Goal: Task Accomplishment & Management: Use online tool/utility

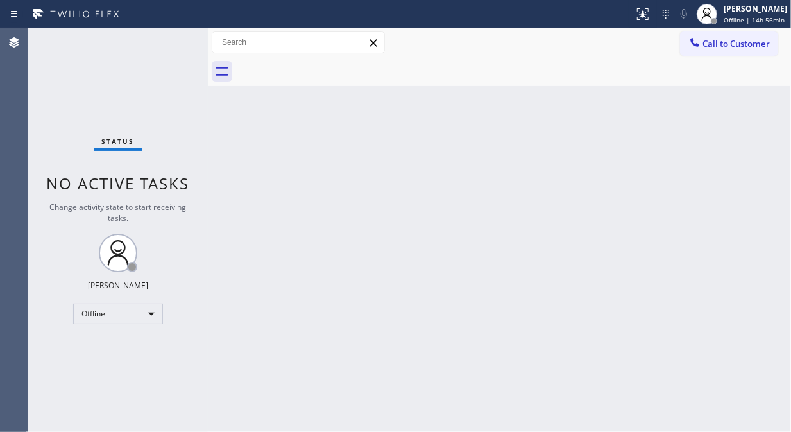
click at [62, 111] on div "Status No active tasks Change activity state to start receiving tasks. Fila Gar…" at bounding box center [118, 229] width 180 height 403
click at [99, 313] on div "Offline" at bounding box center [118, 313] width 90 height 21
click at [121, 362] on li "Unavailable" at bounding box center [117, 362] width 87 height 15
click at [162, 110] on div "Status No active tasks Change activity state to start receiving tasks. [PERSON_…" at bounding box center [118, 229] width 180 height 403
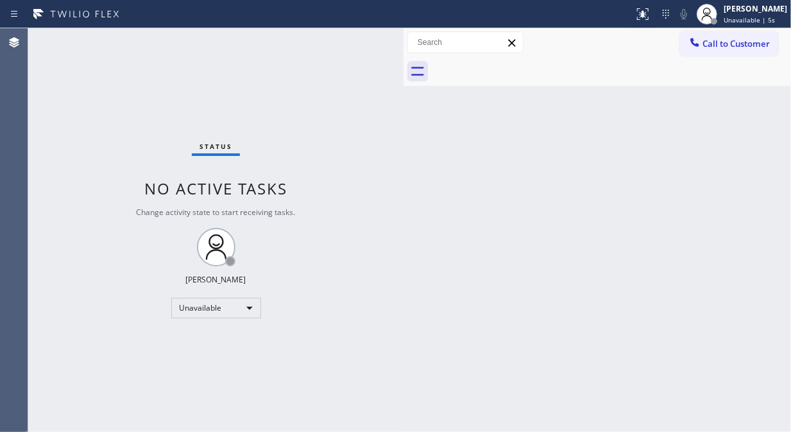
drag, startPoint x: 205, startPoint y: 124, endPoint x: 444, endPoint y: 214, distance: 255.2
click at [403, 145] on div at bounding box center [403, 229] width 0 height 403
click at [56, 98] on div "Status No active tasks Change activity state to start receiving tasks. [PERSON_…" at bounding box center [218, 229] width 381 height 403
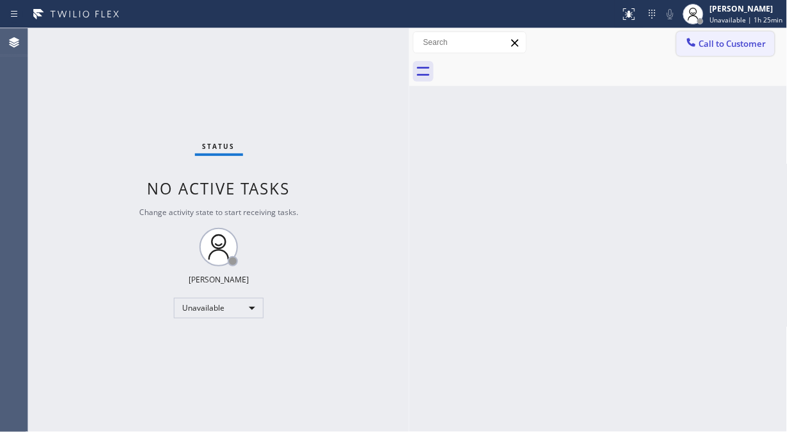
click at [713, 39] on span "Call to Customer" at bounding box center [732, 44] width 67 height 12
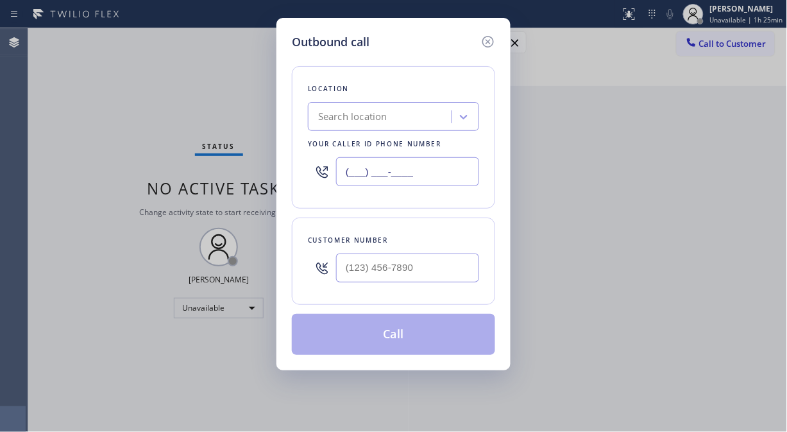
click at [347, 174] on input "(___) ___-____" at bounding box center [407, 171] width 143 height 29
paste input "310) 935-4069"
type input "[PHONE_NUMBER]"
click at [84, 119] on div "Outbound call Location [GEOGRAPHIC_DATA] Appliance Repair Your caller id phone …" at bounding box center [393, 216] width 787 height 432
click at [344, 267] on input "(___) ___-____" at bounding box center [407, 267] width 143 height 29
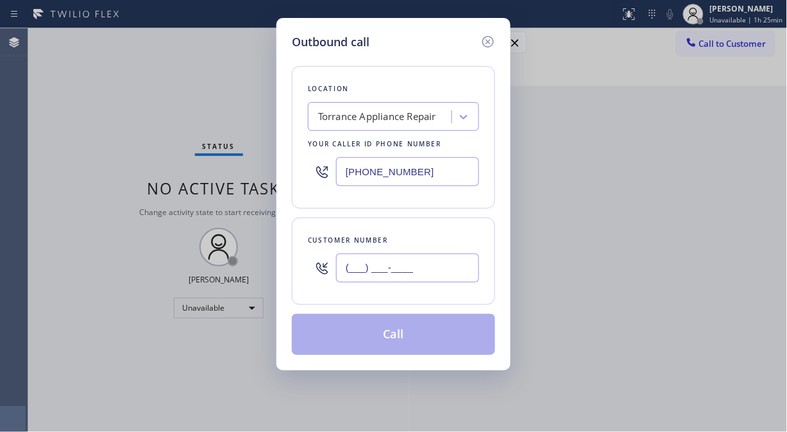
paste input "310) 971-8403"
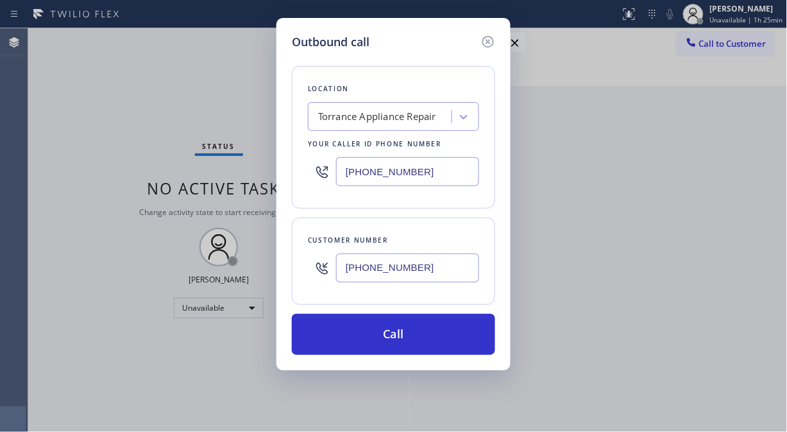
type input "[PHONE_NUMBER]"
drag, startPoint x: 117, startPoint y: 174, endPoint x: 174, endPoint y: 200, distance: 63.4
click at [117, 174] on div "Outbound call Location [GEOGRAPHIC_DATA] Appliance Repair Your caller id phone …" at bounding box center [393, 216] width 787 height 432
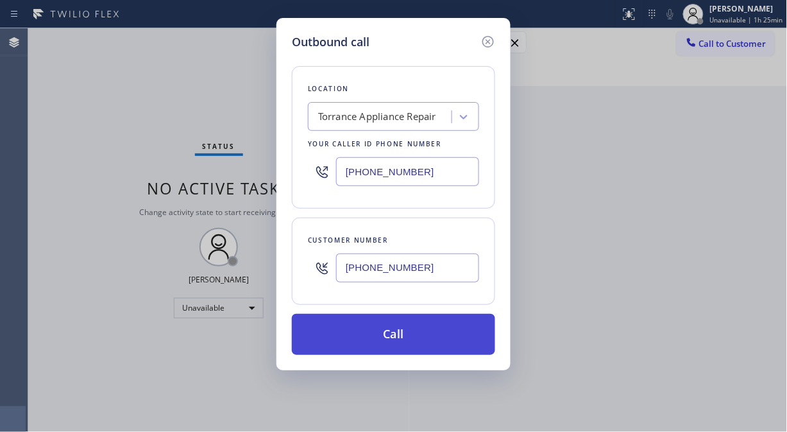
click at [409, 332] on button "Call" at bounding box center [393, 334] width 203 height 41
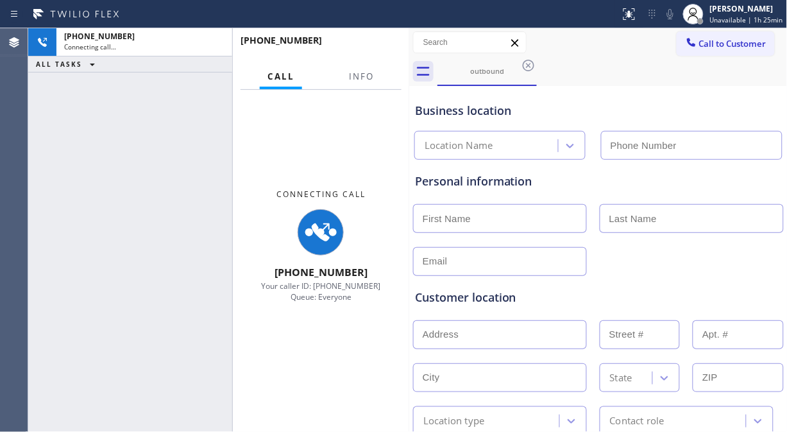
type input "[PHONE_NUMBER]"
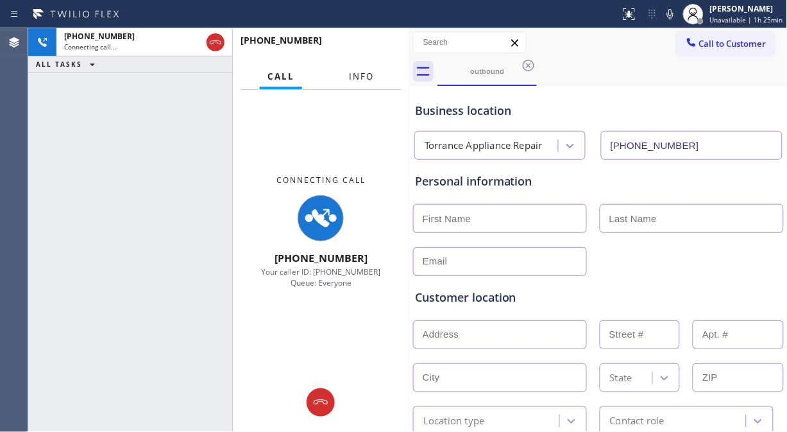
click at [366, 71] on span "Info" at bounding box center [361, 77] width 25 height 12
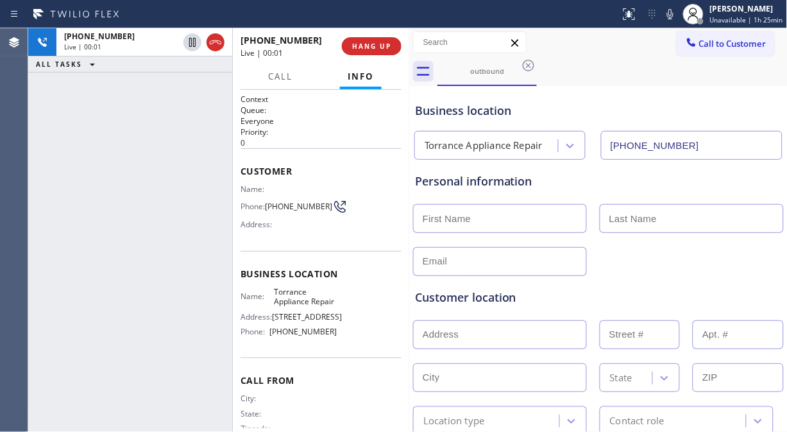
click at [87, 155] on div "[PHONE_NUMBER] Live | 00:01 ALL TASKS ALL TASKS ACTIVE TASKS TASKS IN WRAP UP" at bounding box center [130, 229] width 204 height 403
click at [673, 9] on icon at bounding box center [670, 14] width 6 height 10
click at [670, 15] on icon at bounding box center [669, 13] width 15 height 15
click at [672, 8] on icon at bounding box center [669, 13] width 15 height 15
click at [673, 15] on icon at bounding box center [669, 13] width 15 height 15
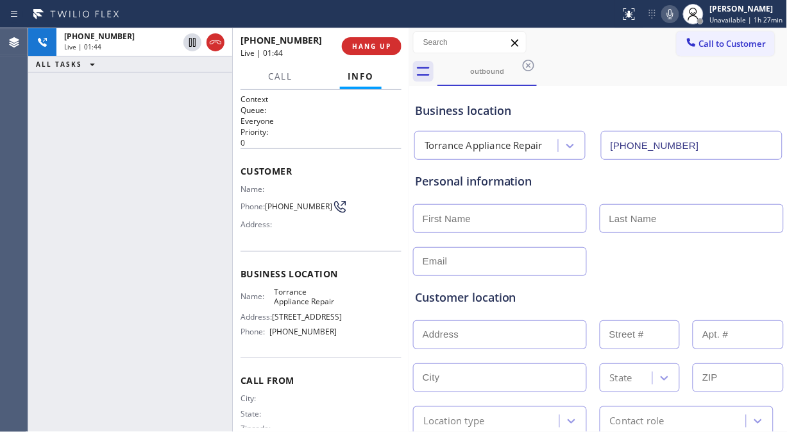
click at [673, 18] on icon at bounding box center [670, 14] width 6 height 10
click at [676, 13] on icon at bounding box center [669, 13] width 15 height 15
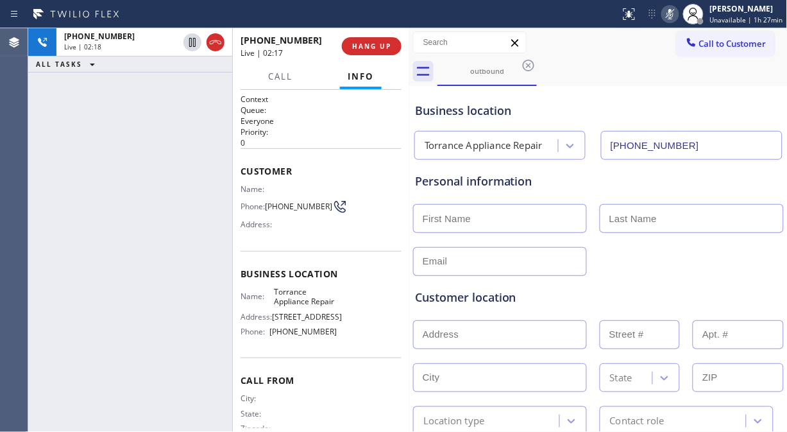
click at [675, 15] on icon at bounding box center [669, 13] width 15 height 15
click at [672, 15] on icon at bounding box center [670, 14] width 6 height 10
click at [673, 15] on icon at bounding box center [670, 14] width 6 height 10
click at [676, 14] on icon at bounding box center [669, 13] width 15 height 15
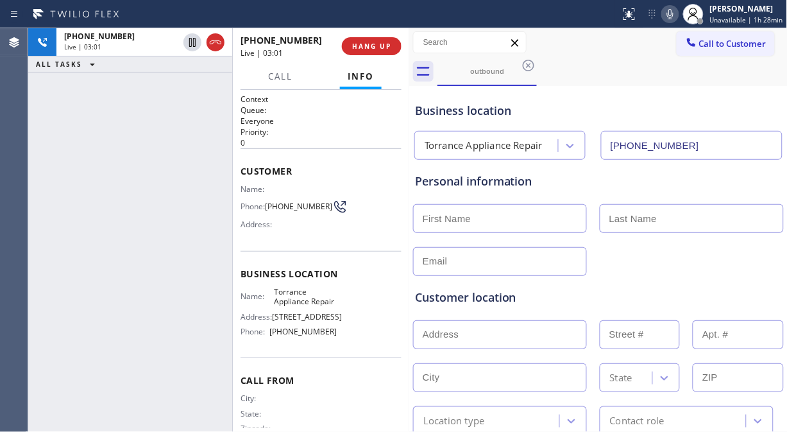
click at [674, 13] on icon at bounding box center [669, 13] width 15 height 15
click at [673, 11] on icon at bounding box center [670, 14] width 6 height 10
click at [668, 16] on icon at bounding box center [669, 13] width 15 height 15
click at [670, 15] on icon at bounding box center [669, 13] width 15 height 15
click at [673, 6] on icon at bounding box center [669, 13] width 15 height 15
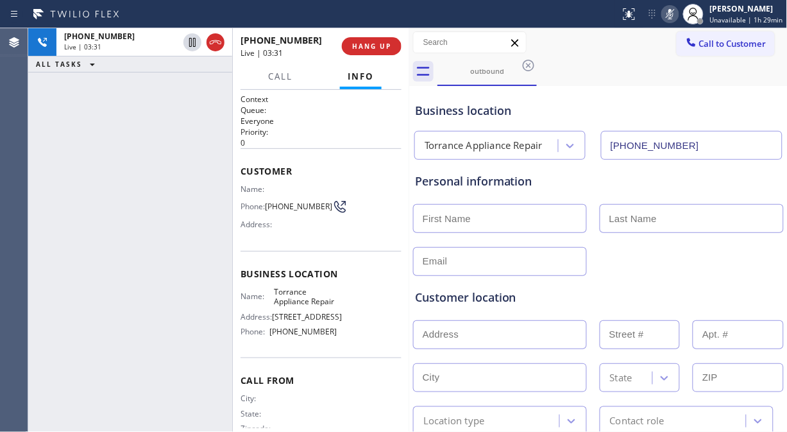
click at [673, 11] on icon at bounding box center [670, 14] width 6 height 10
click at [674, 11] on icon at bounding box center [669, 13] width 15 height 15
click at [672, 14] on rect at bounding box center [670, 12] width 9 height 9
click at [672, 14] on icon at bounding box center [670, 14] width 6 height 10
click at [672, 13] on icon at bounding box center [669, 13] width 15 height 15
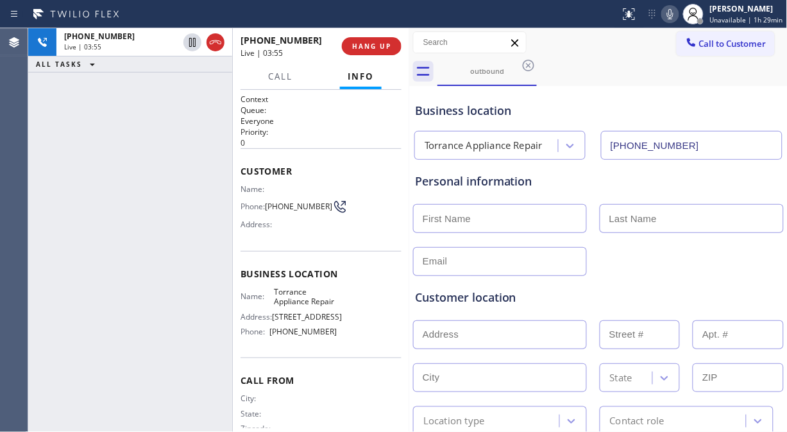
click at [672, 13] on icon at bounding box center [670, 14] width 6 height 10
click at [672, 13] on icon at bounding box center [669, 13] width 15 height 15
click at [672, 13] on icon at bounding box center [670, 14] width 6 height 10
click at [672, 13] on icon at bounding box center [669, 13] width 15 height 15
click at [675, 13] on icon at bounding box center [669, 13] width 15 height 15
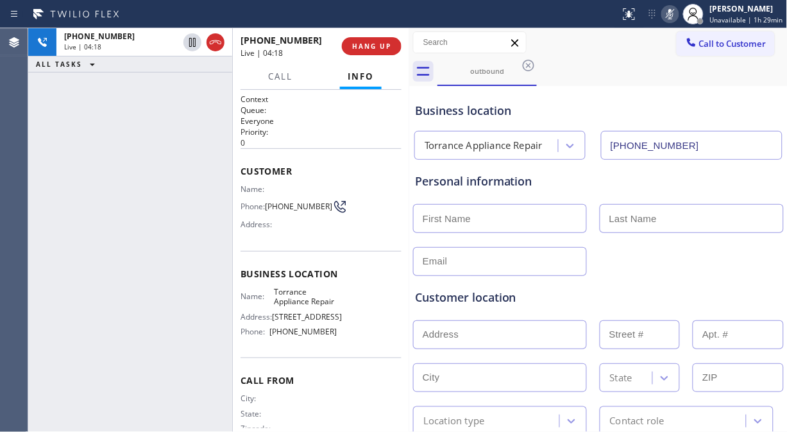
click at [675, 13] on icon at bounding box center [669, 13] width 15 height 15
click at [674, 14] on icon at bounding box center [669, 13] width 15 height 15
click at [674, 13] on icon at bounding box center [669, 13] width 15 height 15
click at [671, 15] on rect at bounding box center [670, 12] width 9 height 9
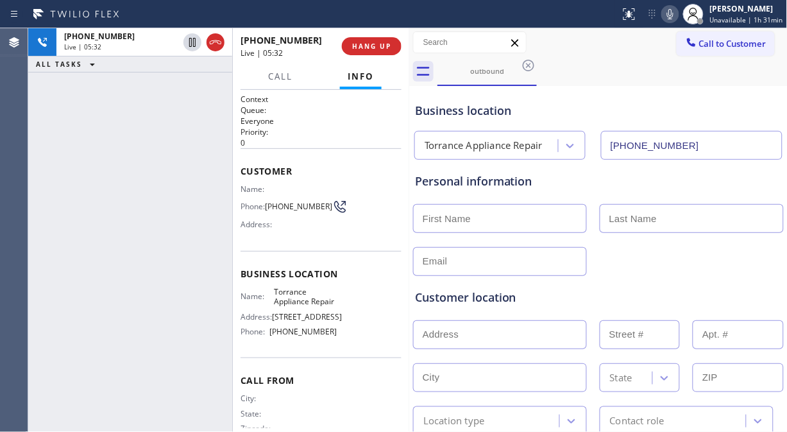
click at [671, 15] on icon at bounding box center [669, 13] width 15 height 15
click at [675, 10] on icon at bounding box center [669, 13] width 15 height 15
click at [673, 15] on icon at bounding box center [669, 13] width 15 height 15
click at [669, 12] on icon at bounding box center [669, 13] width 15 height 15
click at [671, 14] on icon at bounding box center [669, 13] width 15 height 15
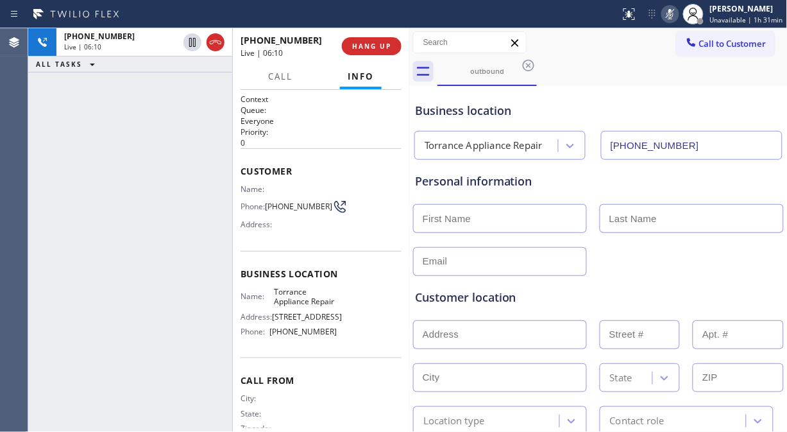
click at [671, 14] on icon at bounding box center [669, 13] width 15 height 15
click at [671, 8] on icon at bounding box center [669, 13] width 15 height 15
click at [671, 13] on icon at bounding box center [670, 14] width 6 height 10
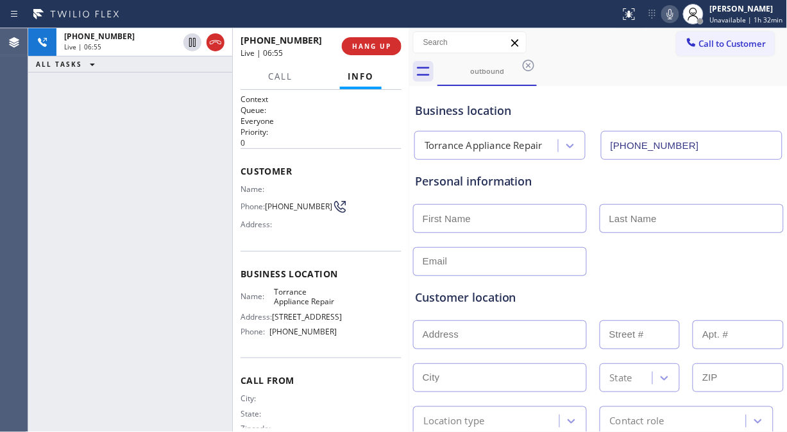
click at [670, 13] on icon at bounding box center [669, 13] width 15 height 15
click at [382, 49] on span "HANG UP" at bounding box center [371, 46] width 39 height 9
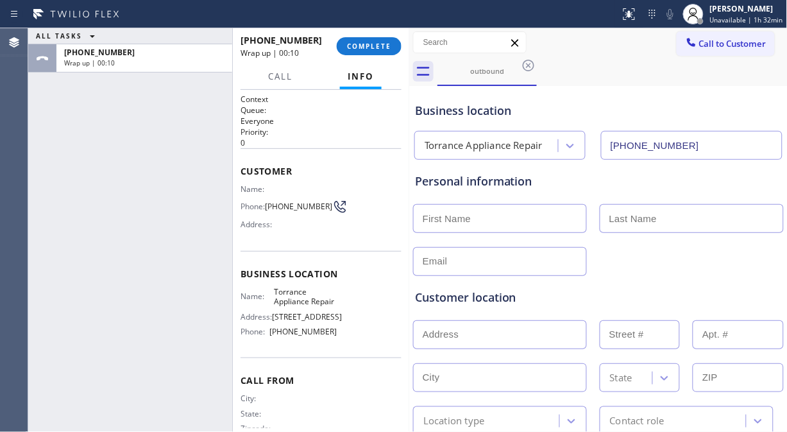
click at [453, 336] on input "text" at bounding box center [500, 334] width 174 height 29
paste input "[STREET_ADDRESS]"
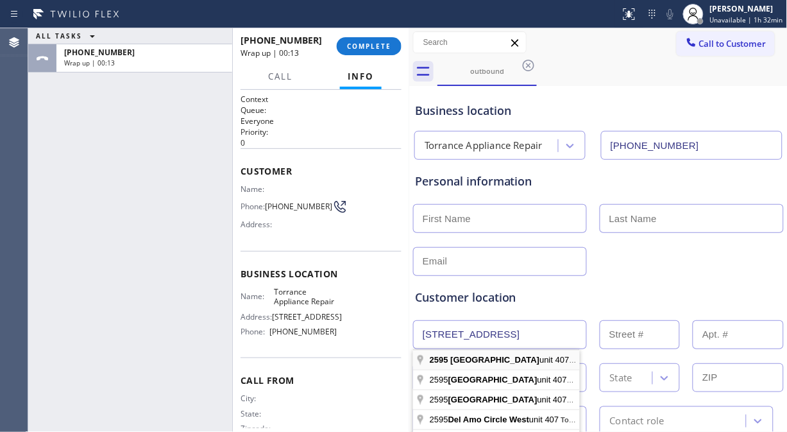
type input "[STREET_ADDRESS]"
type input "2595"
type input "Torrance"
type input "90503"
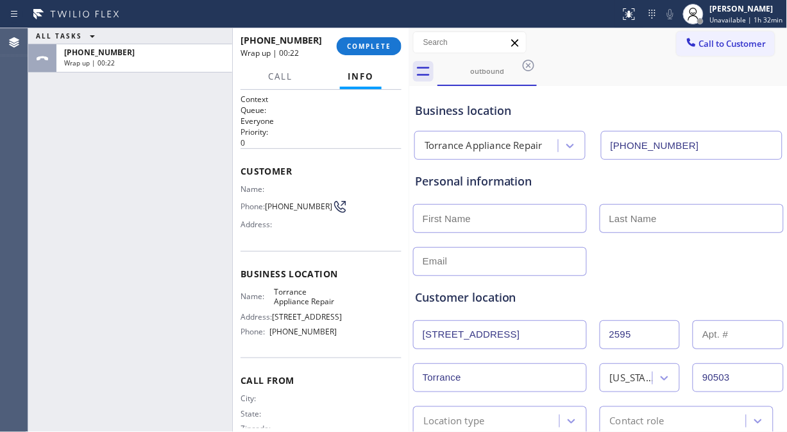
click at [714, 335] on input "text" at bounding box center [738, 334] width 90 height 29
type input "407"
click at [656, 251] on div at bounding box center [598, 259] width 373 height 31
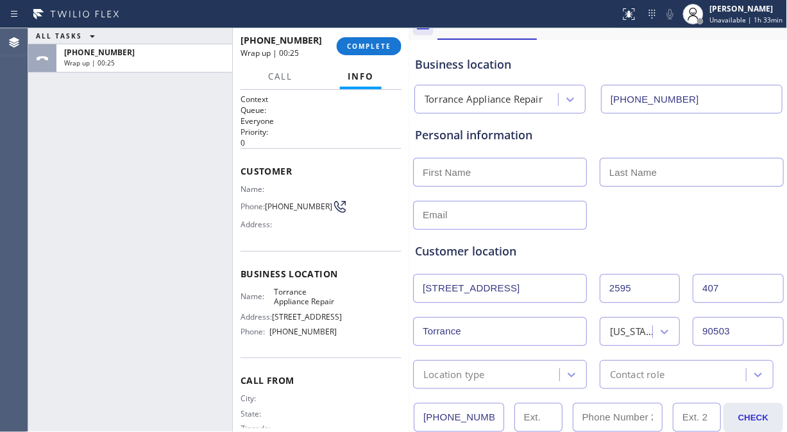
scroll to position [71, 0]
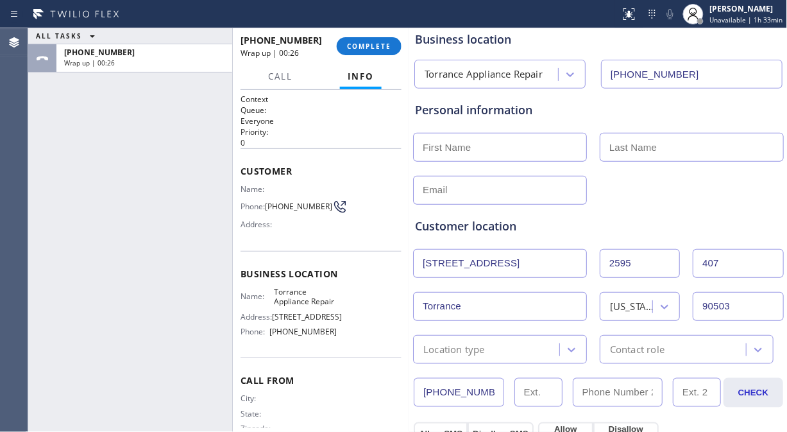
click at [482, 340] on div "Location type" at bounding box center [488, 349] width 142 height 22
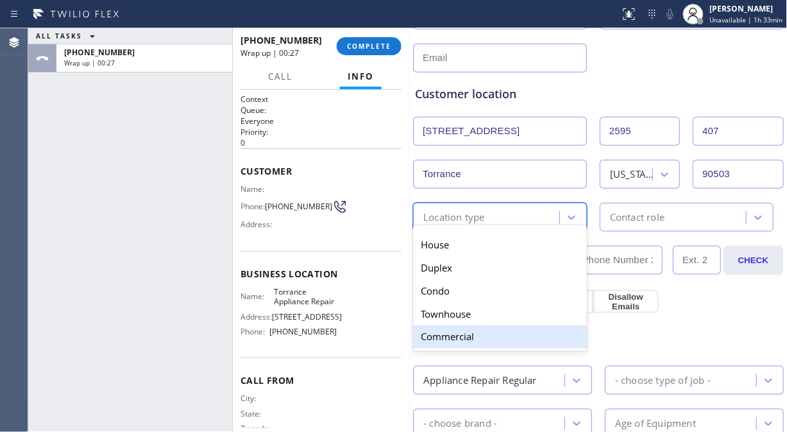
scroll to position [214, 0]
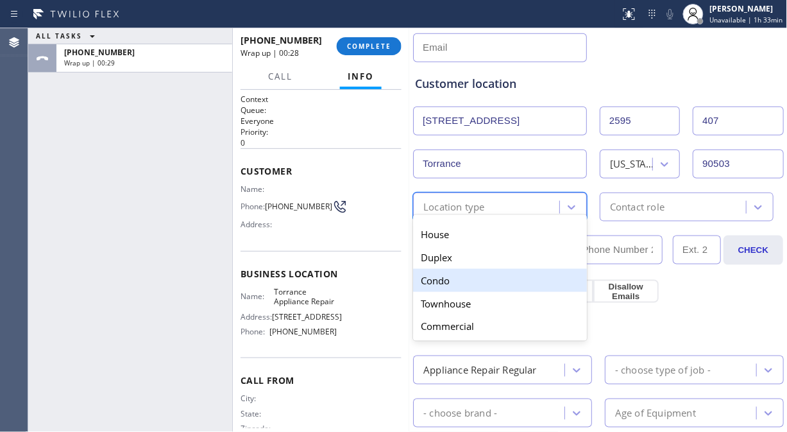
click at [471, 283] on div "Condo" at bounding box center [500, 280] width 174 height 23
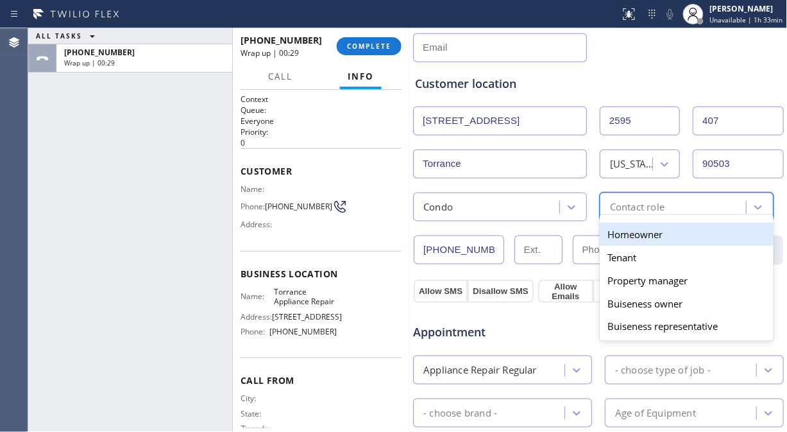
click at [610, 213] on div "Contact role" at bounding box center [637, 206] width 55 height 15
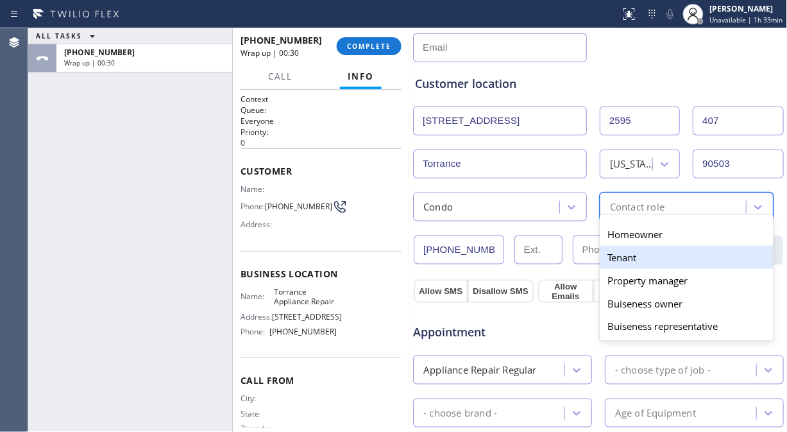
drag, startPoint x: 626, startPoint y: 258, endPoint x: 537, endPoint y: 260, distance: 89.1
click at [625, 259] on div "Tenant" at bounding box center [687, 257] width 174 height 23
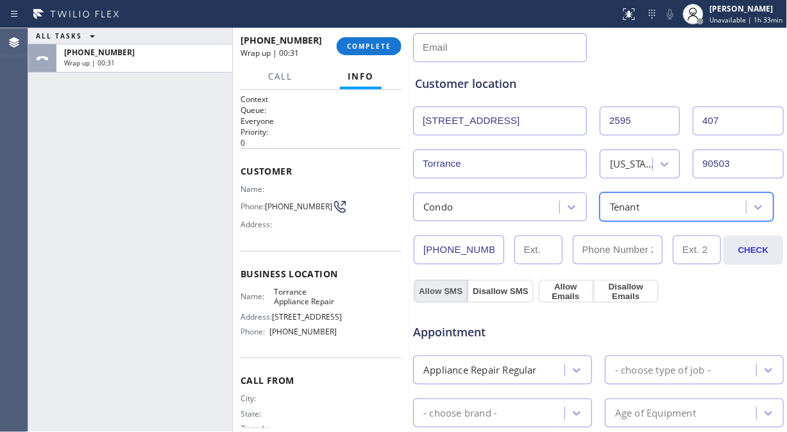
click at [438, 290] on button "Allow SMS" at bounding box center [441, 291] width 54 height 23
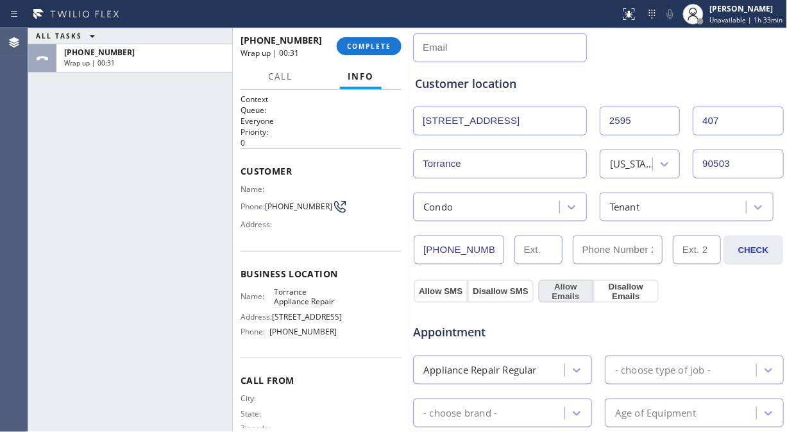
click at [562, 285] on button "Allow Emails" at bounding box center [565, 291] width 55 height 23
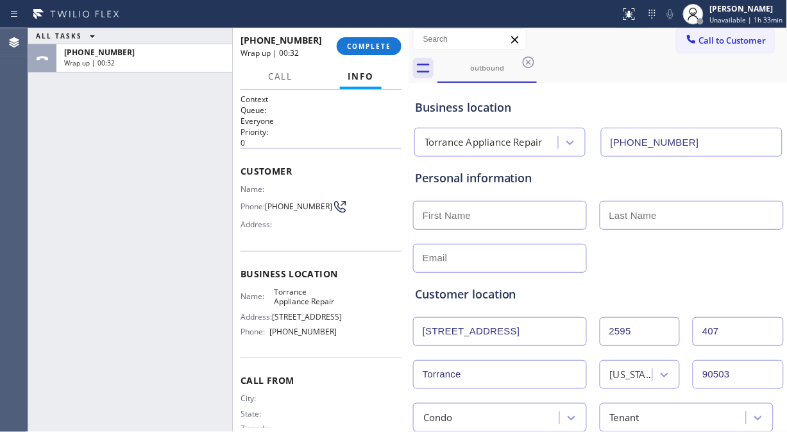
scroll to position [0, 0]
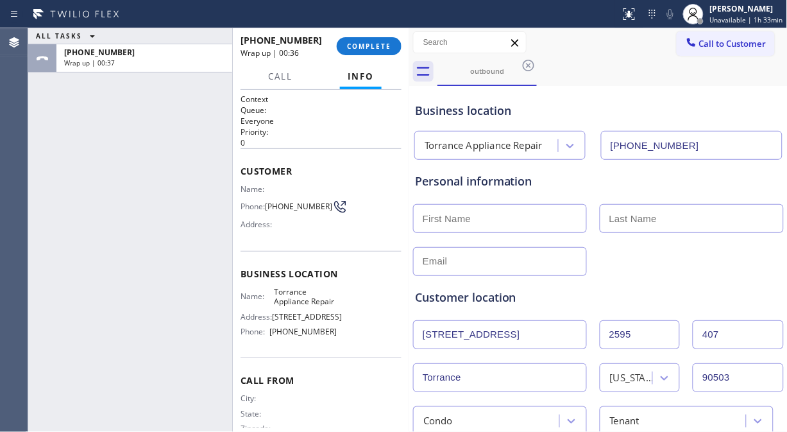
drag, startPoint x: 131, startPoint y: 196, endPoint x: 189, endPoint y: 196, distance: 57.1
click at [131, 196] on div "ALL TASKS ALL TASKS ACTIVE TASKS TASKS IN WRAP UP [PHONE_NUMBER] Wrap up | 00:37" at bounding box center [130, 229] width 204 height 403
click at [469, 212] on input "text" at bounding box center [500, 218] width 174 height 29
paste input "[PERSON_NAME]"
drag, startPoint x: 489, startPoint y: 218, endPoint x: 453, endPoint y: 219, distance: 36.6
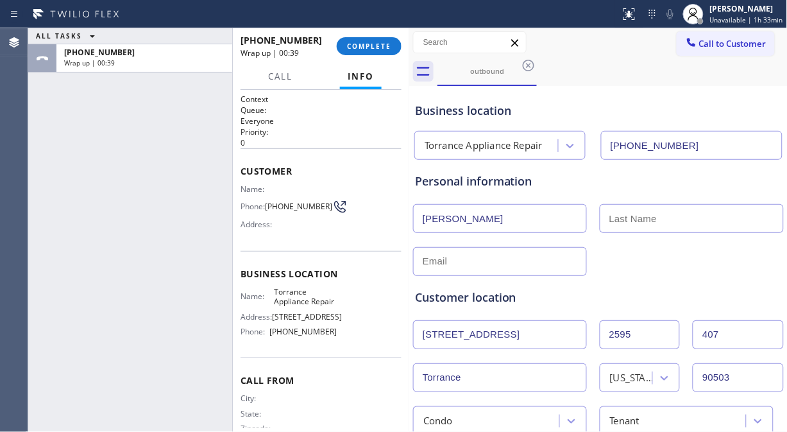
click at [453, 219] on input "[PERSON_NAME]" at bounding box center [500, 218] width 174 height 29
type input "Keran"
click at [620, 218] on input "text" at bounding box center [692, 218] width 184 height 29
paste input "[PERSON_NAME]"
type input "[PERSON_NAME]"
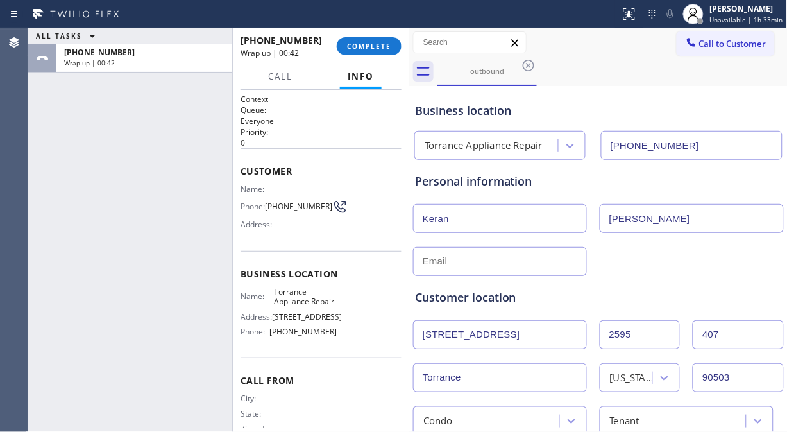
click at [523, 221] on input "Keran" at bounding box center [500, 218] width 174 height 29
type input "Keran"
click at [612, 214] on input "[PERSON_NAME]" at bounding box center [692, 218] width 184 height 29
type input "[PERSON_NAME]"
click at [594, 271] on div "Customer location >> ADD NEW ADDRESS << + NEW ADDRESS [STREET_ADDRESS][GEOGRAPH…" at bounding box center [598, 353] width 372 height 164
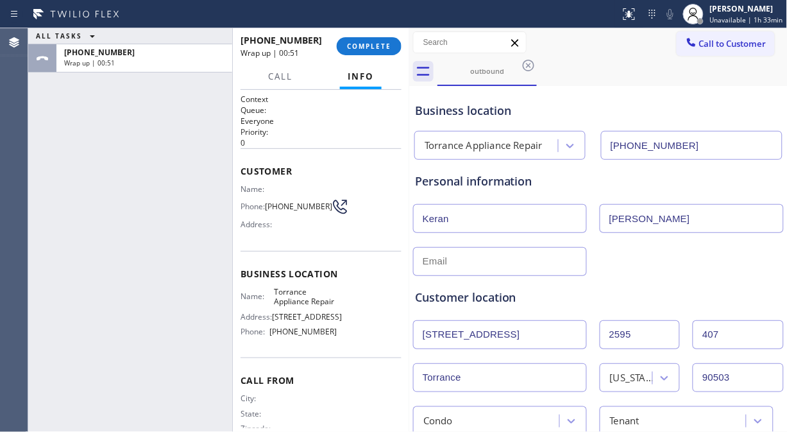
drag, startPoint x: 120, startPoint y: 208, endPoint x: 330, endPoint y: 208, distance: 209.7
click at [120, 208] on div "ALL TASKS ALL TASKS ACTIVE TASKS TASKS IN WRAP UP [PHONE_NUMBER] Wrap up | 00:51" at bounding box center [130, 229] width 204 height 403
click at [481, 261] on input "text" at bounding box center [500, 261] width 174 height 29
paste input "[EMAIL_ADDRESS][DOMAIN_NAME]"
click at [652, 279] on div "Customer location >> ADD NEW ADDRESS << + NEW ADDRESS [STREET_ADDRESS][GEOGRAPH…" at bounding box center [598, 355] width 372 height 159
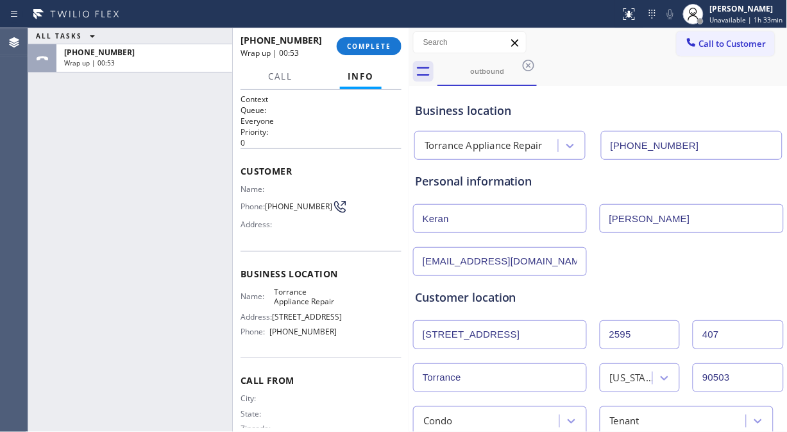
click at [421, 259] on input "[EMAIL_ADDRESS][DOMAIN_NAME]" at bounding box center [500, 261] width 174 height 29
type input "[EMAIL_ADDRESS][DOMAIN_NAME]"
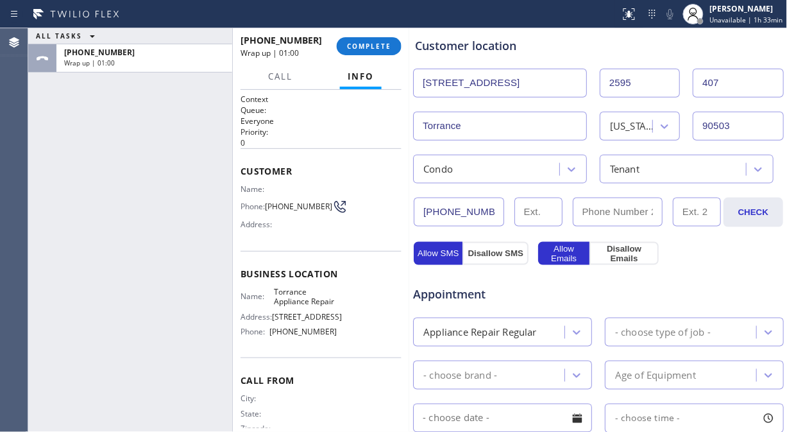
scroll to position [356, 0]
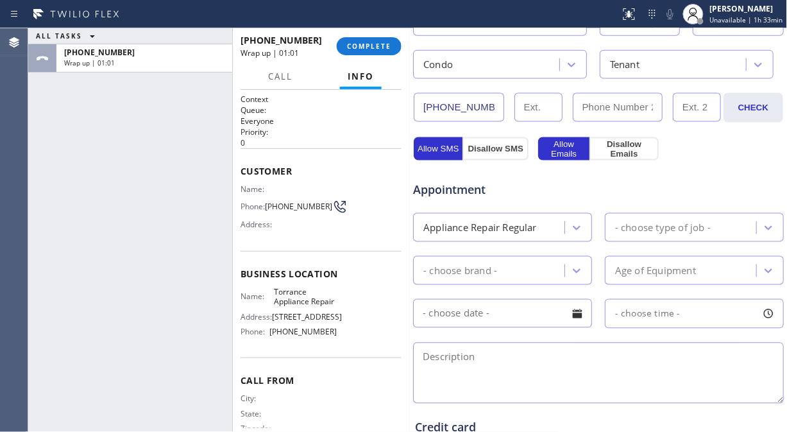
click at [648, 230] on div "- choose type of job -" at bounding box center [663, 227] width 96 height 15
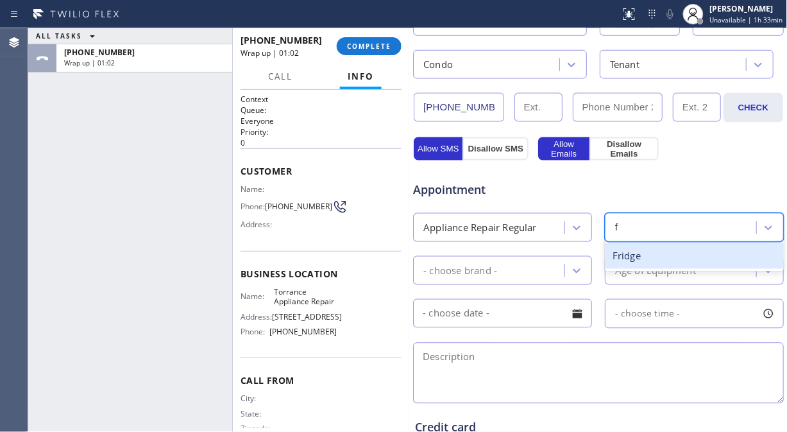
type input "fr"
click at [648, 264] on div "Fridge" at bounding box center [694, 256] width 179 height 26
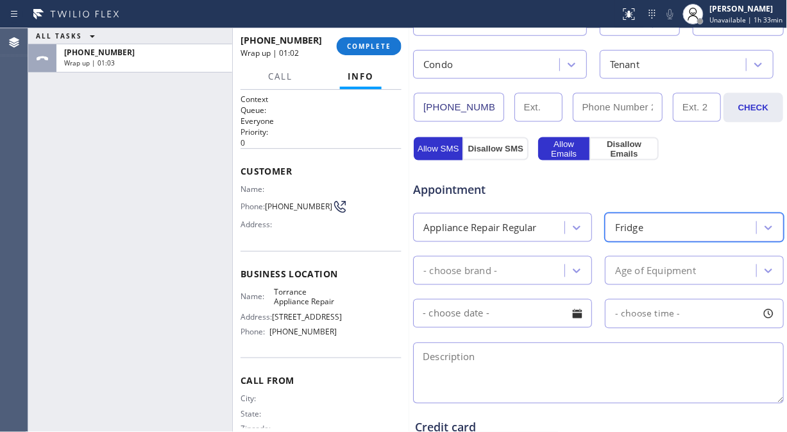
click at [457, 276] on div "- choose brand -" at bounding box center [460, 270] width 74 height 15
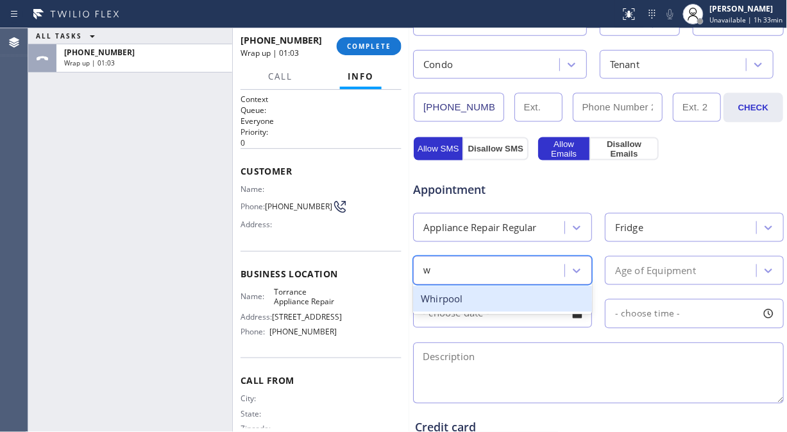
type input "wh"
drag, startPoint x: 454, startPoint y: 306, endPoint x: 476, endPoint y: 300, distance: 22.7
click at [457, 306] on div "Whirpool" at bounding box center [502, 299] width 179 height 26
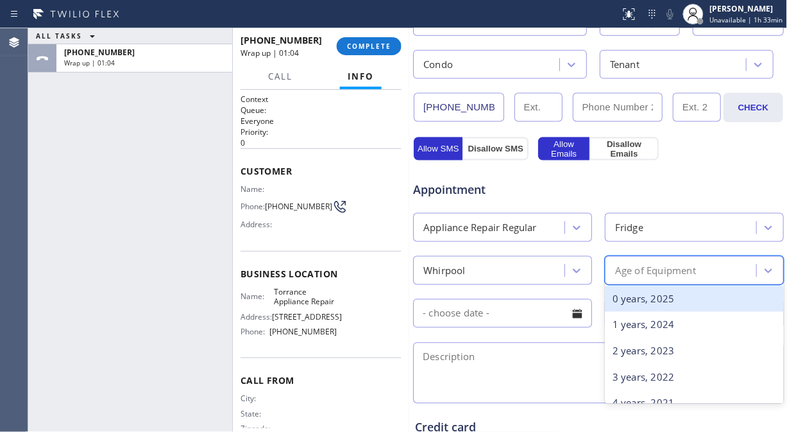
click at [666, 285] on div "Age of Equipment" at bounding box center [694, 270] width 179 height 29
type input "15"
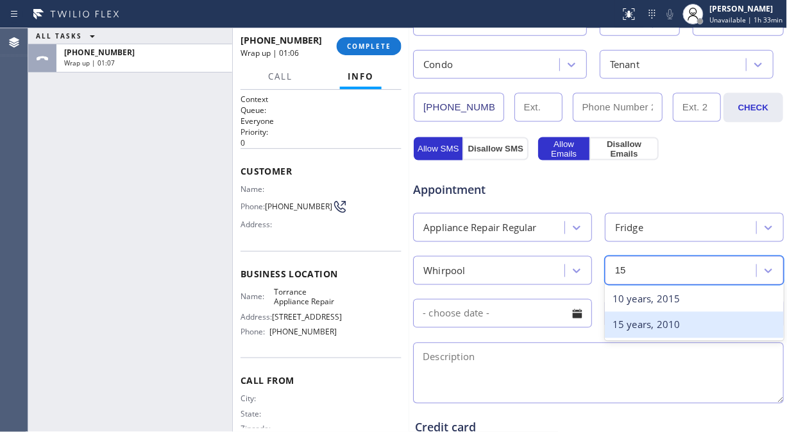
click at [656, 327] on div "15 years, 2010" at bounding box center [694, 325] width 179 height 26
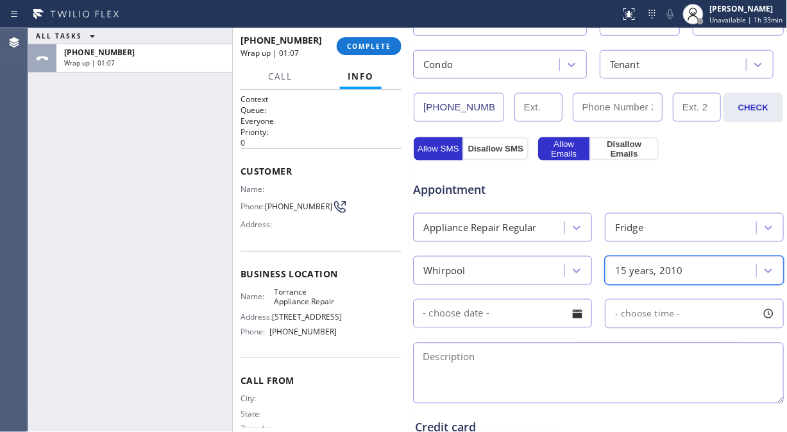
click at [568, 312] on div at bounding box center [577, 314] width 22 height 22
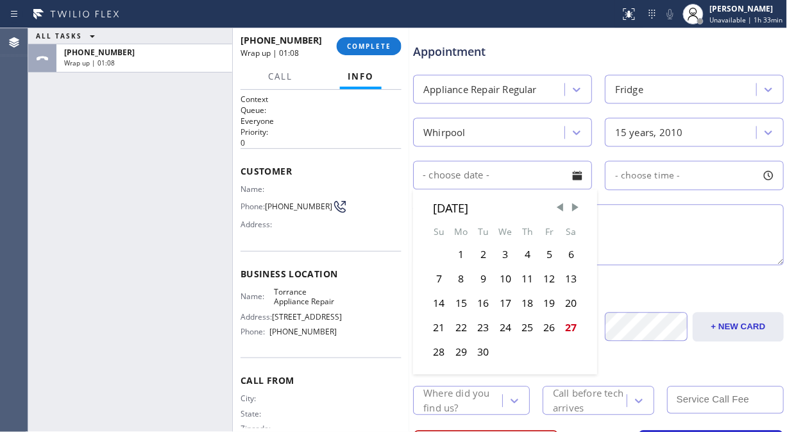
scroll to position [498, 0]
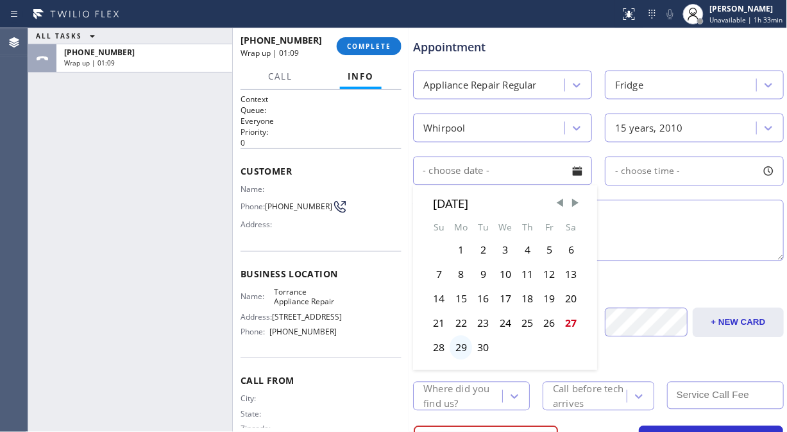
click at [460, 344] on div "29" at bounding box center [460, 347] width 22 height 24
type input "[DATE]"
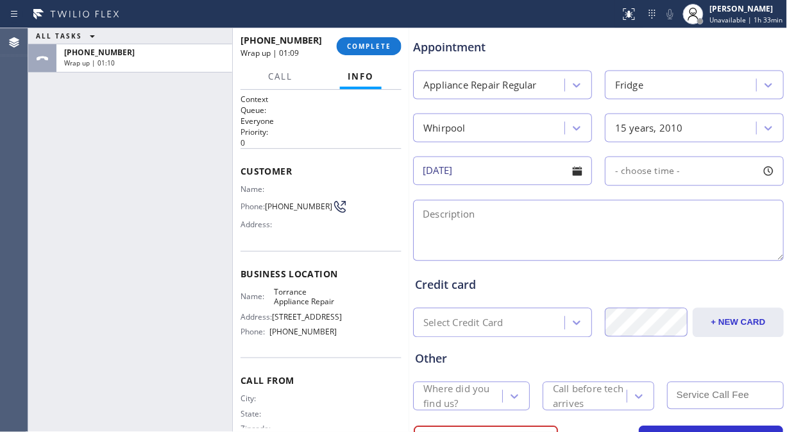
drag, startPoint x: 660, startPoint y: 174, endPoint x: 657, endPoint y: 181, distance: 7.5
click at [661, 174] on span "- choose time -" at bounding box center [647, 171] width 65 height 12
drag, startPoint x: 614, startPoint y: 255, endPoint x: 655, endPoint y: 253, distance: 41.7
click at [655, 253] on div at bounding box center [660, 249] width 15 height 27
drag, startPoint x: 611, startPoint y: 255, endPoint x: 625, endPoint y: 255, distance: 13.5
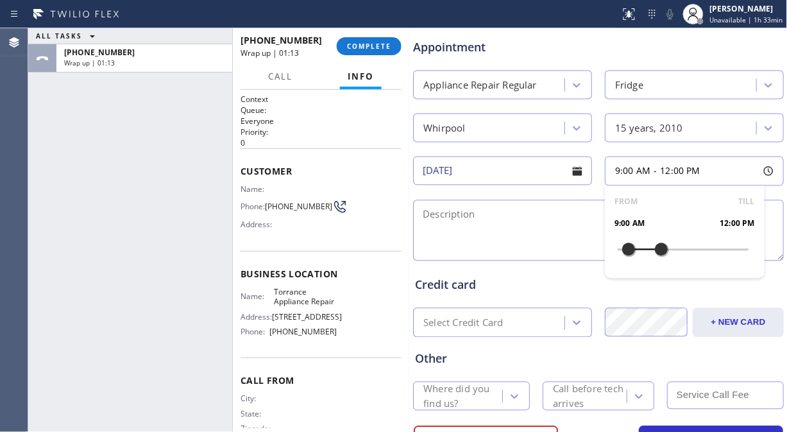
click at [625, 255] on div at bounding box center [628, 249] width 15 height 27
click at [482, 232] on textarea at bounding box center [598, 230] width 371 height 61
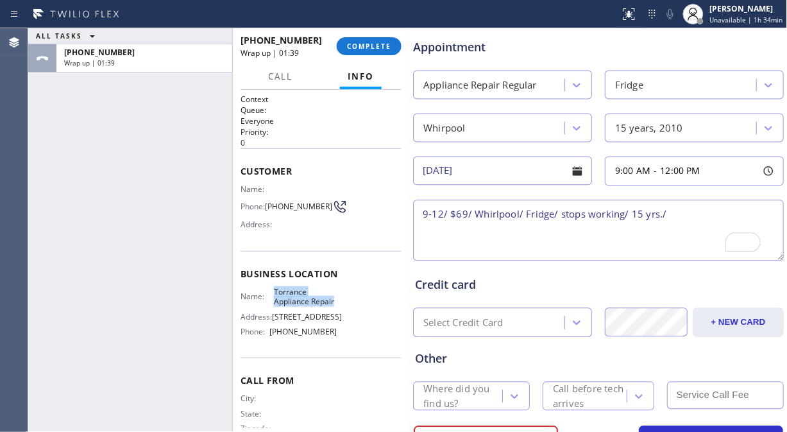
copy span "Torrance Appliance Repair"
drag, startPoint x: 299, startPoint y: 317, endPoint x: 273, endPoint y: 292, distance: 36.3
click at [274, 292] on span "Torrance Appliance Repair" at bounding box center [305, 297] width 63 height 20
click at [683, 210] on textarea "9-12/ $69/ Whirlpool/ Fridge/ stops working/ 15 yrs./" at bounding box center [598, 230] width 371 height 61
paste textarea "Torrance Appliance Repair"
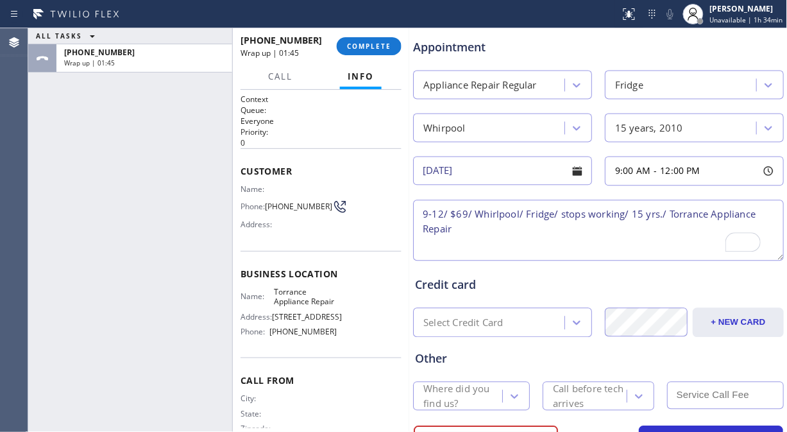
click at [668, 214] on textarea "9-12/ $69/ Whirlpool/ Fridge/ stops working/ 15 yrs./ Torrance Appliance Repair" at bounding box center [598, 230] width 371 height 61
paste textarea "[STREET_ADDRESS]"
click at [689, 231] on textarea "9-12/ $69/ Whirlpool/ Fridge/ stops working/ 15 yrs./ [STREET_ADDRESS]/ Torranc…" at bounding box center [598, 230] width 371 height 61
click at [694, 235] on textarea "9-12/ $69/ Whirlpool/ Fridge/ stops working/ 15 yrs./ [STREET_ADDRESS]/ Torranc…" at bounding box center [598, 230] width 371 height 61
paste textarea "Please call 30 minutes prior to arrival."
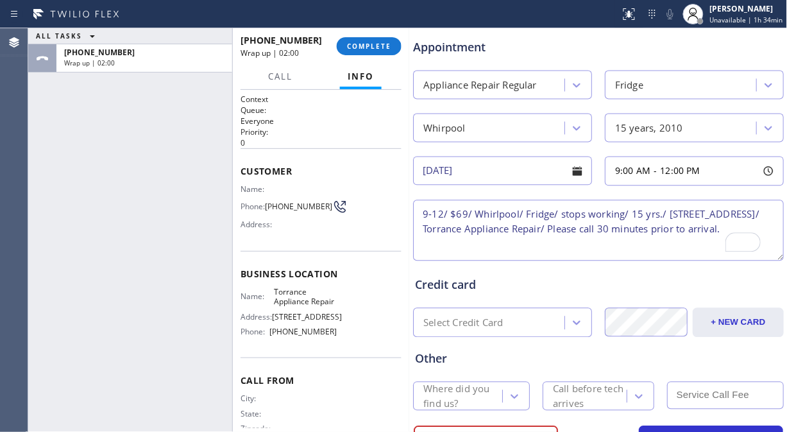
scroll to position [5, 0]
type textarea "9-12/ $69/ Whirlpool/ Fridge/ stops working/ 15 yrs./ [STREET_ADDRESS]/ Torranc…"
click at [587, 392] on div "Call before tech arrives" at bounding box center [589, 396] width 72 height 29
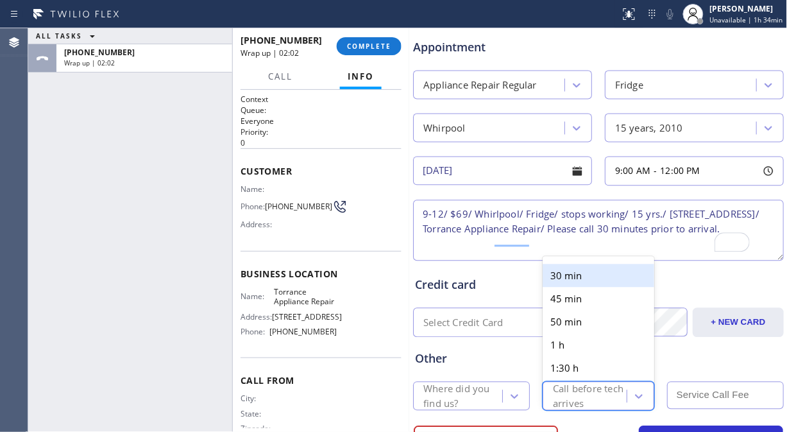
click at [597, 272] on div "30 min" at bounding box center [598, 275] width 112 height 23
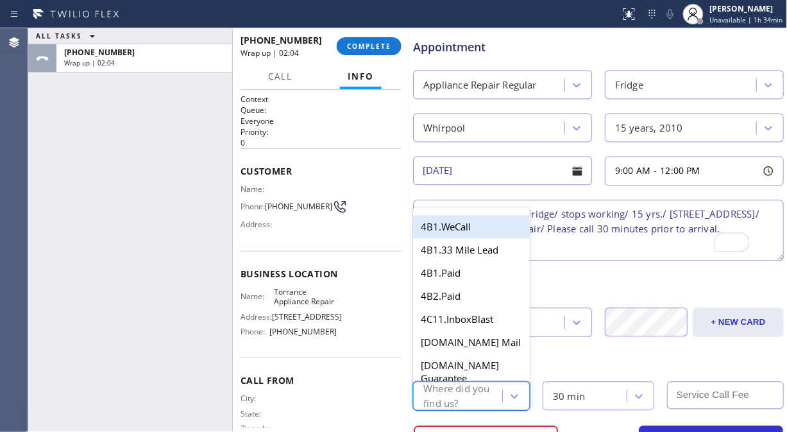
click at [453, 401] on div "Where did you find us?" at bounding box center [462, 396] width 78 height 29
type input "we"
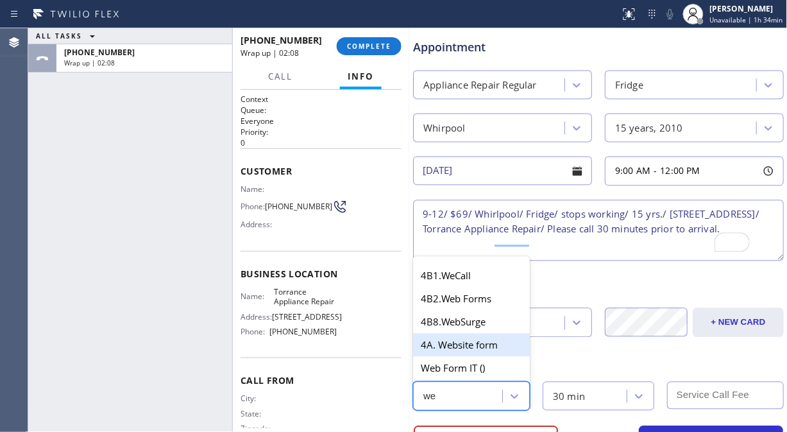
click at [482, 339] on div "4A. Website form" at bounding box center [471, 344] width 117 height 23
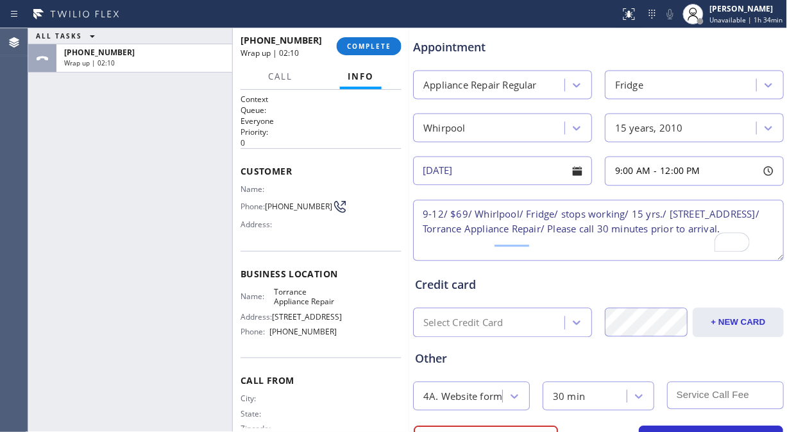
click at [706, 399] on input "text" at bounding box center [725, 396] width 117 height 28
type input "69"
click at [601, 242] on textarea "9-12/ $69/ Whirlpool/ Fridge/ stops working/ 15 yrs./ [STREET_ADDRESS]/ Torranc…" at bounding box center [598, 230] width 371 height 61
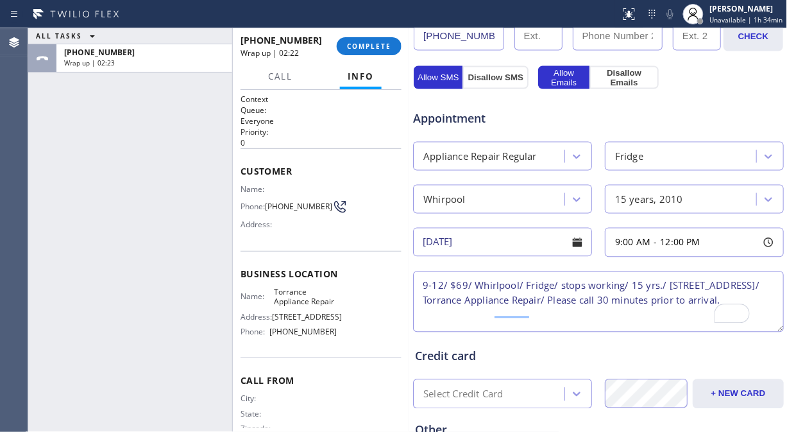
scroll to position [562, 0]
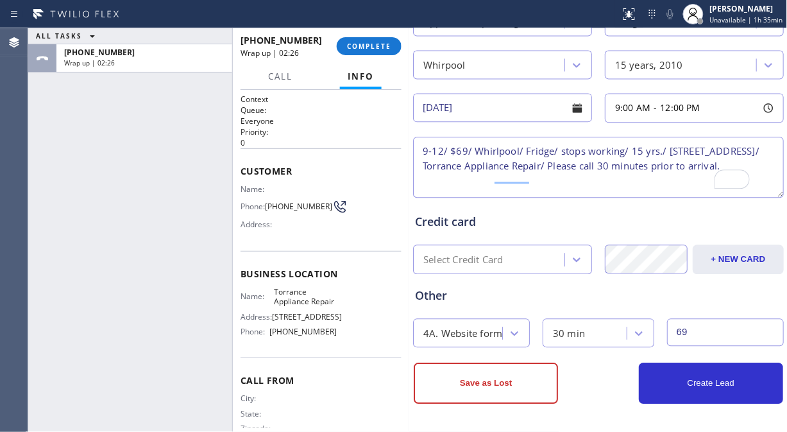
click at [616, 175] on textarea "9-12/ $69/ Whirlpool/ Fridge/ stops working/ 15 yrs./ [STREET_ADDRESS]/ Torranc…" at bounding box center [598, 167] width 371 height 61
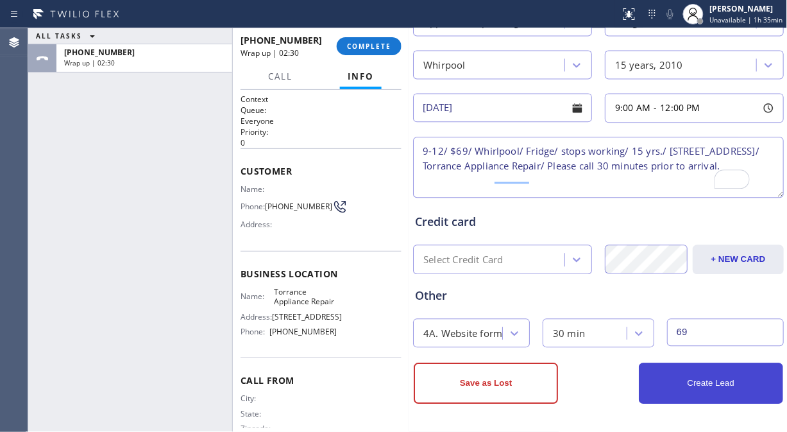
click at [694, 385] on button "Create Lead" at bounding box center [711, 382] width 144 height 41
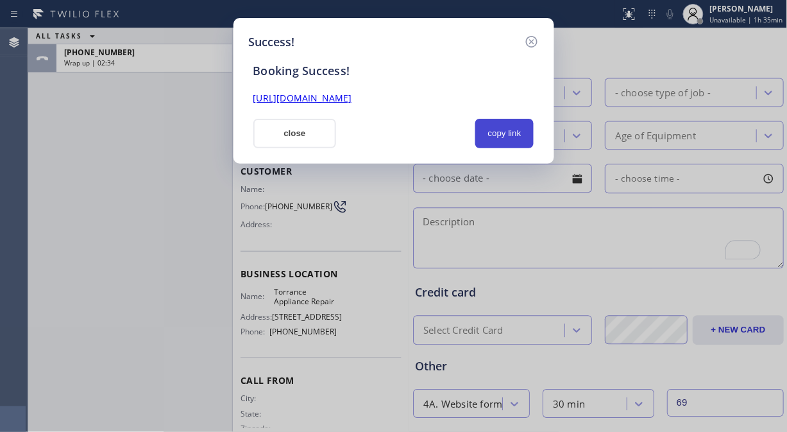
drag, startPoint x: 514, startPoint y: 139, endPoint x: 501, endPoint y: 119, distance: 24.2
click at [514, 138] on button "copy link" at bounding box center [504, 133] width 59 height 29
click at [483, 104] on div "[URL][DOMAIN_NAME]" at bounding box center [394, 98] width 296 height 15
click at [352, 101] on link "[URL][DOMAIN_NAME]" at bounding box center [302, 98] width 99 height 12
click at [306, 136] on button "close" at bounding box center [294, 133] width 83 height 29
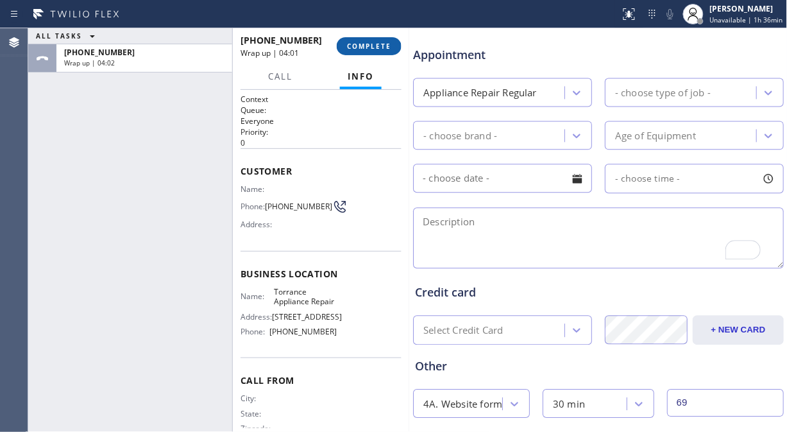
click at [376, 53] on button "COMPLETE" at bounding box center [369, 46] width 65 height 18
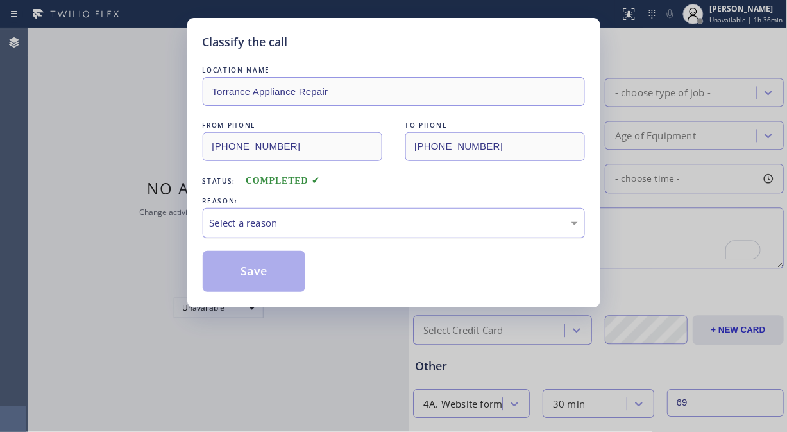
click at [371, 231] on div "Select a reason" at bounding box center [394, 223] width 382 height 30
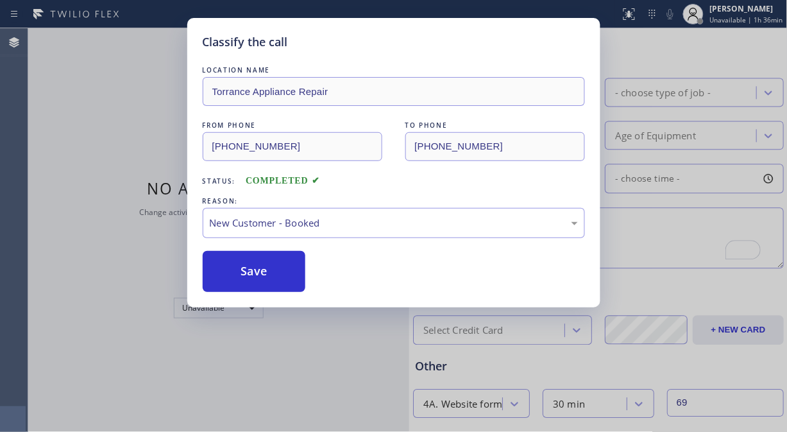
drag, startPoint x: 274, startPoint y: 280, endPoint x: 203, endPoint y: 106, distance: 186.9
click at [273, 280] on button "Save" at bounding box center [254, 271] width 103 height 41
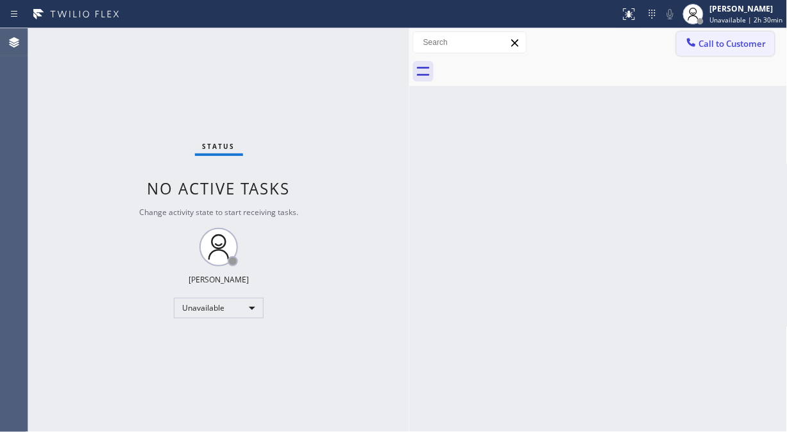
click at [695, 46] on icon at bounding box center [691, 42] width 13 height 13
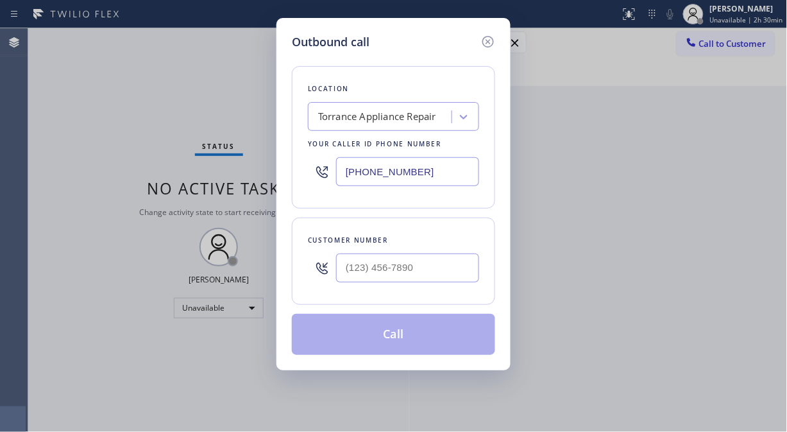
click at [346, 174] on input "[PHONE_NUMBER]" at bounding box center [407, 171] width 143 height 29
paste input "818-7582"
type input "[PHONE_NUMBER]"
click at [351, 277] on input "(___) ___-____" at bounding box center [407, 267] width 143 height 29
paste input "310) 717-1039"
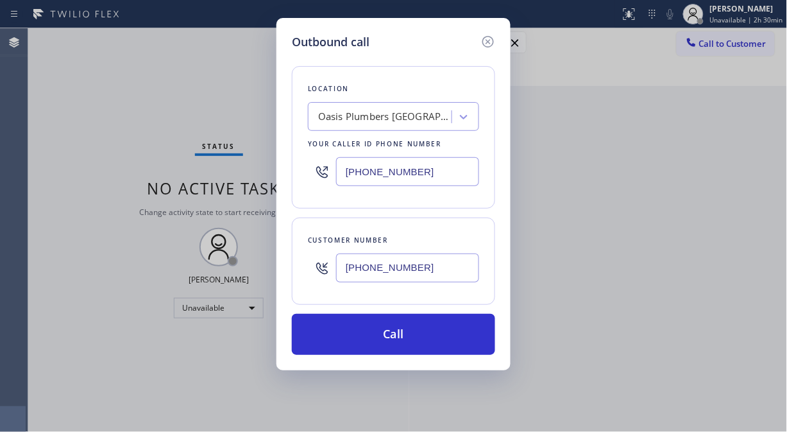
type input "[PHONE_NUMBER]"
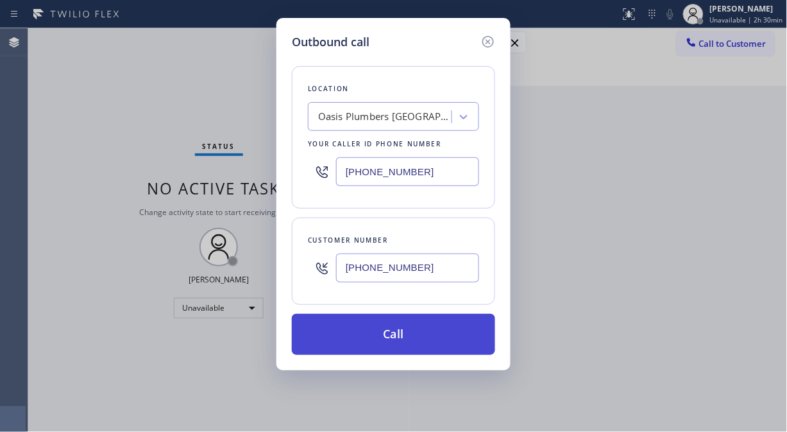
click at [405, 331] on button "Call" at bounding box center [393, 334] width 203 height 41
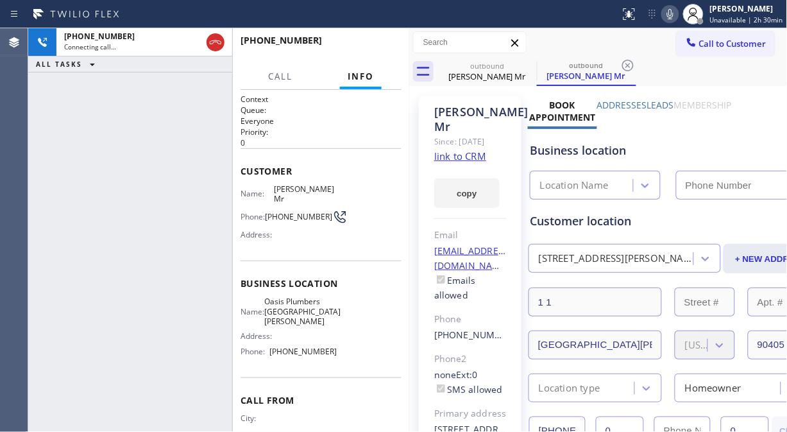
type input "[PHONE_NUMBER]"
click at [678, 15] on icon at bounding box center [669, 13] width 15 height 15
click at [94, 167] on div "[PHONE_NUMBER] Live | 00:01 ALL TASKS ALL TASKS ACTIVE TASKS TASKS IN WRAP UP" at bounding box center [130, 229] width 204 height 403
click at [665, 17] on icon at bounding box center [669, 13] width 15 height 15
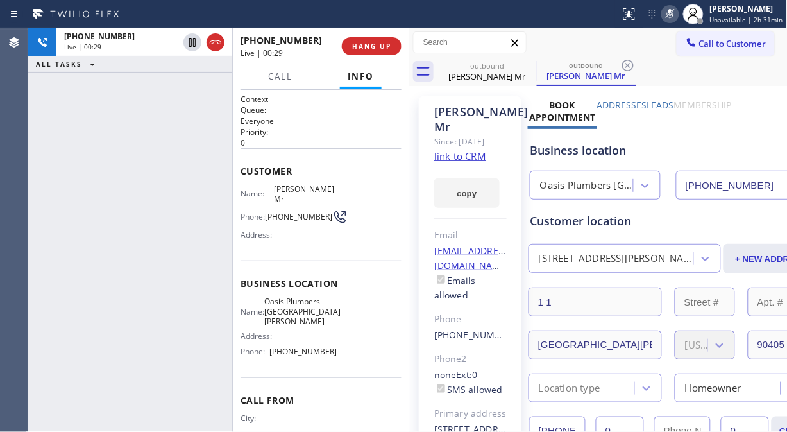
click at [669, 16] on icon at bounding box center [669, 13] width 15 height 15
click at [678, 16] on icon at bounding box center [669, 13] width 15 height 15
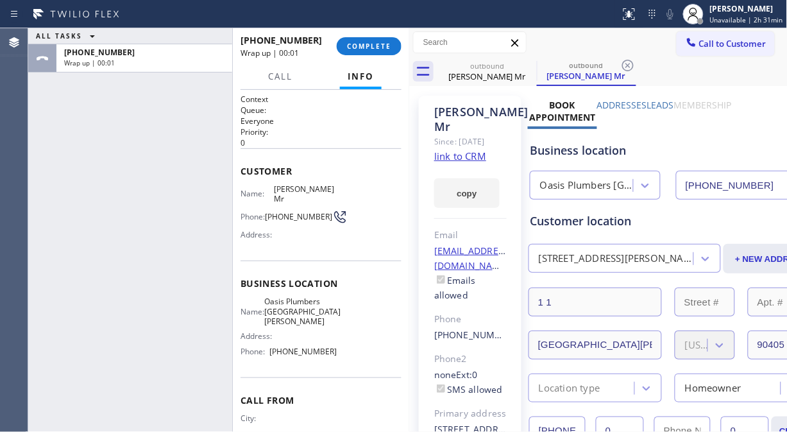
drag, startPoint x: 370, startPoint y: 53, endPoint x: 509, endPoint y: 15, distance: 144.2
click at [496, 82] on div "ALL TASKS ALL TASKS ACTIVE TASKS TASKS IN WRAP UP [PHONE_NUMBER] Wrap up | 00:0…" at bounding box center [407, 229] width 759 height 403
click at [373, 44] on span "COMPLETE" at bounding box center [369, 46] width 44 height 9
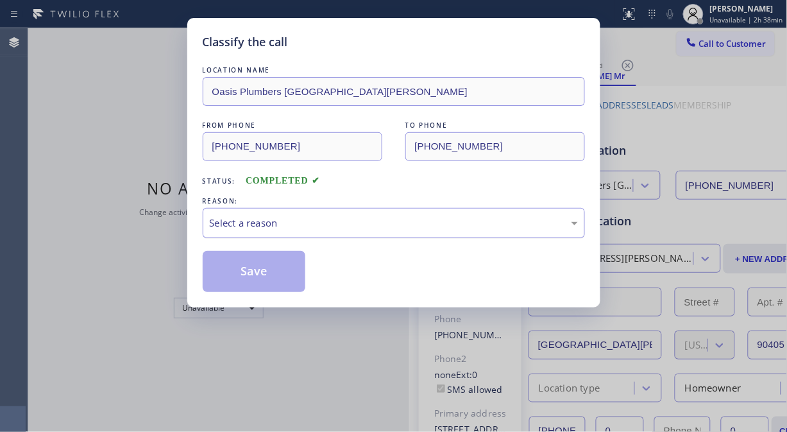
drag, startPoint x: 357, startPoint y: 229, endPoint x: 356, endPoint y: 235, distance: 6.4
click at [357, 228] on div "Select a reason" at bounding box center [394, 222] width 368 height 15
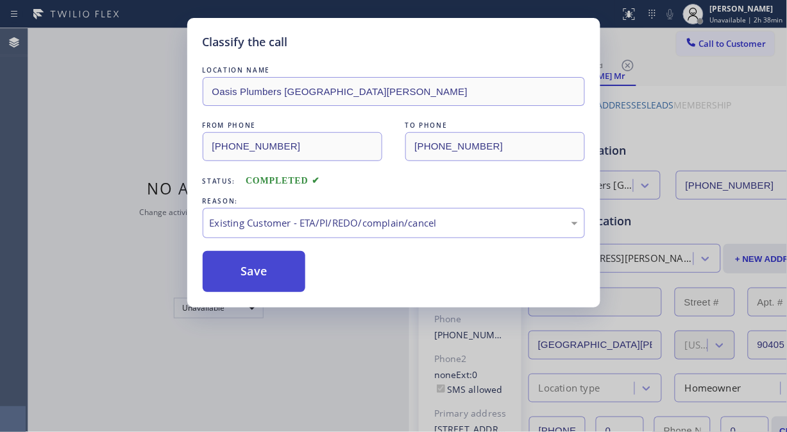
click at [272, 274] on button "Save" at bounding box center [254, 271] width 103 height 41
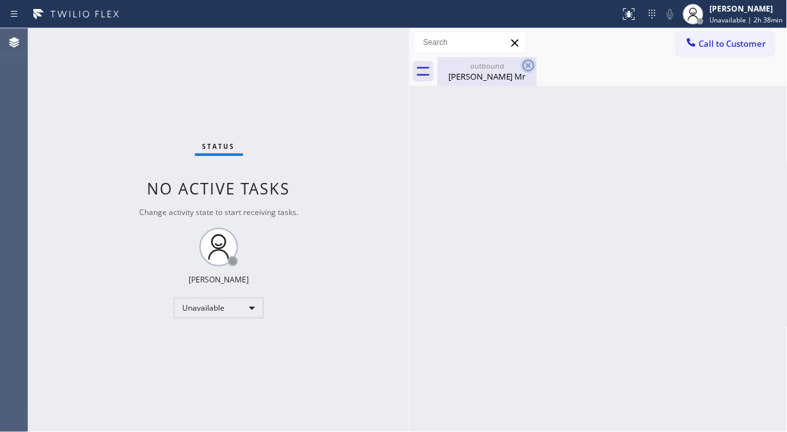
click at [530, 64] on icon at bounding box center [529, 66] width 12 height 12
click at [503, 61] on div "outbound" at bounding box center [487, 66] width 97 height 10
click at [524, 61] on div at bounding box center [612, 71] width 350 height 29
drag, startPoint x: 58, startPoint y: 130, endPoint x: 65, endPoint y: 128, distance: 7.9
click at [58, 130] on div "Status No active tasks Change activity state to start receiving tasks. [PERSON_…" at bounding box center [218, 229] width 381 height 403
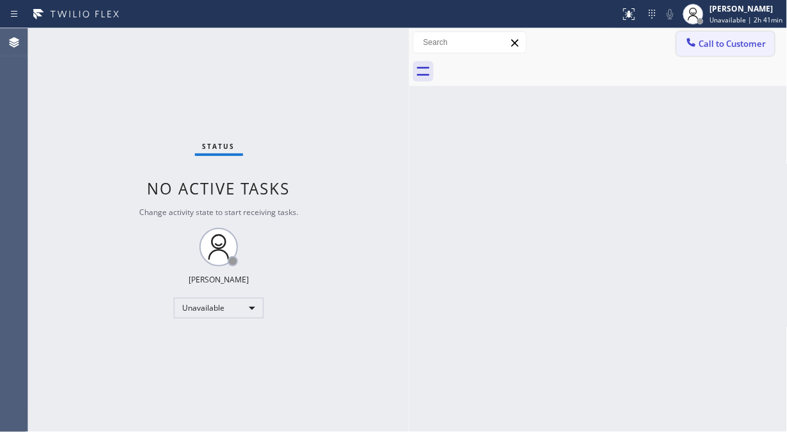
click at [725, 42] on span "Call to Customer" at bounding box center [732, 44] width 67 height 12
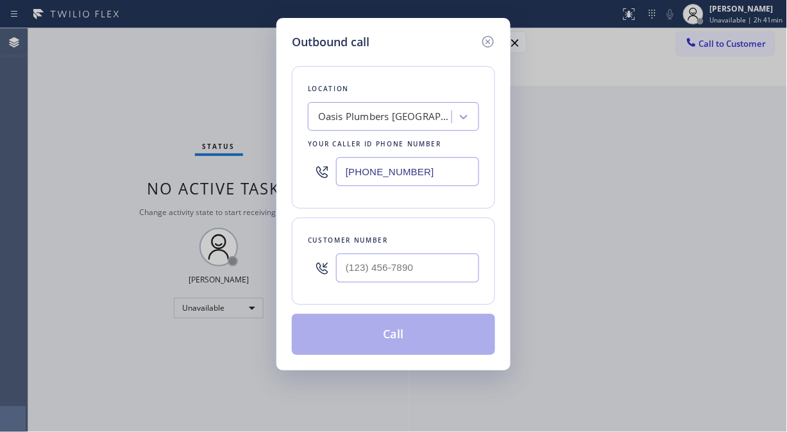
click at [431, 110] on div "Oasis Plumbers [GEOGRAPHIC_DATA][PERSON_NAME]" at bounding box center [385, 117] width 135 height 15
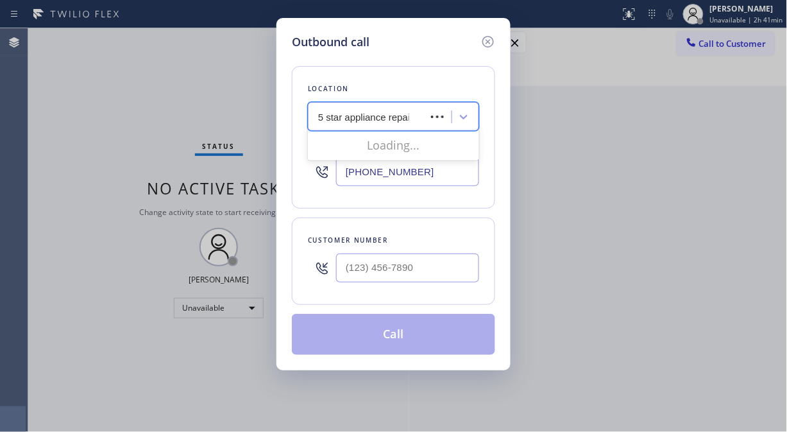
type input "5 star appliance repair"
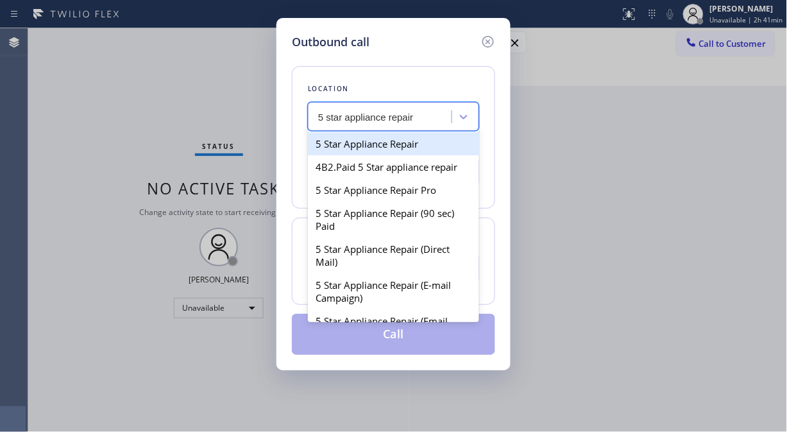
click at [414, 144] on div "5 Star Appliance Repair" at bounding box center [393, 143] width 171 height 23
type input "[PHONE_NUMBER]"
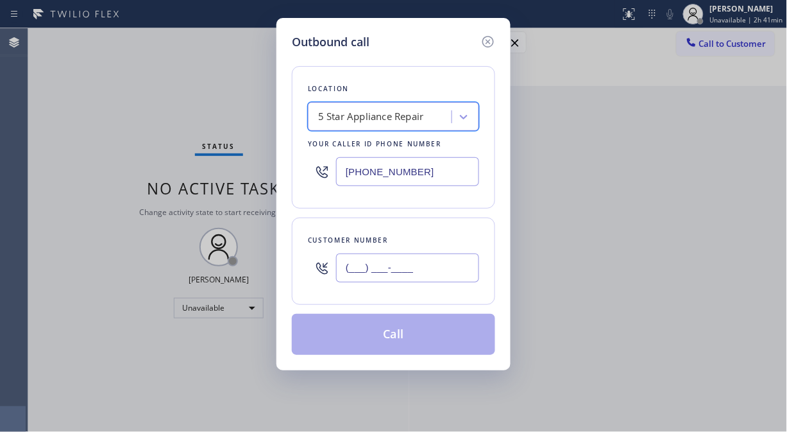
click at [395, 267] on input "(___) ___-____" at bounding box center [407, 267] width 143 height 29
paste input "920) 205-3244"
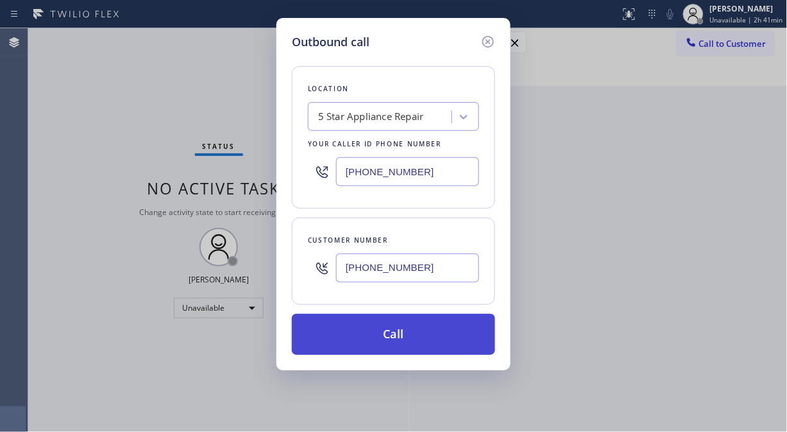
type input "[PHONE_NUMBER]"
click at [413, 348] on button "Call" at bounding box center [393, 334] width 203 height 41
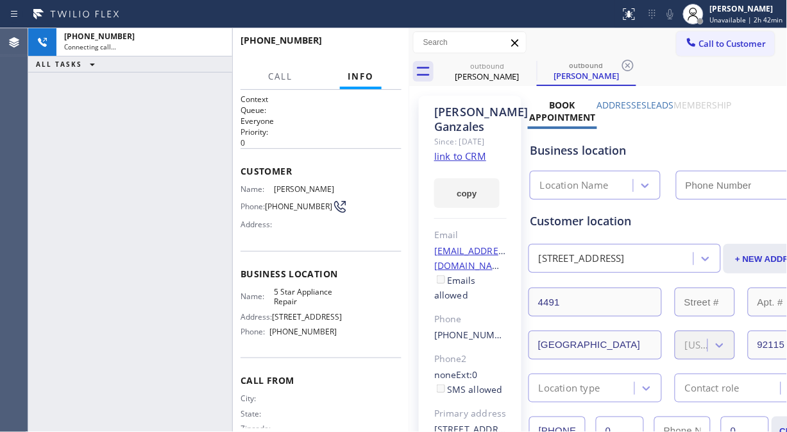
type input "[PHONE_NUMBER]"
click at [96, 194] on div "[PHONE_NUMBER] Connecting call… ALL TASKS ALL TASKS ACTIVE TASKS TASKS IN WRAP …" at bounding box center [130, 229] width 204 height 403
click at [676, 17] on icon at bounding box center [669, 13] width 15 height 15
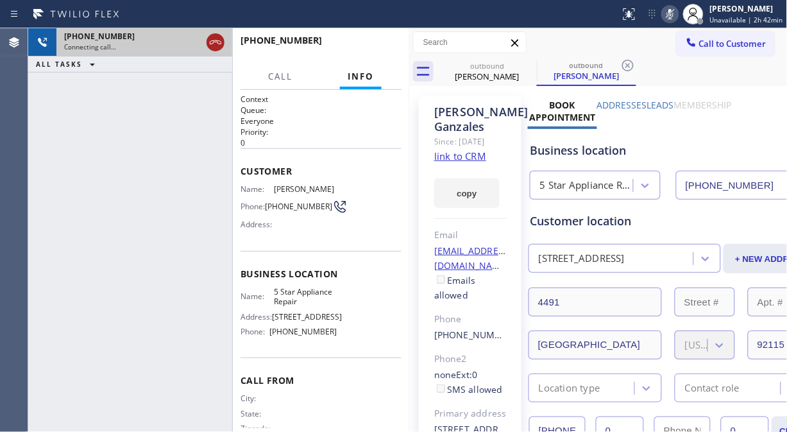
click at [213, 46] on icon at bounding box center [215, 42] width 15 height 15
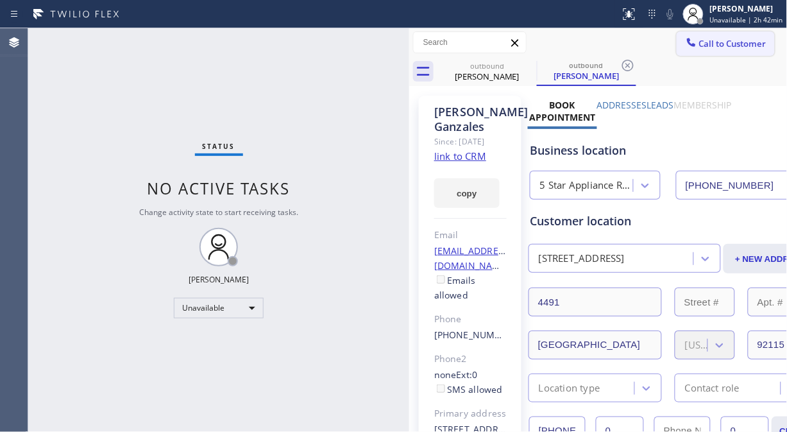
click at [716, 40] on span "Call to Customer" at bounding box center [732, 44] width 67 height 12
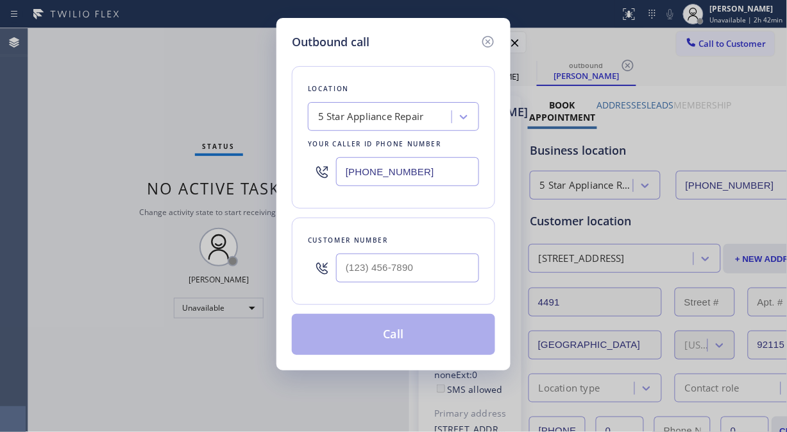
click at [380, 264] on input "text" at bounding box center [407, 267] width 143 height 29
paste input "949) 370-0318"
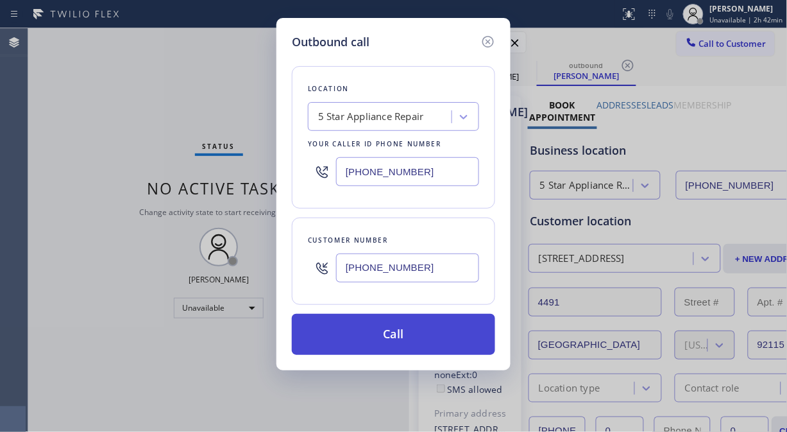
type input "[PHONE_NUMBER]"
click at [428, 349] on button "Call" at bounding box center [393, 334] width 203 height 41
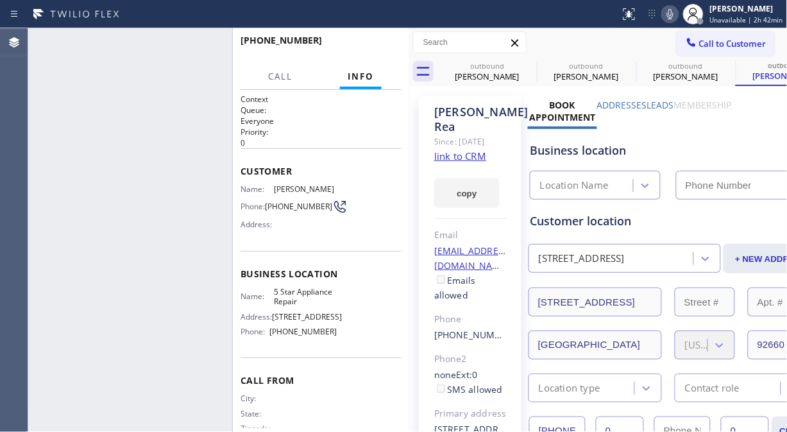
type input "[PHONE_NUMBER]"
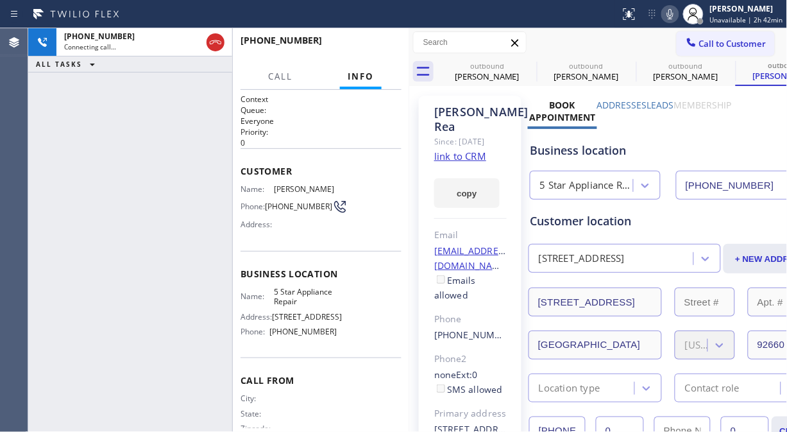
click at [669, 13] on icon at bounding box center [669, 13] width 15 height 15
click at [670, 13] on icon at bounding box center [669, 13] width 15 height 15
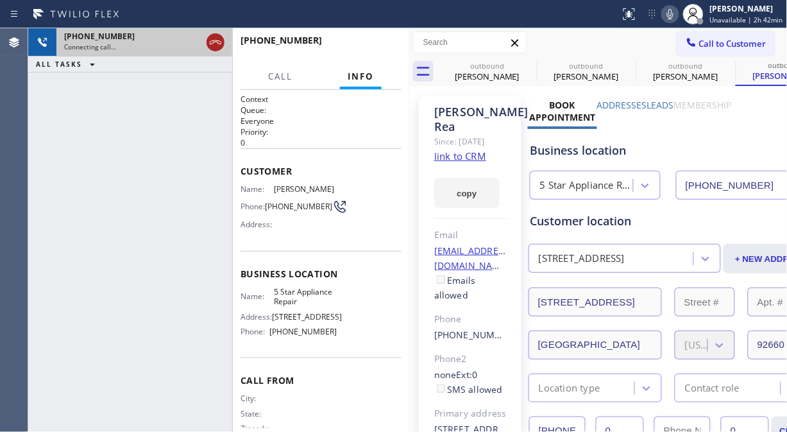
click at [214, 46] on icon at bounding box center [215, 42] width 15 height 15
click at [725, 61] on icon at bounding box center [727, 66] width 12 height 12
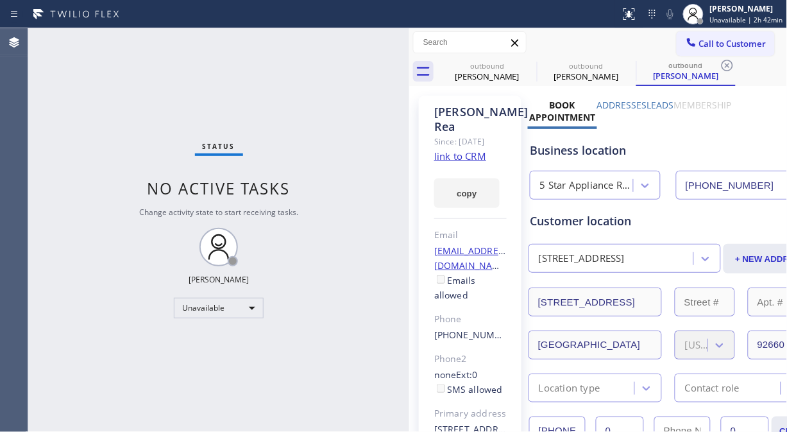
click at [723, 44] on span "Call to Customer" at bounding box center [732, 44] width 67 height 12
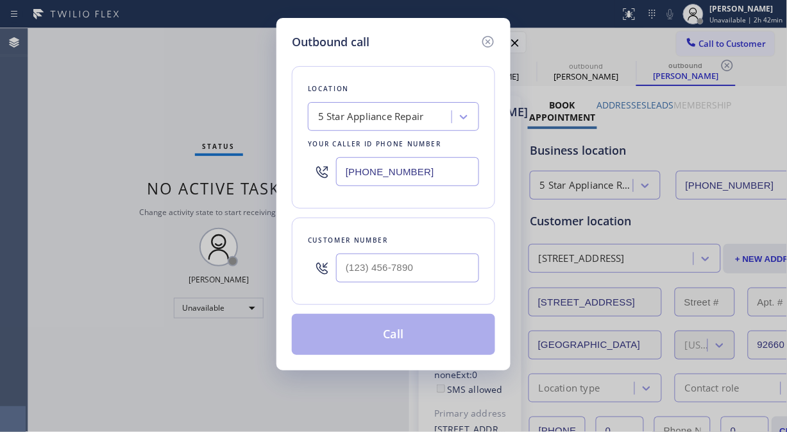
click at [426, 262] on input "text" at bounding box center [407, 267] width 143 height 29
paste input "818) 917-4330"
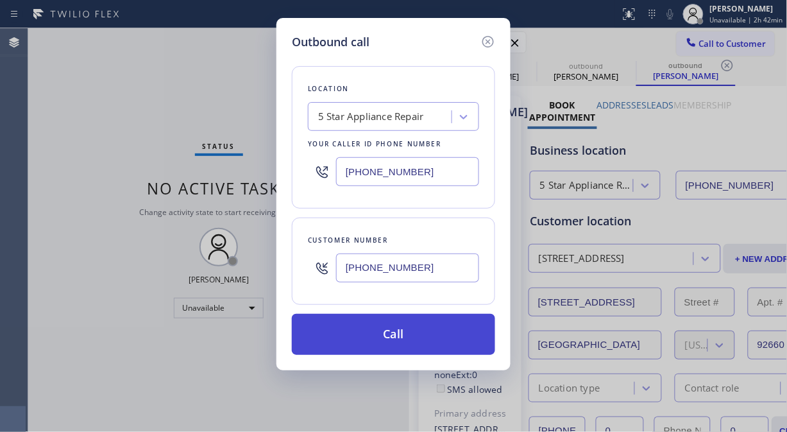
type input "[PHONE_NUMBER]"
click at [430, 333] on button "Call" at bounding box center [393, 334] width 203 height 41
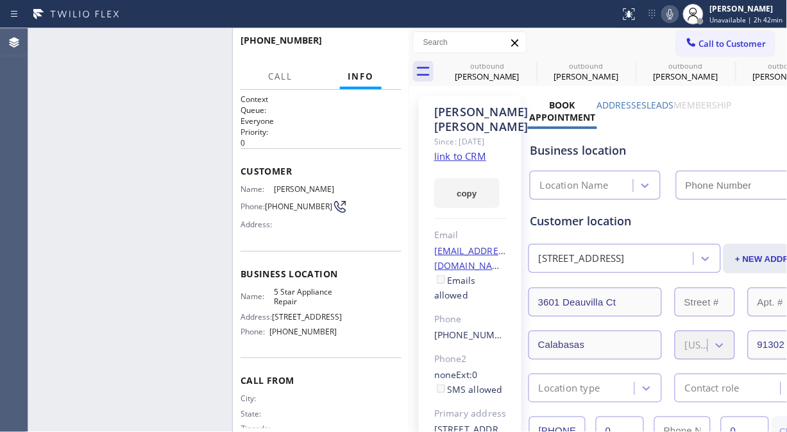
type input "[PHONE_NUMBER]"
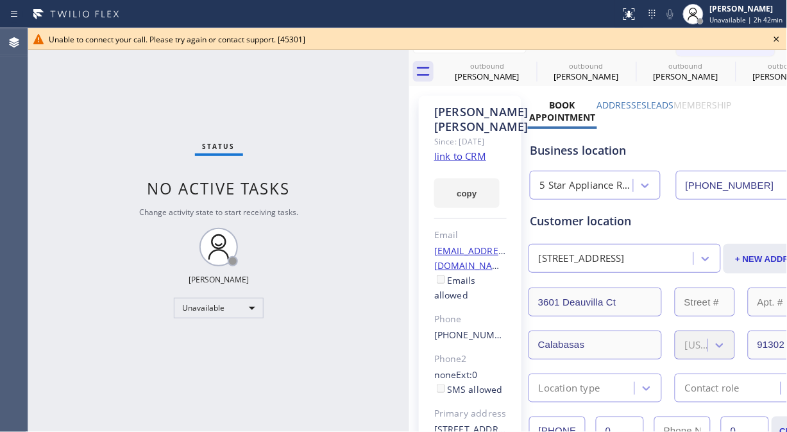
click at [775, 40] on icon at bounding box center [776, 38] width 15 height 15
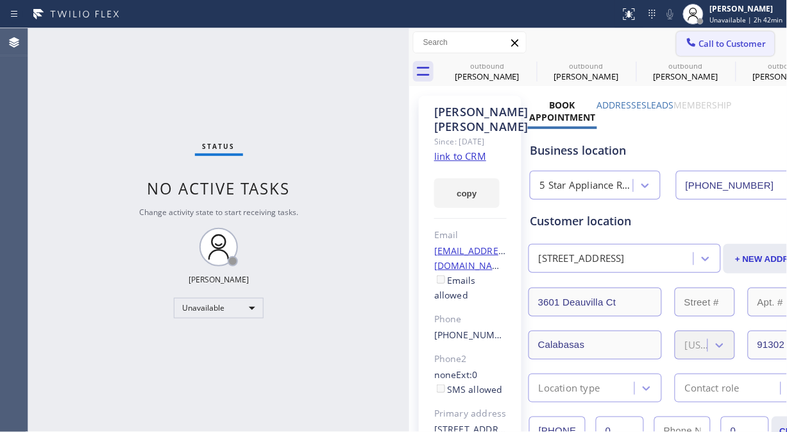
click at [705, 39] on span "Call to Customer" at bounding box center [732, 44] width 67 height 12
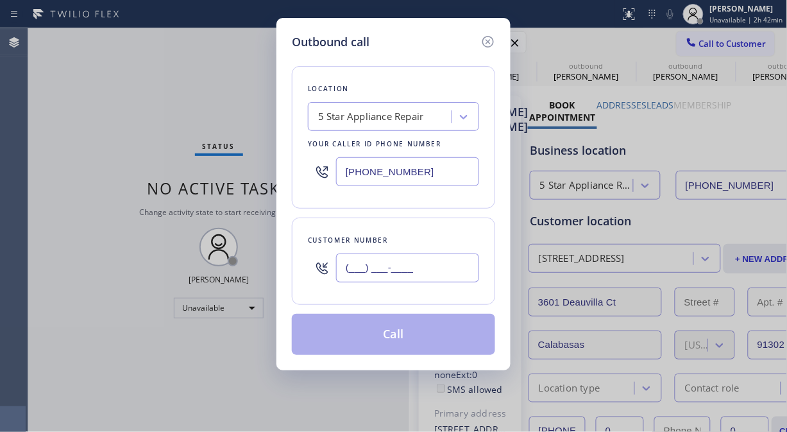
click at [377, 273] on input "(___) ___-____" at bounding box center [407, 267] width 143 height 29
paste input "206) 384-6606"
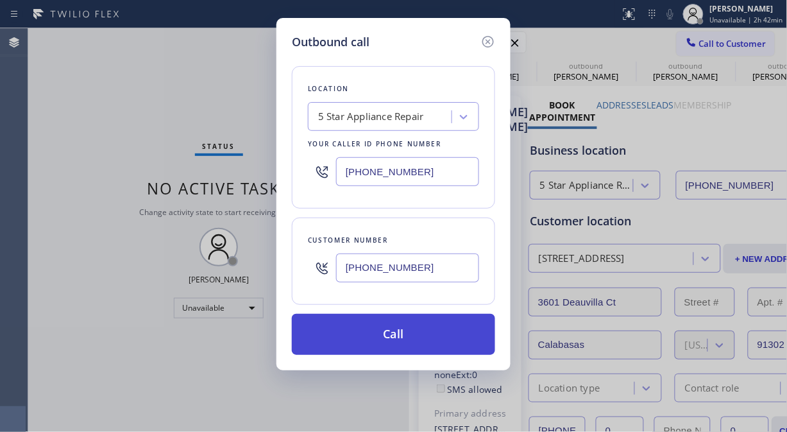
type input "[PHONE_NUMBER]"
click at [433, 333] on button "Call" at bounding box center [393, 334] width 203 height 41
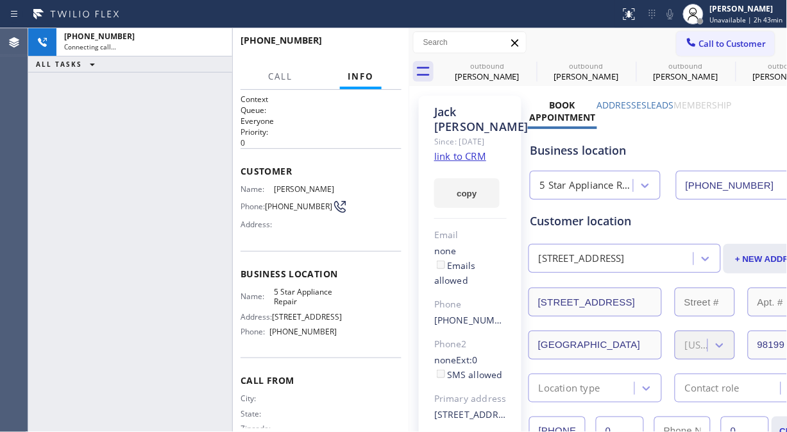
type input "[PHONE_NUMBER]"
click at [368, 49] on span "HANG UP" at bounding box center [371, 46] width 39 height 9
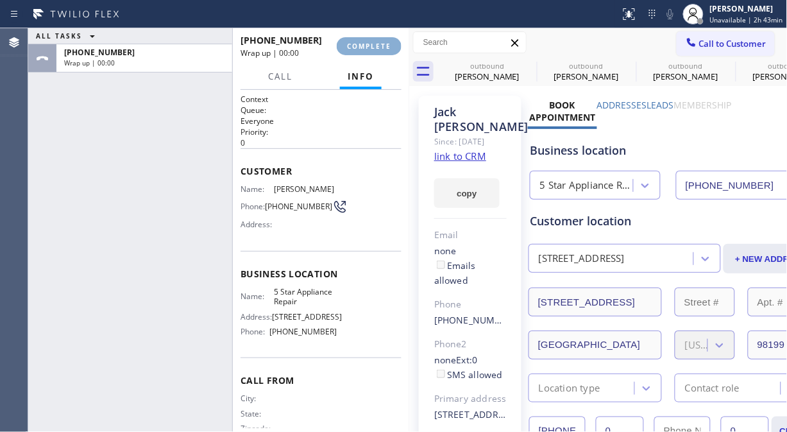
click at [368, 49] on span "COMPLETE" at bounding box center [369, 46] width 44 height 9
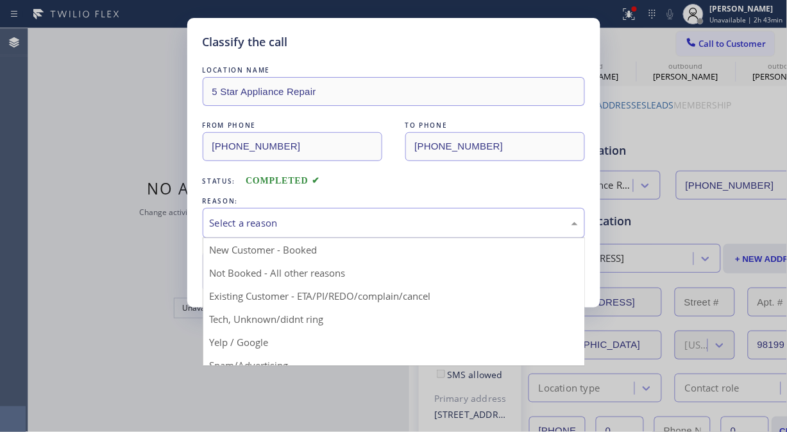
click at [367, 233] on div "Select a reason" at bounding box center [394, 223] width 382 height 30
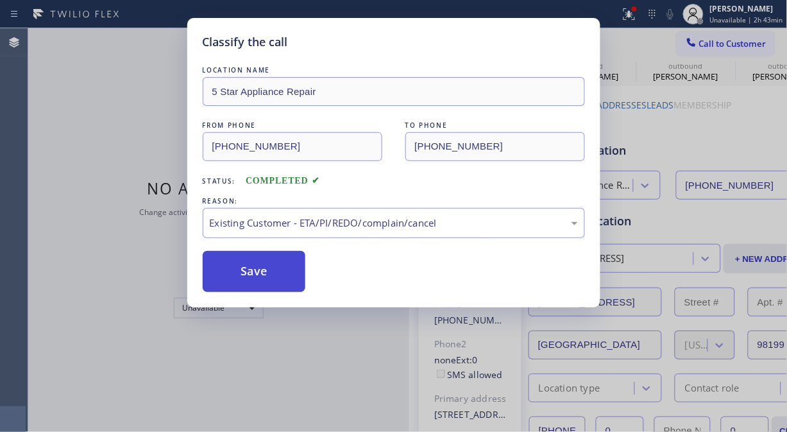
click at [276, 278] on button "Save" at bounding box center [254, 271] width 103 height 41
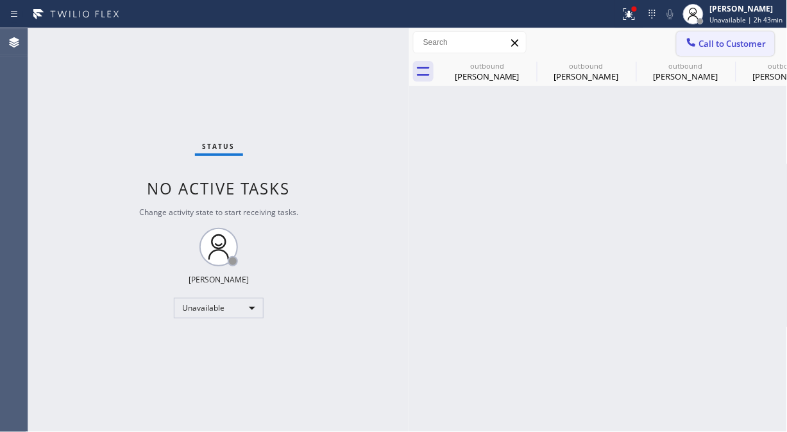
click at [714, 43] on span "Call to Customer" at bounding box center [732, 44] width 67 height 12
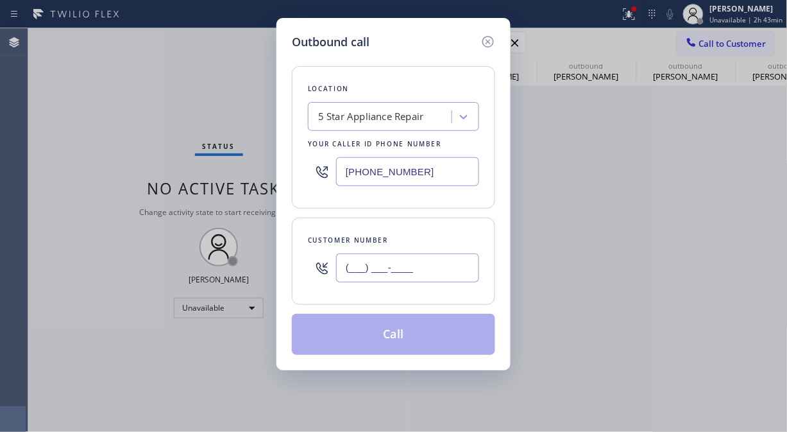
click at [387, 266] on input "(___) ___-____" at bounding box center [407, 267] width 143 height 29
paste input "310) 500-8989"
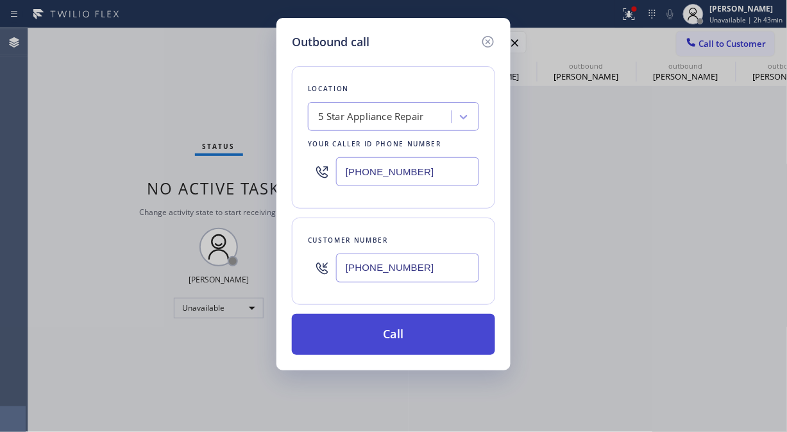
type input "[PHONE_NUMBER]"
click at [436, 340] on button "Call" at bounding box center [393, 334] width 203 height 41
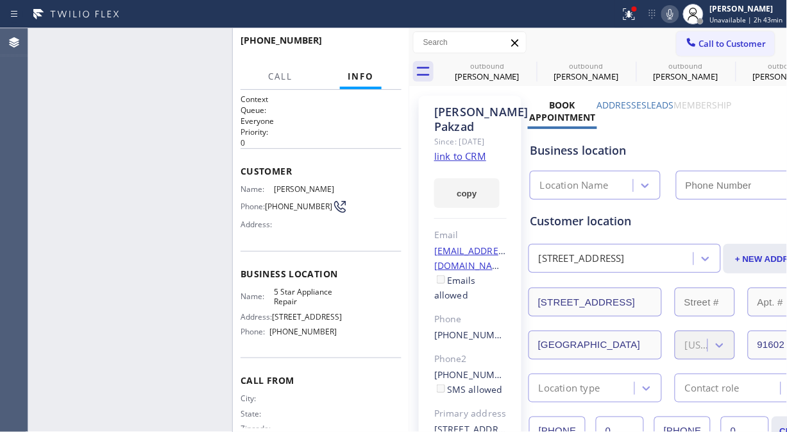
type input "[PHONE_NUMBER]"
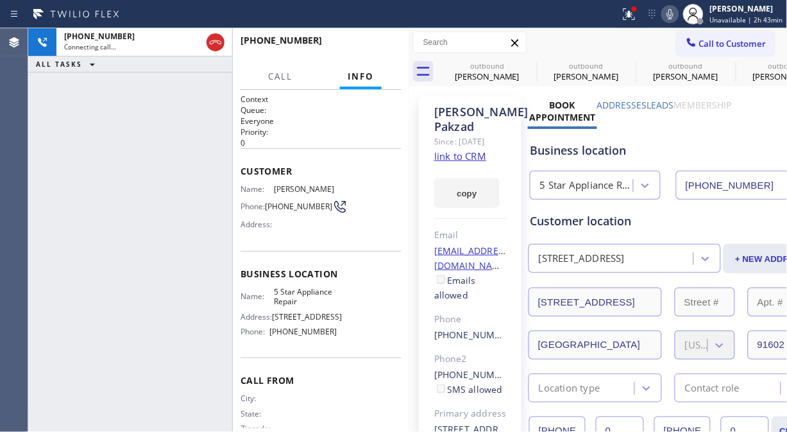
click at [78, 167] on div "[PHONE_NUMBER] Connecting call… ALL TASKS ALL TASKS ACTIVE TASKS TASKS IN WRAP …" at bounding box center [130, 229] width 204 height 403
click at [530, 65] on icon at bounding box center [528, 65] width 15 height 15
click at [620, 65] on icon at bounding box center [627, 65] width 15 height 15
click at [0, 0] on icon at bounding box center [0, 0] width 0 height 0
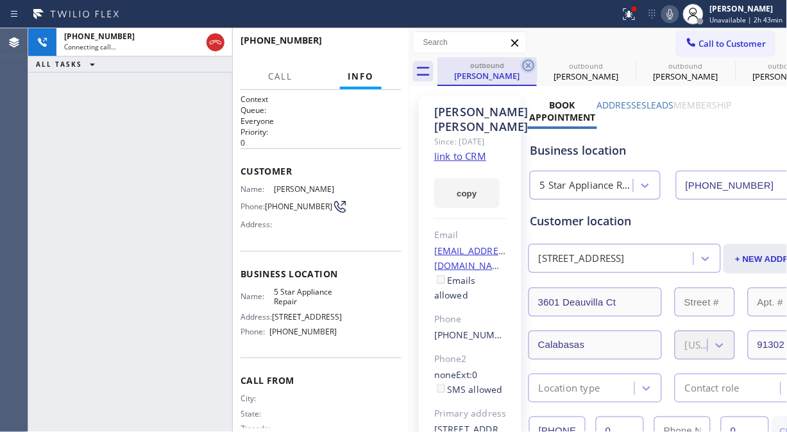
click at [529, 65] on icon at bounding box center [528, 65] width 15 height 15
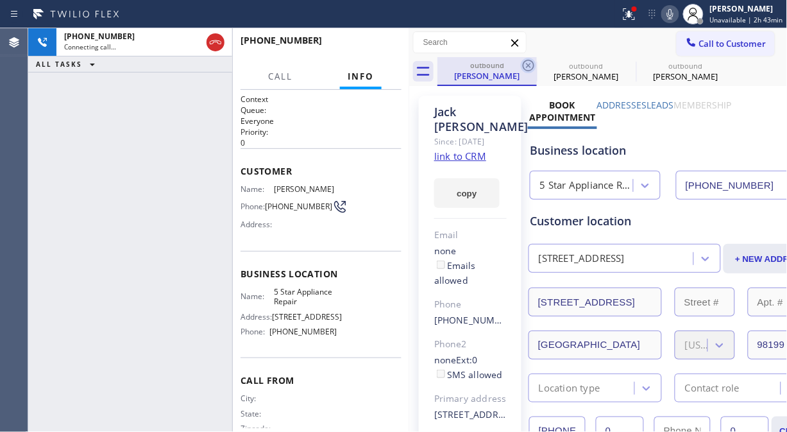
click at [528, 65] on icon at bounding box center [529, 66] width 12 height 12
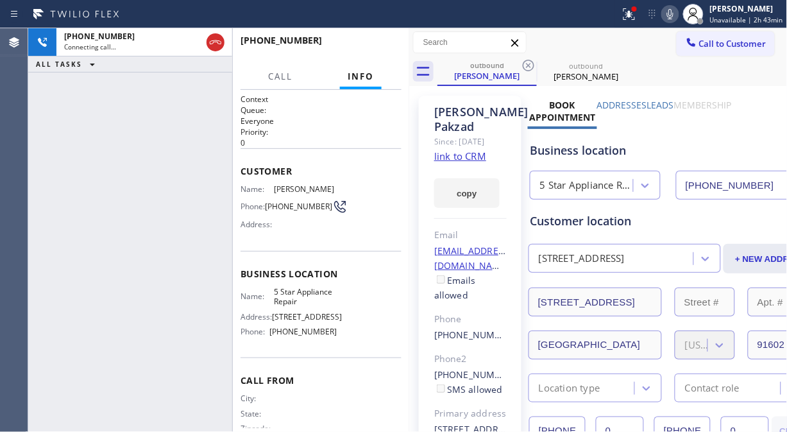
click at [528, 65] on icon at bounding box center [529, 66] width 12 height 12
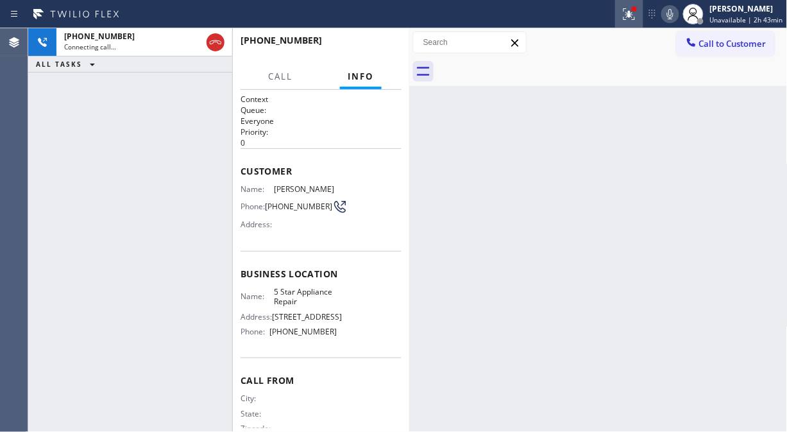
click at [628, 15] on icon at bounding box center [628, 13] width 15 height 15
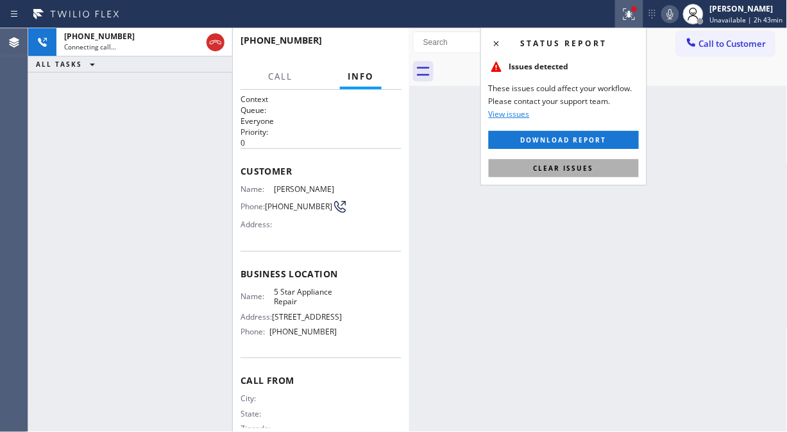
click at [566, 165] on span "Clear issues" at bounding box center [563, 168] width 60 height 9
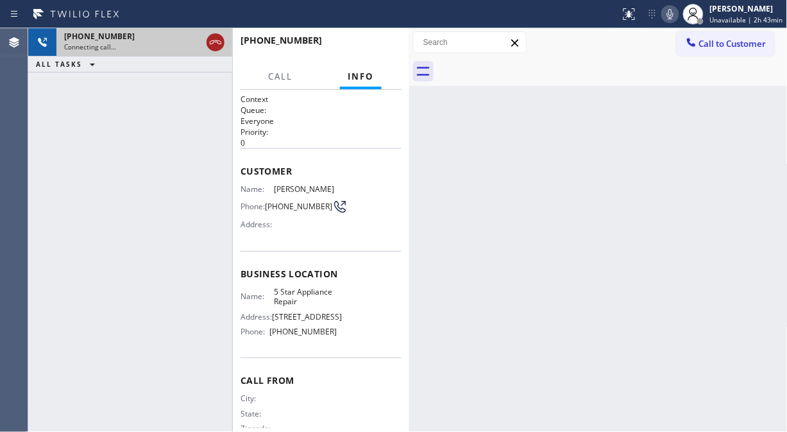
click at [212, 46] on icon at bounding box center [215, 42] width 15 height 15
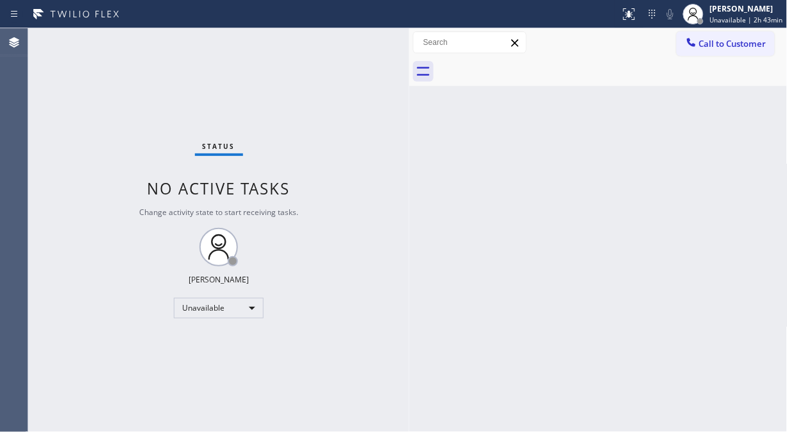
drag, startPoint x: 698, startPoint y: 47, endPoint x: 362, endPoint y: 264, distance: 399.3
click at [699, 47] on button "Call to Customer" at bounding box center [725, 43] width 98 height 24
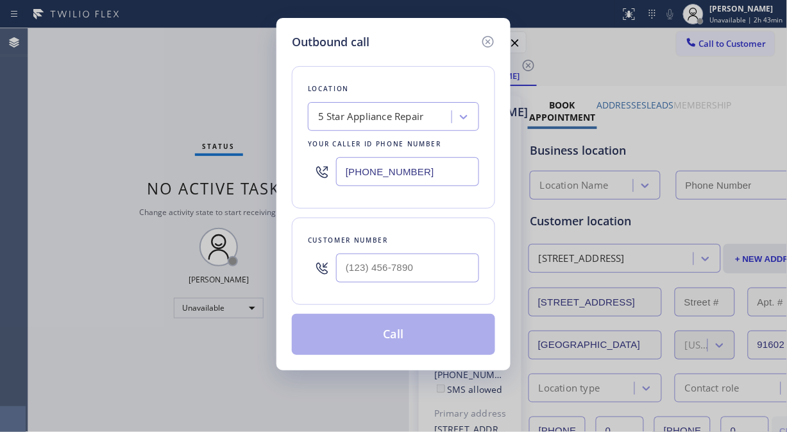
type input "[PHONE_NUMBER]"
click at [331, 268] on div at bounding box center [322, 268] width 28 height 42
click at [347, 271] on input "(___) ___-____" at bounding box center [407, 267] width 143 height 29
paste input "310) 940-4034"
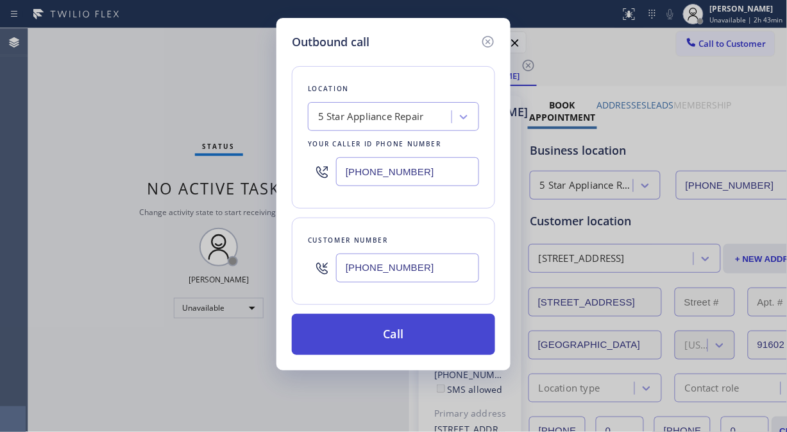
type input "[PHONE_NUMBER]"
click at [394, 337] on button "Call" at bounding box center [393, 334] width 203 height 41
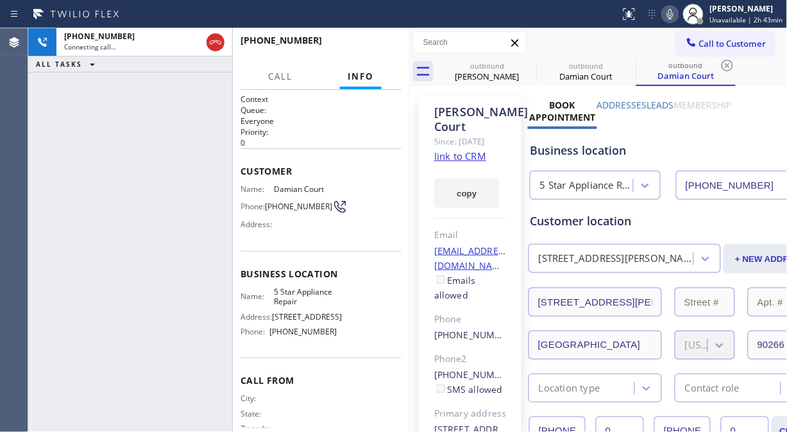
type input "[PHONE_NUMBER]"
click at [24, 100] on div "Agent Desktop" at bounding box center [14, 229] width 28 height 403
click at [364, 51] on button "HANG UP" at bounding box center [372, 46] width 60 height 18
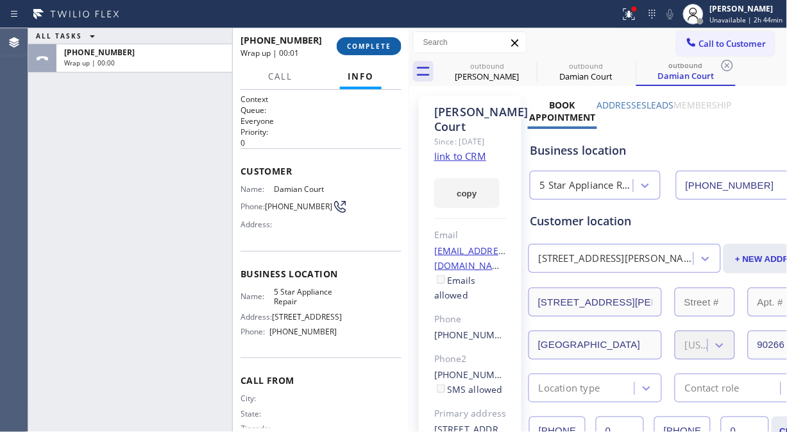
click at [364, 51] on button "COMPLETE" at bounding box center [369, 46] width 65 height 18
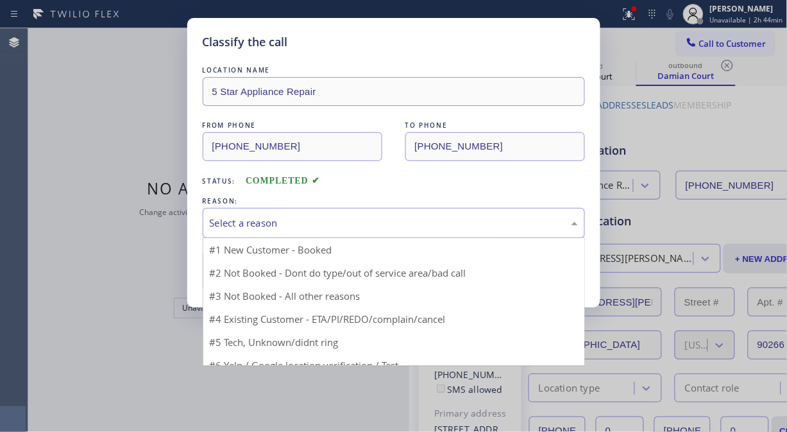
click at [358, 227] on div "Select a reason" at bounding box center [394, 222] width 368 height 15
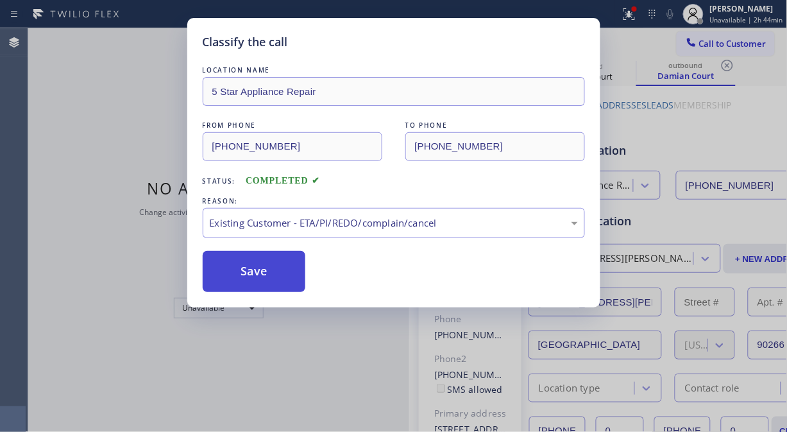
click at [279, 274] on button "Save" at bounding box center [254, 271] width 103 height 41
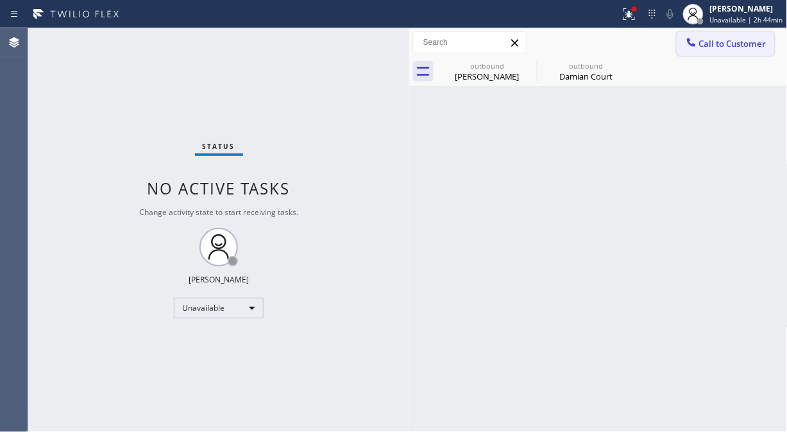
click at [707, 40] on span "Call to Customer" at bounding box center [732, 44] width 67 height 12
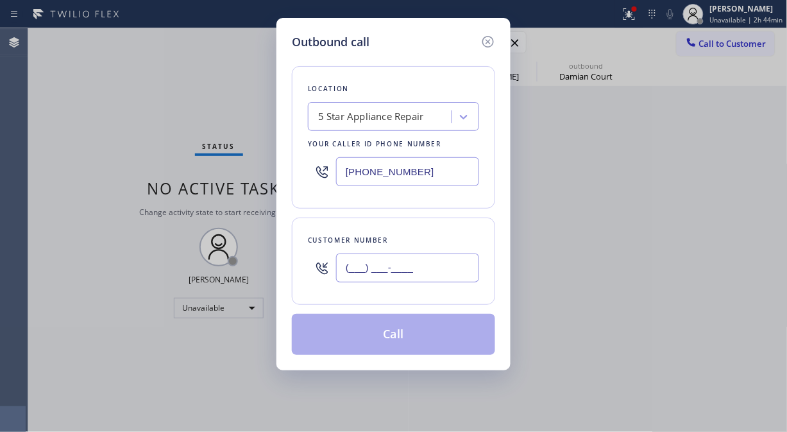
click at [414, 269] on input "(___) ___-____" at bounding box center [407, 267] width 143 height 29
paste input "562) 212-0330"
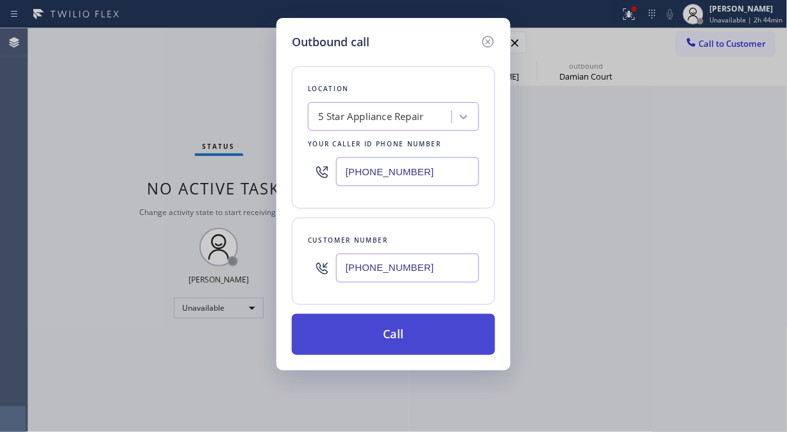
type input "[PHONE_NUMBER]"
click at [425, 335] on button "Call" at bounding box center [393, 334] width 203 height 41
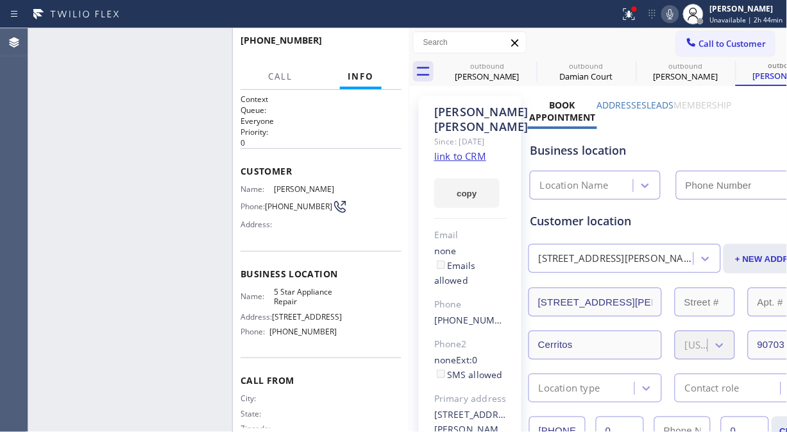
type input "[PHONE_NUMBER]"
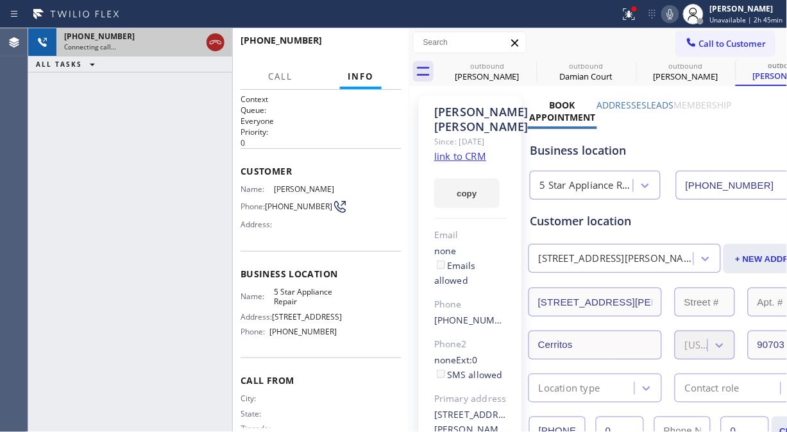
click at [214, 46] on icon at bounding box center [215, 42] width 15 height 15
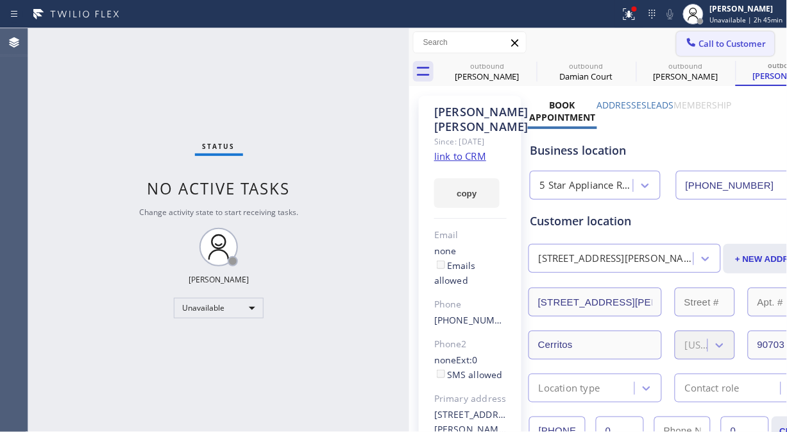
click at [699, 47] on span "Call to Customer" at bounding box center [732, 44] width 67 height 12
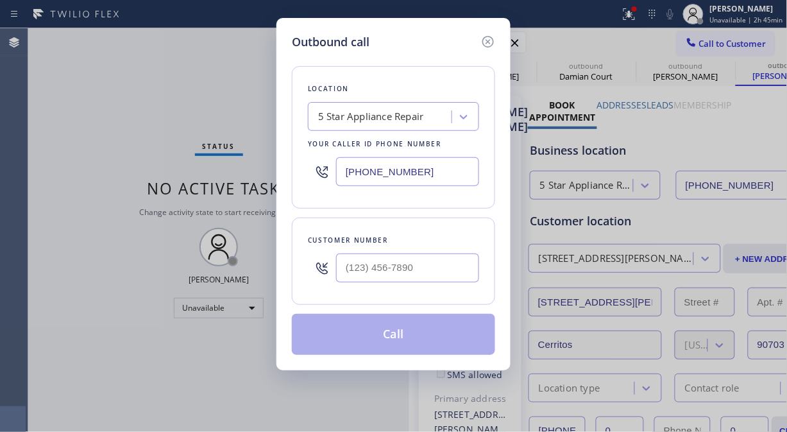
click at [408, 263] on input "text" at bounding box center [407, 267] width 143 height 29
click at [391, 265] on input "(___) ___-____" at bounding box center [407, 267] width 143 height 29
paste input "7606"
click at [346, 271] on input "(___) ___-7606" at bounding box center [407, 267] width 143 height 29
paste input "760) 620-5183"
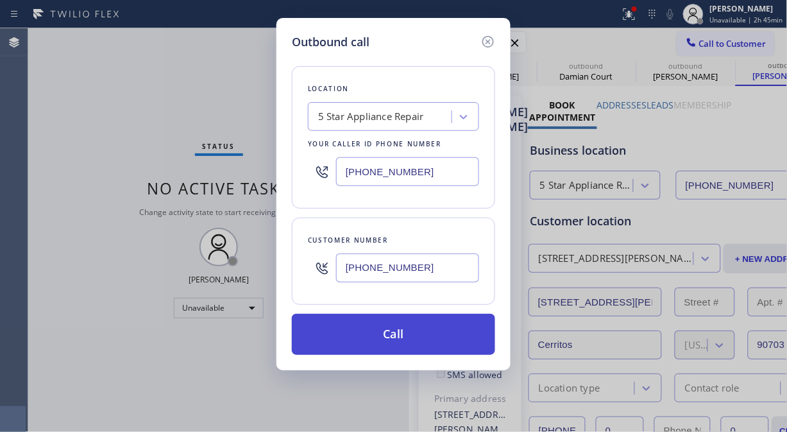
type input "[PHONE_NUMBER]"
click at [419, 333] on button "Call" at bounding box center [393, 334] width 203 height 41
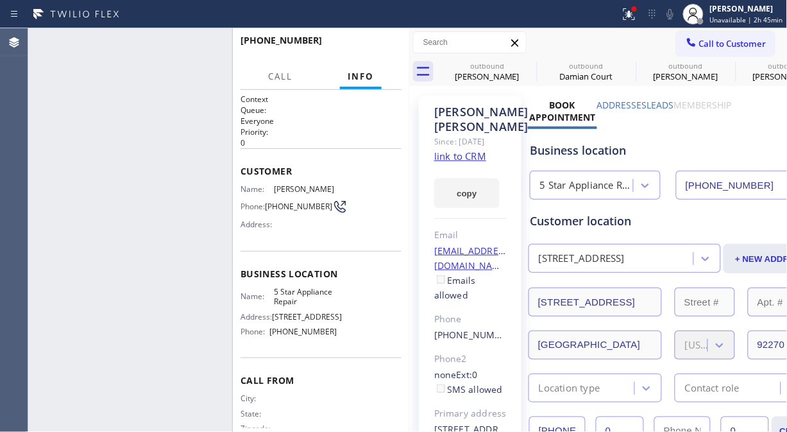
type input "[PHONE_NUMBER]"
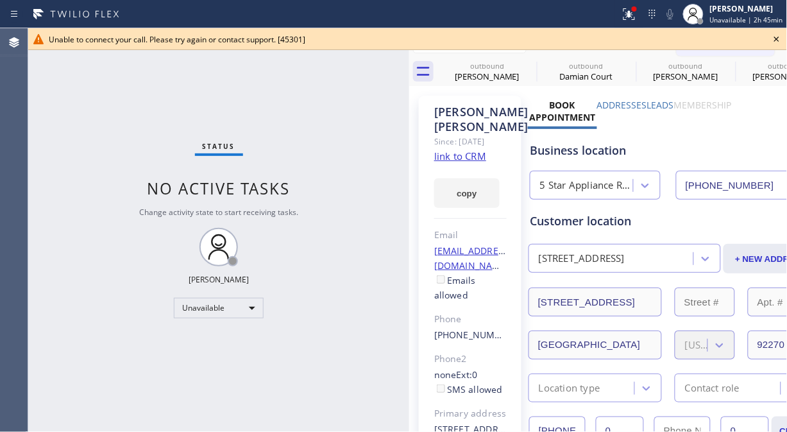
click at [778, 35] on icon at bounding box center [776, 38] width 15 height 15
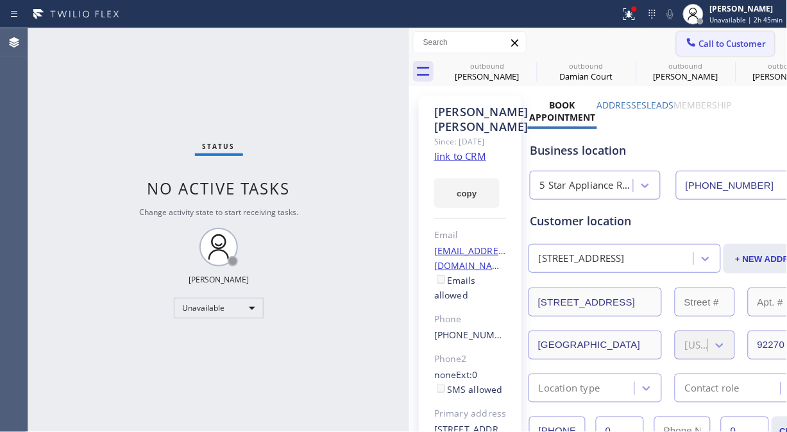
click at [715, 53] on button "Call to Customer" at bounding box center [725, 43] width 98 height 24
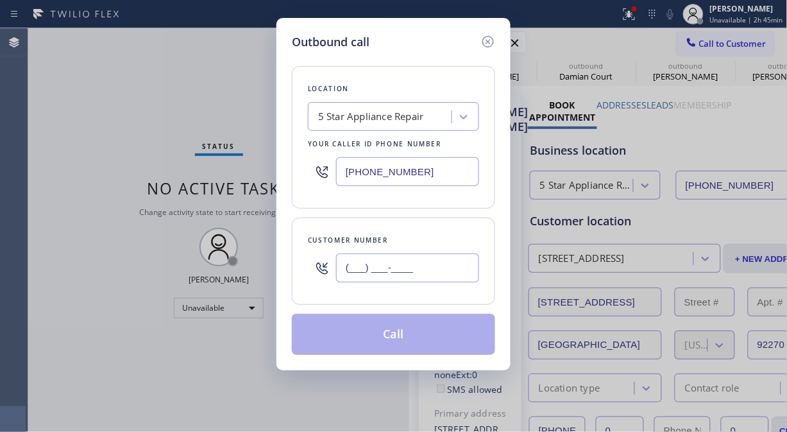
click at [430, 262] on input "(___) ___-____" at bounding box center [407, 267] width 143 height 29
paste input "310) 702-7255"
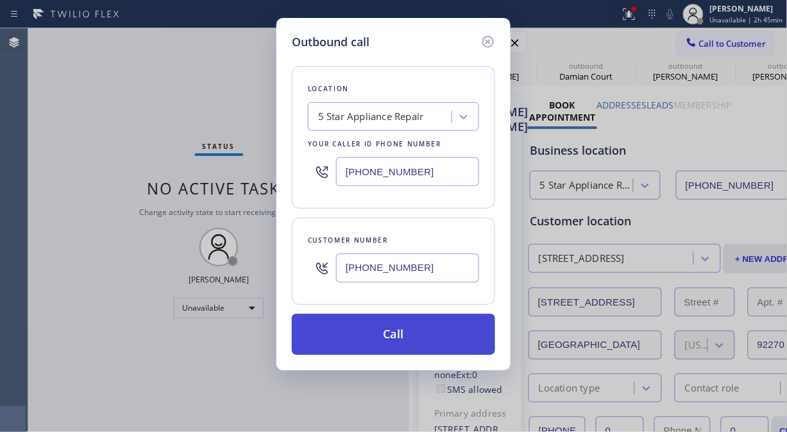
click at [412, 336] on button "Call" at bounding box center [393, 334] width 203 height 41
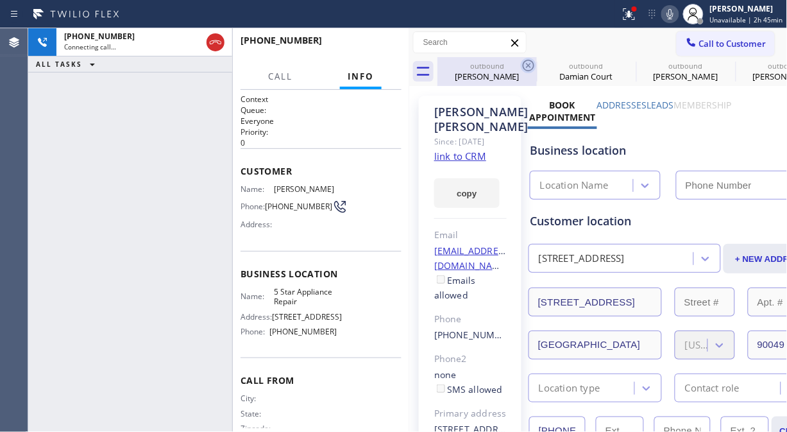
click at [530, 66] on icon at bounding box center [528, 65] width 15 height 15
click at [0, 0] on icon at bounding box center [0, 0] width 0 height 0
click at [627, 21] on icon at bounding box center [628, 13] width 15 height 15
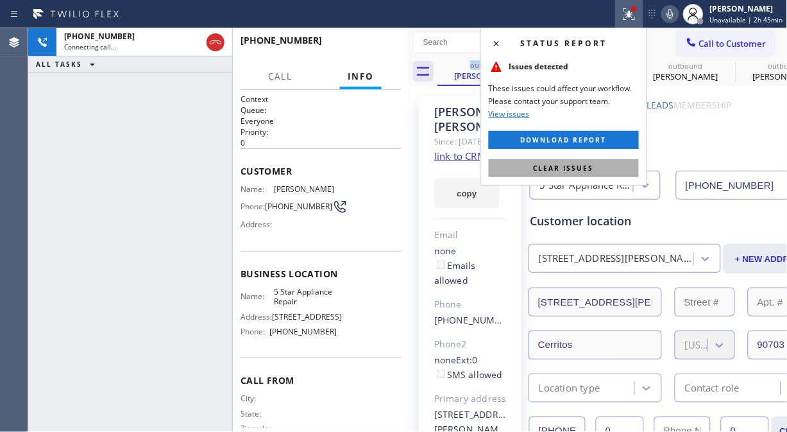
click at [580, 169] on span "Clear issues" at bounding box center [563, 168] width 60 height 9
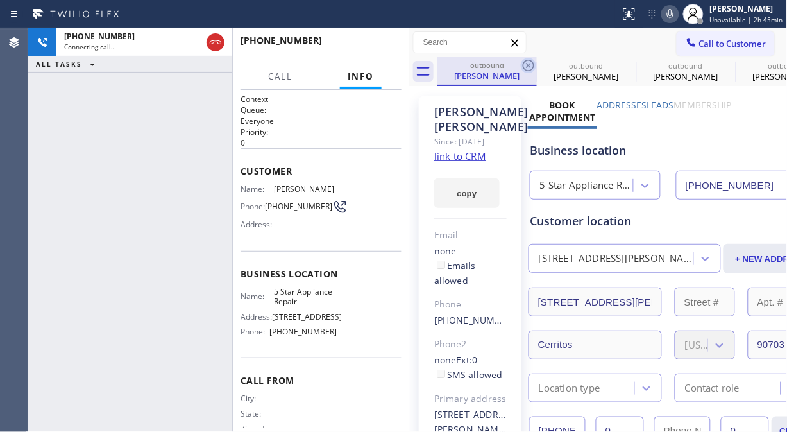
click at [528, 63] on icon at bounding box center [528, 65] width 15 height 15
click at [0, 0] on icon at bounding box center [0, 0] width 0 height 0
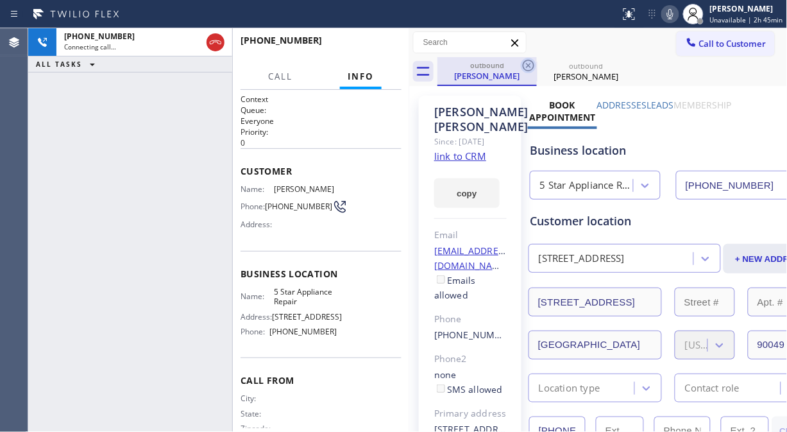
click at [530, 61] on icon at bounding box center [528, 65] width 15 height 15
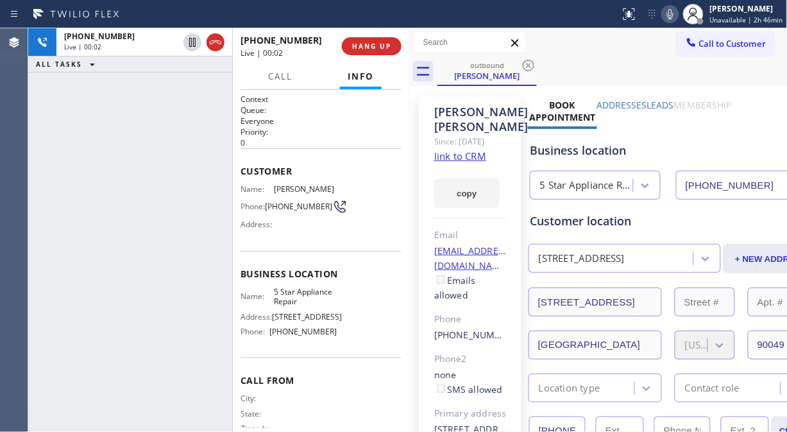
click at [85, 194] on div "[PHONE_NUMBER] Live | 00:02 ALL TASKS ALL TASKS ACTIVE TASKS TASKS IN WRAP UP" at bounding box center [130, 229] width 204 height 403
click at [462, 162] on link "link to CRM" at bounding box center [460, 155] width 52 height 13
click at [672, 11] on icon at bounding box center [670, 14] width 6 height 10
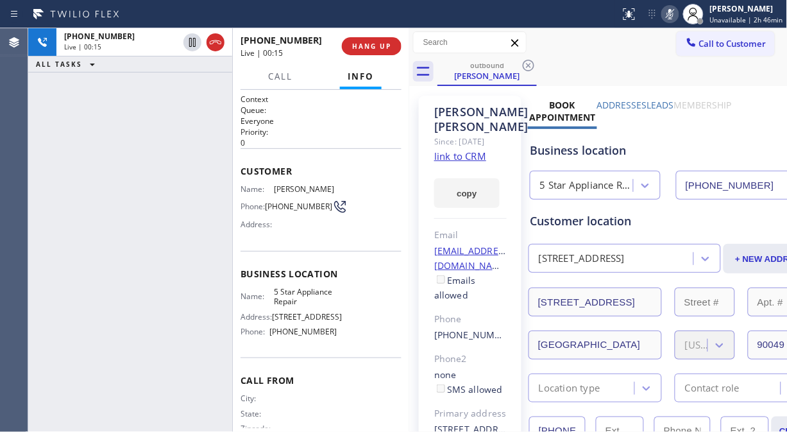
click at [672, 11] on icon at bounding box center [670, 14] width 6 height 10
click at [673, 11] on icon at bounding box center [669, 13] width 15 height 15
click at [672, 13] on icon at bounding box center [670, 14] width 6 height 10
click at [677, 14] on icon at bounding box center [669, 13] width 15 height 15
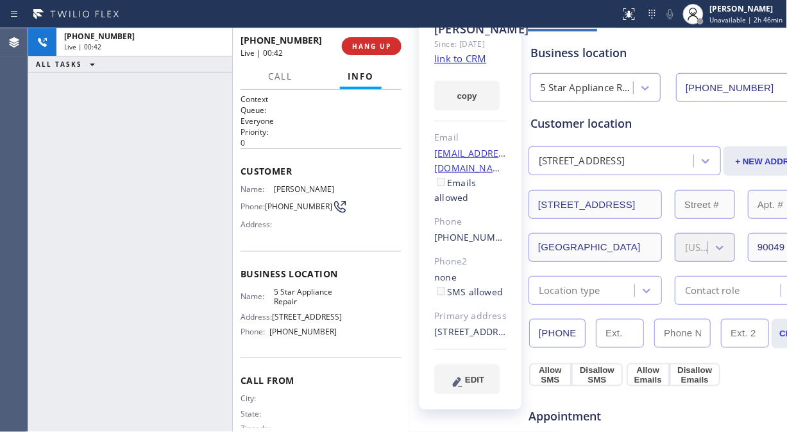
scroll to position [214, 0]
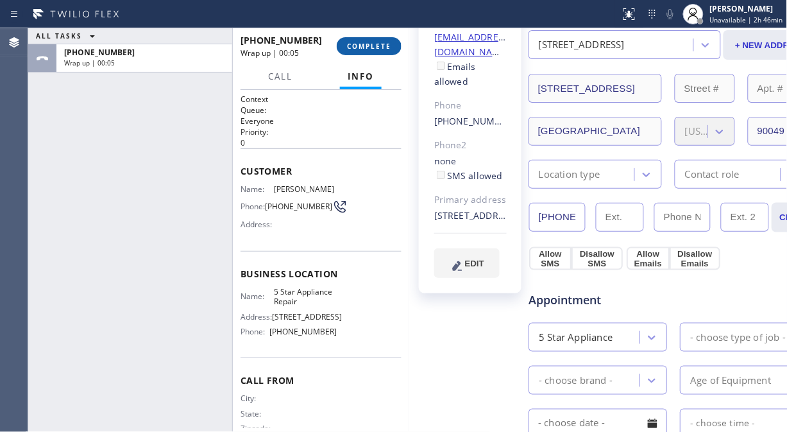
click at [379, 46] on span "COMPLETE" at bounding box center [369, 46] width 44 height 9
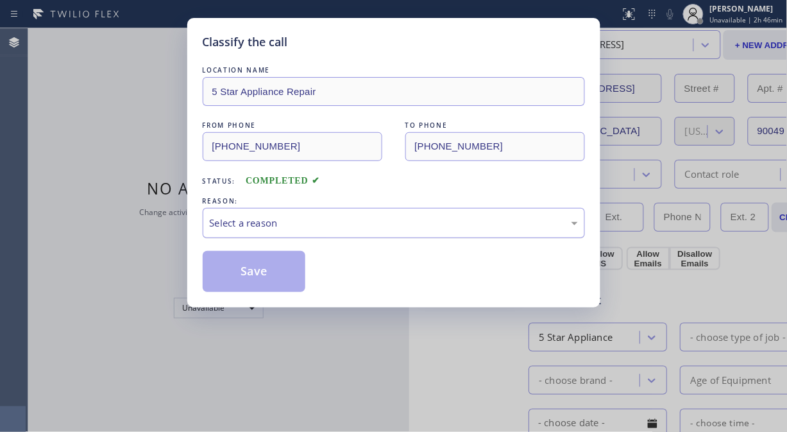
click at [382, 229] on div "Select a reason" at bounding box center [394, 222] width 368 height 15
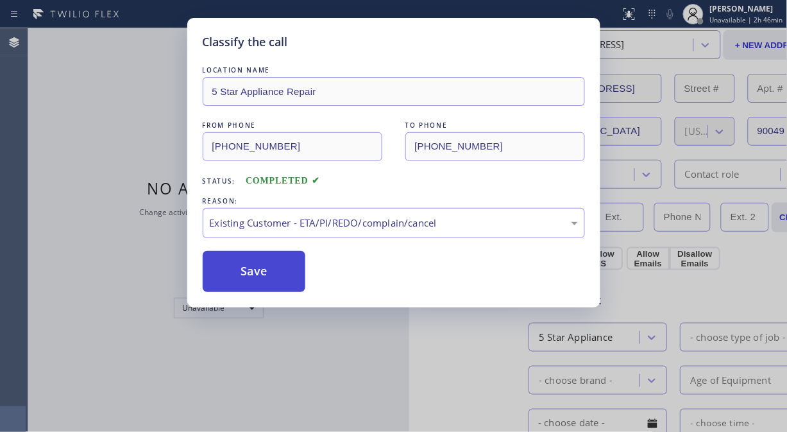
click at [269, 267] on button "Save" at bounding box center [254, 271] width 103 height 41
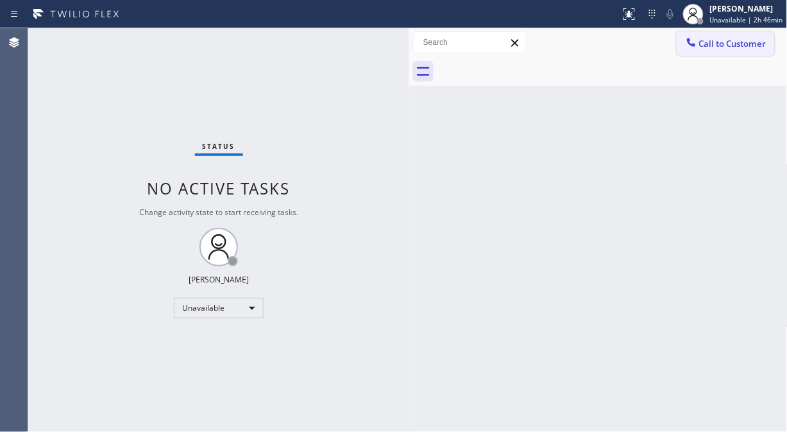
click at [707, 47] on span "Call to Customer" at bounding box center [732, 44] width 67 height 12
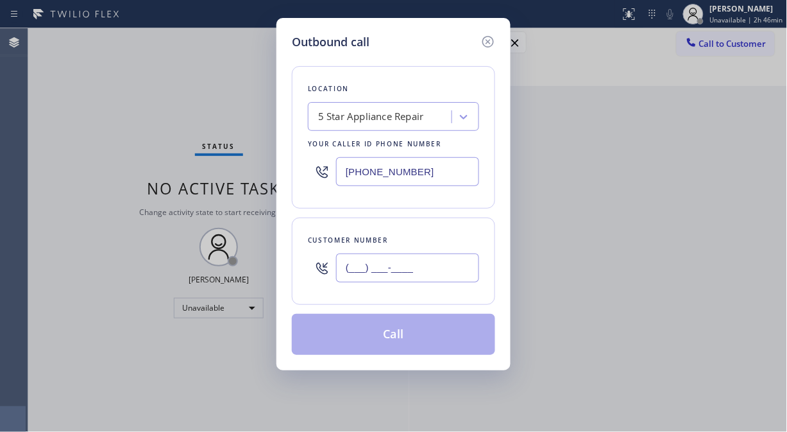
click at [414, 267] on input "(___) ___-____" at bounding box center [407, 267] width 143 height 29
paste input "978) 994-2555"
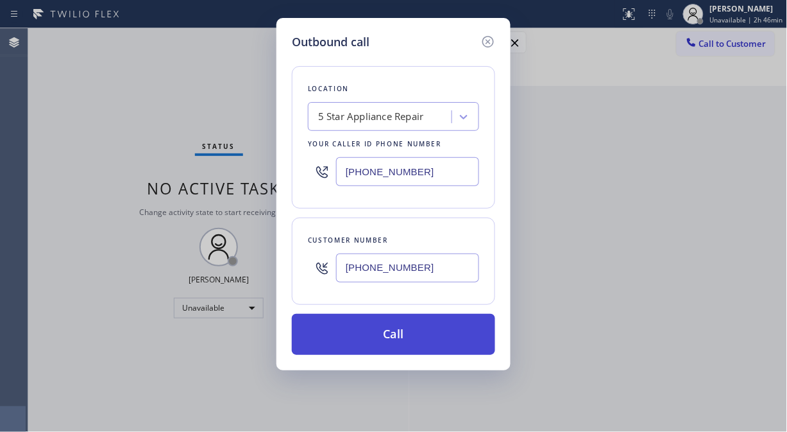
type input "[PHONE_NUMBER]"
click at [413, 338] on button "Call" at bounding box center [393, 334] width 203 height 41
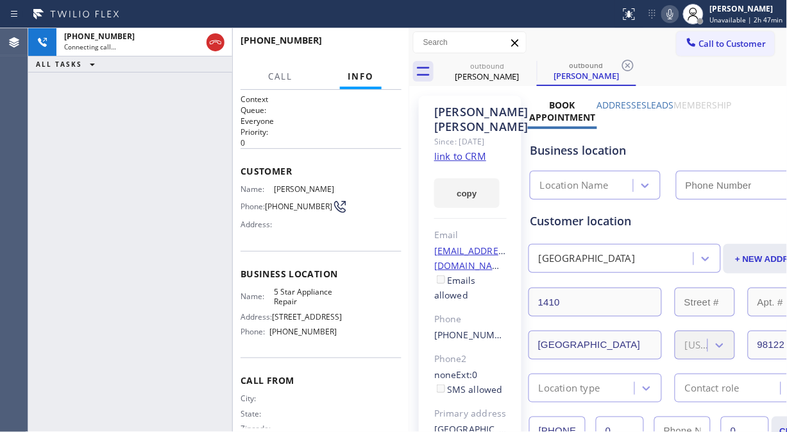
type input "[PHONE_NUMBER]"
click at [380, 42] on span "HANG UP" at bounding box center [371, 46] width 39 height 9
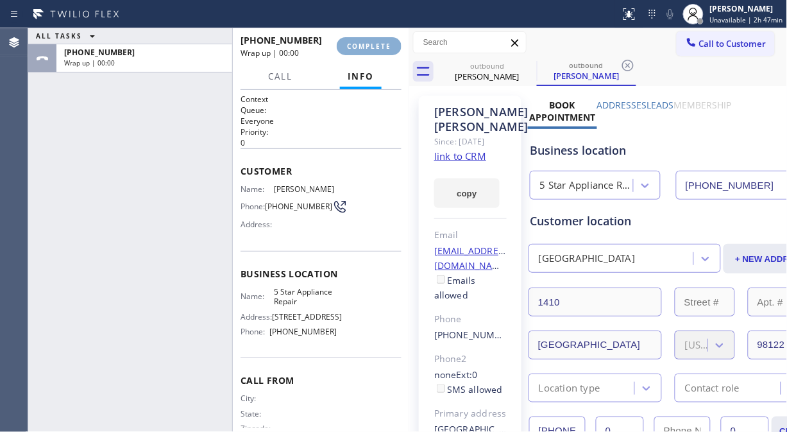
click at [380, 42] on span "COMPLETE" at bounding box center [369, 46] width 44 height 9
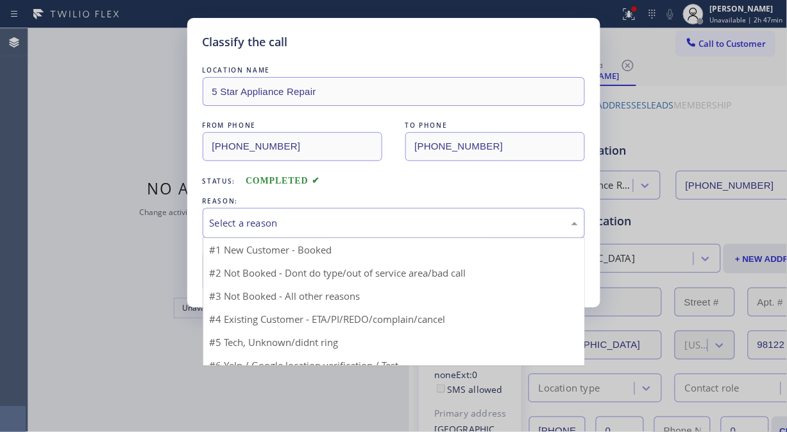
click at [355, 220] on div "Select a reason" at bounding box center [394, 222] width 368 height 15
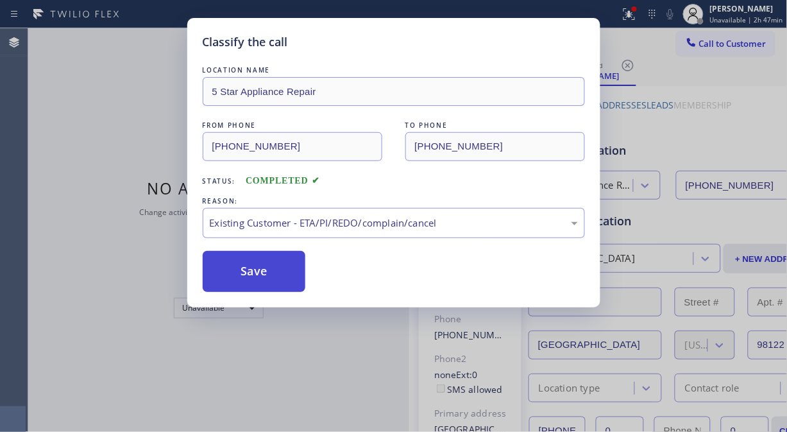
click at [251, 268] on button "Save" at bounding box center [254, 271] width 103 height 41
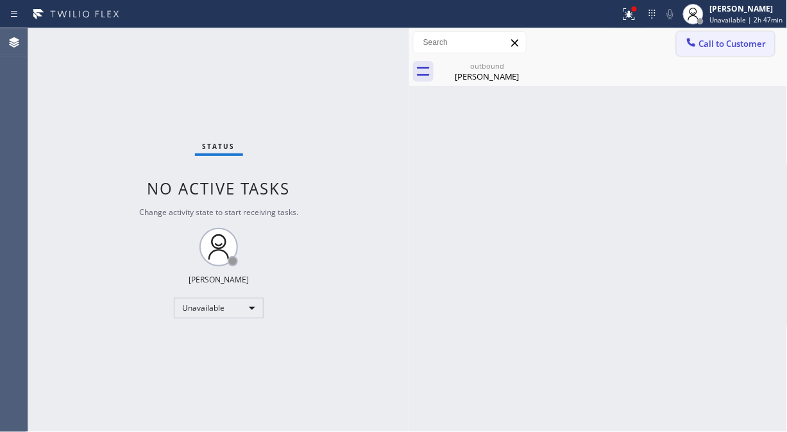
click at [716, 46] on span "Call to Customer" at bounding box center [732, 44] width 67 height 12
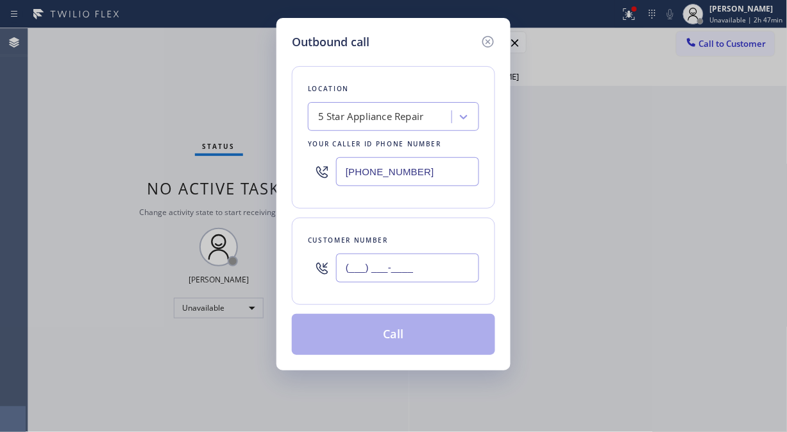
click at [391, 267] on input "(___) ___-____" at bounding box center [407, 267] width 143 height 29
paste input "305) 794-0266"
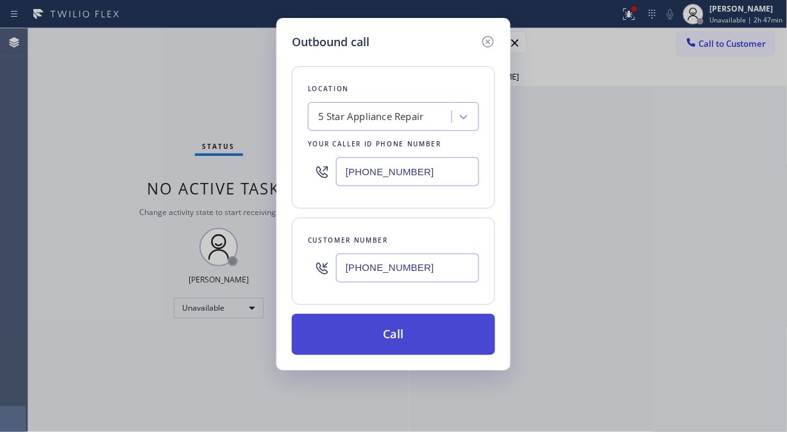
type input "[PHONE_NUMBER]"
click at [413, 333] on button "Call" at bounding box center [393, 334] width 203 height 41
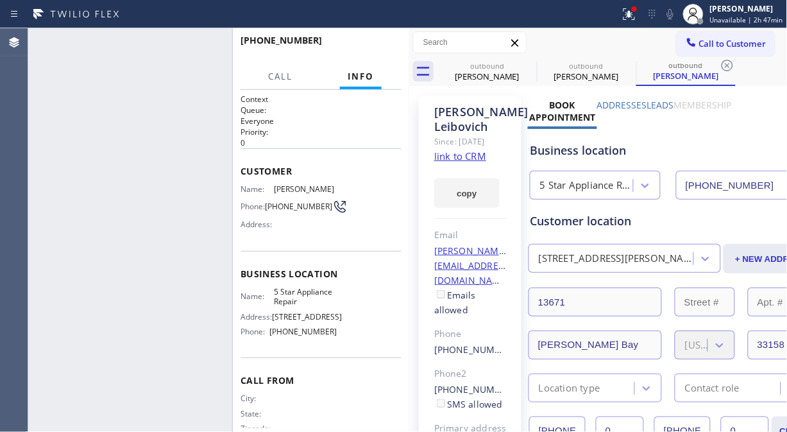
type input "[PHONE_NUMBER]"
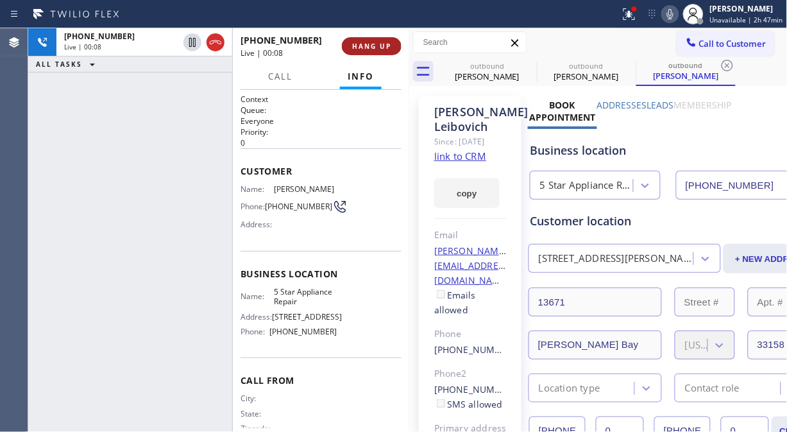
click at [373, 49] on span "HANG UP" at bounding box center [371, 46] width 39 height 9
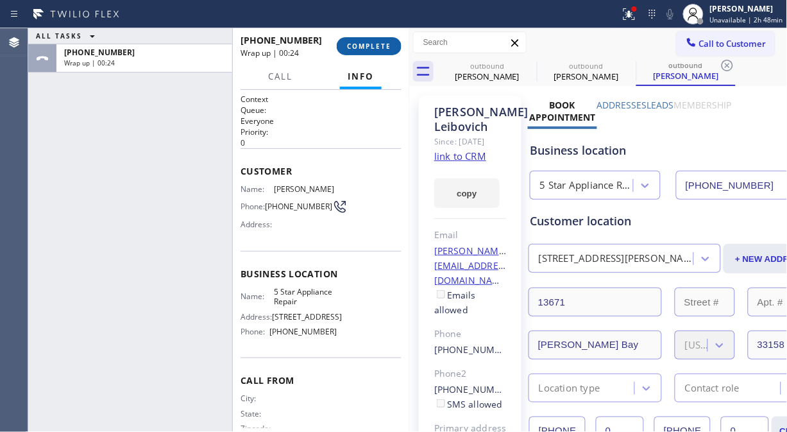
click at [362, 46] on span "COMPLETE" at bounding box center [369, 46] width 44 height 9
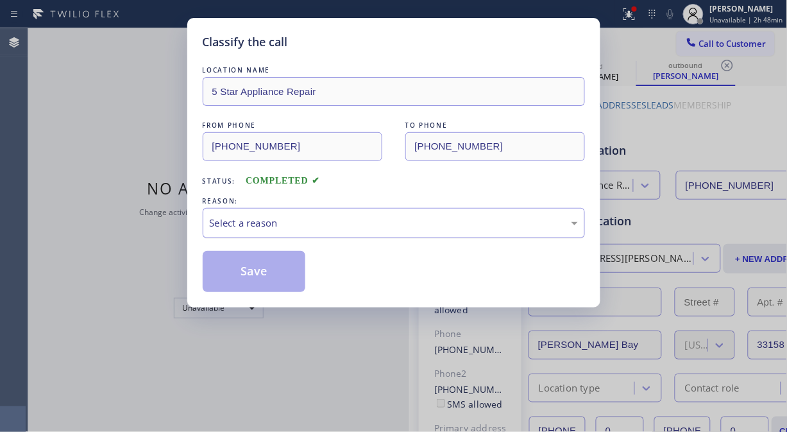
click at [375, 221] on div "Select a reason" at bounding box center [394, 222] width 368 height 15
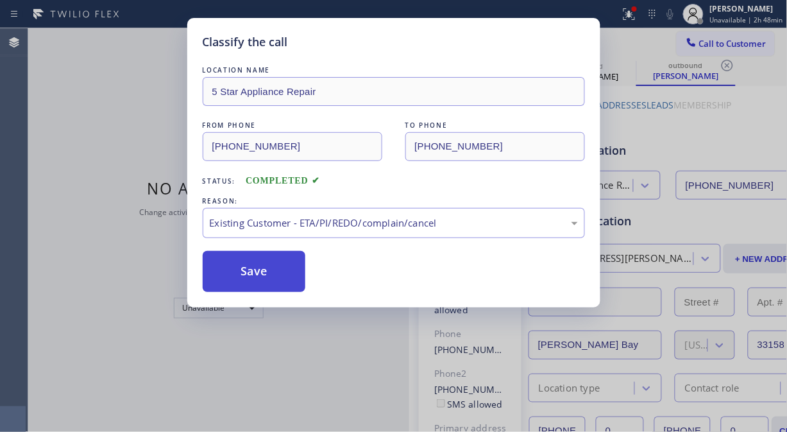
click at [266, 280] on button "Save" at bounding box center [254, 271] width 103 height 41
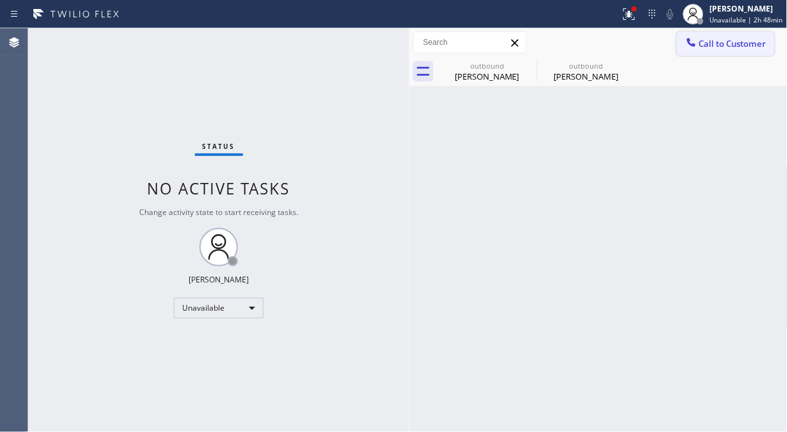
click at [710, 42] on span "Call to Customer" at bounding box center [732, 44] width 67 height 12
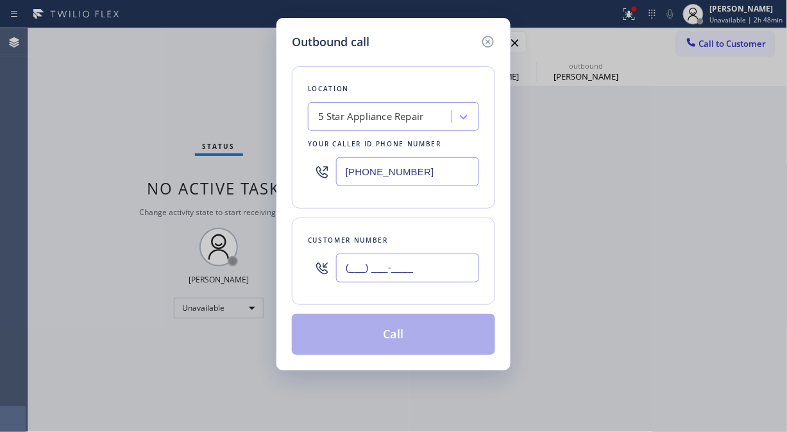
click at [382, 278] on input "(___) ___-____" at bounding box center [407, 267] width 143 height 29
paste input "714) 906-1505"
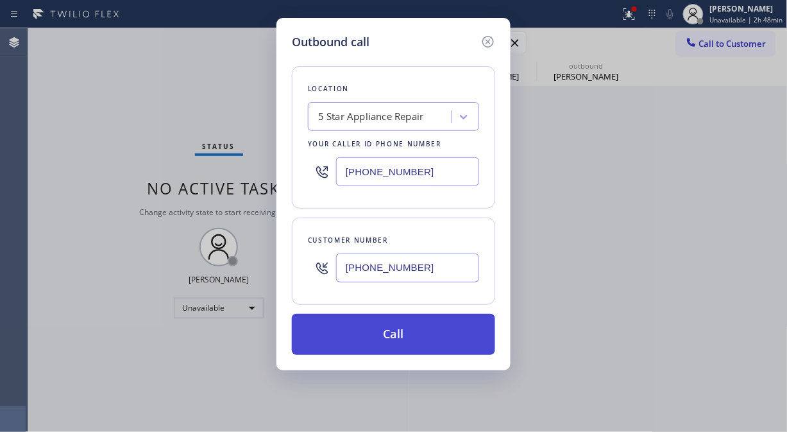
type input "[PHONE_NUMBER]"
click at [404, 335] on button "Call" at bounding box center [393, 334] width 203 height 41
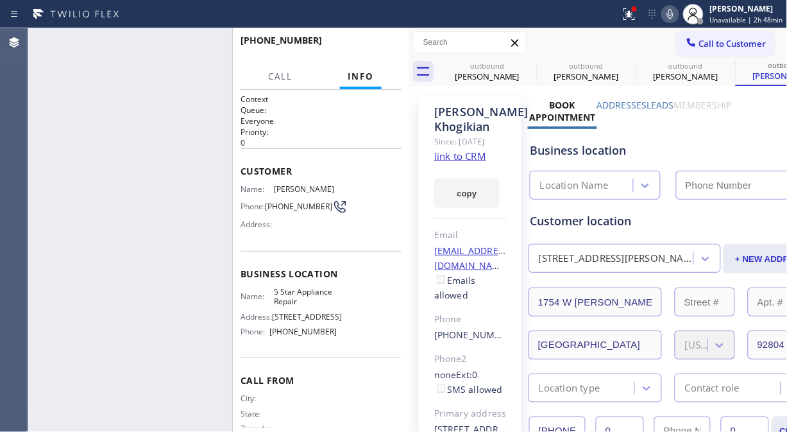
type input "[PHONE_NUMBER]"
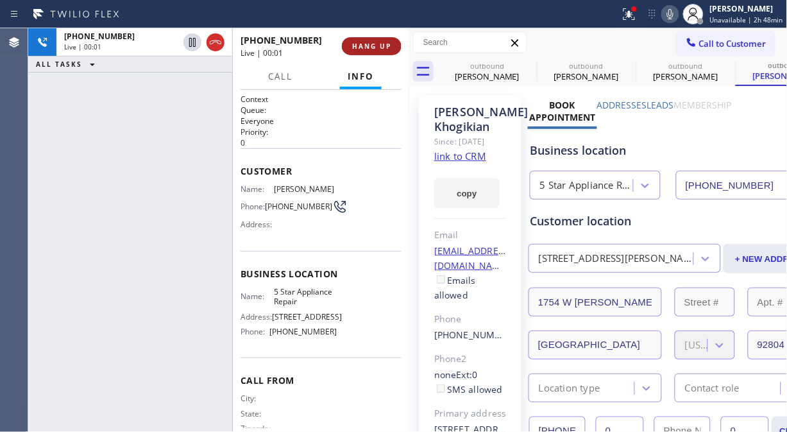
click at [376, 48] on span "HANG UP" at bounding box center [371, 46] width 39 height 9
click at [374, 47] on span "HANG UP" at bounding box center [371, 46] width 39 height 9
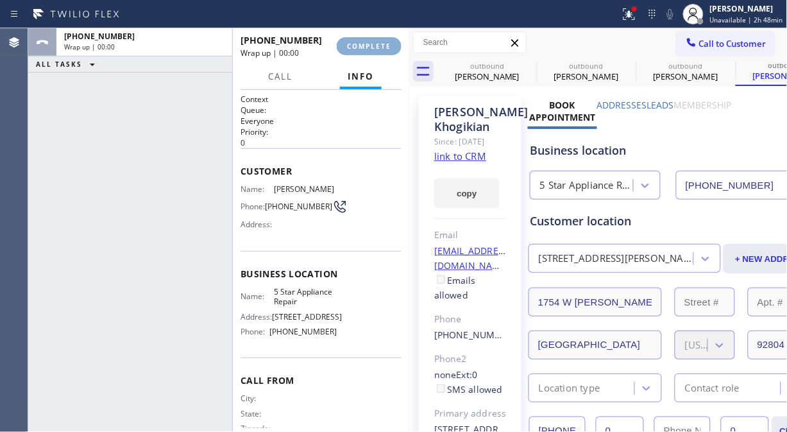
click at [374, 47] on span "COMPLETE" at bounding box center [369, 46] width 44 height 9
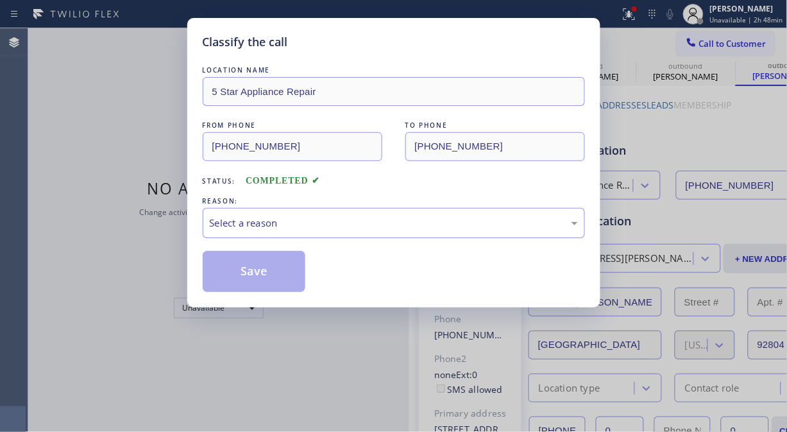
click at [355, 222] on div "Select a reason" at bounding box center [394, 222] width 368 height 15
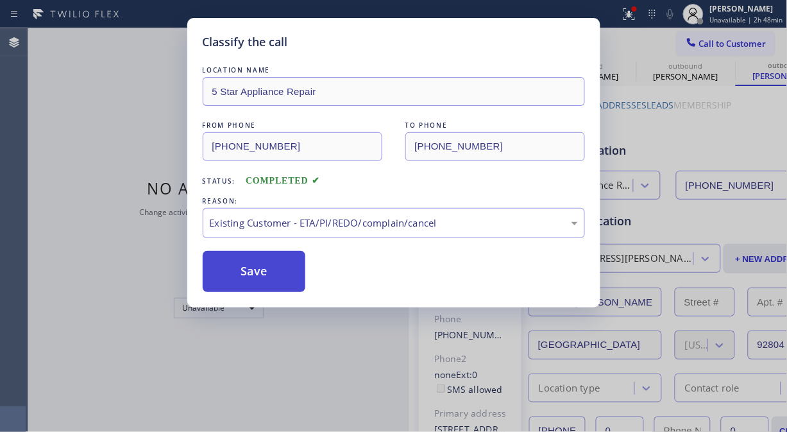
drag, startPoint x: 251, startPoint y: 270, endPoint x: 259, endPoint y: 270, distance: 7.7
click at [251, 269] on button "Save" at bounding box center [254, 271] width 103 height 41
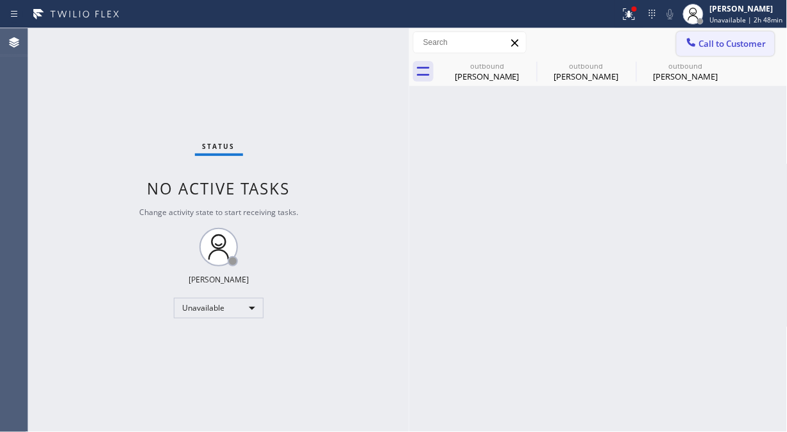
click at [715, 48] on span "Call to Customer" at bounding box center [732, 44] width 67 height 12
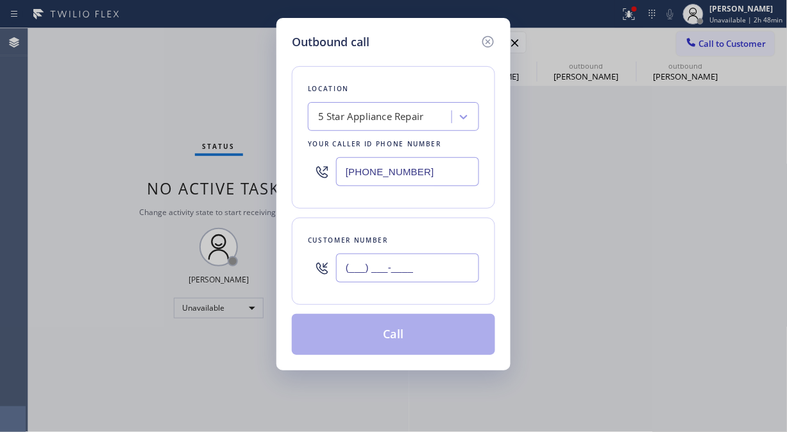
click at [441, 272] on input "(___) ___-____" at bounding box center [407, 267] width 143 height 29
paste input "949) 572-5372"
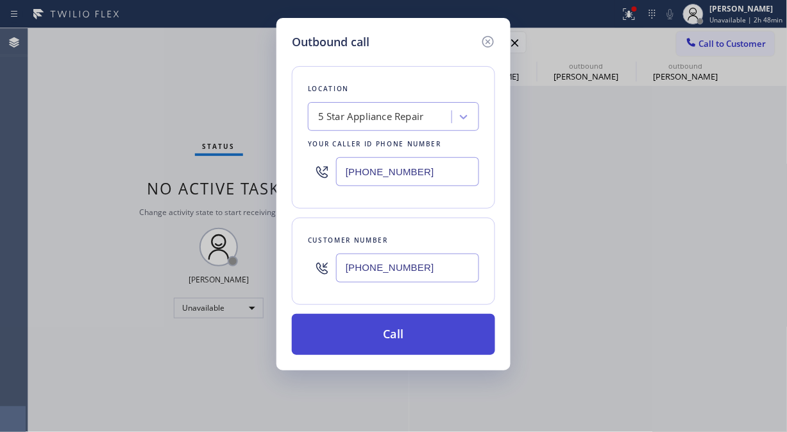
type input "[PHONE_NUMBER]"
click at [450, 340] on button "Call" at bounding box center [393, 334] width 203 height 41
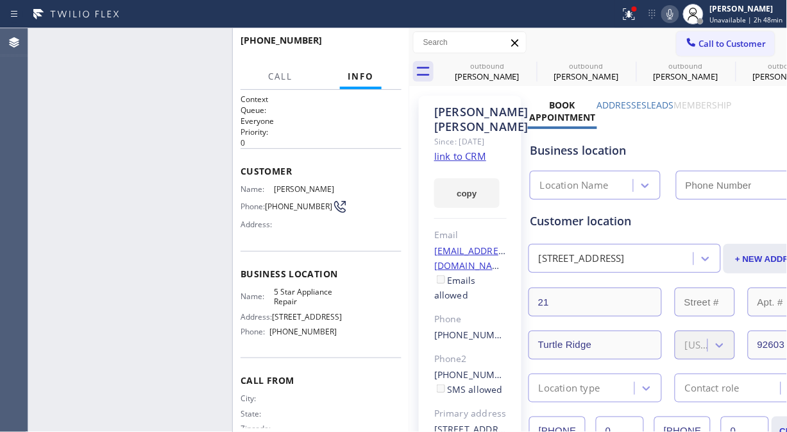
type input "[PHONE_NUMBER]"
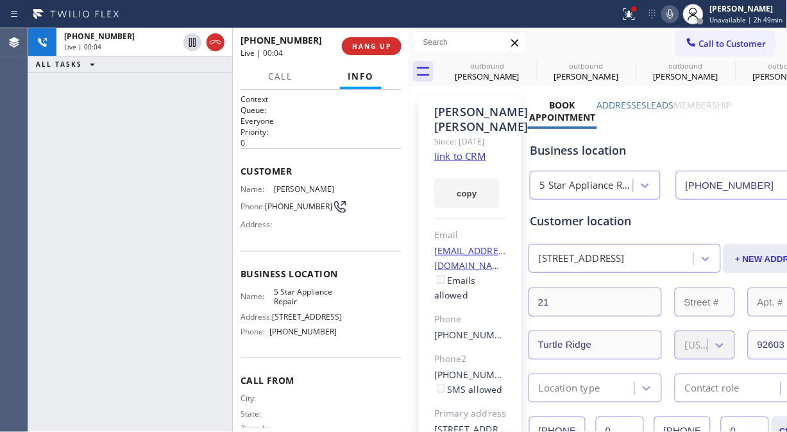
click at [460, 155] on link "link to CRM" at bounding box center [460, 155] width 52 height 13
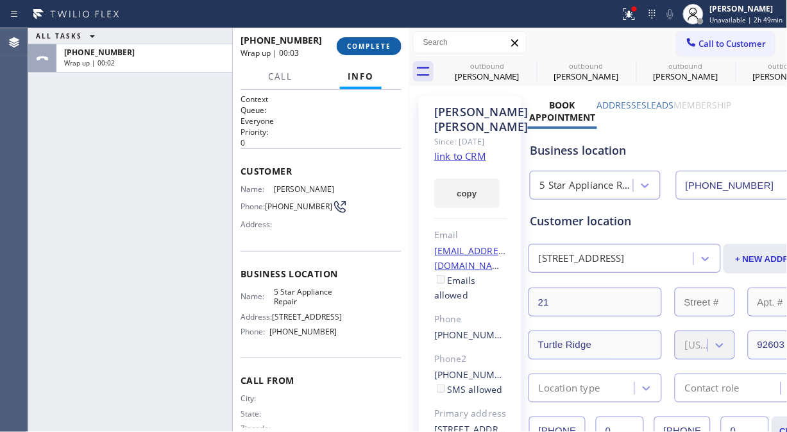
click at [359, 52] on button "COMPLETE" at bounding box center [369, 46] width 65 height 18
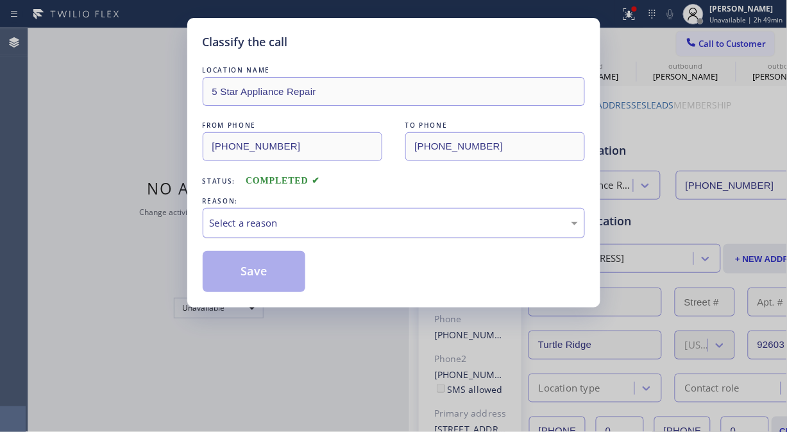
click at [380, 224] on div "Select a reason" at bounding box center [394, 222] width 368 height 15
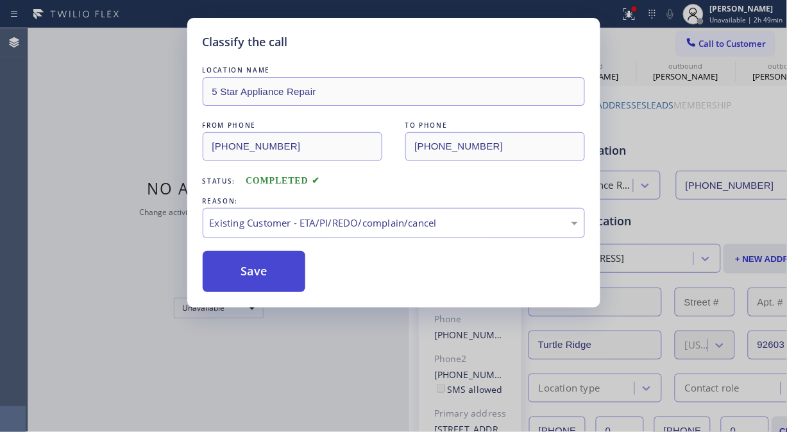
click at [258, 267] on button "Save" at bounding box center [254, 271] width 103 height 41
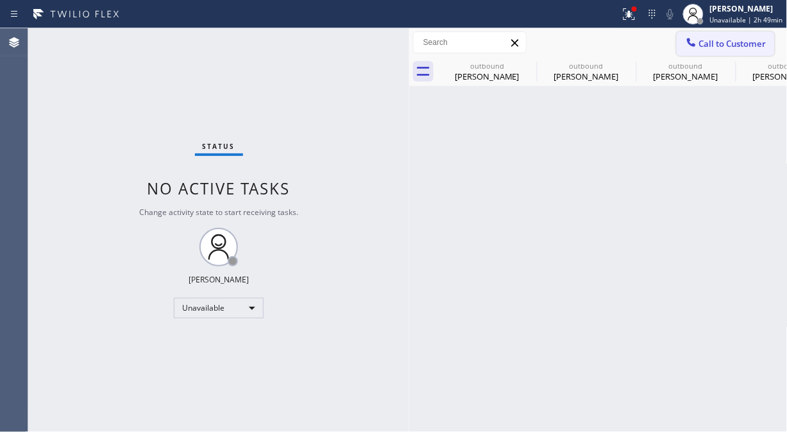
click at [687, 40] on icon at bounding box center [691, 42] width 13 height 13
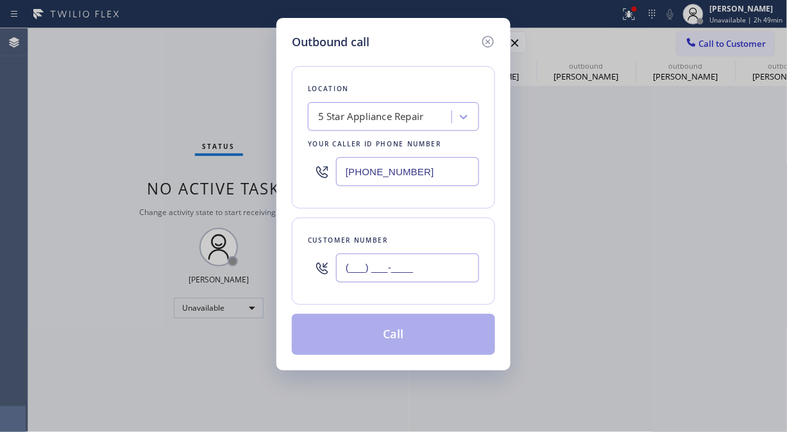
click at [392, 277] on input "(___) ___-____" at bounding box center [407, 267] width 143 height 29
paste input "206) 355-0913"
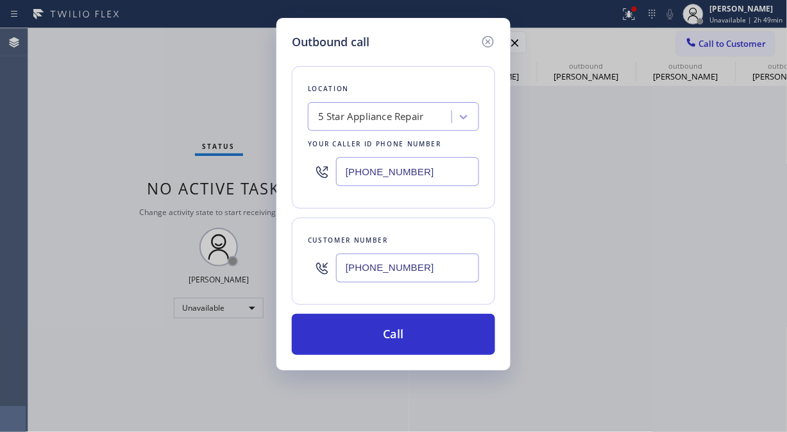
type input "[PHONE_NUMBER]"
drag, startPoint x: 394, startPoint y: 335, endPoint x: 651, endPoint y: 77, distance: 365.0
click at [394, 335] on button "Call" at bounding box center [393, 334] width 203 height 41
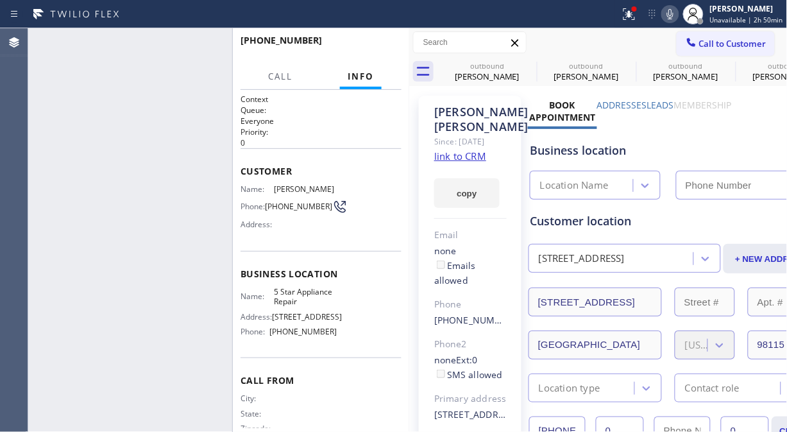
type input "[PHONE_NUMBER]"
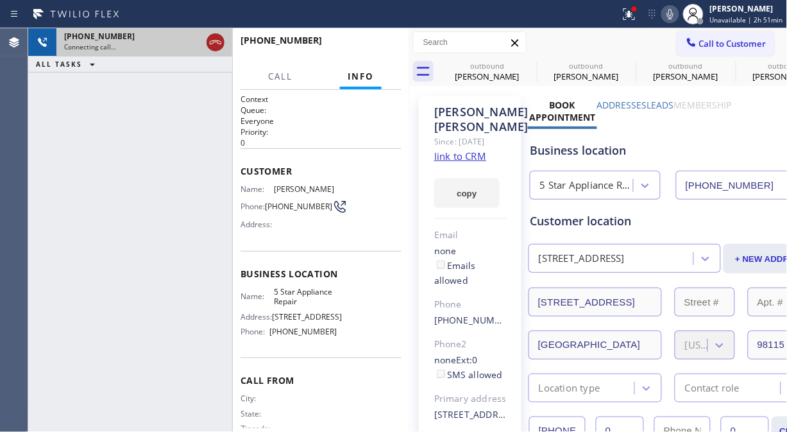
click at [221, 37] on icon at bounding box center [215, 42] width 15 height 15
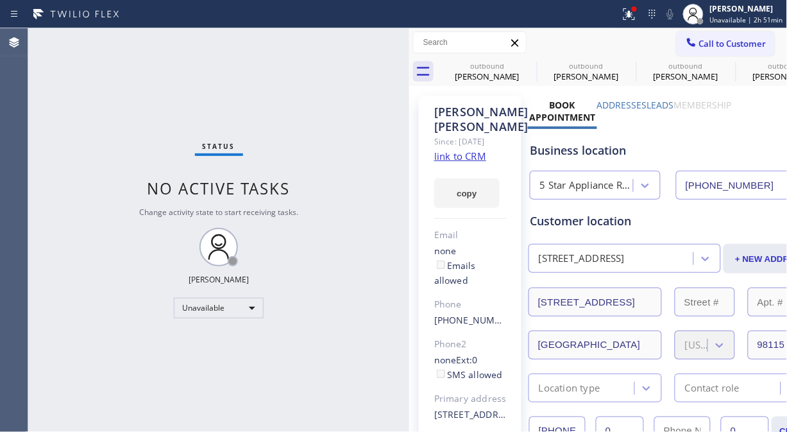
click at [0, 0] on icon at bounding box center [0, 0] width 0 height 0
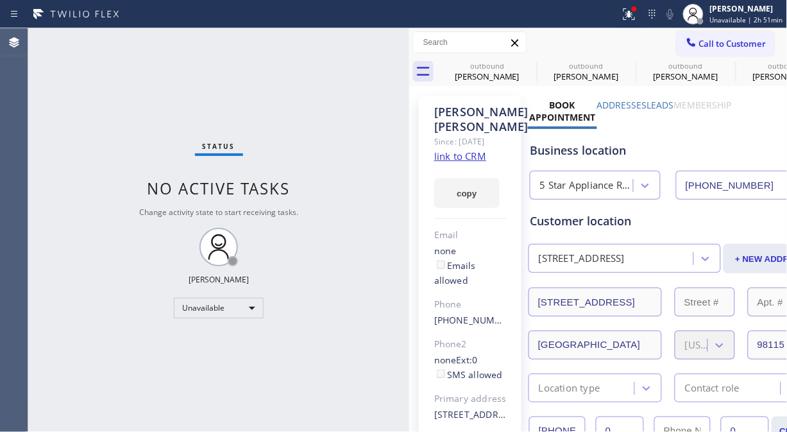
click at [528, 64] on div "outbound [PERSON_NAME] outbound [PERSON_NAME] outbound [PERSON_NAME] Khogikian …" at bounding box center [612, 71] width 350 height 29
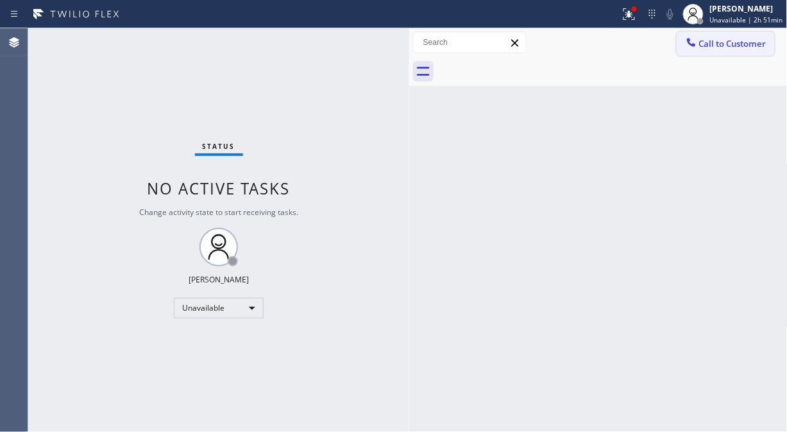
click at [686, 51] on button "Call to Customer" at bounding box center [725, 43] width 98 height 24
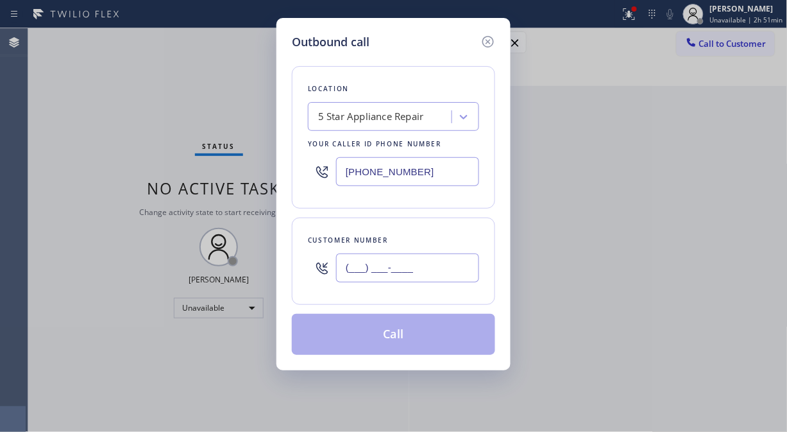
click at [428, 257] on input "(___) ___-____" at bounding box center [407, 267] width 143 height 29
paste input "860) 302-1908"
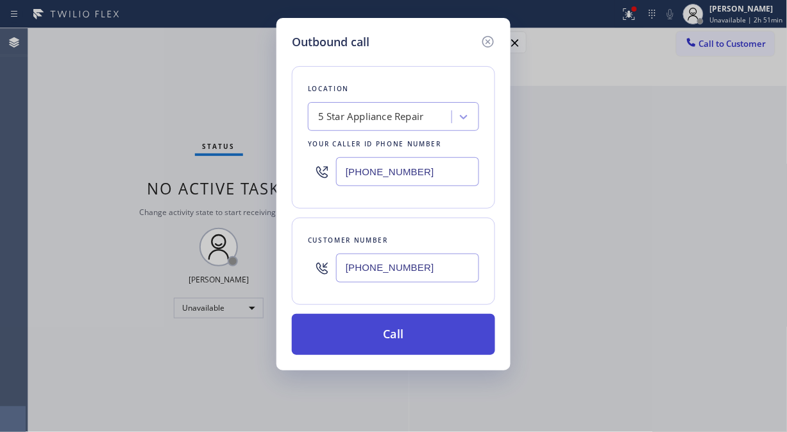
type input "[PHONE_NUMBER]"
click at [417, 333] on button "Call" at bounding box center [393, 334] width 203 height 41
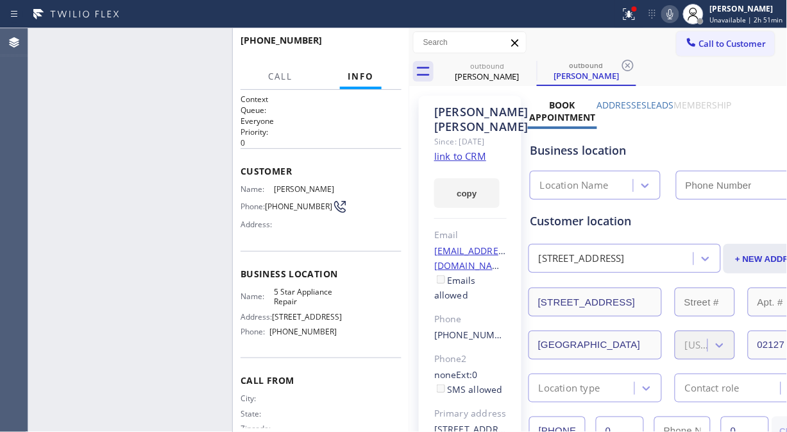
type input "[PHONE_NUMBER]"
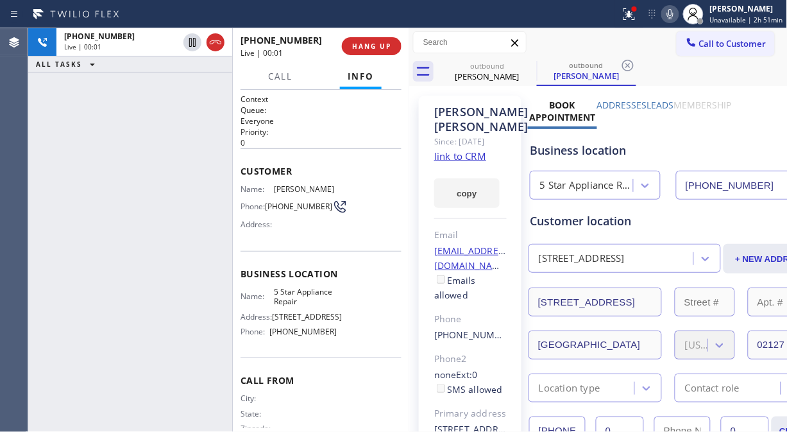
click at [81, 107] on div "[PHONE_NUMBER] Live | 00:01 ALL TASKS ALL TASKS ACTIVE TASKS TASKS IN WRAP UP" at bounding box center [130, 229] width 204 height 403
click at [361, 40] on button "HANG UP" at bounding box center [372, 46] width 60 height 18
click at [362, 40] on button "HANG UP" at bounding box center [372, 46] width 60 height 18
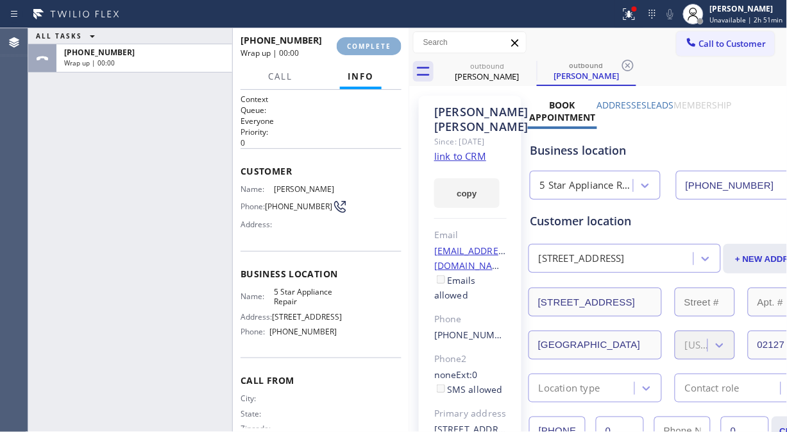
click at [364, 42] on span "COMPLETE" at bounding box center [369, 46] width 44 height 9
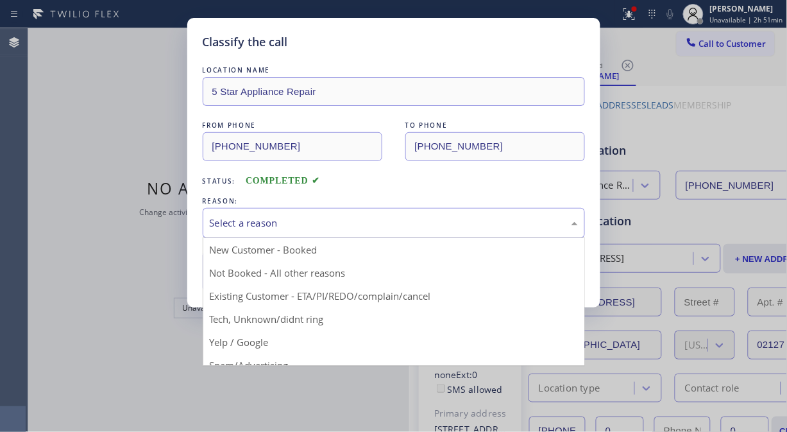
click at [317, 226] on div "Select a reason" at bounding box center [394, 222] width 368 height 15
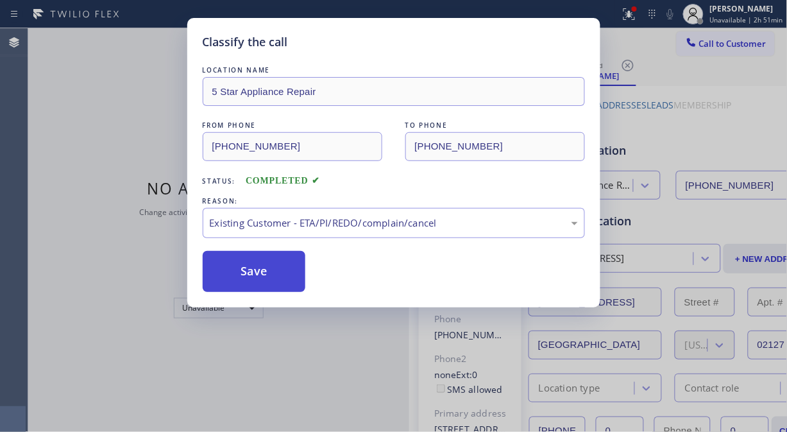
click at [260, 271] on button "Save" at bounding box center [254, 271] width 103 height 41
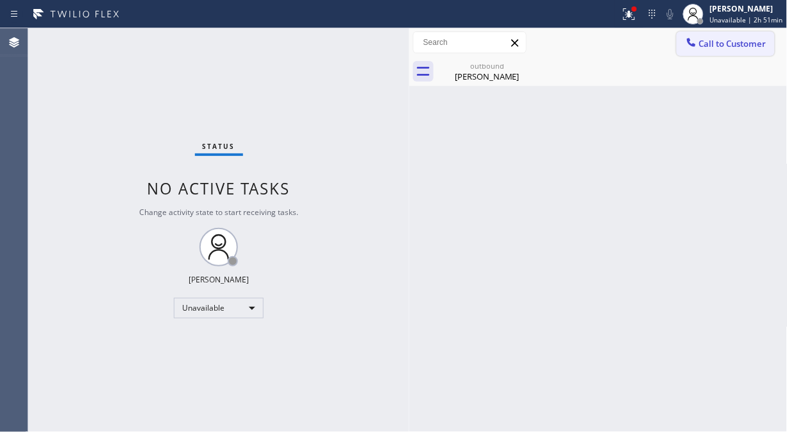
click at [707, 40] on span "Call to Customer" at bounding box center [732, 44] width 67 height 12
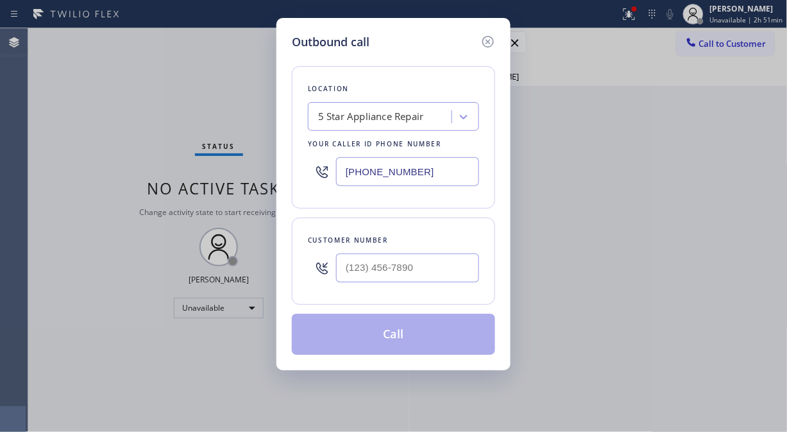
click at [453, 294] on div "Customer number" at bounding box center [393, 260] width 203 height 87
click at [448, 276] on input "(___) ___-____" at bounding box center [407, 267] width 143 height 29
paste input "415) 753-3901"
type input "[PHONE_NUMBER]"
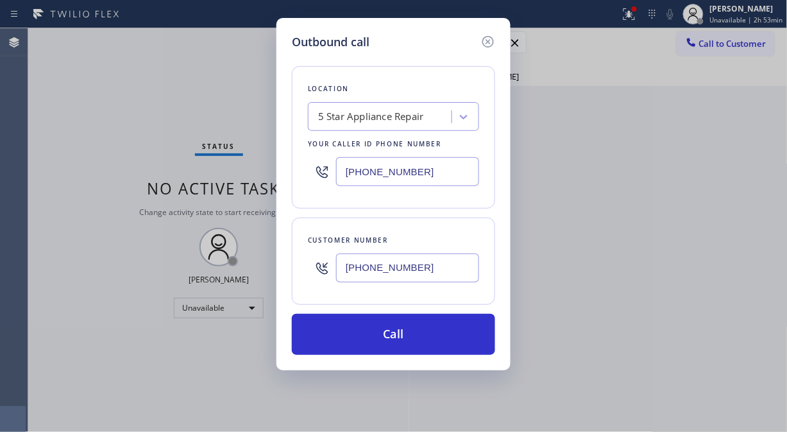
click at [80, 137] on div "Outbound call Location 5 Star Appliance Repair Your caller id phone number [PHO…" at bounding box center [393, 216] width 787 height 432
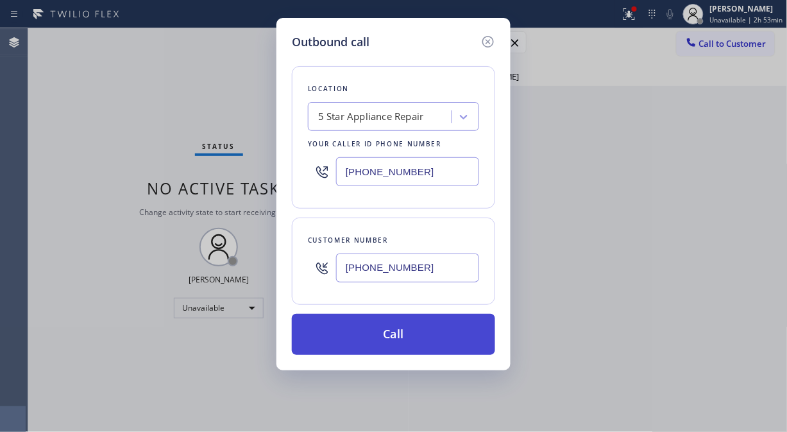
click at [368, 330] on button "Call" at bounding box center [393, 334] width 203 height 41
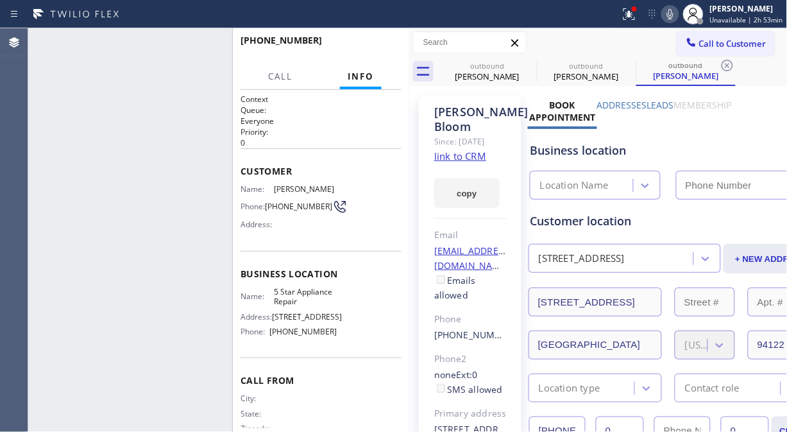
type input "[PHONE_NUMBER]"
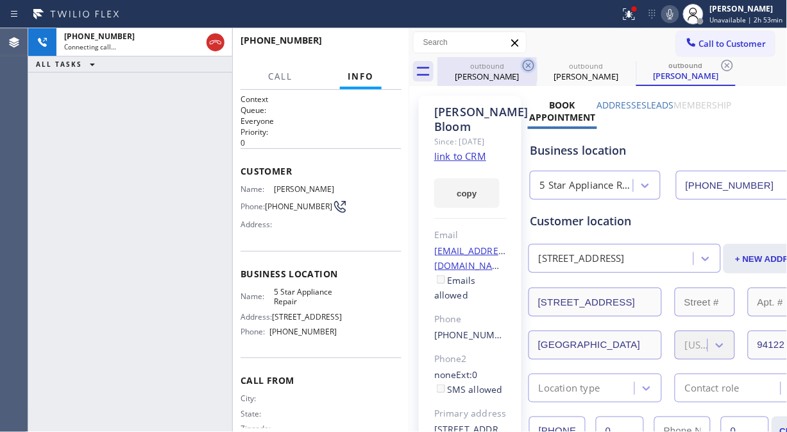
click at [532, 67] on icon at bounding box center [528, 65] width 15 height 15
drag, startPoint x: 532, startPoint y: 67, endPoint x: 588, endPoint y: 39, distance: 62.2
click at [0, 0] on icon at bounding box center [0, 0] width 0 height 0
click at [719, 66] on icon at bounding box center [726, 65] width 15 height 15
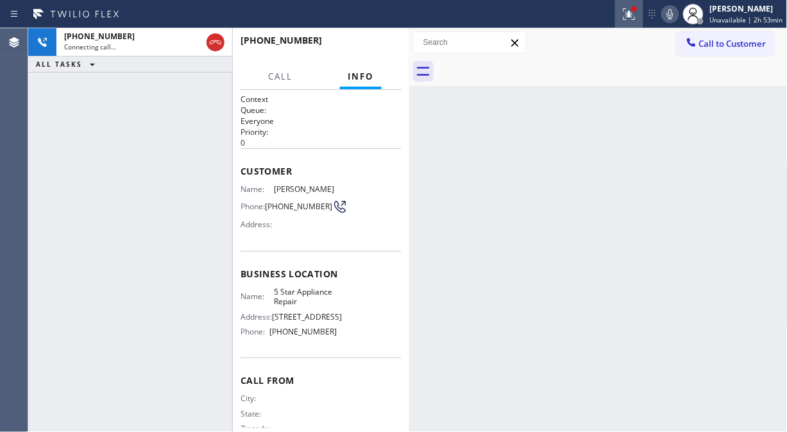
click at [623, 13] on div at bounding box center [629, 13] width 28 height 15
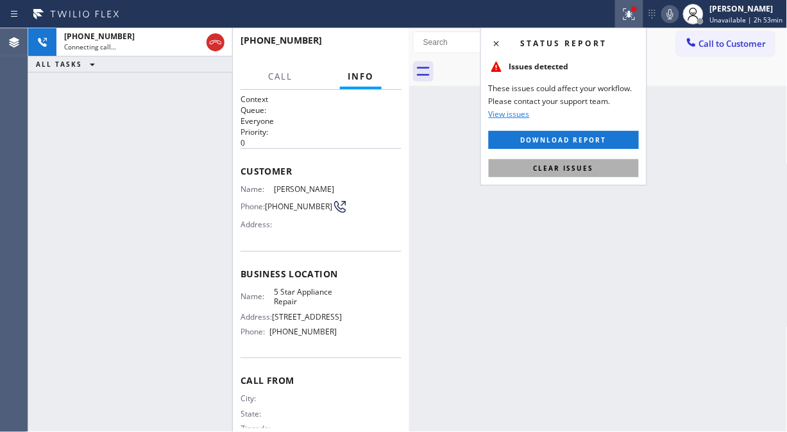
click at [578, 170] on span "Clear issues" at bounding box center [563, 168] width 60 height 9
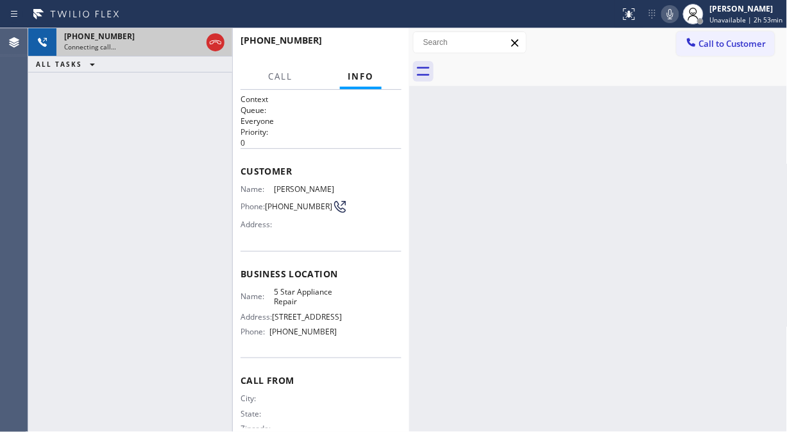
click at [187, 42] on div "Connecting call…" at bounding box center [132, 46] width 137 height 9
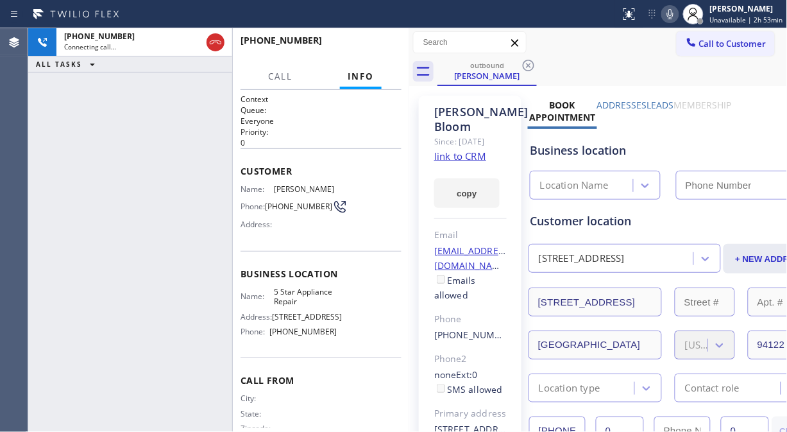
drag, startPoint x: 213, startPoint y: 40, endPoint x: 663, endPoint y: 20, distance: 450.6
click at [213, 40] on icon at bounding box center [216, 42] width 12 height 4
type input "[PHONE_NUMBER]"
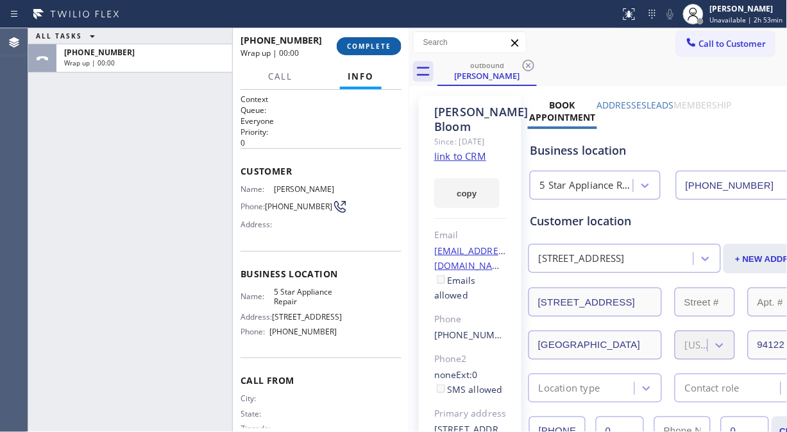
click at [387, 49] on span "COMPLETE" at bounding box center [369, 46] width 44 height 9
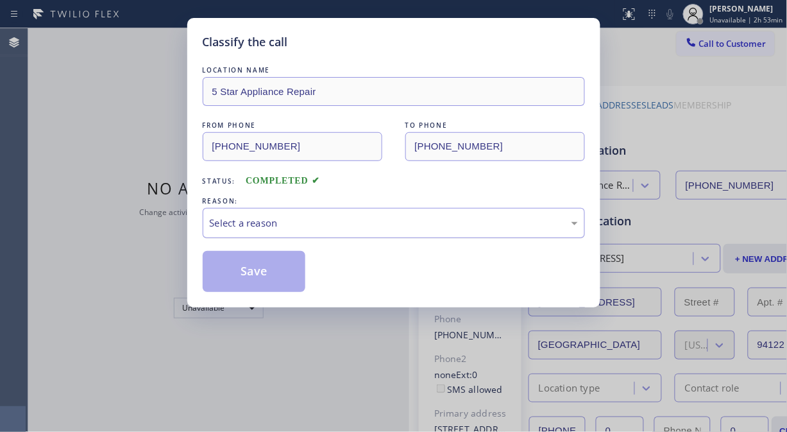
click at [419, 231] on div "Select a reason" at bounding box center [394, 223] width 382 height 30
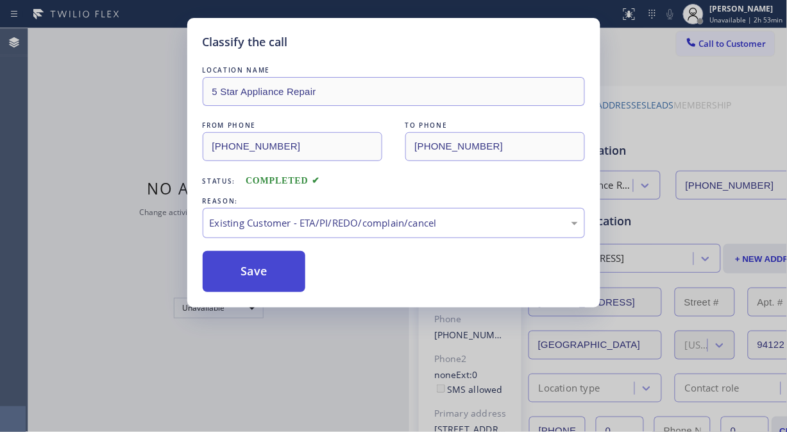
click at [276, 274] on button "Save" at bounding box center [254, 271] width 103 height 41
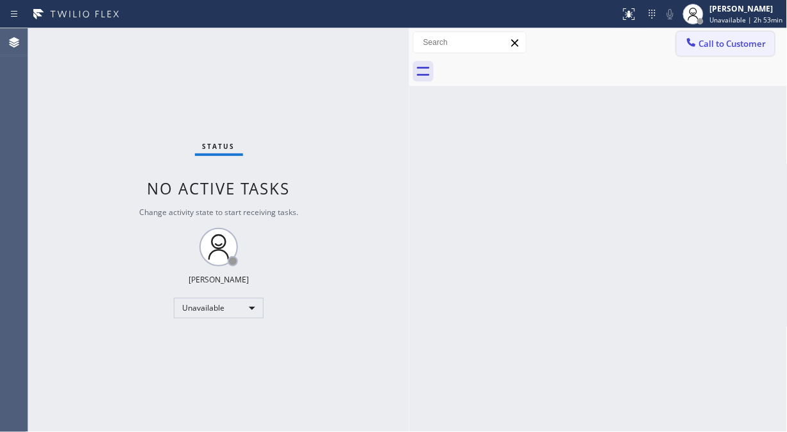
click at [723, 42] on span "Call to Customer" at bounding box center [732, 44] width 67 height 12
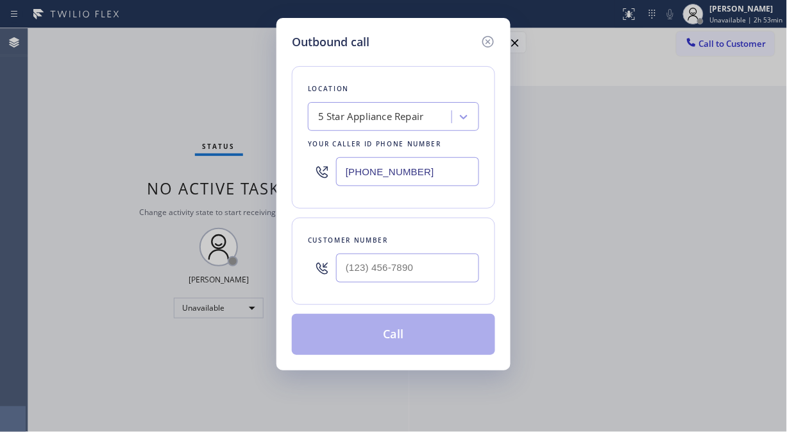
type input "(___) ___-____"
click at [402, 280] on input "(___) ___-____" at bounding box center [407, 267] width 143 height 29
type input "(___) ___-____"
click at [385, 112] on div "5 Star Appliance Repair" at bounding box center [371, 117] width 106 height 15
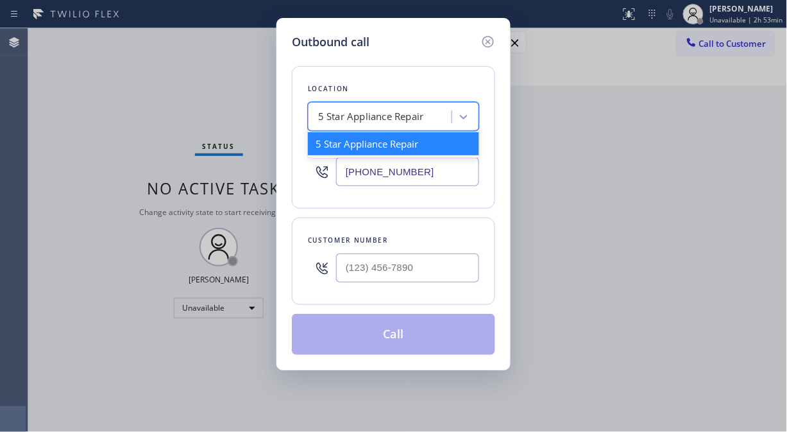
paste input "Zoom Electricians [GEOGRAPHIC_DATA]"
type input "Zoom Electricians [GEOGRAPHIC_DATA]"
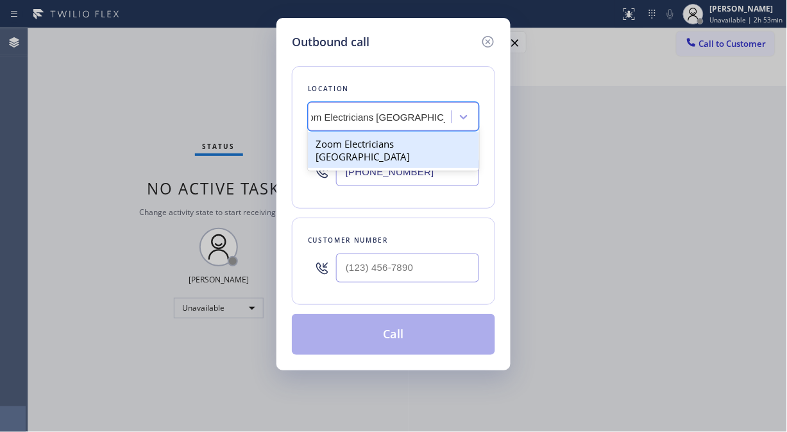
click at [399, 140] on div "Zoom Electricians [GEOGRAPHIC_DATA]" at bounding box center [393, 150] width 171 height 36
type input "[PHONE_NUMBER]"
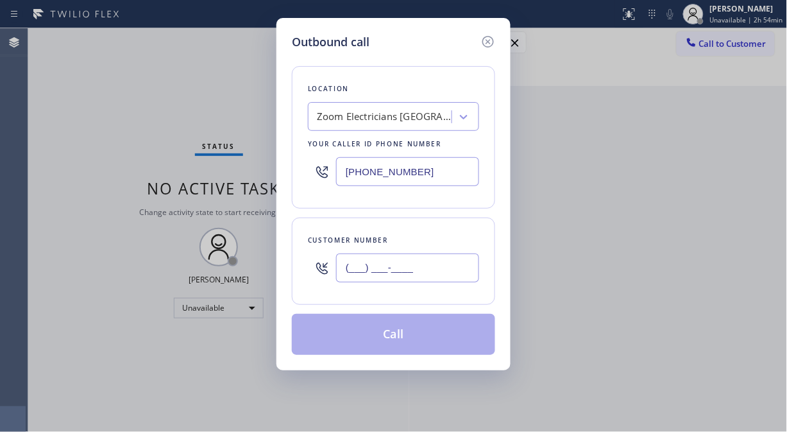
click at [357, 258] on input "(___) ___-____" at bounding box center [407, 267] width 143 height 29
paste input "805) 208-5254"
type input "[PHONE_NUMBER]"
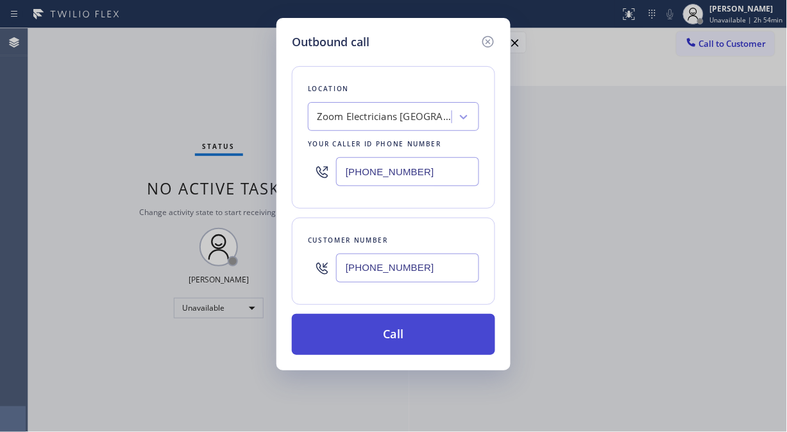
click at [393, 335] on button "Call" at bounding box center [393, 334] width 203 height 41
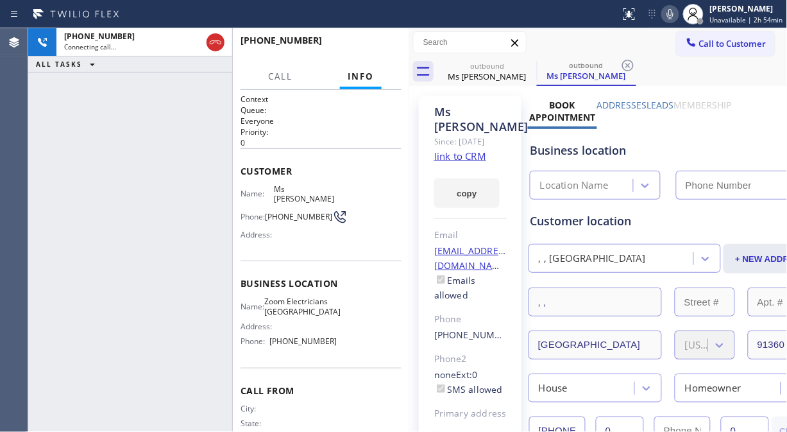
type input "[PHONE_NUMBER]"
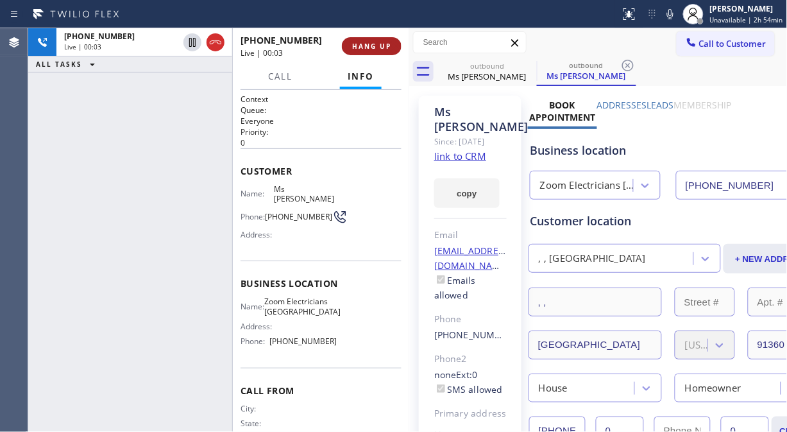
click at [360, 44] on span "HANG UP" at bounding box center [371, 46] width 39 height 9
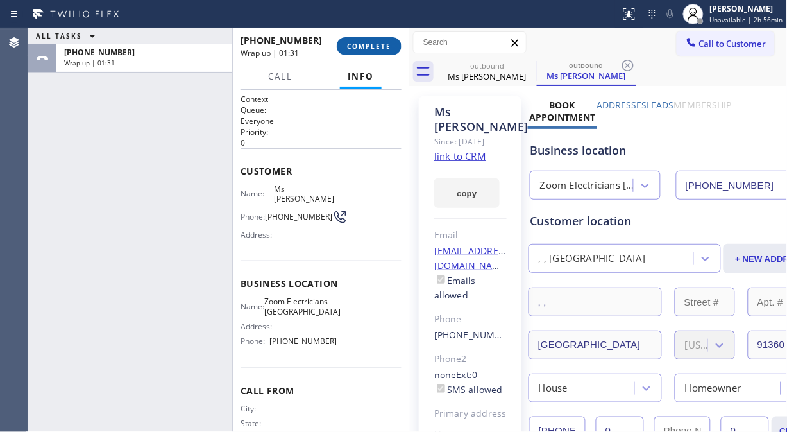
click at [365, 48] on span "COMPLETE" at bounding box center [369, 46] width 44 height 9
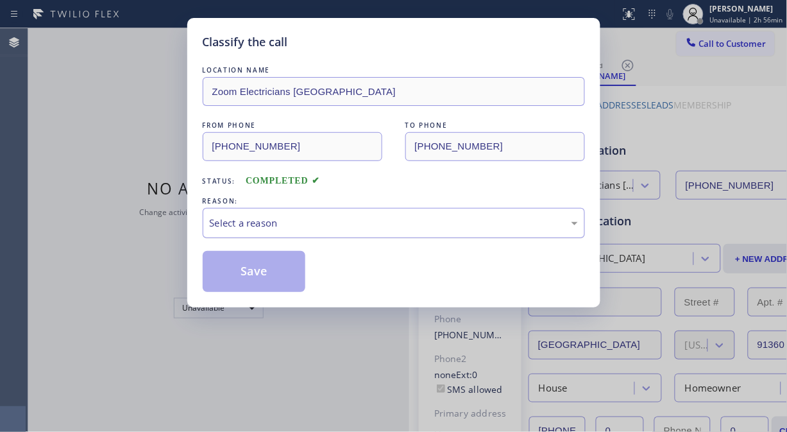
click at [365, 215] on div "Select a reason" at bounding box center [394, 222] width 368 height 15
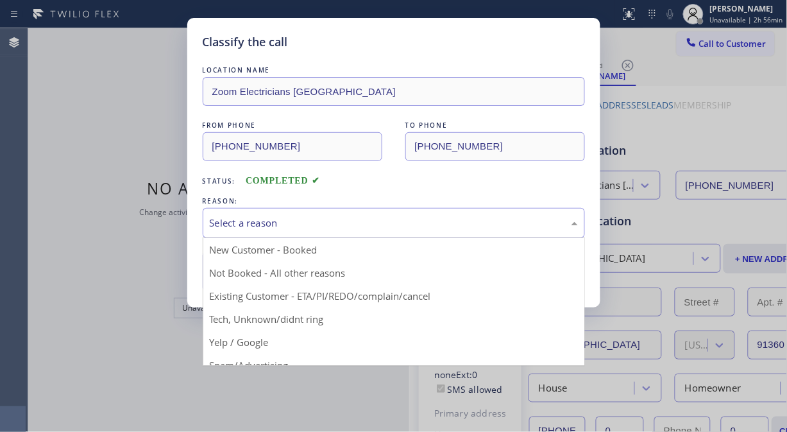
drag, startPoint x: 364, startPoint y: 283, endPoint x: 330, endPoint y: 289, distance: 34.5
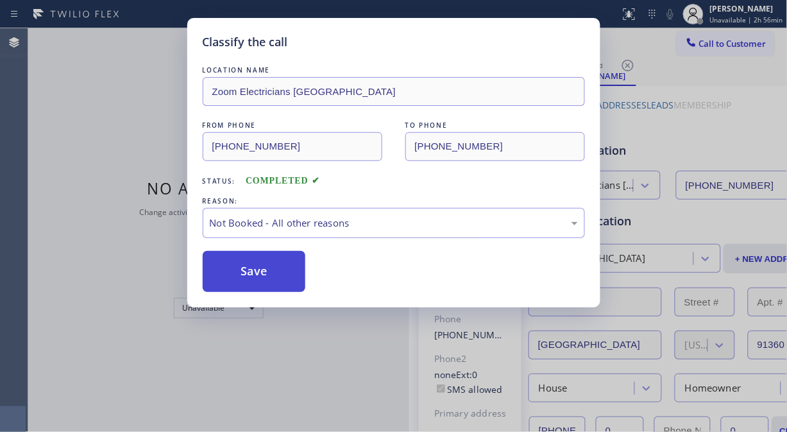
click at [276, 279] on button "Save" at bounding box center [254, 271] width 103 height 41
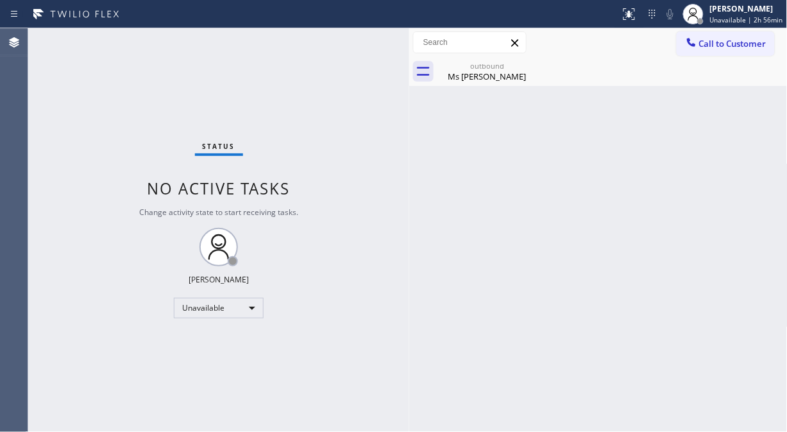
click at [710, 46] on span "Call to Customer" at bounding box center [732, 44] width 67 height 12
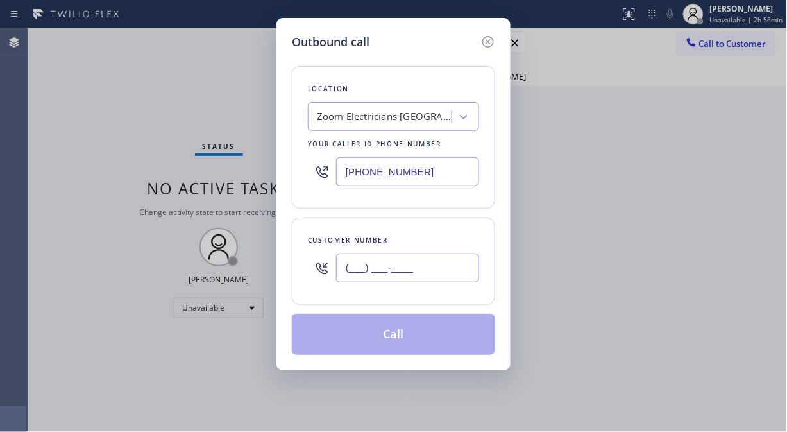
click at [436, 276] on input "(___) ___-____" at bounding box center [407, 267] width 143 height 29
paste input "805) 208-5254"
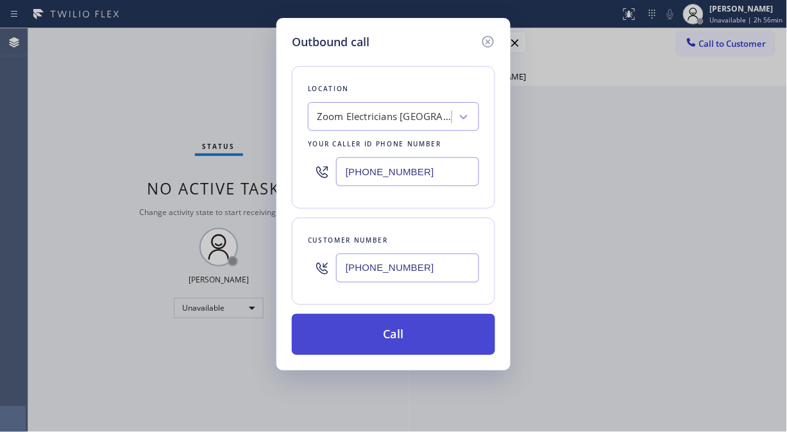
type input "[PHONE_NUMBER]"
click at [415, 342] on button "Call" at bounding box center [393, 334] width 203 height 41
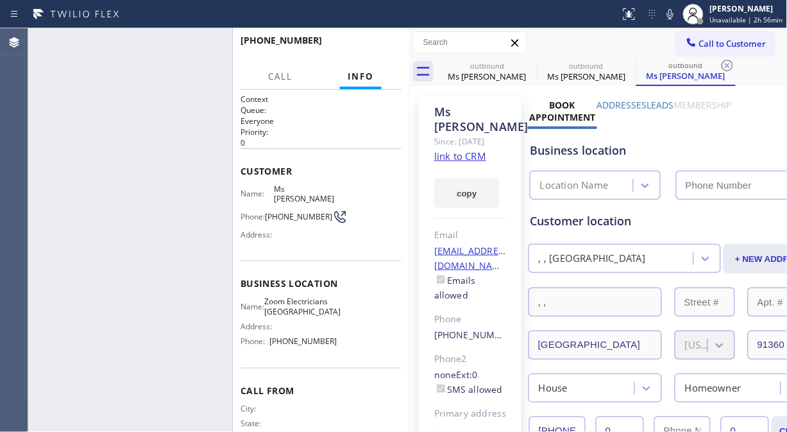
type input "[PHONE_NUMBER]"
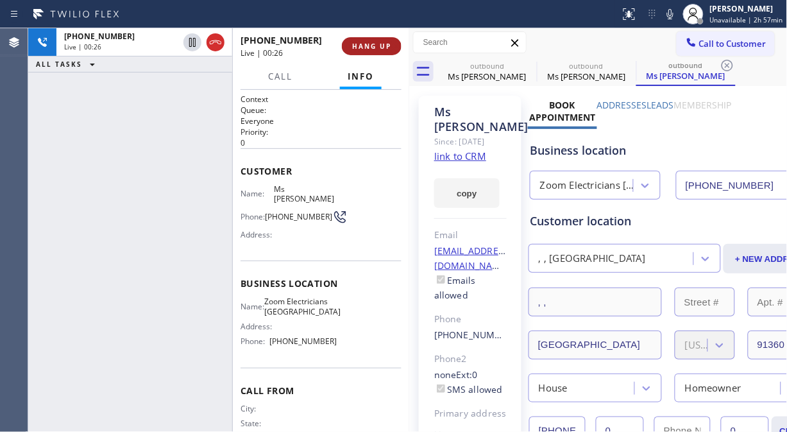
click at [376, 42] on span "HANG UP" at bounding box center [371, 46] width 39 height 9
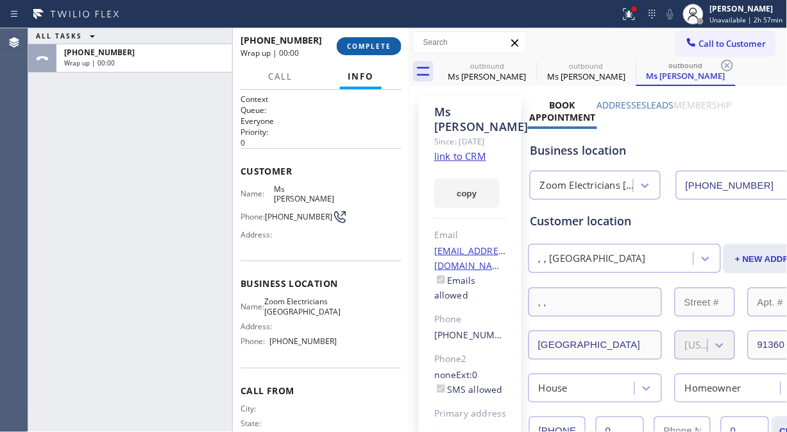
click at [376, 42] on span "COMPLETE" at bounding box center [369, 46] width 44 height 9
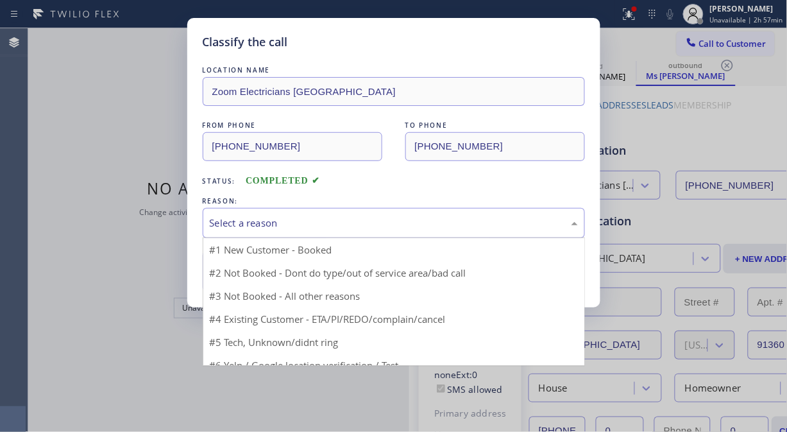
click at [380, 226] on div "Select a reason" at bounding box center [394, 222] width 368 height 15
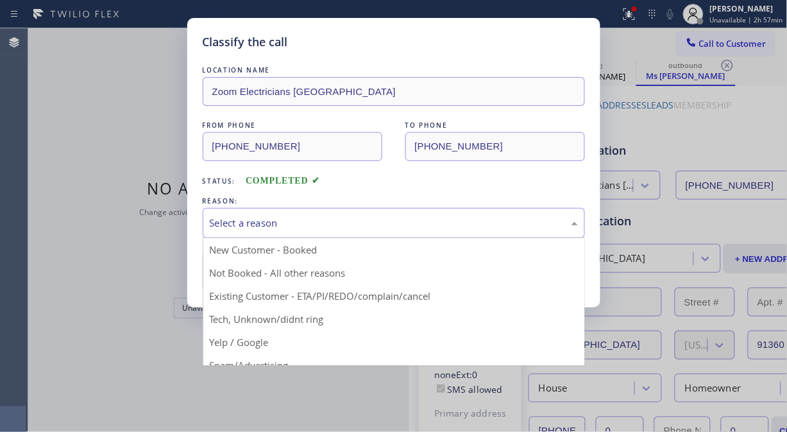
drag, startPoint x: 376, startPoint y: 290, endPoint x: 267, endPoint y: 271, distance: 109.9
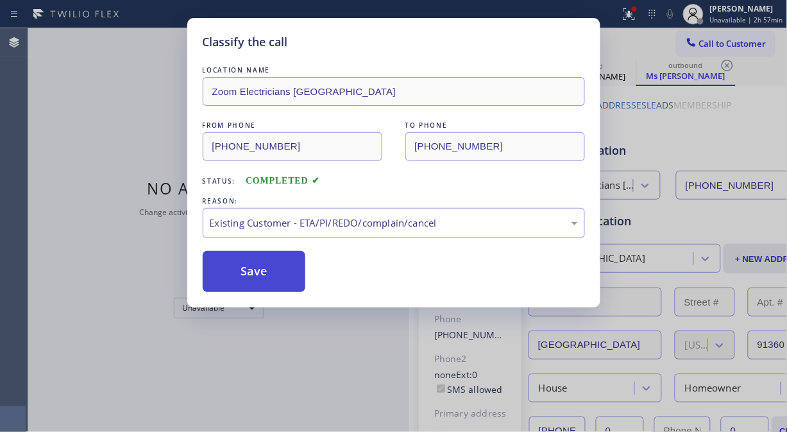
click at [267, 271] on button "Save" at bounding box center [254, 271] width 103 height 41
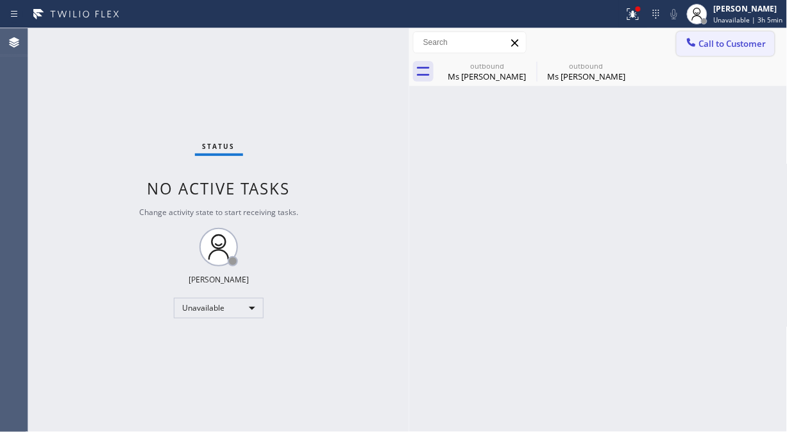
click at [696, 44] on icon at bounding box center [691, 42] width 13 height 13
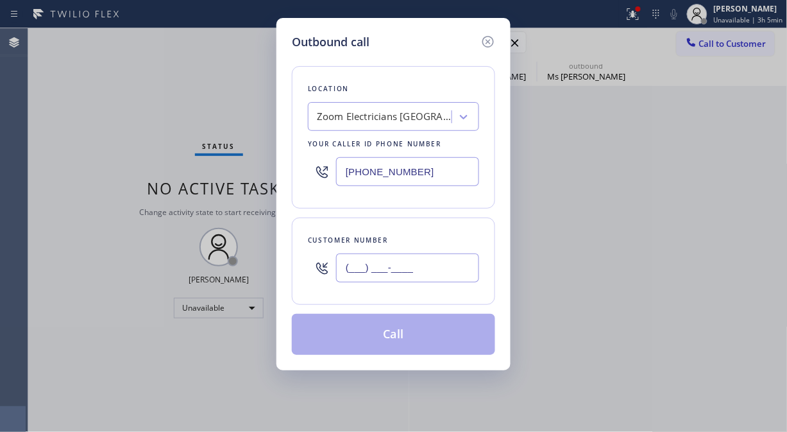
click at [407, 272] on input "(___) ___-____" at bounding box center [407, 267] width 143 height 29
click at [339, 270] on input "(___) ___-____" at bounding box center [407, 267] width 143 height 29
paste input "310) 920-8068"
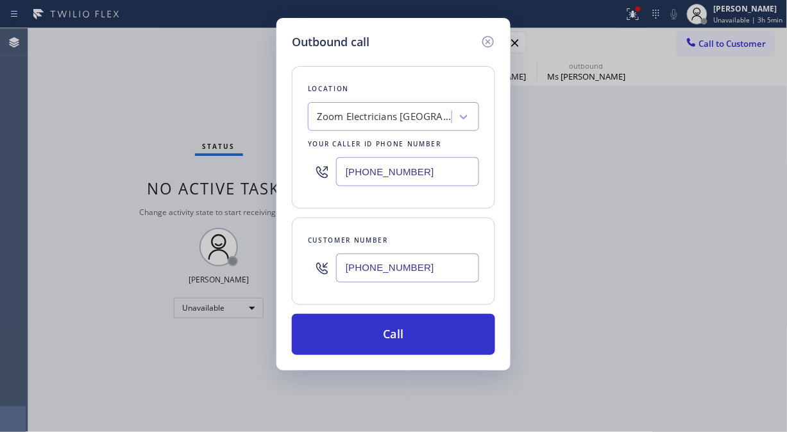
drag, startPoint x: 421, startPoint y: 268, endPoint x: 306, endPoint y: 273, distance: 114.9
click at [306, 273] on div "Customer number [PHONE_NUMBER]" at bounding box center [393, 260] width 203 height 87
drag, startPoint x: 432, startPoint y: 265, endPoint x: 329, endPoint y: 264, distance: 102.6
click at [329, 264] on div "[PHONE_NUMBER]" at bounding box center [393, 268] width 171 height 42
click at [492, 42] on icon at bounding box center [488, 42] width 12 height 12
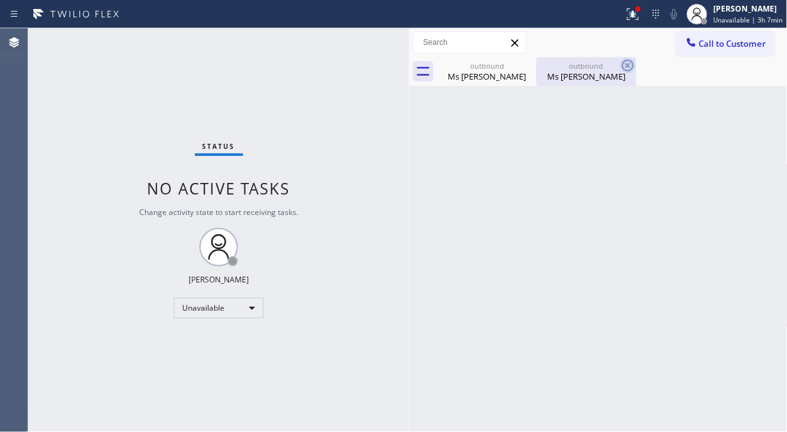
click at [0, 0] on icon at bounding box center [0, 0] width 0 height 0
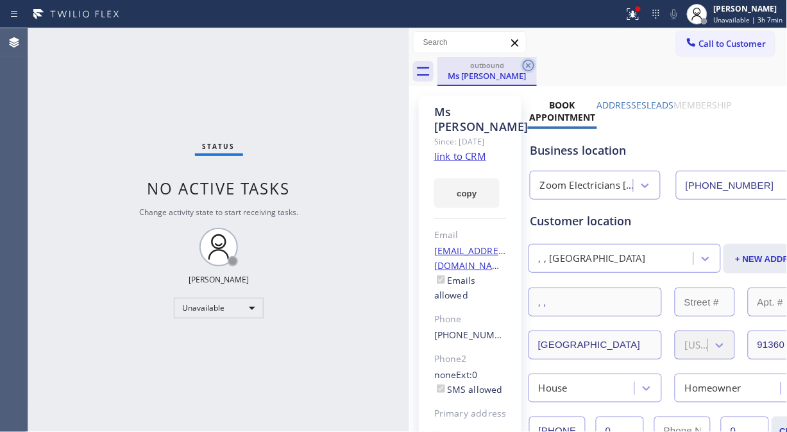
click at [528, 60] on icon at bounding box center [529, 66] width 12 height 12
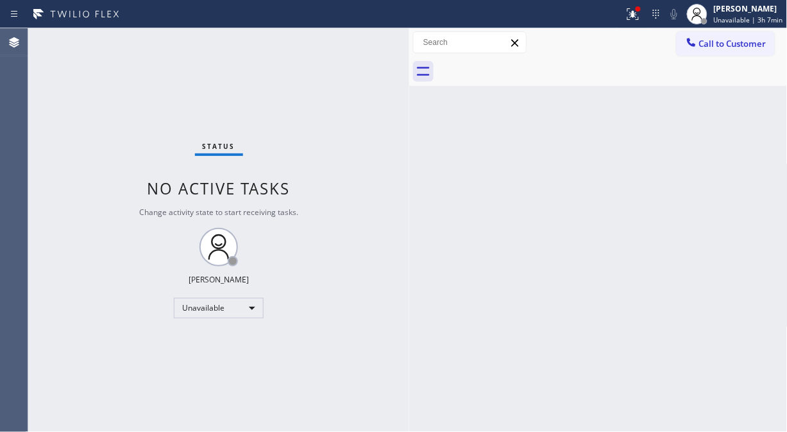
click at [528, 60] on div at bounding box center [612, 71] width 350 height 29
click at [635, 12] on icon at bounding box center [628, 13] width 15 height 15
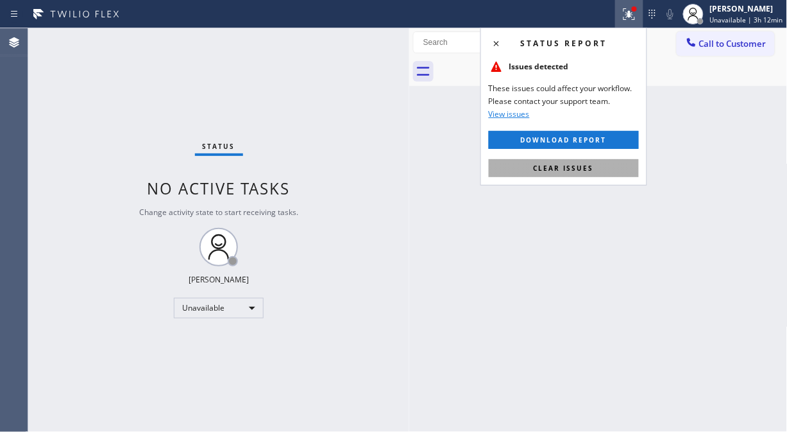
click at [578, 172] on button "Clear issues" at bounding box center [564, 168] width 150 height 18
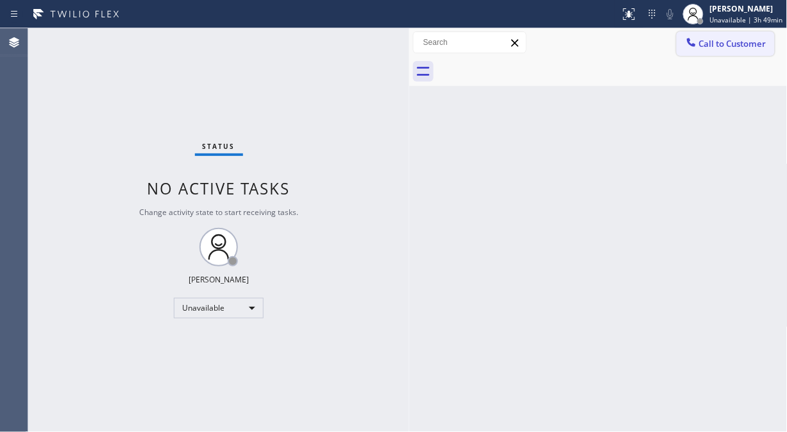
click at [718, 46] on span "Call to Customer" at bounding box center [732, 44] width 67 height 12
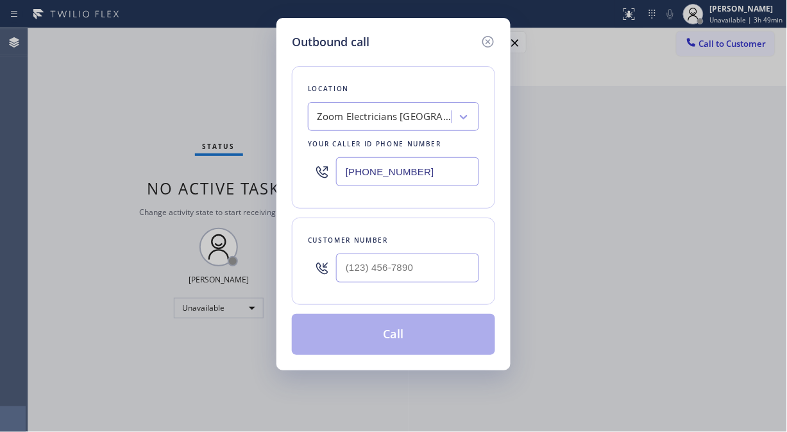
click at [340, 270] on div at bounding box center [393, 268] width 171 height 42
click at [348, 272] on input "(___) ___-____" at bounding box center [407, 267] width 143 height 29
paste input "310) 383-2659"
type input "[PHONE_NUMBER]"
click at [396, 122] on div "Zoom Electricians [GEOGRAPHIC_DATA]" at bounding box center [384, 117] width 135 height 15
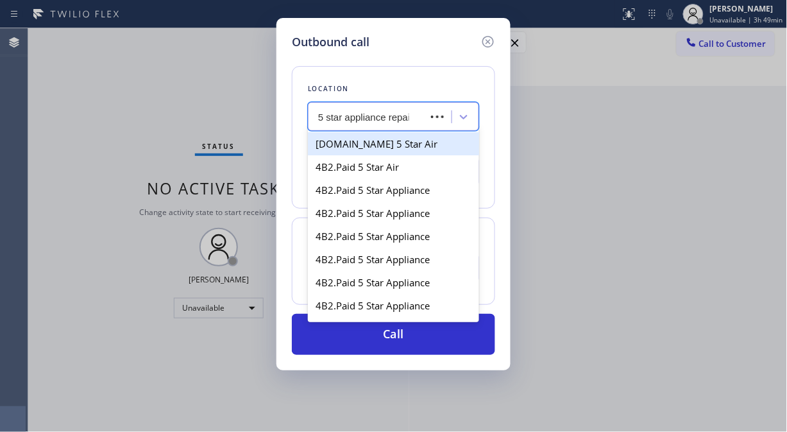
type input "5 star appliance repair"
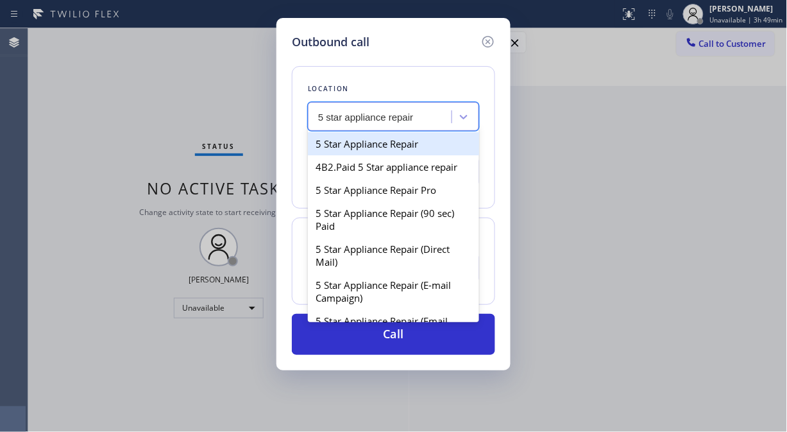
click at [392, 142] on div "5 Star Appliance Repair" at bounding box center [393, 143] width 171 height 23
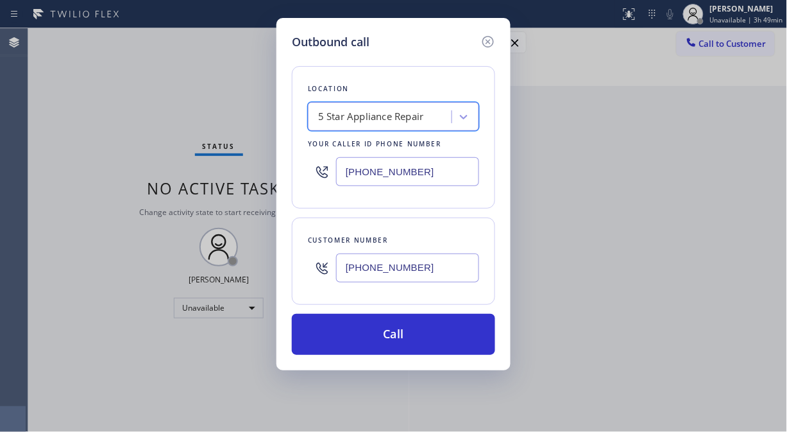
type input "[PHONE_NUMBER]"
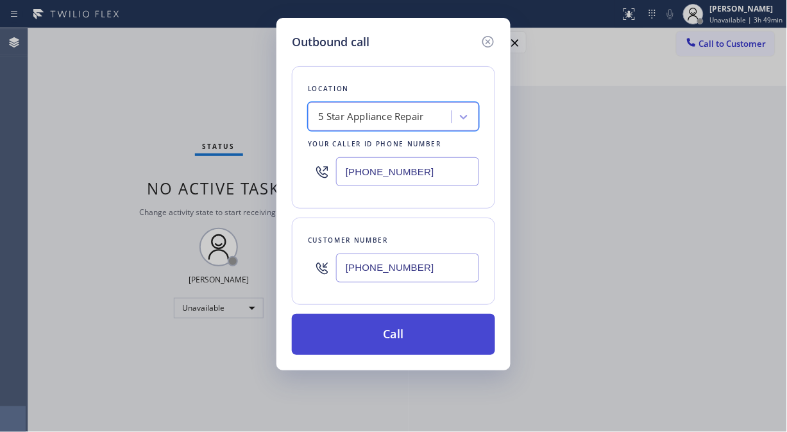
click at [388, 331] on button "Call" at bounding box center [393, 334] width 203 height 41
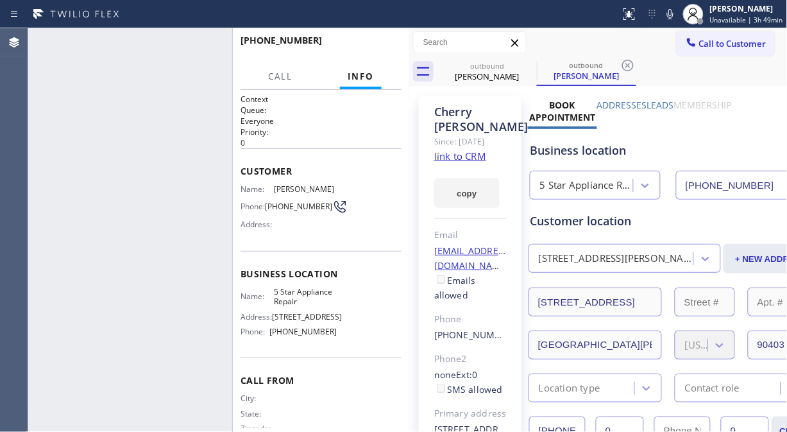
type input "[PHONE_NUMBER]"
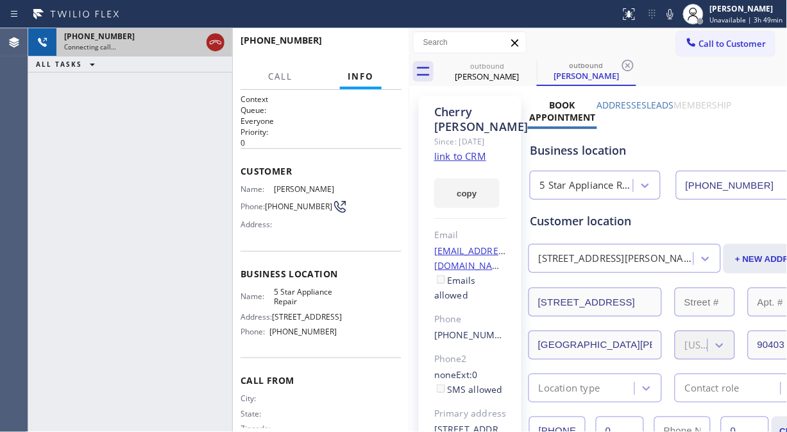
click at [220, 40] on icon at bounding box center [215, 42] width 15 height 15
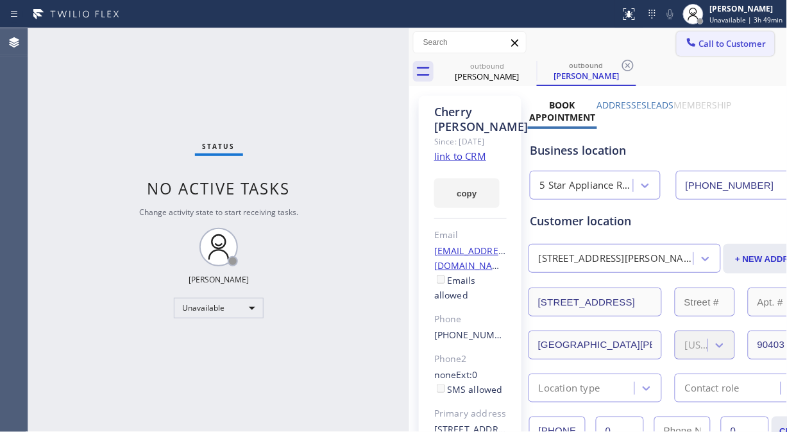
click at [725, 45] on span "Call to Customer" at bounding box center [732, 44] width 67 height 12
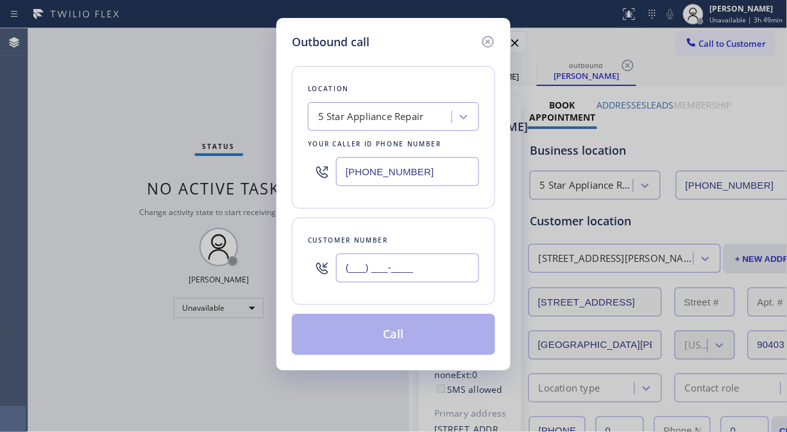
click at [346, 271] on input "(___) ___-____" at bounding box center [407, 267] width 143 height 29
paste input "310) 490-8515"
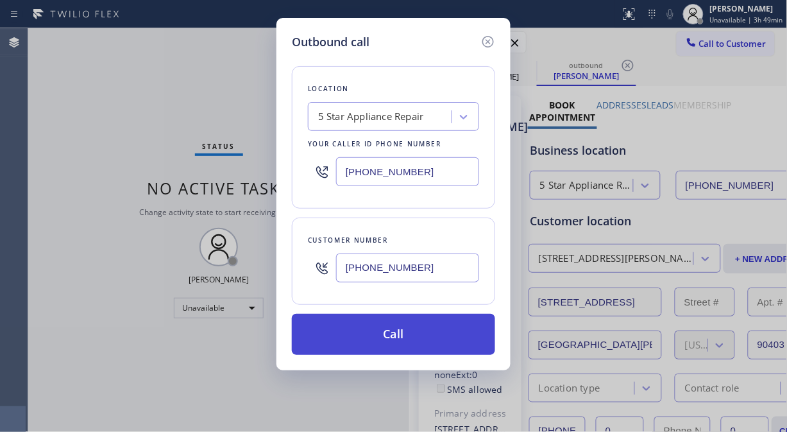
type input "[PHONE_NUMBER]"
click at [417, 337] on button "Call" at bounding box center [393, 334] width 203 height 41
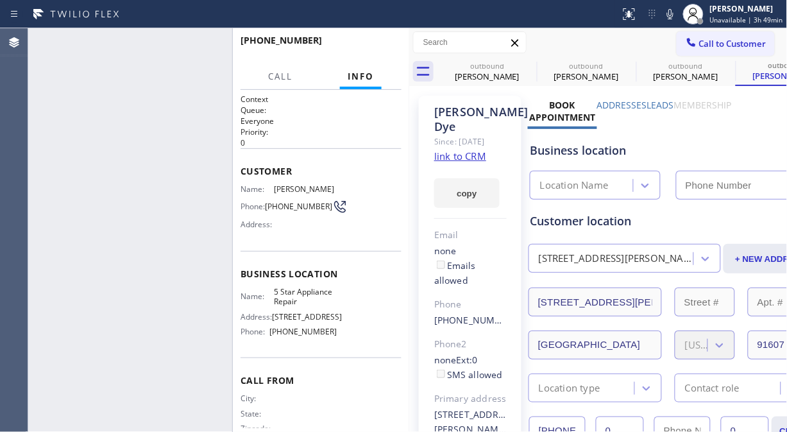
type input "[PHONE_NUMBER]"
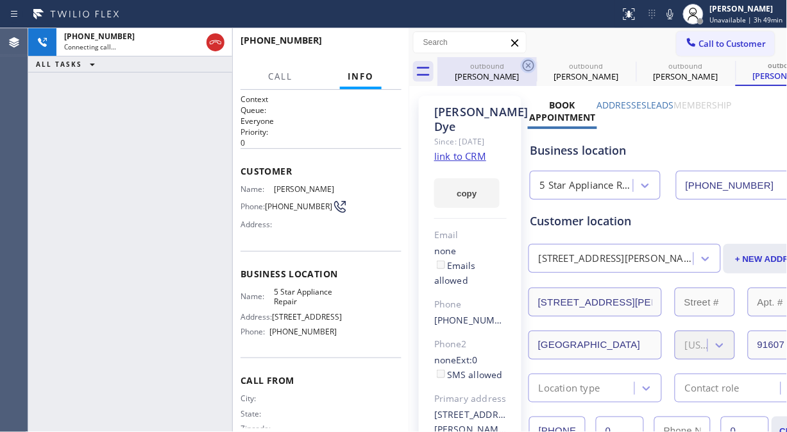
click at [526, 62] on icon at bounding box center [528, 65] width 15 height 15
click at [0, 0] on icon at bounding box center [0, 0] width 0 height 0
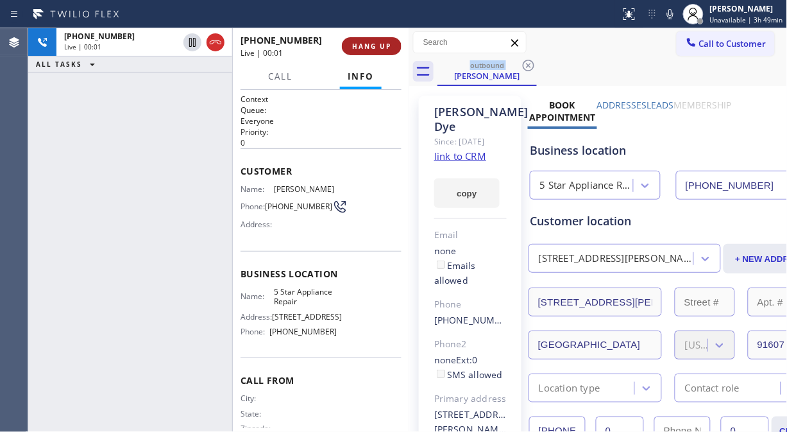
click at [369, 46] on span "HANG UP" at bounding box center [371, 46] width 39 height 9
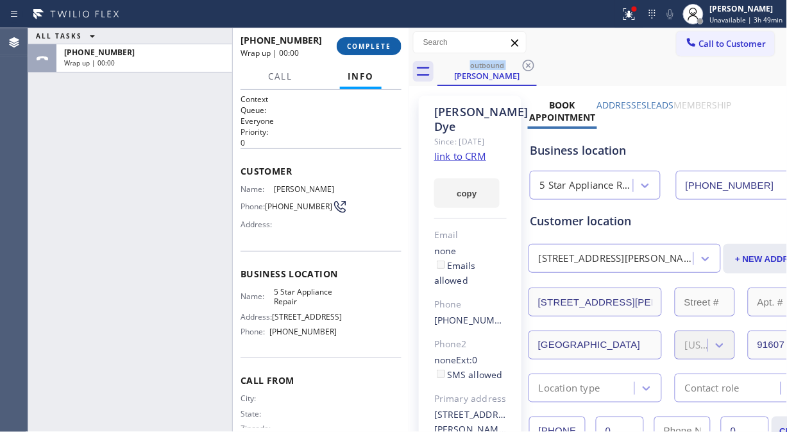
click at [369, 46] on span "COMPLETE" at bounding box center [369, 46] width 44 height 9
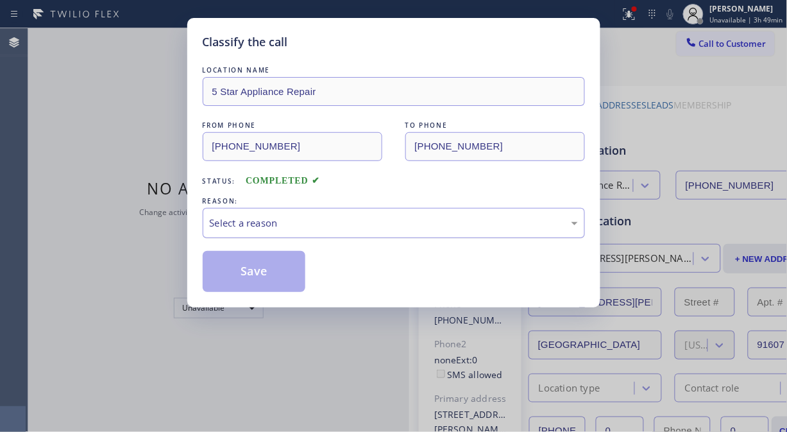
click at [359, 221] on div "Select a reason" at bounding box center [394, 222] width 368 height 15
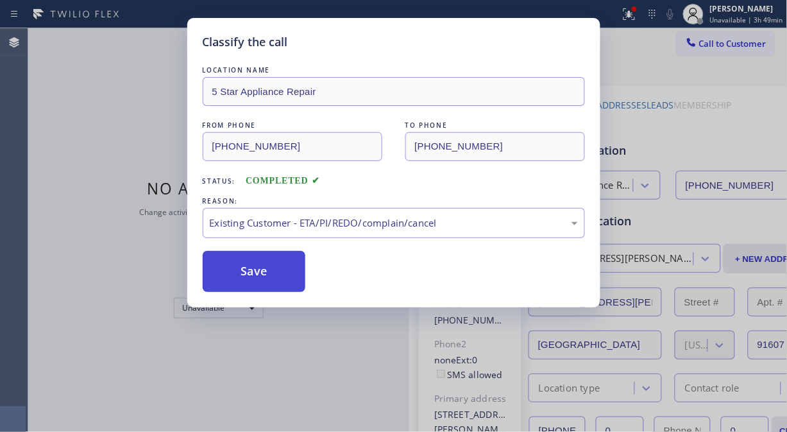
click at [264, 271] on button "Save" at bounding box center [254, 271] width 103 height 41
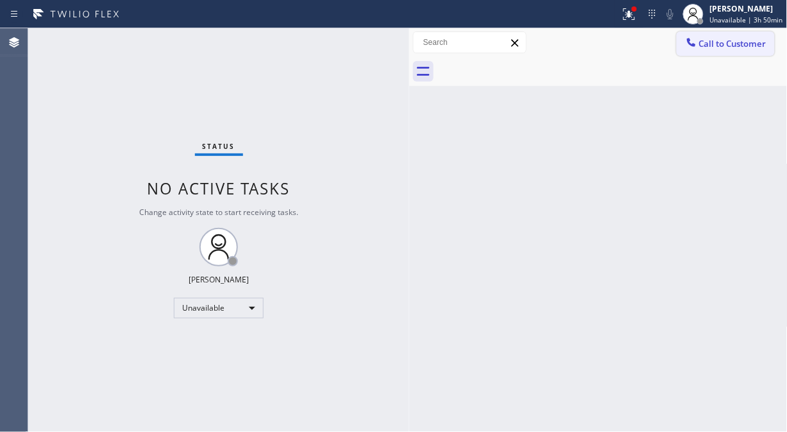
click at [714, 42] on span "Call to Customer" at bounding box center [732, 44] width 67 height 12
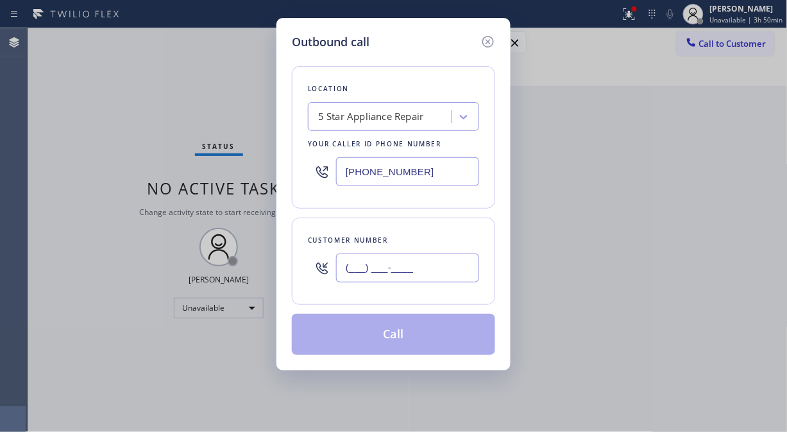
click at [420, 265] on input "(___) ___-____" at bounding box center [407, 267] width 143 height 29
paste input "310) 567-4377"
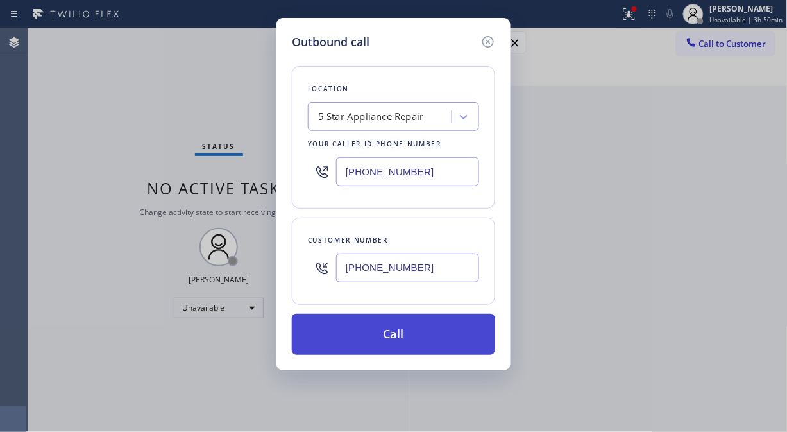
type input "[PHONE_NUMBER]"
click at [423, 325] on button "Call" at bounding box center [393, 334] width 203 height 41
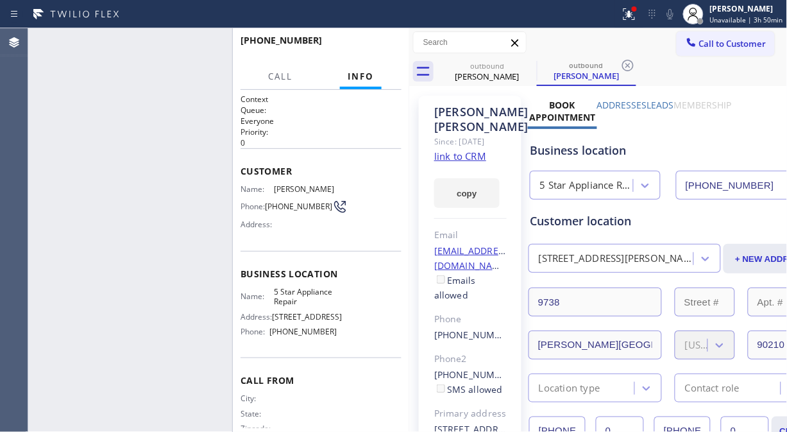
type input "[PHONE_NUMBER]"
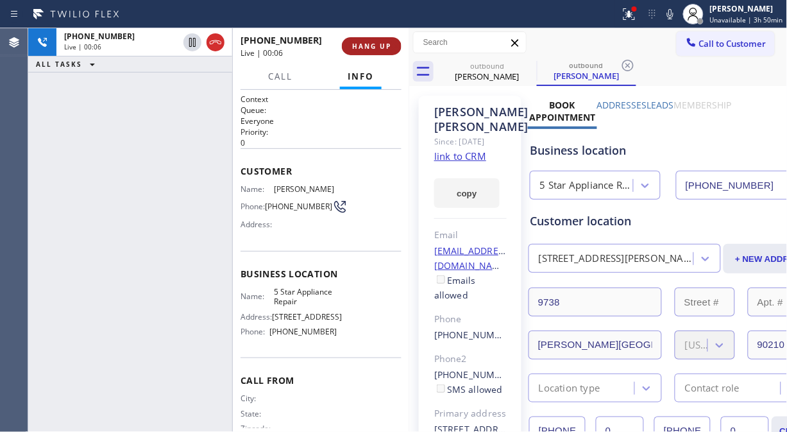
click at [364, 46] on span "HANG UP" at bounding box center [371, 46] width 39 height 9
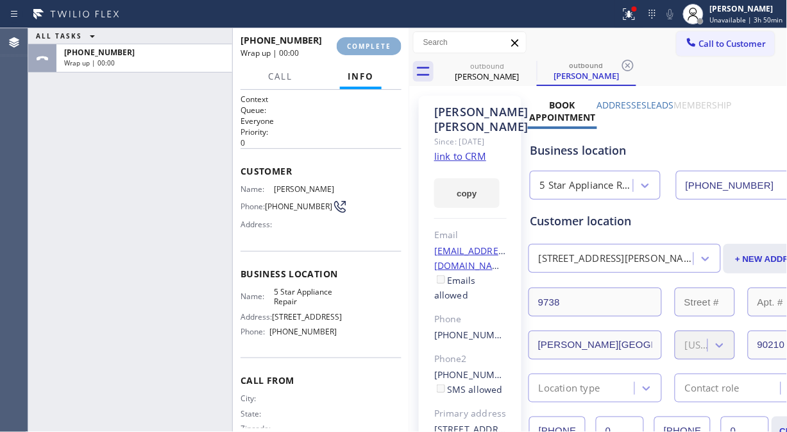
click at [365, 44] on span "COMPLETE" at bounding box center [369, 46] width 44 height 9
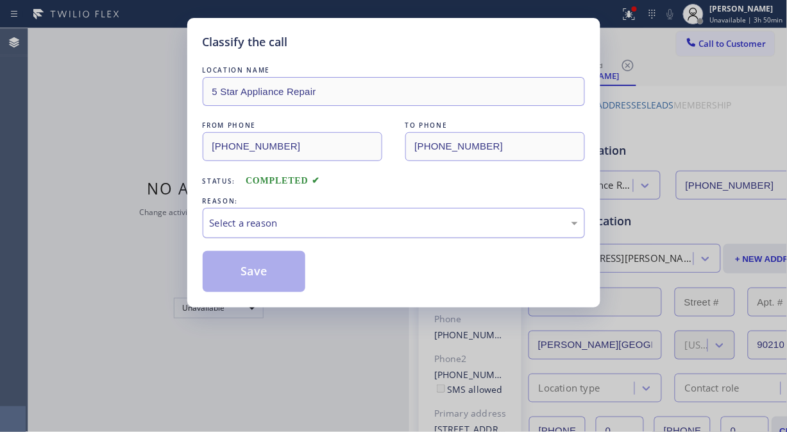
click at [385, 216] on div "Select a reason" at bounding box center [394, 222] width 368 height 15
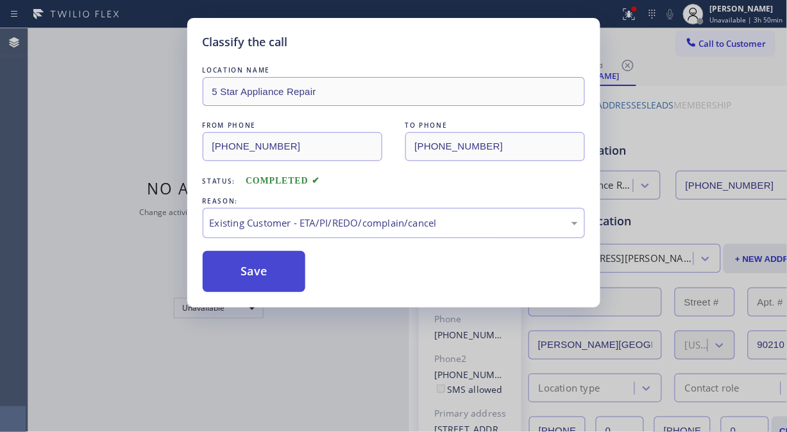
click at [270, 274] on button "Save" at bounding box center [254, 271] width 103 height 41
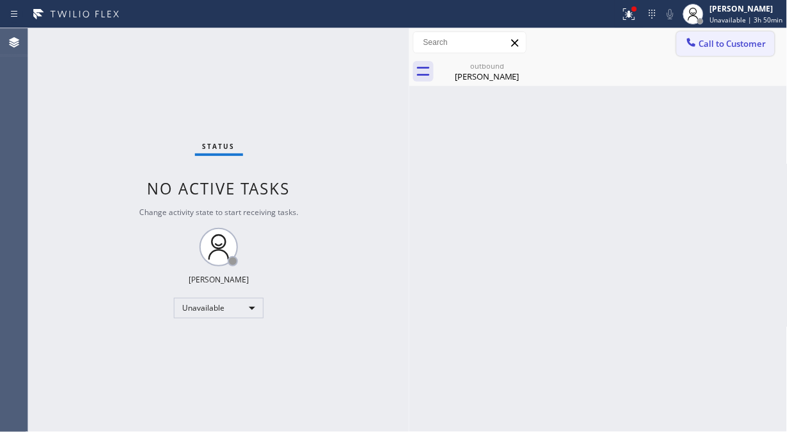
click at [718, 48] on span "Call to Customer" at bounding box center [732, 44] width 67 height 12
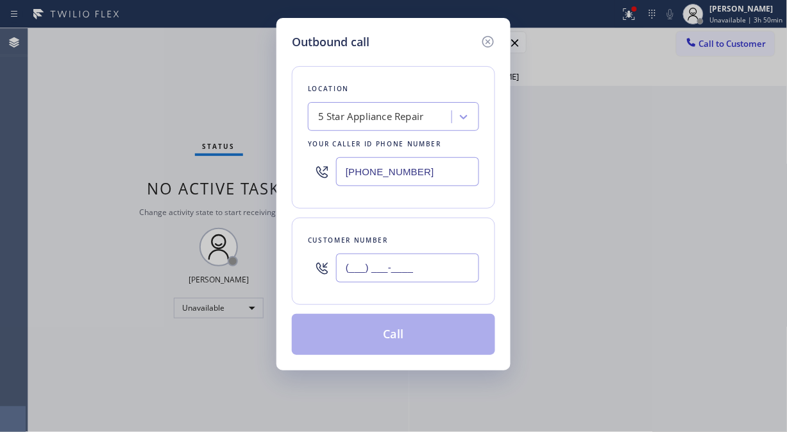
click at [358, 267] on input "(___) ___-____" at bounding box center [407, 267] width 143 height 29
paste input "949) 354-1559"
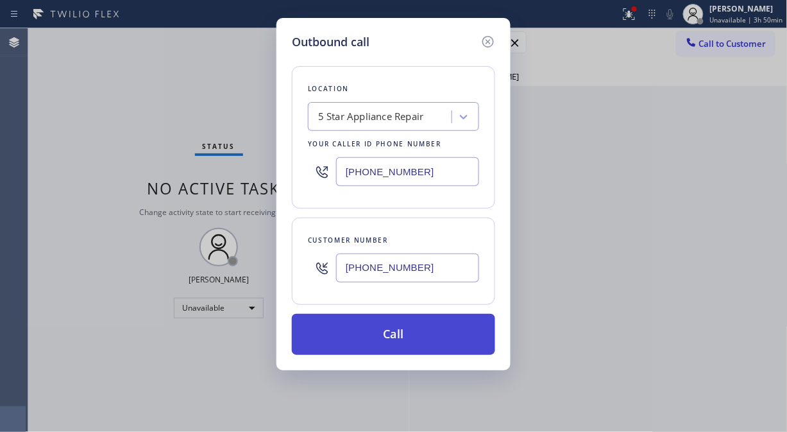
type input "[PHONE_NUMBER]"
click at [398, 340] on button "Call" at bounding box center [393, 334] width 203 height 41
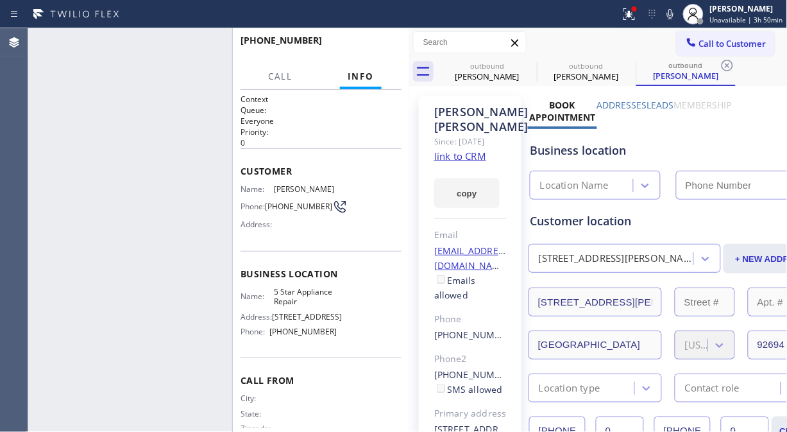
type input "[PHONE_NUMBER]"
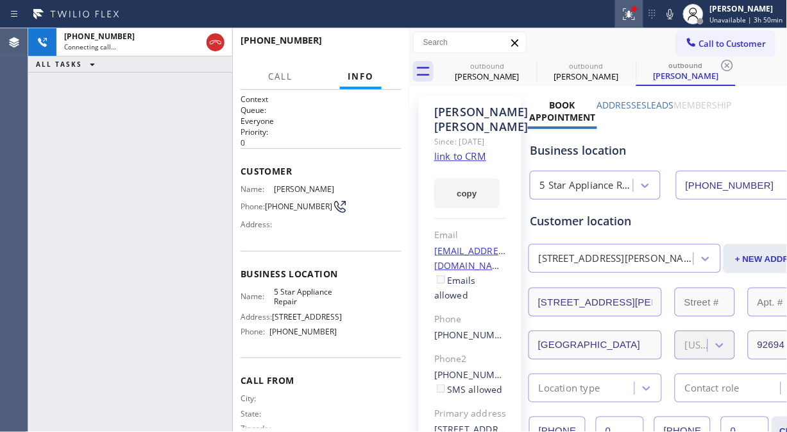
click at [633, 22] on button at bounding box center [629, 14] width 28 height 28
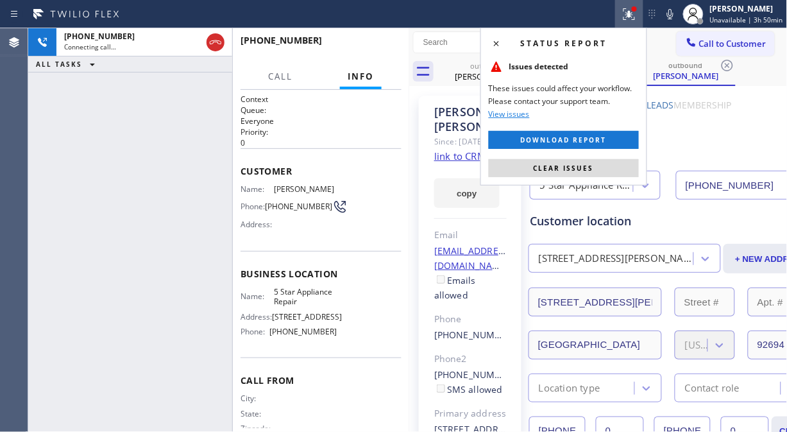
drag, startPoint x: 551, startPoint y: 164, endPoint x: 534, endPoint y: 137, distance: 32.0
click at [551, 164] on span "Clear issues" at bounding box center [563, 168] width 60 height 9
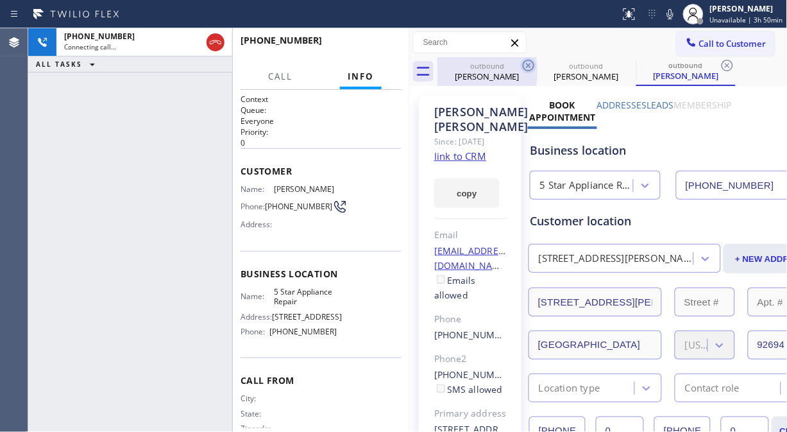
click at [533, 64] on icon at bounding box center [529, 66] width 12 height 12
click at [0, 0] on icon at bounding box center [0, 0] width 0 height 0
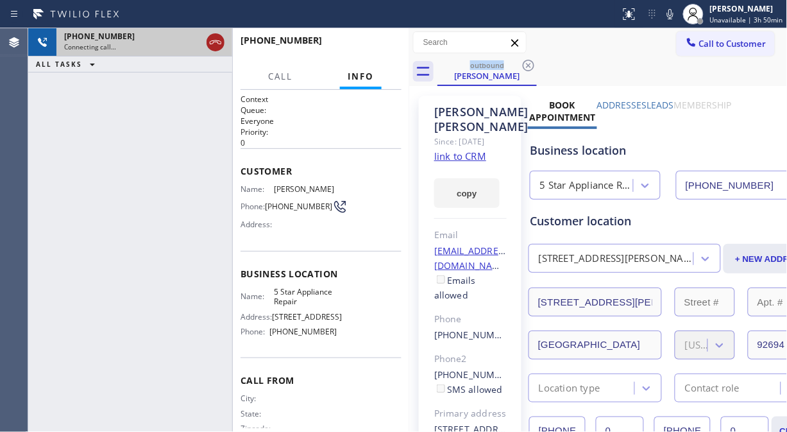
click at [215, 45] on icon at bounding box center [215, 42] width 15 height 15
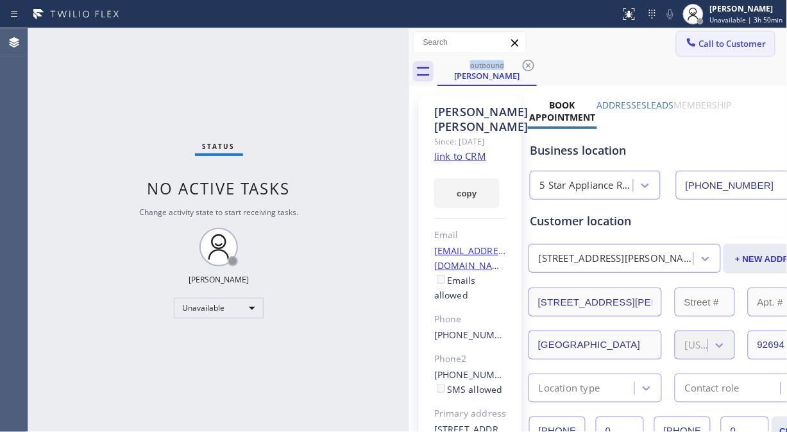
click at [699, 48] on span "Call to Customer" at bounding box center [732, 44] width 67 height 12
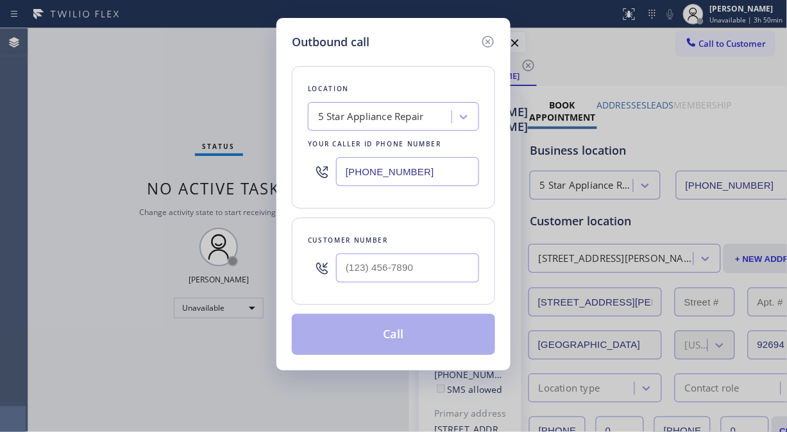
click at [382, 264] on input "text" at bounding box center [407, 267] width 143 height 29
paste input "415) 517-7242"
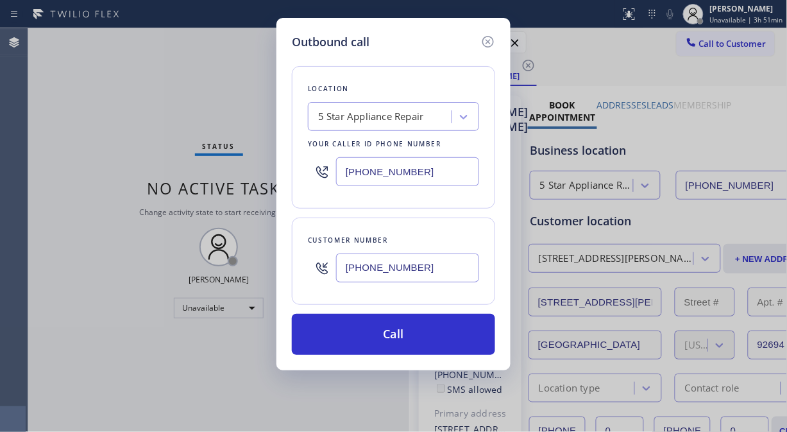
click at [341, 274] on input "[PHONE_NUMBER]" at bounding box center [407, 267] width 143 height 29
paste input "text"
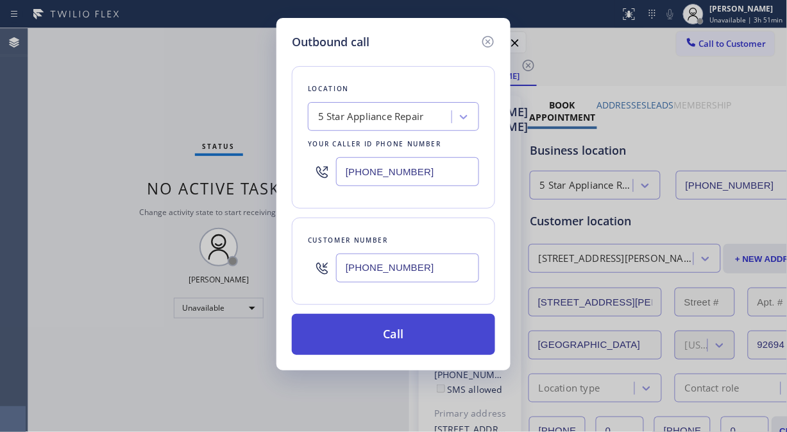
type input "[PHONE_NUMBER]"
click at [409, 329] on button "Call" at bounding box center [393, 334] width 203 height 41
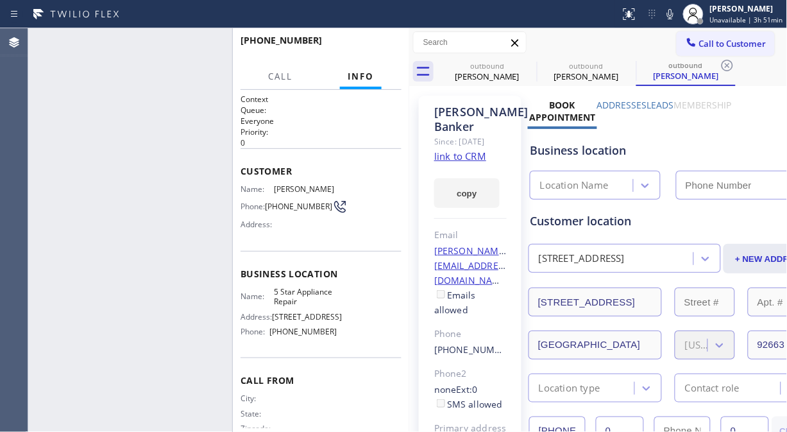
type input "[PHONE_NUMBER]"
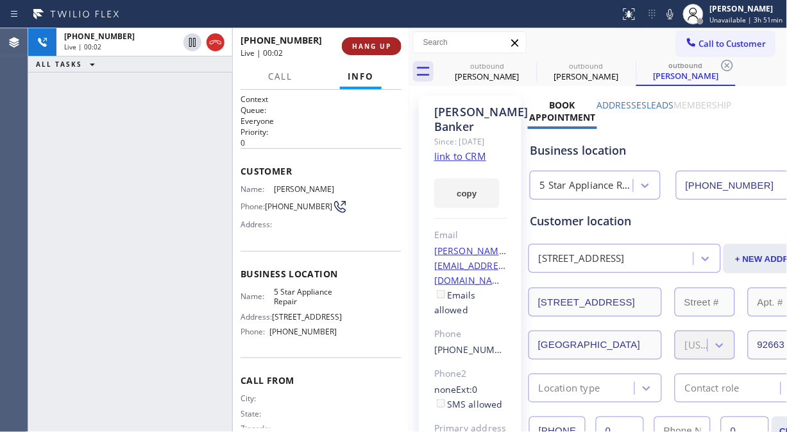
click at [367, 47] on span "HANG UP" at bounding box center [371, 46] width 39 height 9
click at [368, 47] on span "HANG UP" at bounding box center [371, 46] width 39 height 9
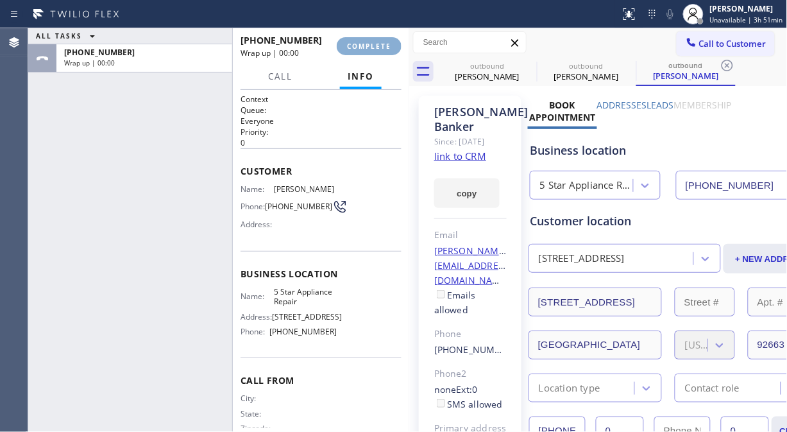
click at [369, 47] on span "COMPLETE" at bounding box center [369, 46] width 44 height 9
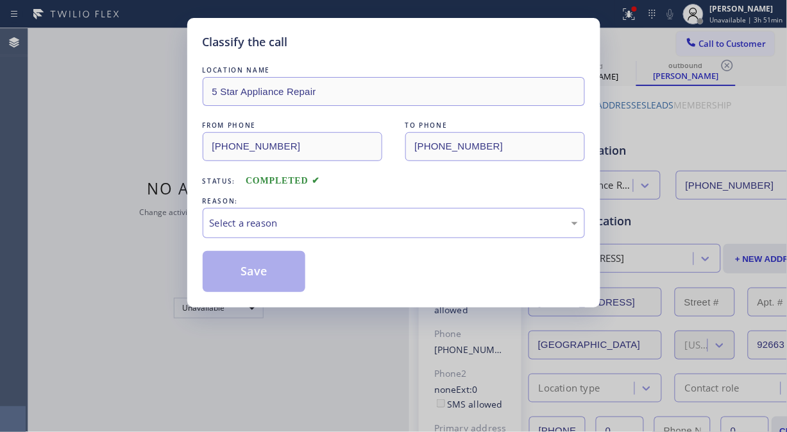
click at [369, 47] on div "Classify the call" at bounding box center [394, 41] width 382 height 17
click at [374, 223] on div "Select a reason" at bounding box center [394, 222] width 368 height 15
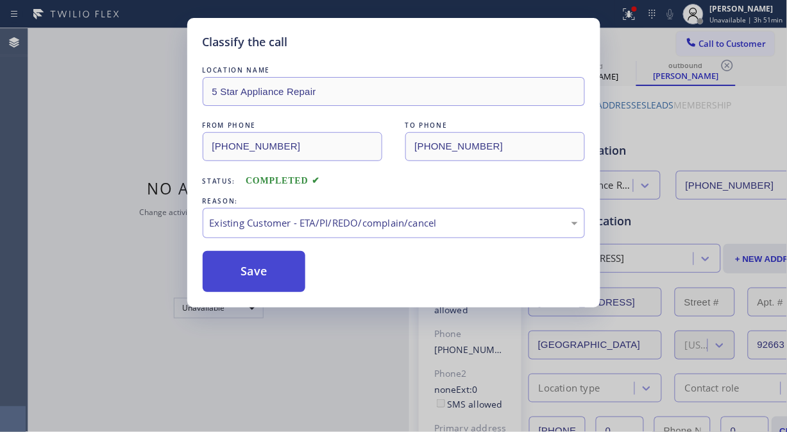
click at [252, 289] on button "Save" at bounding box center [254, 271] width 103 height 41
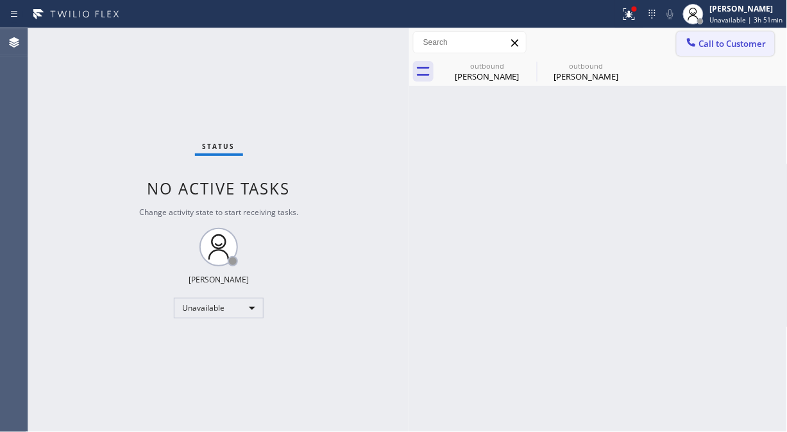
click at [703, 49] on span "Call to Customer" at bounding box center [732, 44] width 67 height 12
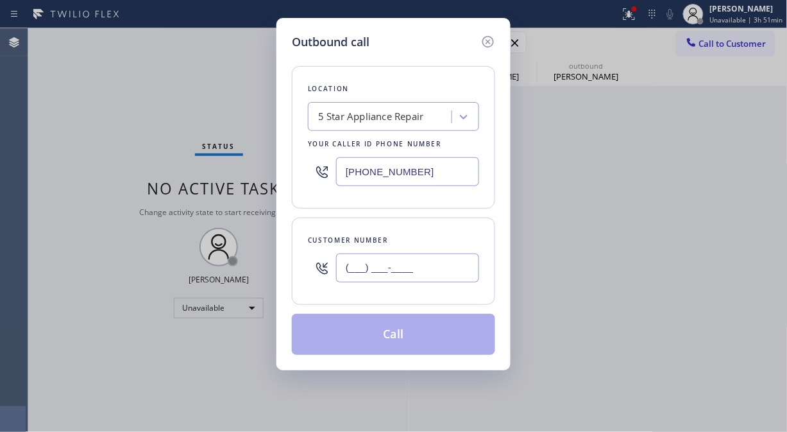
click at [421, 265] on input "(___) ___-____" at bounding box center [407, 267] width 143 height 29
paste input "858) 829-7140"
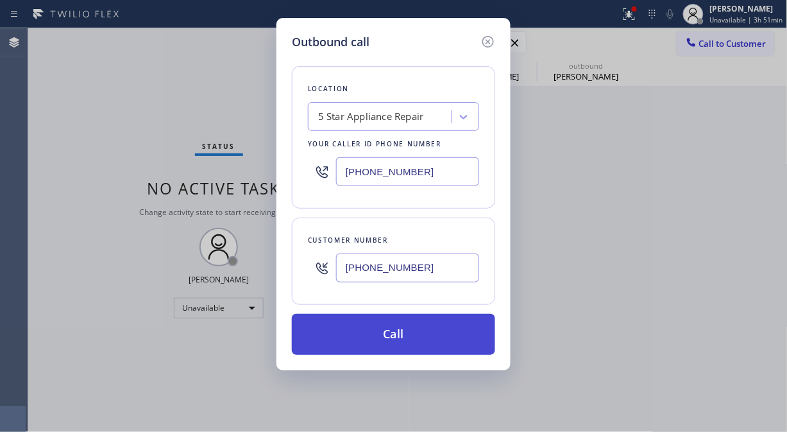
type input "[PHONE_NUMBER]"
click at [421, 337] on button "Call" at bounding box center [393, 334] width 203 height 41
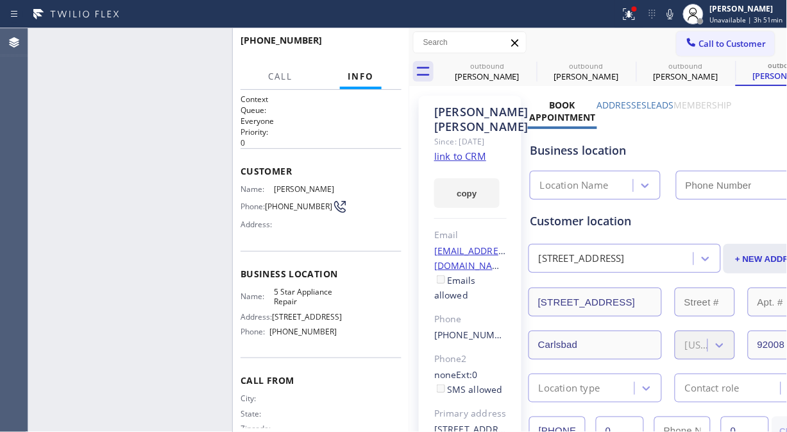
type input "[PHONE_NUMBER]"
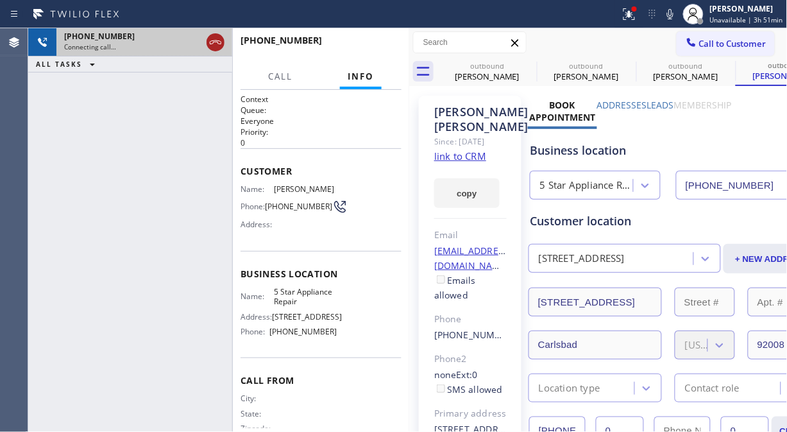
click at [214, 40] on icon at bounding box center [215, 42] width 15 height 15
click at [713, 45] on span "Call to Customer" at bounding box center [732, 44] width 67 height 12
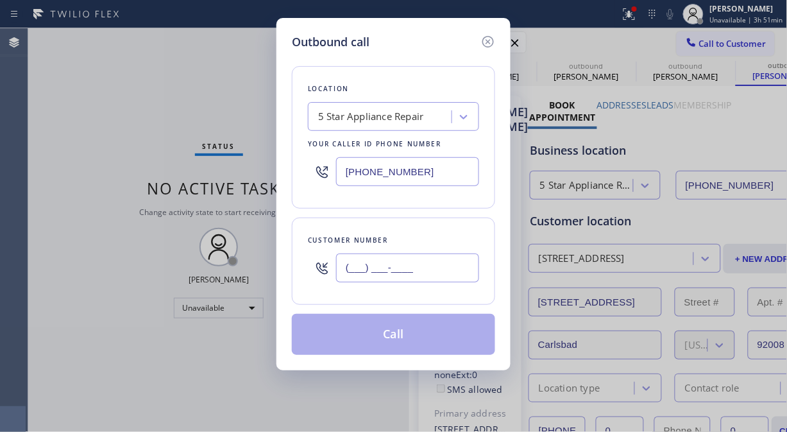
click at [337, 265] on input "(___) ___-____" at bounding box center [407, 267] width 143 height 29
paste input "650) 345-1321"
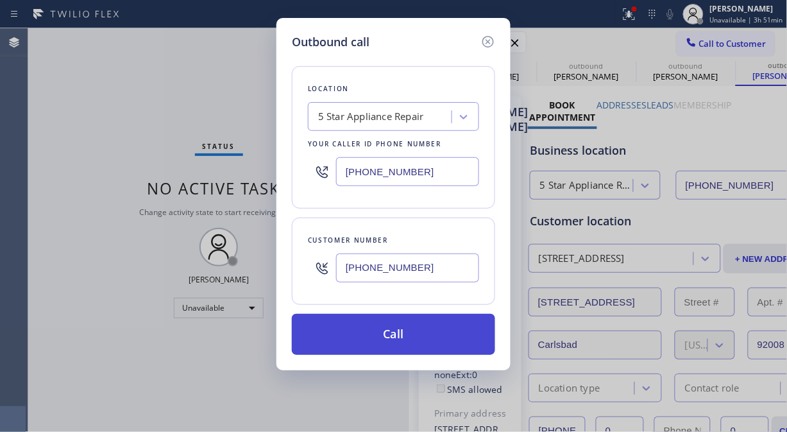
type input "[PHONE_NUMBER]"
click at [401, 344] on button "Call" at bounding box center [393, 334] width 203 height 41
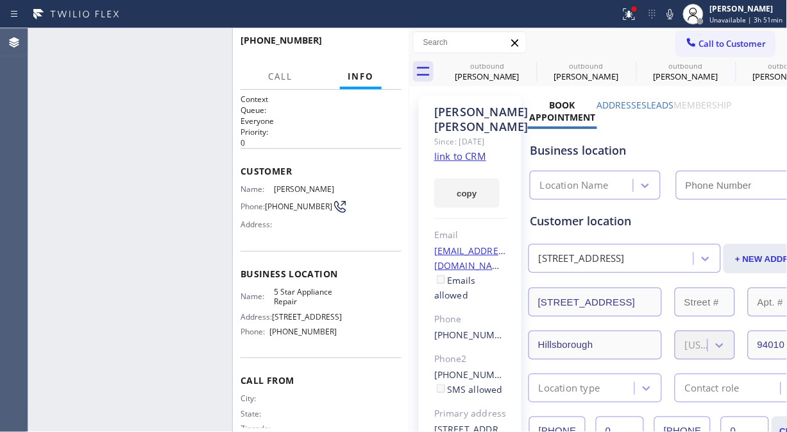
type input "[PHONE_NUMBER]"
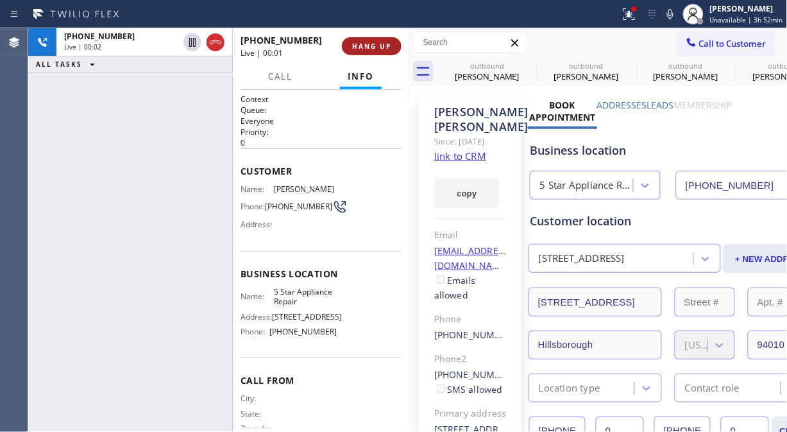
click at [371, 43] on span "HANG UP" at bounding box center [371, 46] width 39 height 9
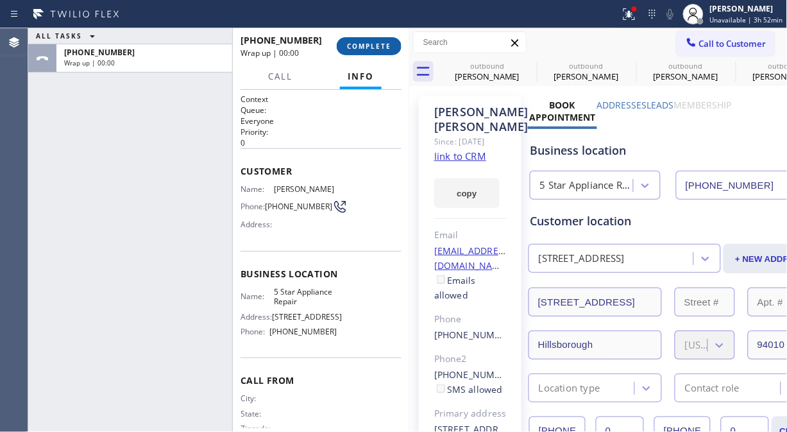
click at [371, 45] on span "COMPLETE" at bounding box center [369, 46] width 44 height 9
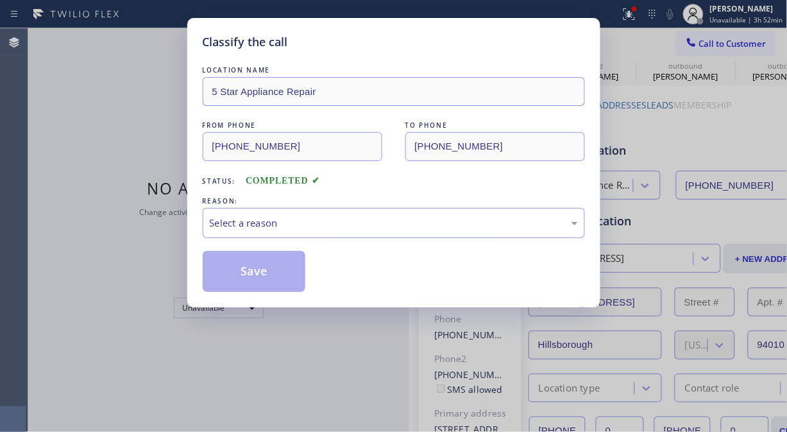
click at [371, 46] on div "Classify the call" at bounding box center [394, 41] width 382 height 17
click at [355, 221] on div "Select a reason" at bounding box center [394, 222] width 368 height 15
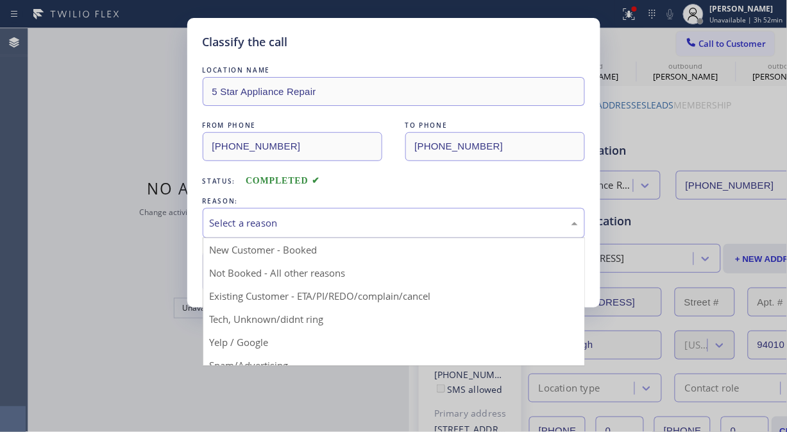
drag, startPoint x: 351, startPoint y: 285, endPoint x: 332, endPoint y: 283, distance: 19.9
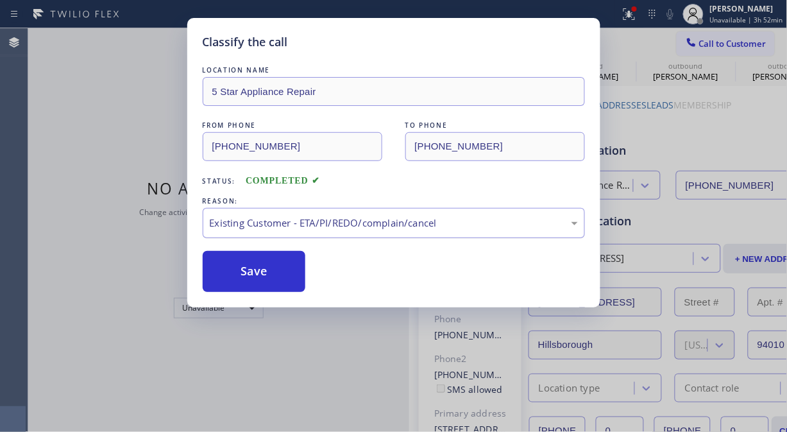
drag, startPoint x: 271, startPoint y: 260, endPoint x: 396, endPoint y: 224, distance: 129.9
click at [271, 260] on button "Save" at bounding box center [254, 271] width 103 height 41
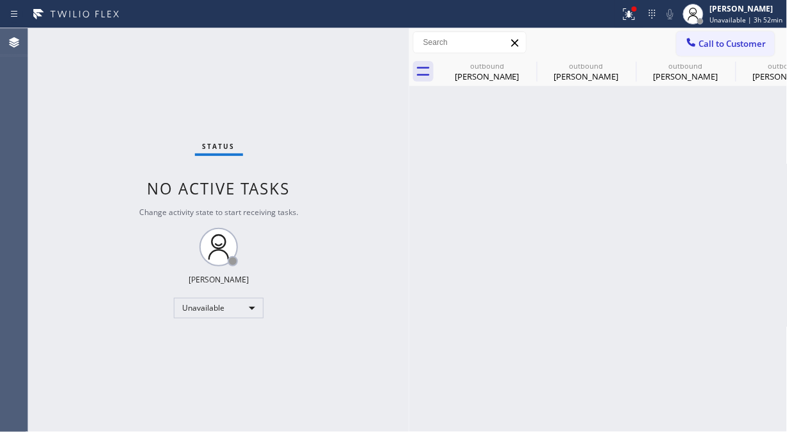
click at [703, 46] on span "Call to Customer" at bounding box center [732, 44] width 67 height 12
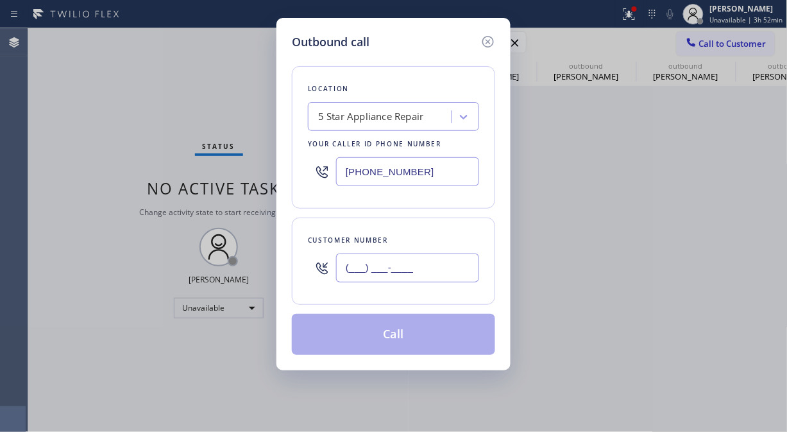
click at [451, 264] on input "(___) ___-____" at bounding box center [407, 267] width 143 height 29
paste input "347) 589-4333"
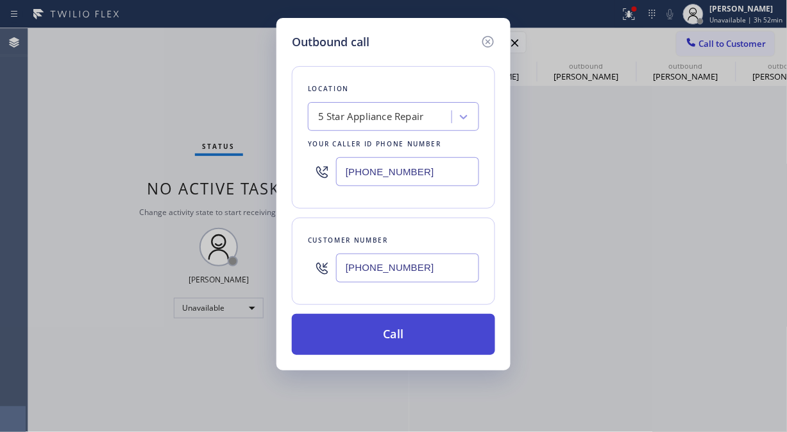
type input "[PHONE_NUMBER]"
click at [443, 339] on button "Call" at bounding box center [393, 334] width 203 height 41
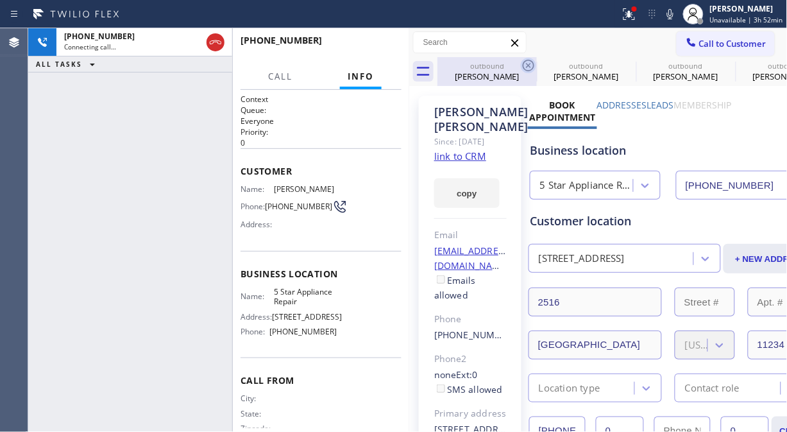
click at [530, 65] on icon at bounding box center [528, 65] width 15 height 15
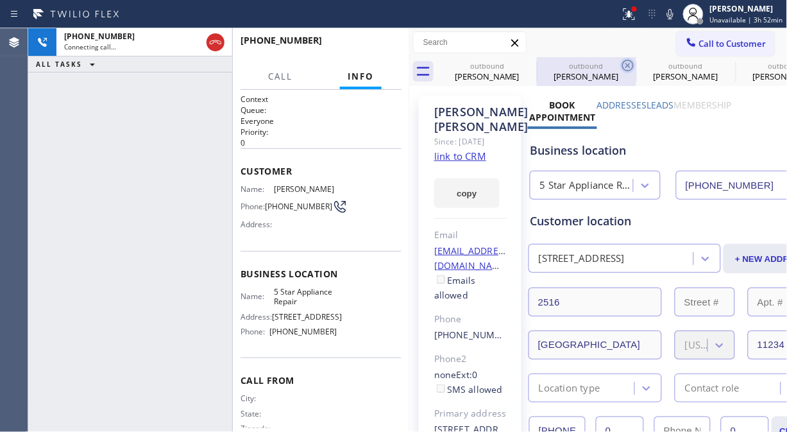
click at [622, 65] on icon at bounding box center [628, 66] width 12 height 12
click at [0, 0] on icon at bounding box center [0, 0] width 0 height 0
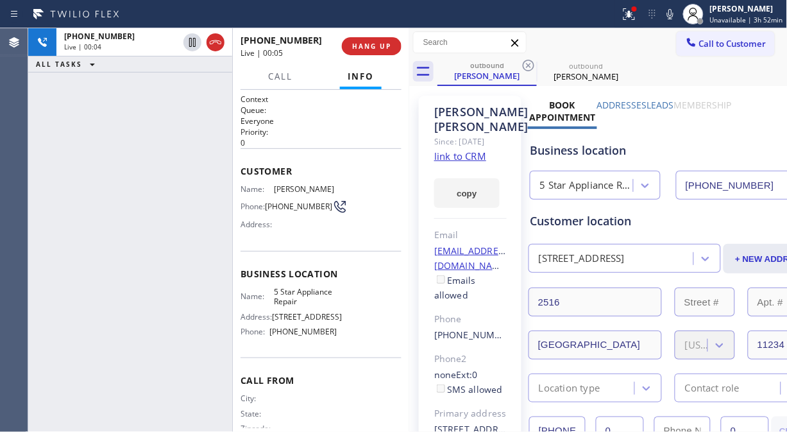
click at [331, 144] on p "0" at bounding box center [320, 142] width 161 height 11
click at [462, 162] on link "link to CRM" at bounding box center [460, 155] width 52 height 13
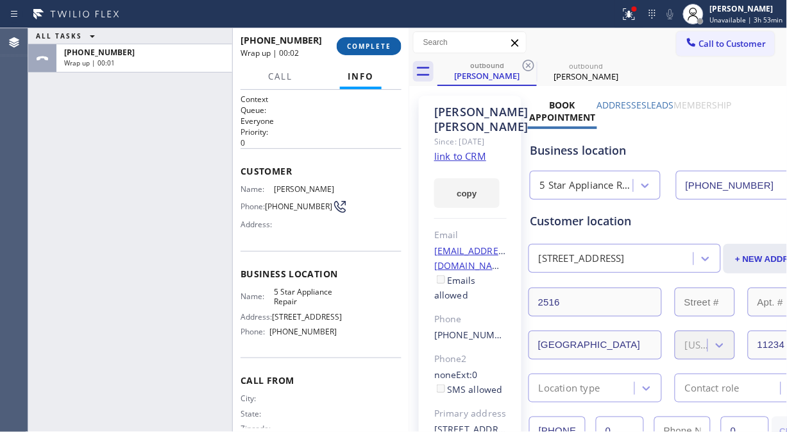
click at [365, 49] on span "COMPLETE" at bounding box center [369, 46] width 44 height 9
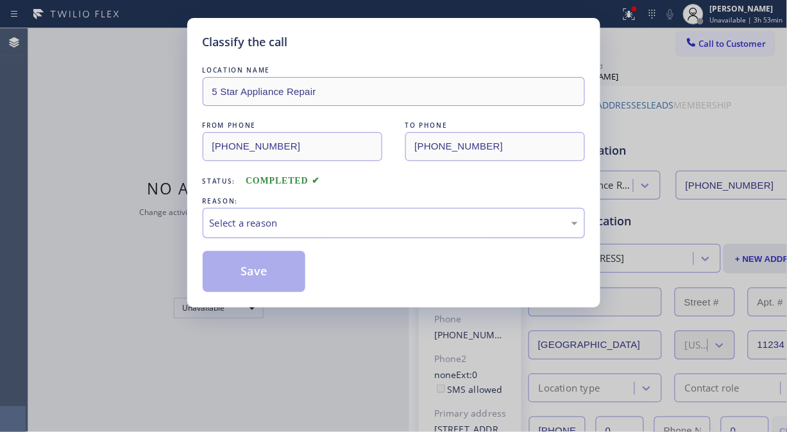
click at [362, 221] on div "Select a reason" at bounding box center [394, 222] width 368 height 15
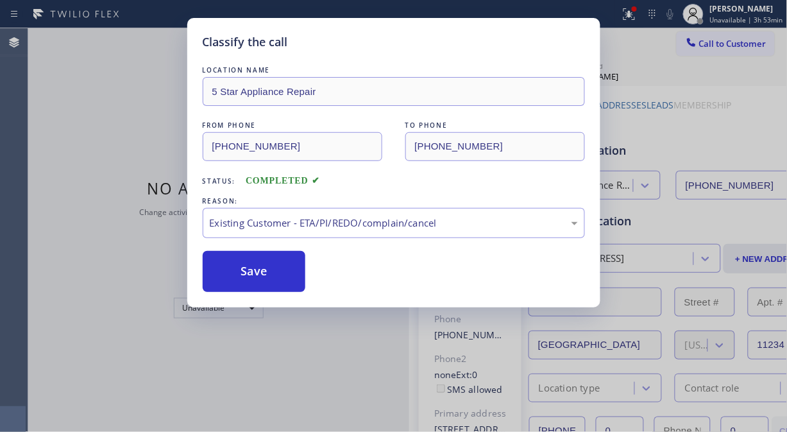
drag, startPoint x: 267, startPoint y: 276, endPoint x: 168, endPoint y: 13, distance: 280.8
click at [267, 274] on button "Save" at bounding box center [254, 271] width 103 height 41
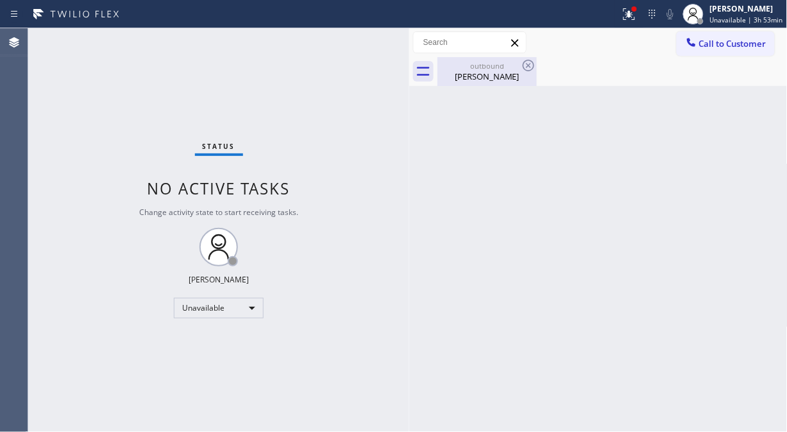
click at [505, 72] on div "[PERSON_NAME]" at bounding box center [487, 77] width 97 height 12
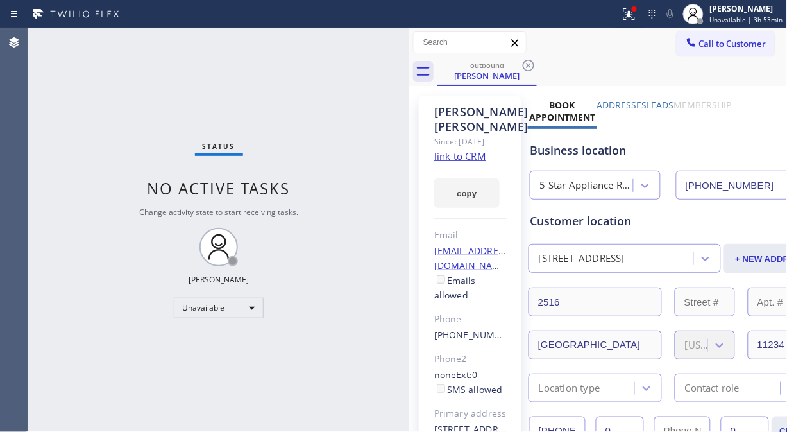
drag, startPoint x: 527, startPoint y: 65, endPoint x: 590, endPoint y: 43, distance: 66.7
click at [534, 65] on icon at bounding box center [528, 65] width 15 height 15
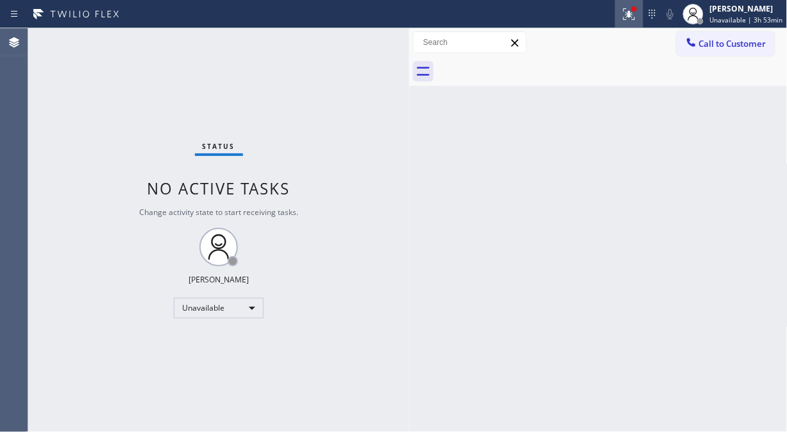
click at [635, 13] on icon at bounding box center [628, 13] width 15 height 15
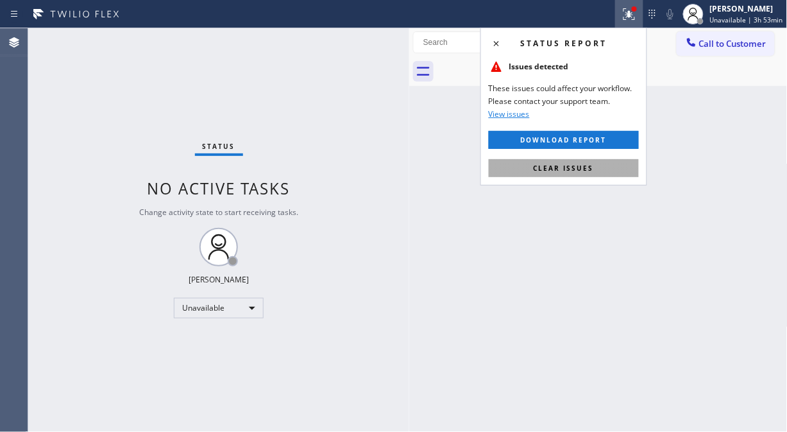
click at [594, 168] on button "Clear issues" at bounding box center [564, 168] width 150 height 18
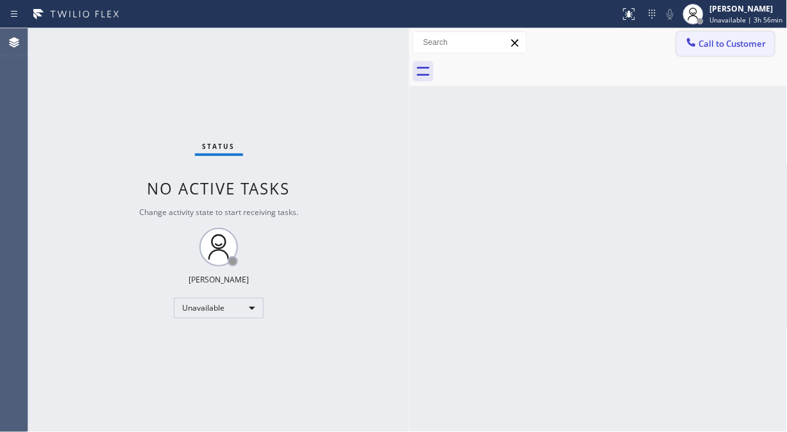
click at [698, 47] on div at bounding box center [691, 43] width 15 height 15
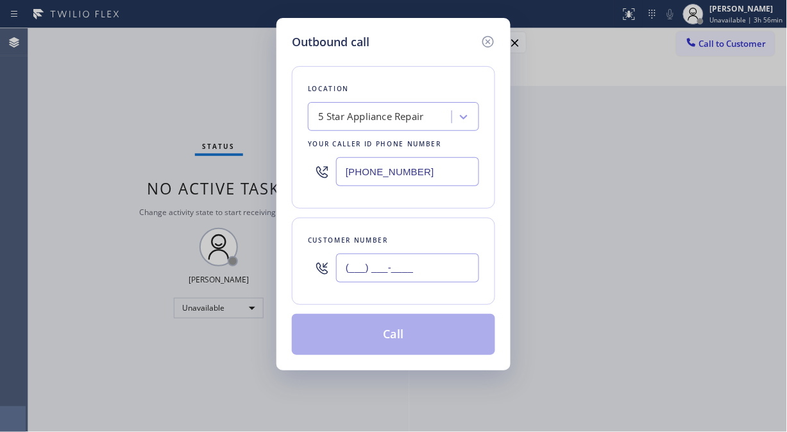
click at [416, 257] on input "(___) ___-____" at bounding box center [407, 267] width 143 height 29
paste input "317) 698-1937"
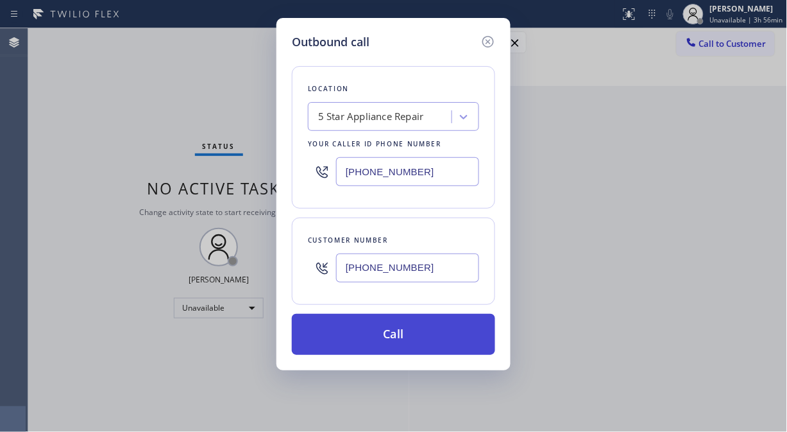
type input "(317) 698-1937"
click at [449, 336] on button "Call" at bounding box center [393, 334] width 203 height 41
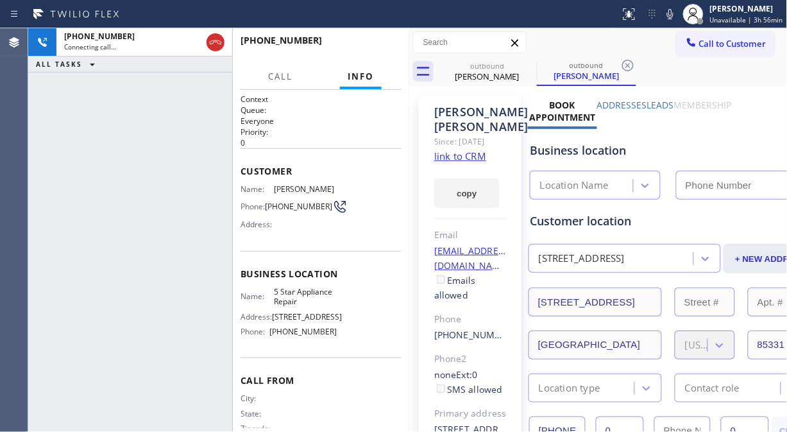
type input "[PHONE_NUMBER]"
click at [73, 180] on div "+13176981937 Connecting call… ALL TASKS ALL TASKS ACTIVE TASKS TASKS IN WRAP UP" at bounding box center [130, 229] width 204 height 403
click at [446, 162] on link "link to CRM" at bounding box center [460, 155] width 52 height 13
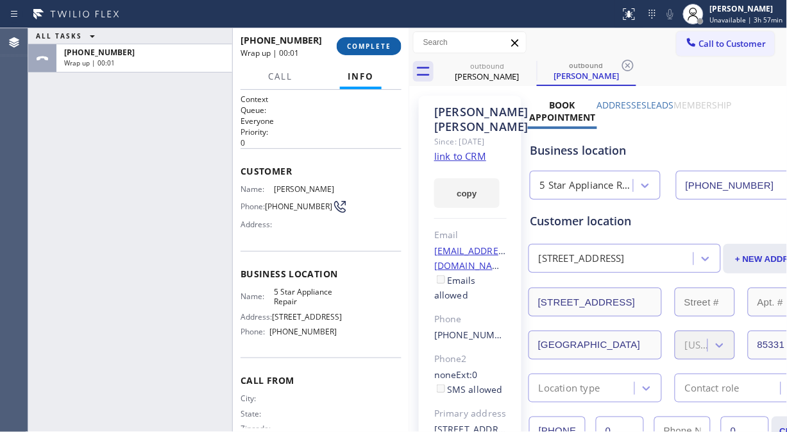
click at [366, 47] on span "COMPLETE" at bounding box center [369, 46] width 44 height 9
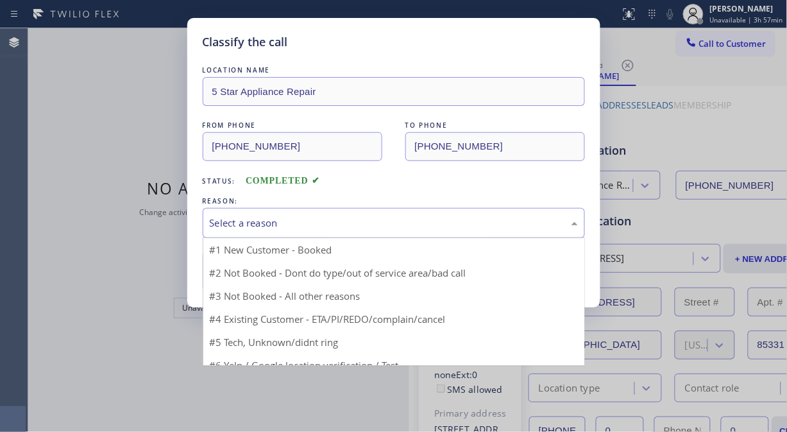
click at [386, 233] on div "Select a reason" at bounding box center [394, 223] width 382 height 30
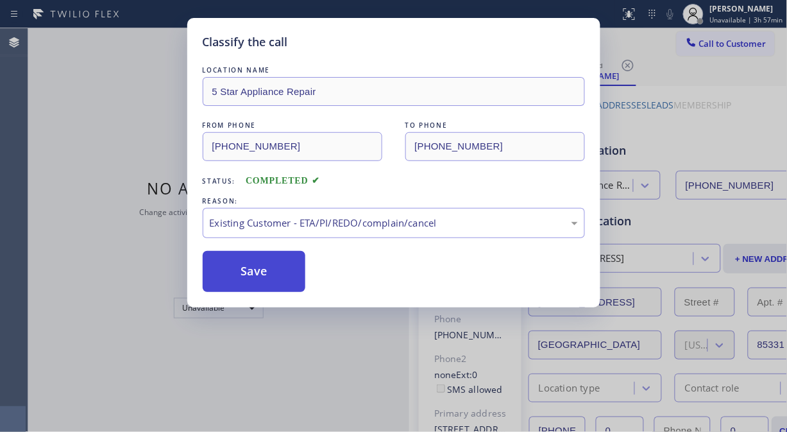
click at [276, 278] on button "Save" at bounding box center [254, 271] width 103 height 41
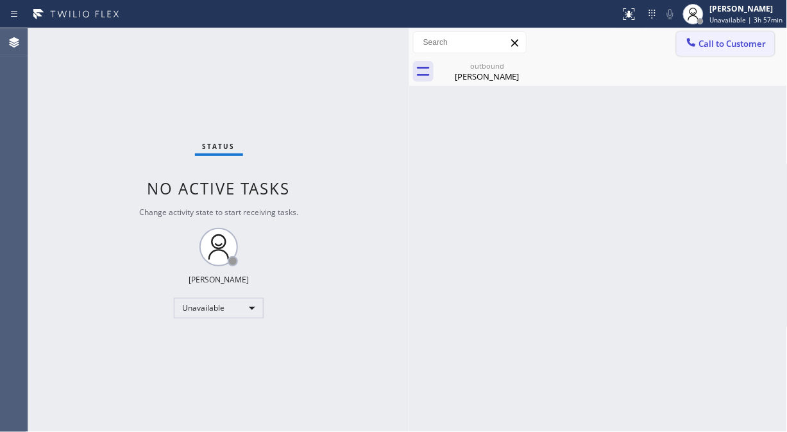
click at [709, 46] on span "Call to Customer" at bounding box center [732, 44] width 67 height 12
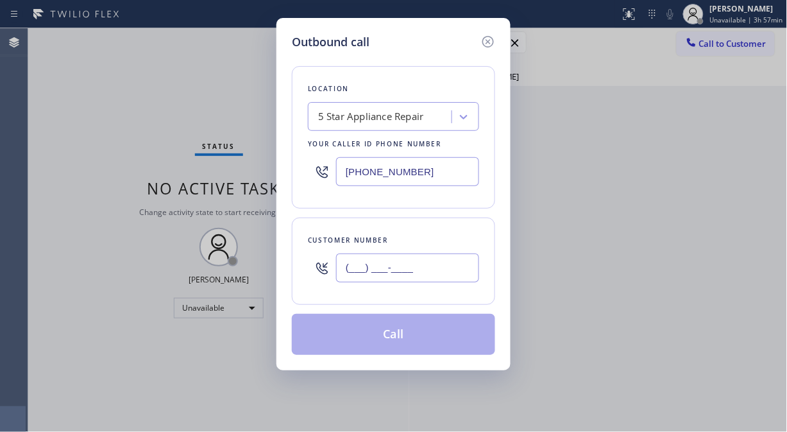
click at [400, 264] on input "(___) ___-____" at bounding box center [407, 267] width 143 height 29
paste input "661) 904-3493"
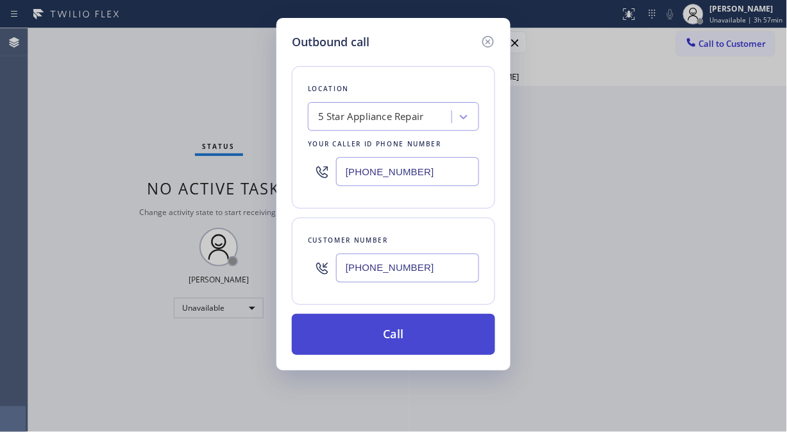
type input "(661) 904-3493"
click at [412, 335] on button "Call" at bounding box center [393, 334] width 203 height 41
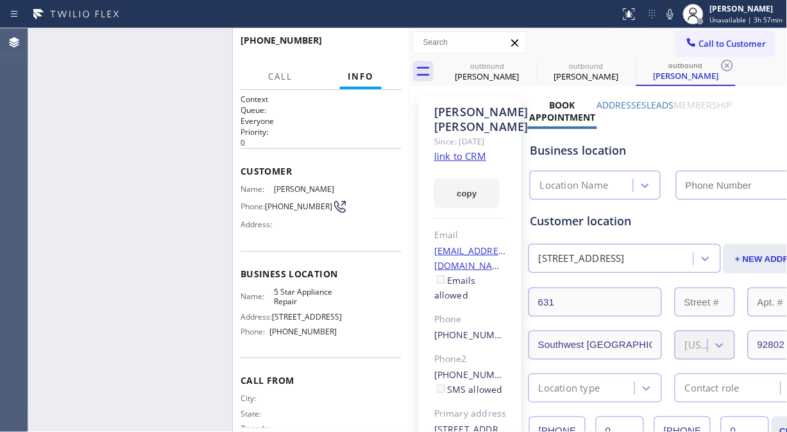
type input "[PHONE_NUMBER]"
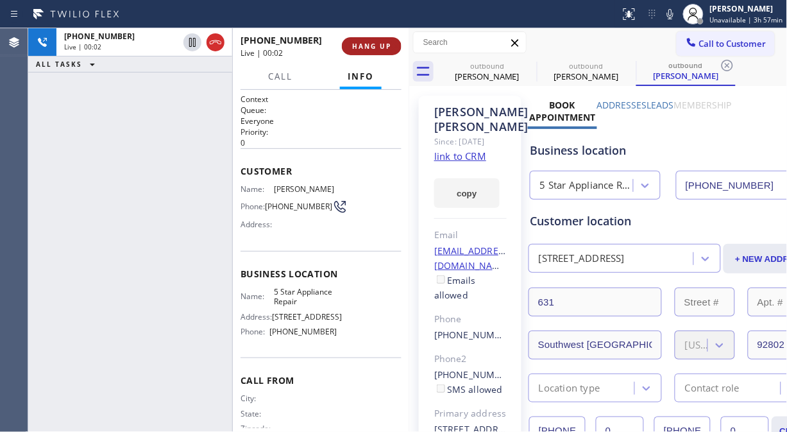
click at [370, 47] on span "HANG UP" at bounding box center [371, 46] width 39 height 9
click at [371, 47] on span "HANG UP" at bounding box center [371, 46] width 39 height 9
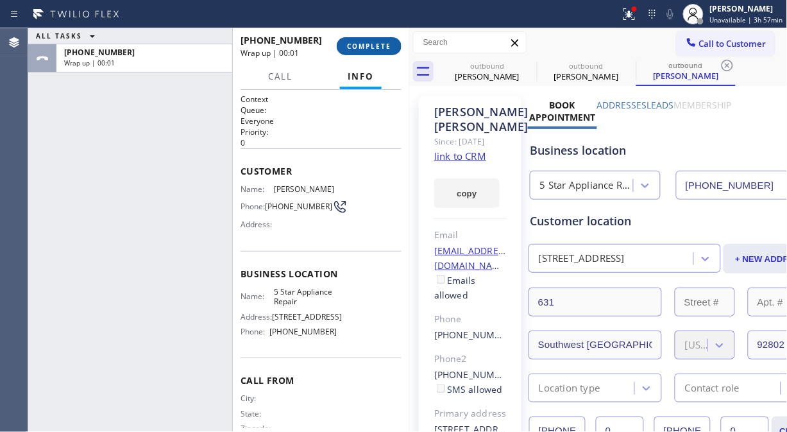
click at [382, 44] on span "COMPLETE" at bounding box center [369, 46] width 44 height 9
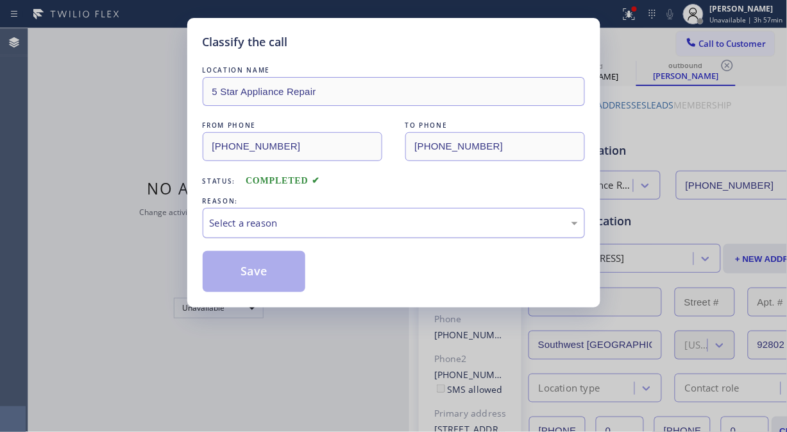
click at [379, 214] on div "Select a reason" at bounding box center [394, 223] width 382 height 30
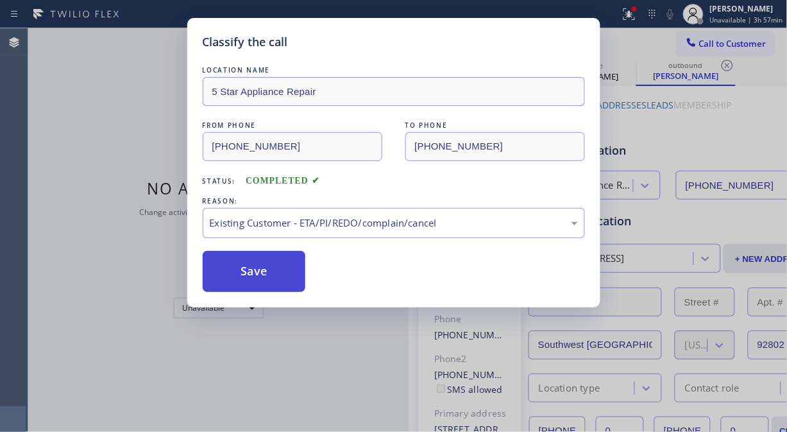
click at [271, 264] on button "Save" at bounding box center [254, 271] width 103 height 41
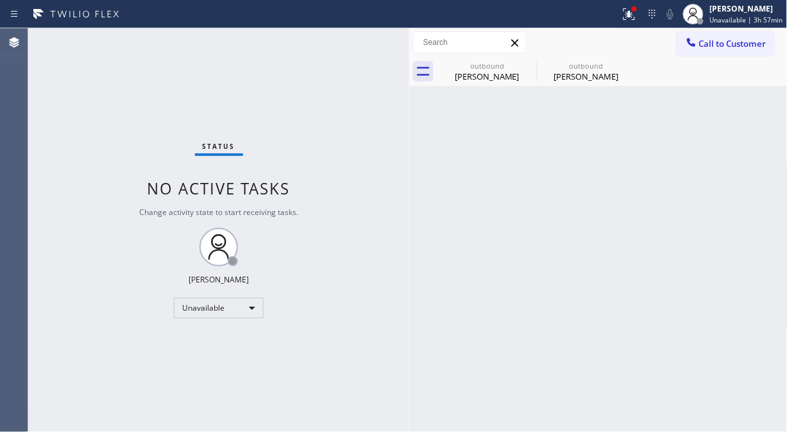
click at [727, 45] on span "Call to Customer" at bounding box center [732, 44] width 67 height 12
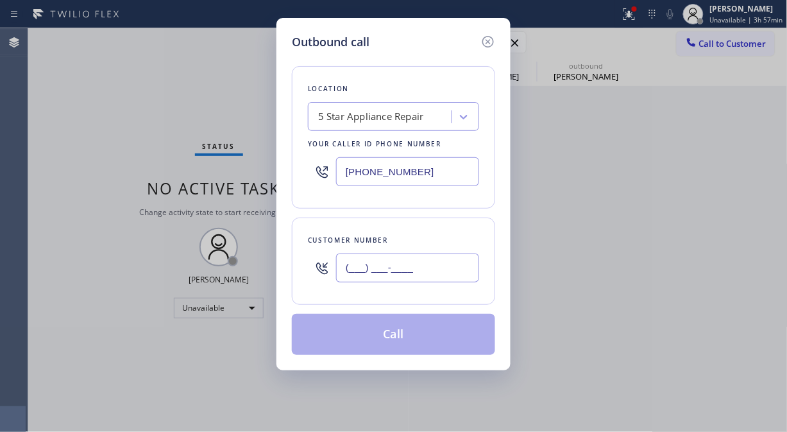
click at [432, 260] on input "(___) ___-____" at bounding box center [407, 267] width 143 height 29
paste input "917) 921-2662"
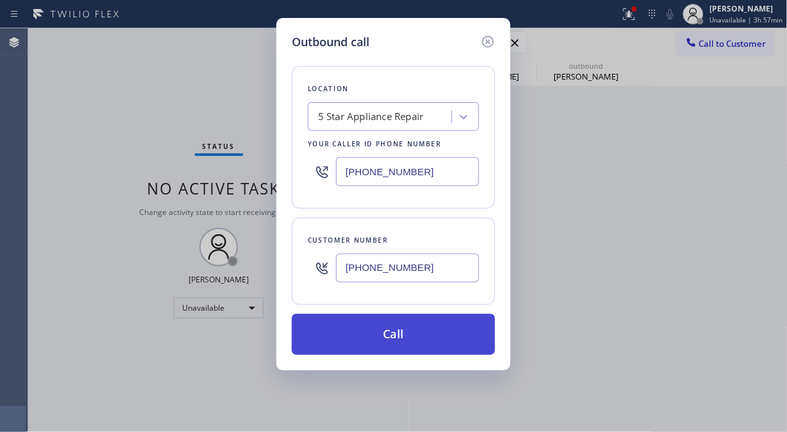
type input "(917) 921-2662"
click at [426, 337] on button "Call" at bounding box center [393, 334] width 203 height 41
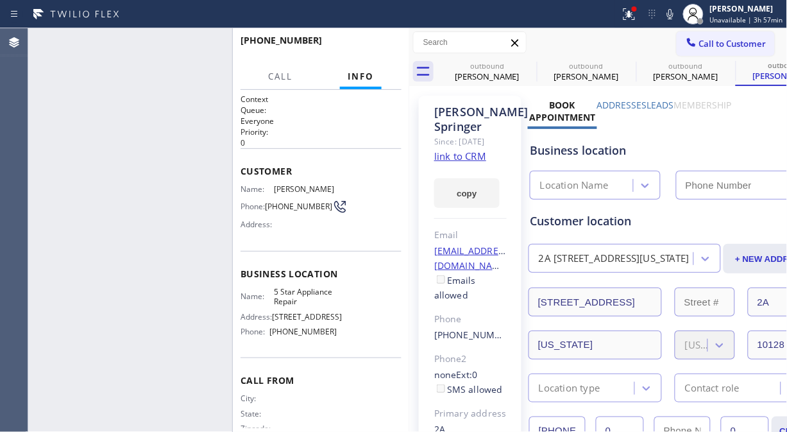
type input "[PHONE_NUMBER]"
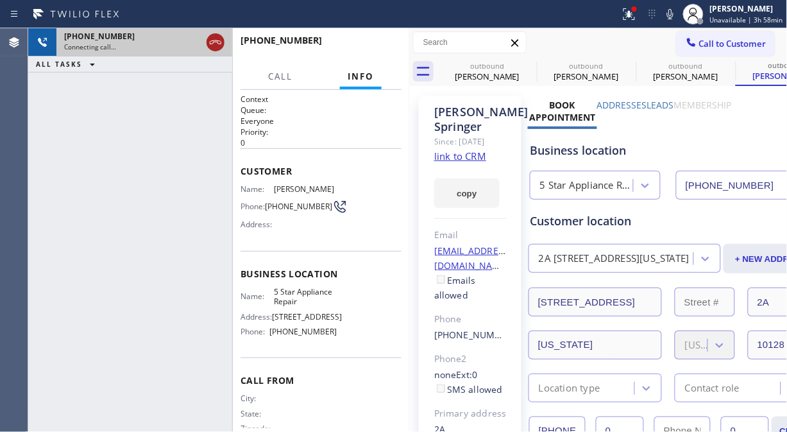
click at [214, 46] on icon at bounding box center [215, 42] width 15 height 15
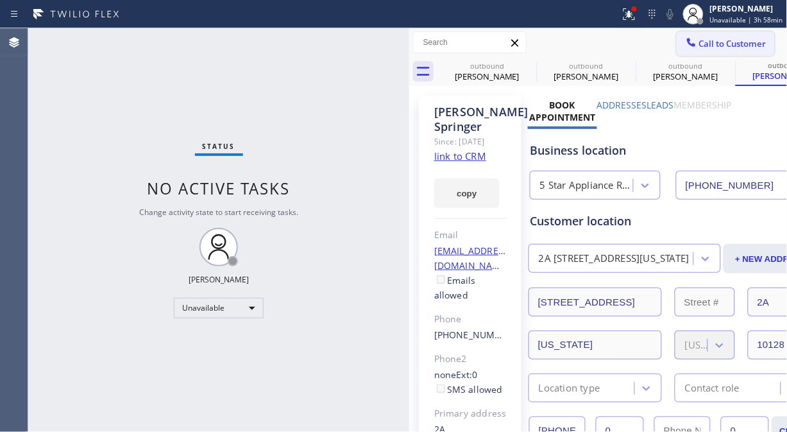
click at [716, 46] on span "Call to Customer" at bounding box center [732, 44] width 67 height 12
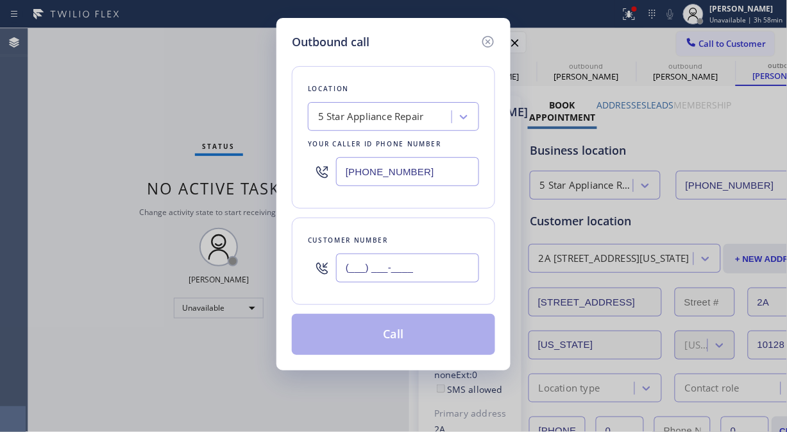
click at [350, 267] on input "(___) ___-____" at bounding box center [407, 267] width 143 height 29
paste input "760) 861-3232"
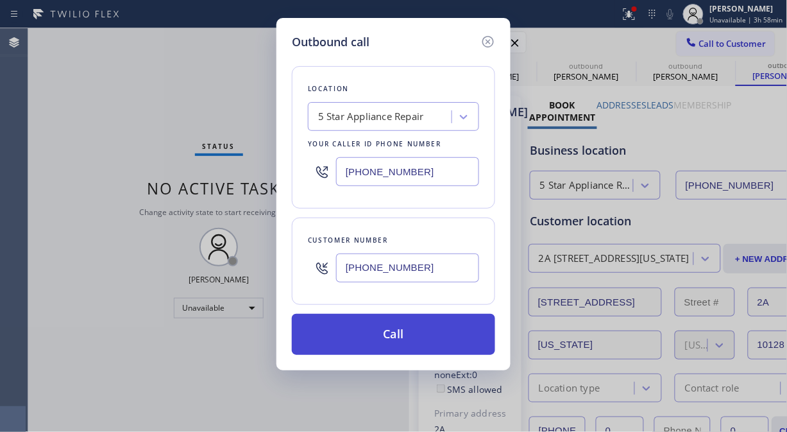
type input "(760) 861-3232"
click at [416, 329] on button "Call" at bounding box center [393, 334] width 203 height 41
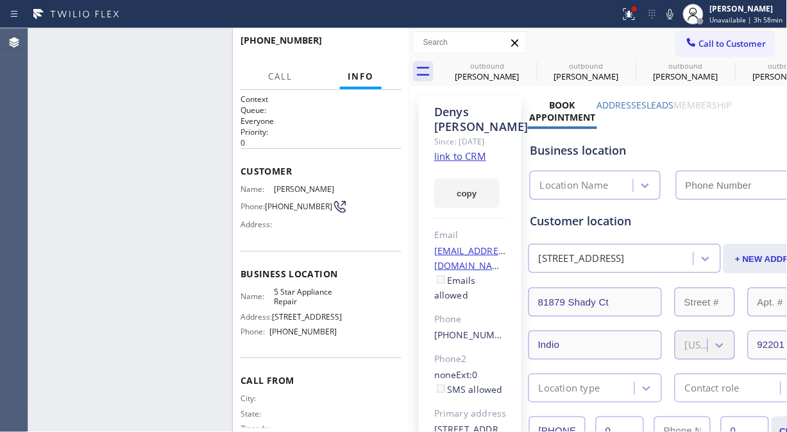
type input "[PHONE_NUMBER]"
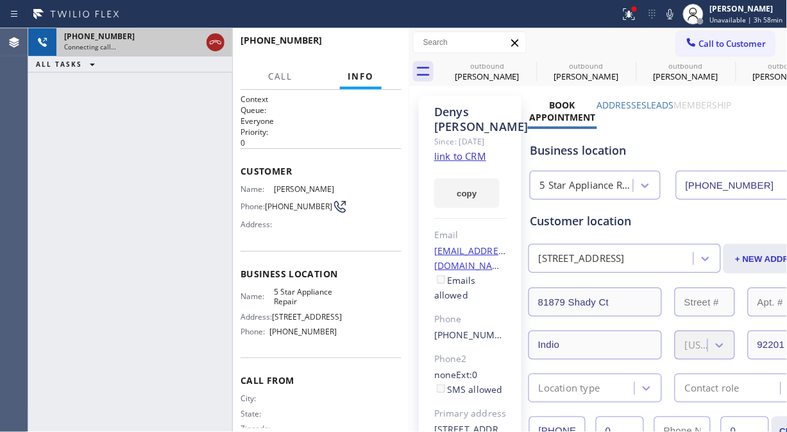
click at [215, 37] on icon at bounding box center [215, 42] width 15 height 15
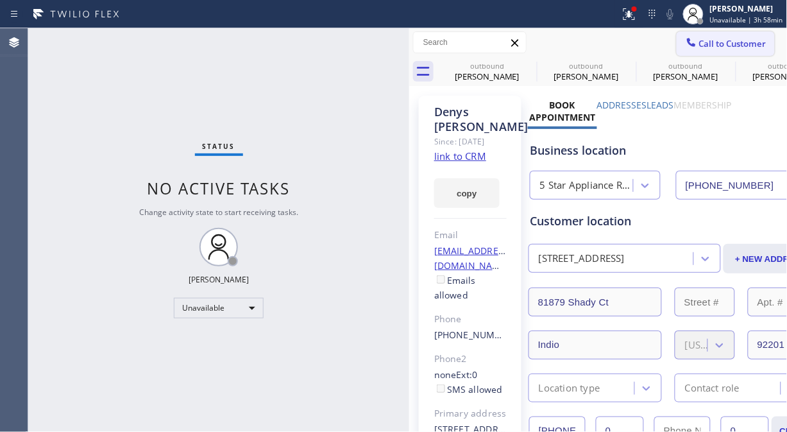
click at [725, 46] on span "Call to Customer" at bounding box center [732, 44] width 67 height 12
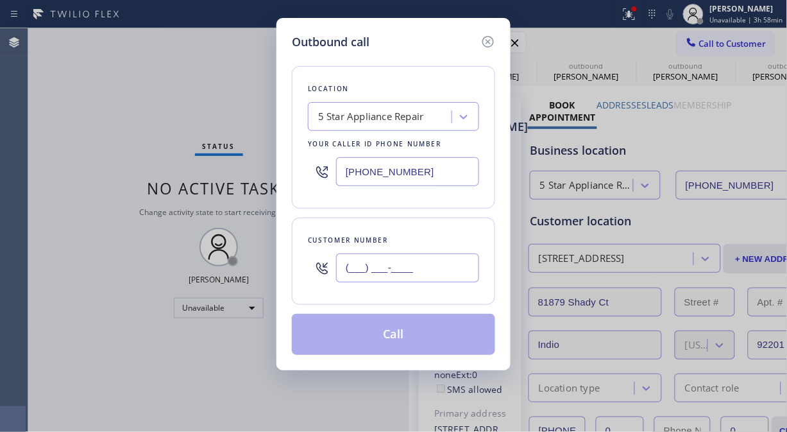
click at [395, 268] on input "(___) ___-____" at bounding box center [407, 267] width 143 height 29
paste input "415) 828-4470"
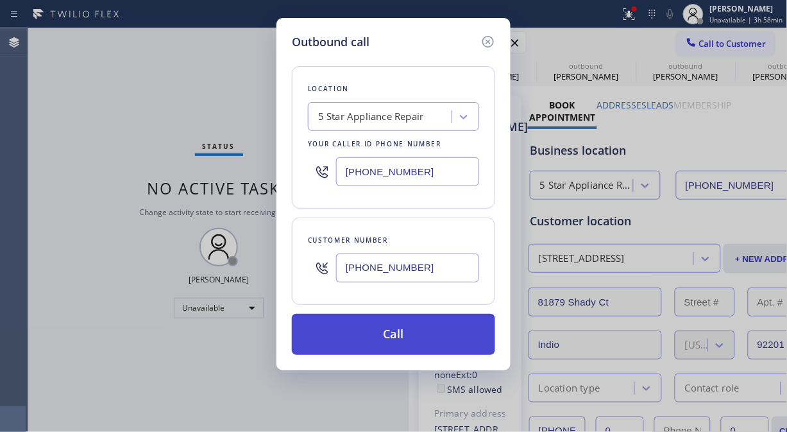
type input "(415) 828-4470"
click at [401, 334] on button "Call" at bounding box center [393, 334] width 203 height 41
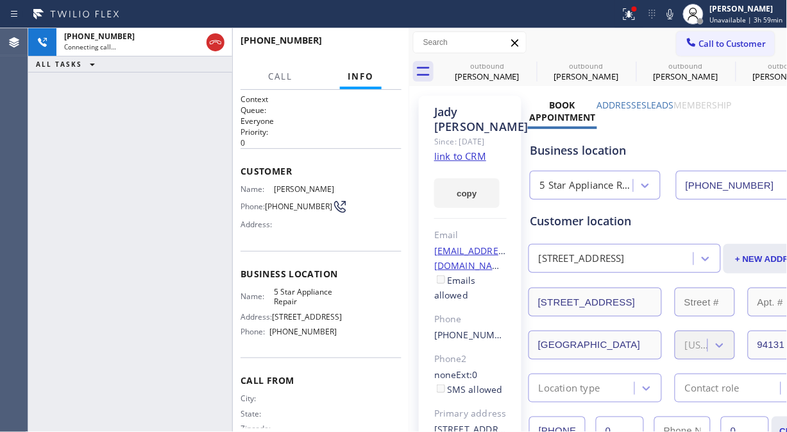
type input "[PHONE_NUMBER]"
click at [672, 11] on icon at bounding box center [669, 13] width 15 height 15
click at [389, 48] on span "HANG UP" at bounding box center [371, 46] width 39 height 9
click at [388, 49] on span "HANG UP" at bounding box center [371, 46] width 39 height 9
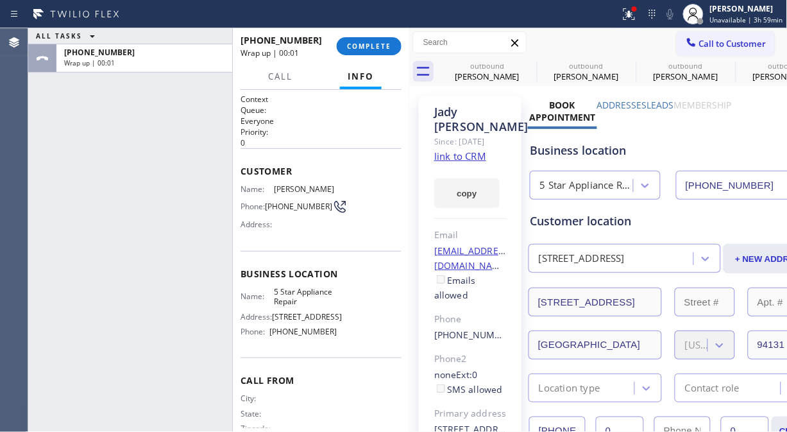
click at [353, 49] on span "COMPLETE" at bounding box center [369, 46] width 44 height 9
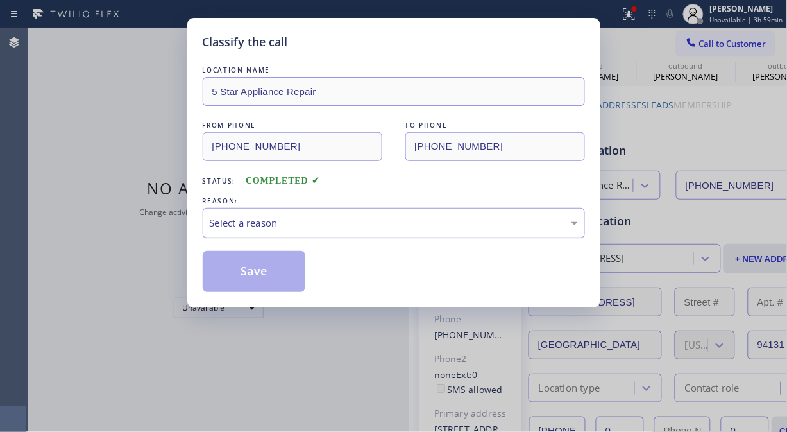
click at [365, 221] on div "Select a reason" at bounding box center [394, 222] width 368 height 15
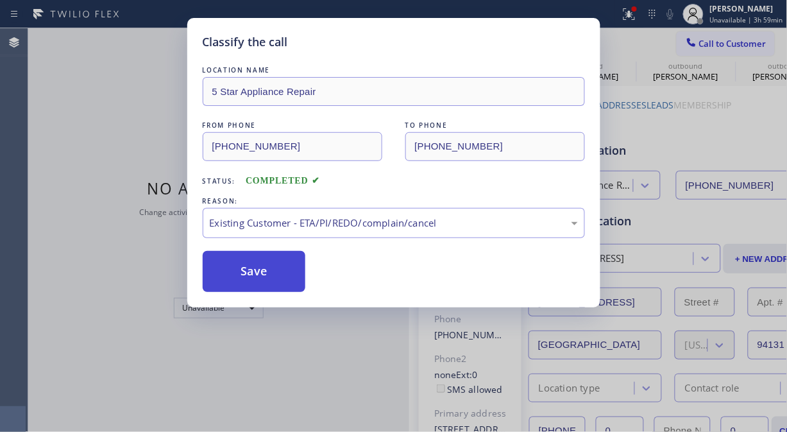
click at [222, 272] on button "Save" at bounding box center [254, 271] width 103 height 41
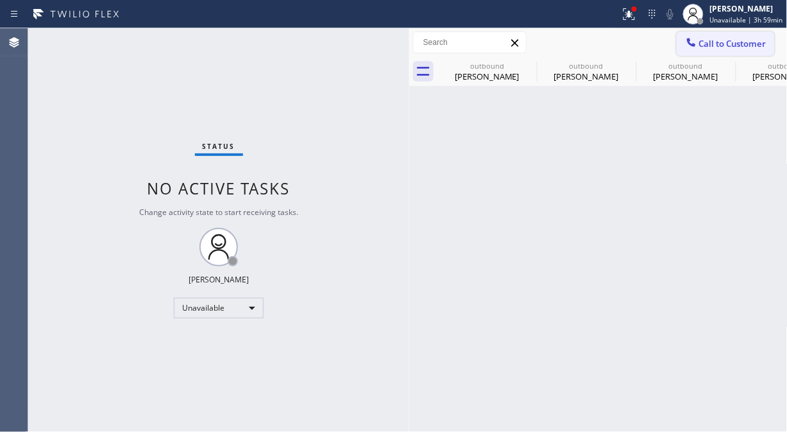
click at [715, 44] on span "Call to Customer" at bounding box center [732, 44] width 67 height 12
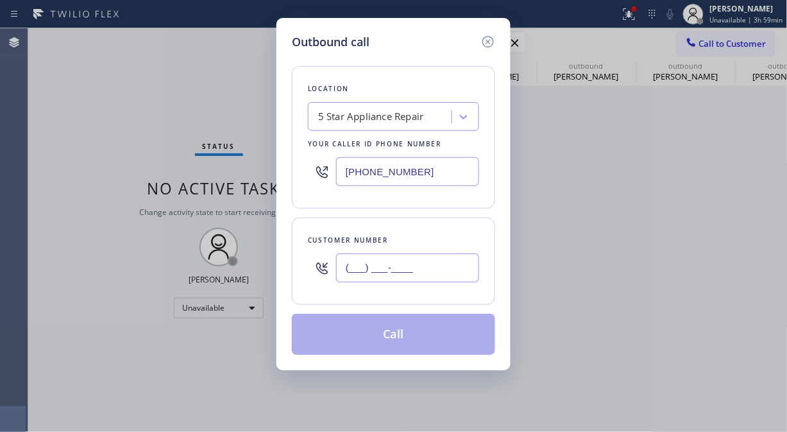
click at [421, 267] on input "(___) ___-____" at bounding box center [407, 267] width 143 height 29
paste input "206) 548-9610"
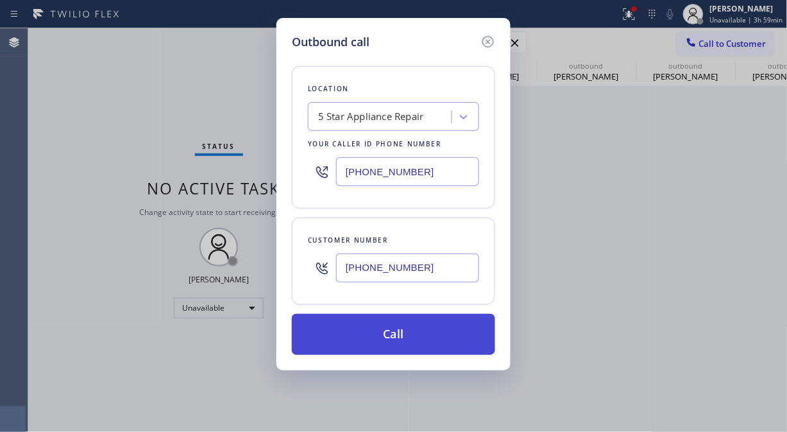
type input "(206) 548-9610"
click at [437, 338] on button "Call" at bounding box center [393, 334] width 203 height 41
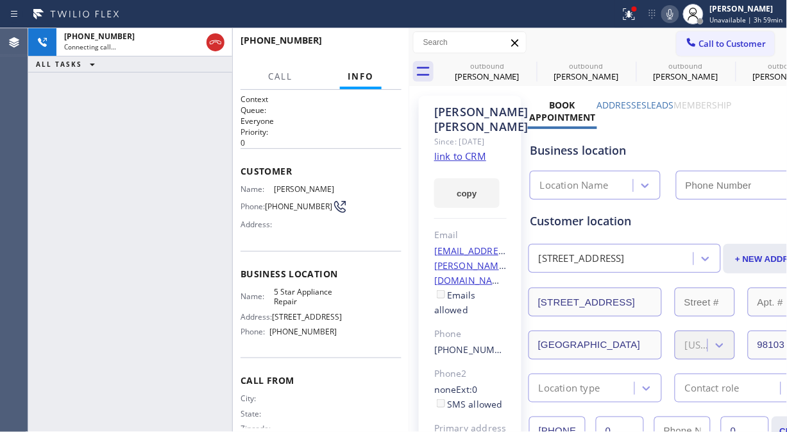
type input "[PHONE_NUMBER]"
click at [672, 14] on icon at bounding box center [670, 14] width 6 height 10
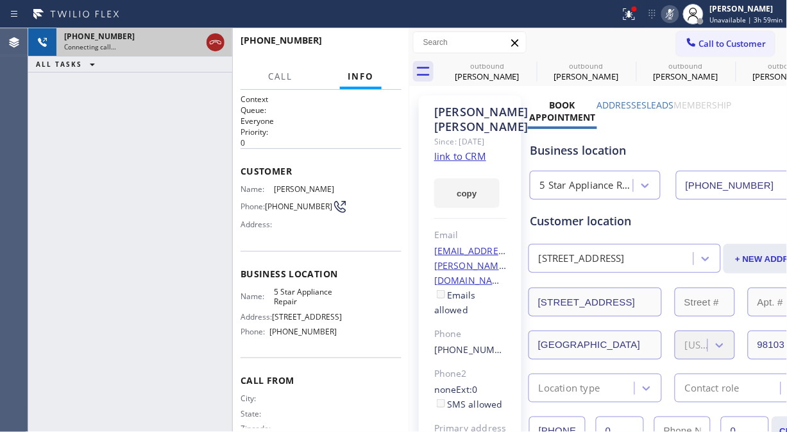
click at [219, 43] on icon at bounding box center [216, 42] width 12 height 4
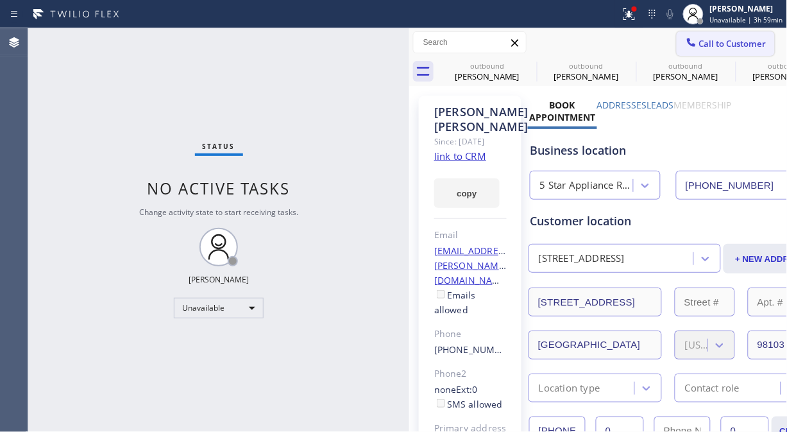
click at [699, 47] on span "Call to Customer" at bounding box center [732, 44] width 67 height 12
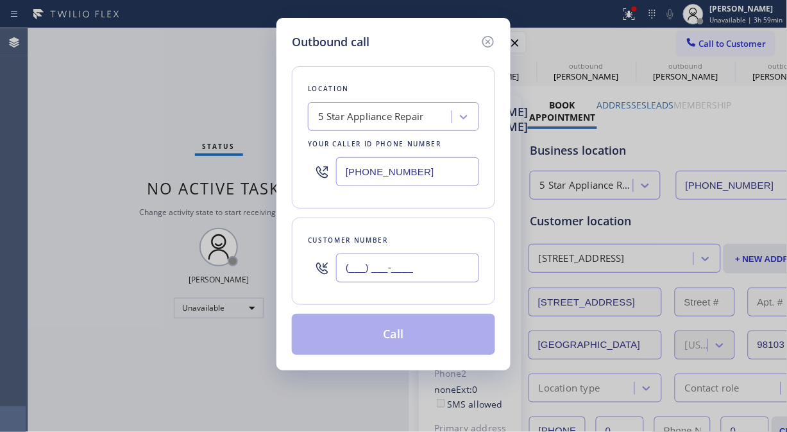
click at [344, 271] on input "(___) ___-____" at bounding box center [407, 267] width 143 height 29
paste input "917) 612-2240"
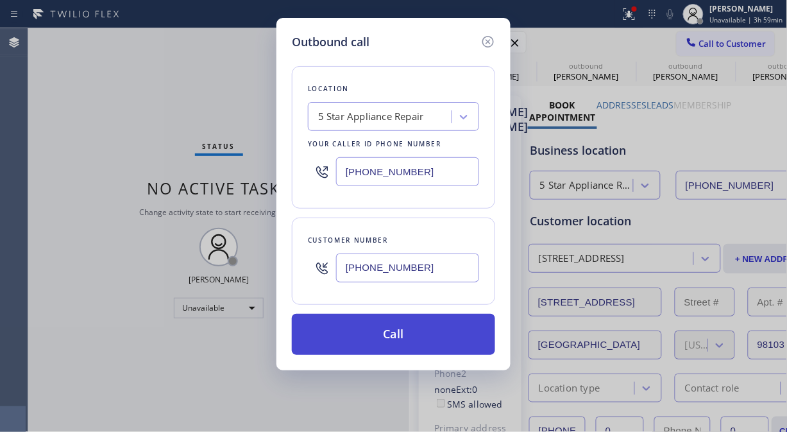
type input "(917) 612-2240"
click at [417, 333] on button "Call" at bounding box center [393, 334] width 203 height 41
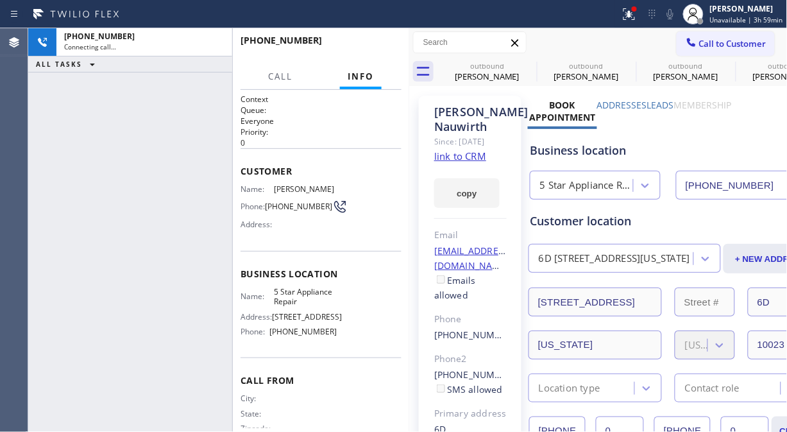
type input "[PHONE_NUMBER]"
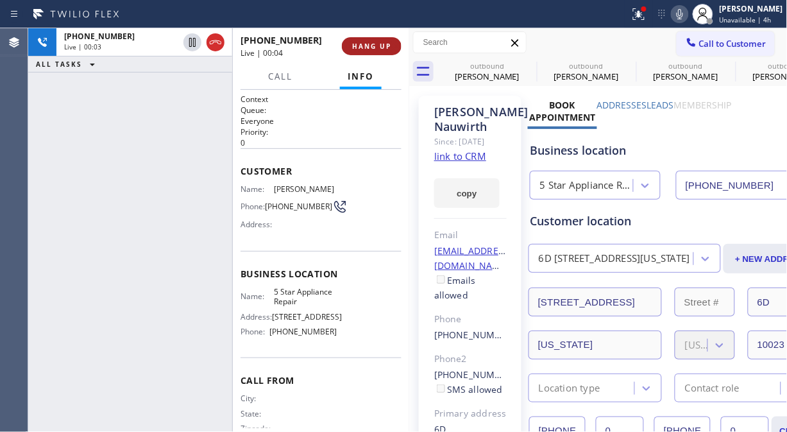
click at [376, 49] on span "HANG UP" at bounding box center [371, 46] width 39 height 9
click at [376, 50] on span "HANG UP" at bounding box center [371, 46] width 39 height 9
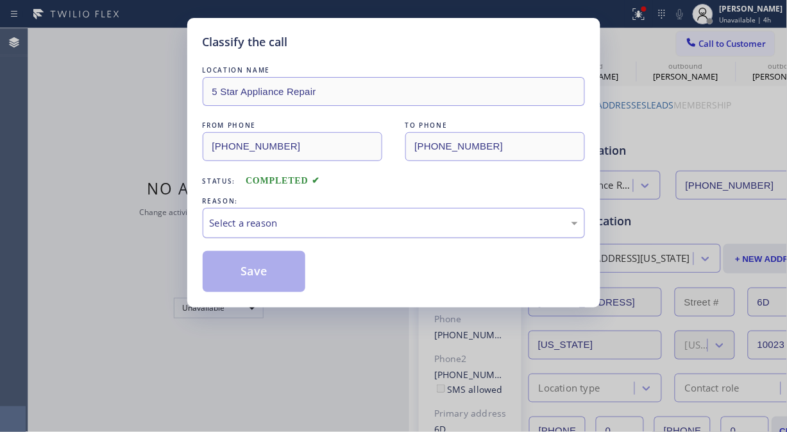
click at [342, 231] on div "Select a reason" at bounding box center [394, 223] width 382 height 30
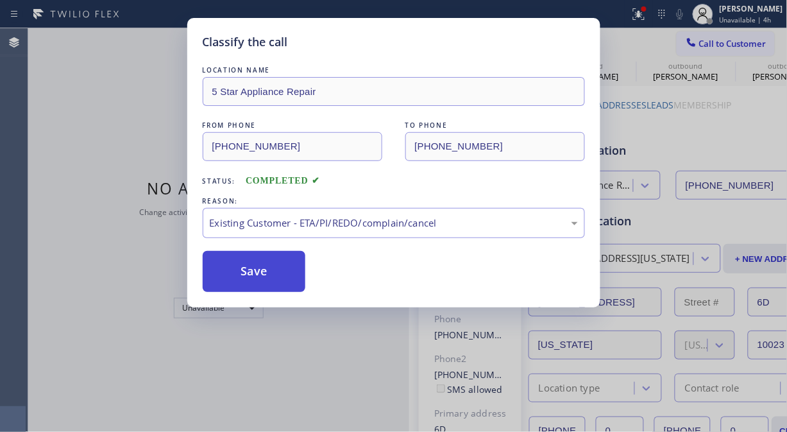
click at [257, 274] on button "Save" at bounding box center [254, 271] width 103 height 41
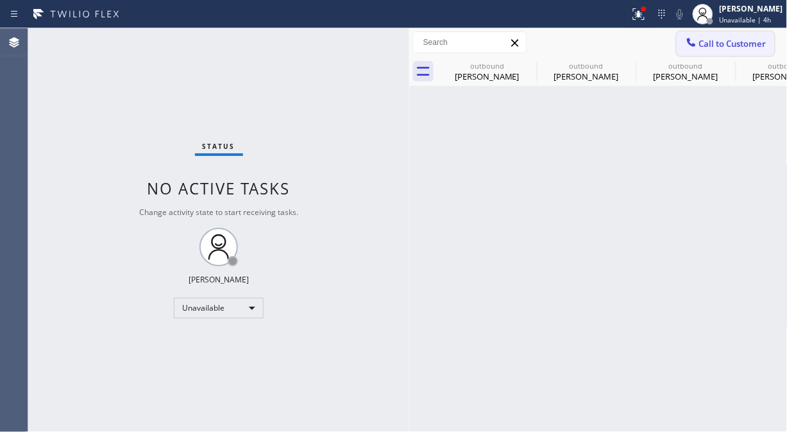
click at [728, 41] on span "Call to Customer" at bounding box center [732, 44] width 67 height 12
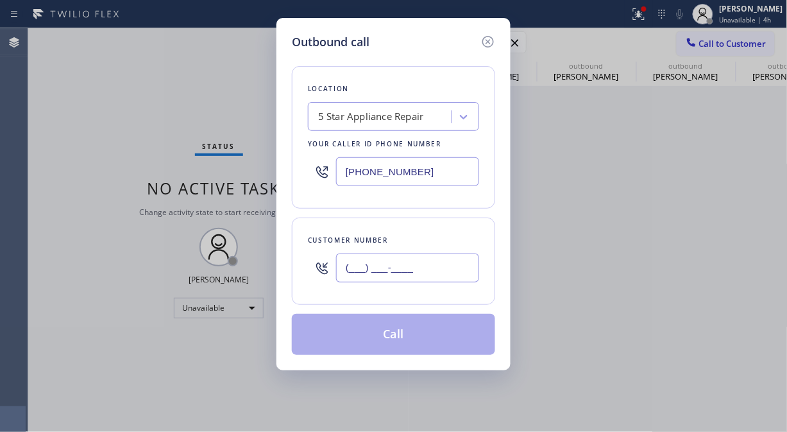
click at [393, 268] on input "(___) ___-____" at bounding box center [407, 267] width 143 height 29
paste input "206) 556-5664"
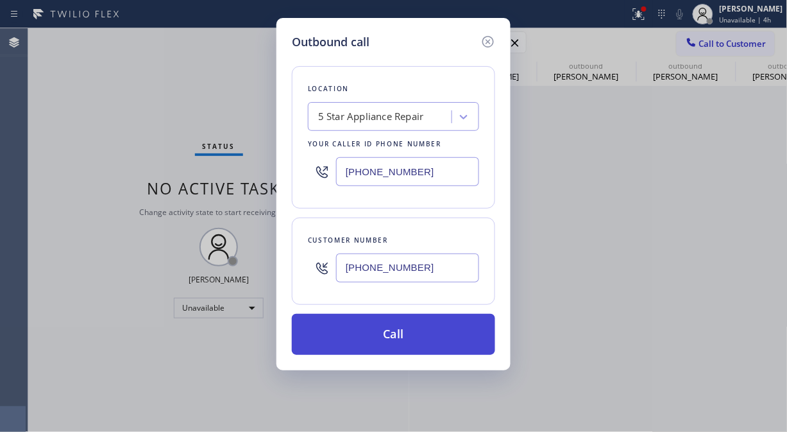
type input "(206) 556-5664"
click at [427, 346] on button "Call" at bounding box center [393, 334] width 203 height 41
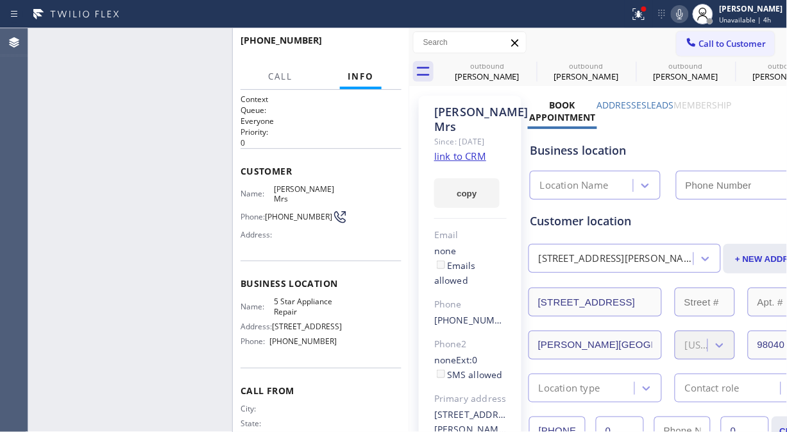
type input "[PHONE_NUMBER]"
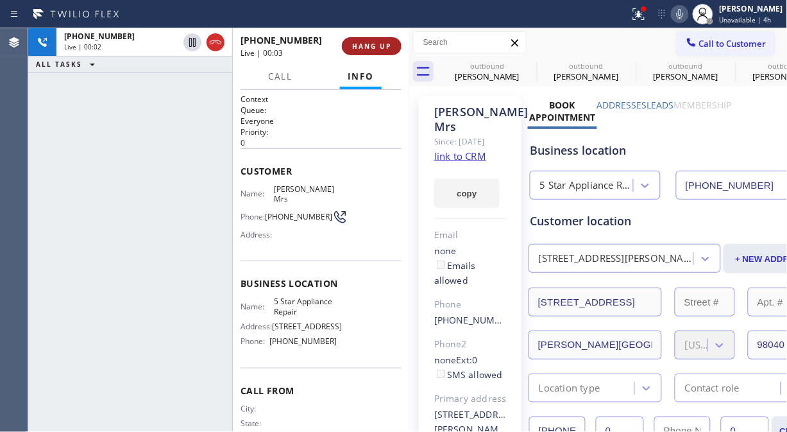
click at [370, 43] on span "HANG UP" at bounding box center [371, 46] width 39 height 9
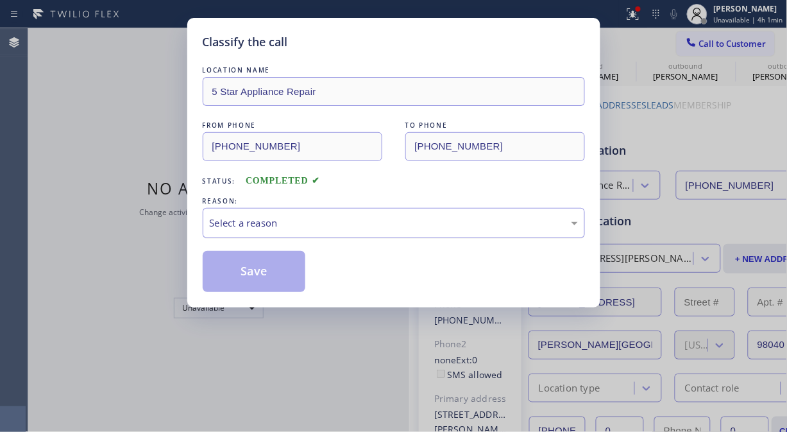
click at [324, 223] on div "Select a reason" at bounding box center [394, 222] width 368 height 15
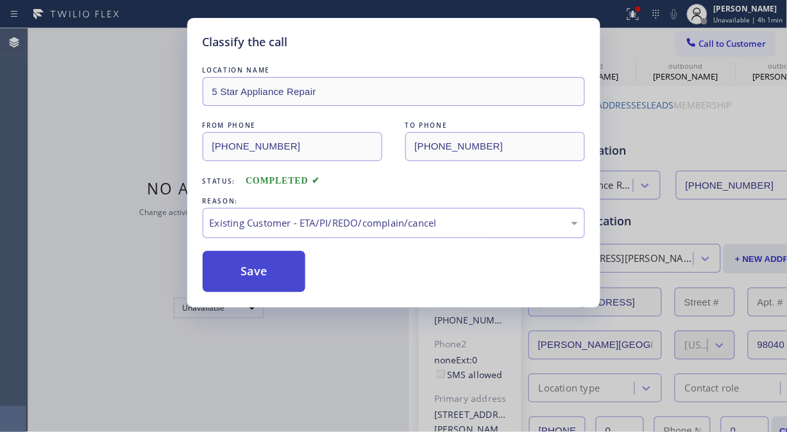
click at [281, 280] on button "Save" at bounding box center [254, 271] width 103 height 41
click at [725, 40] on span "Call to Customer" at bounding box center [732, 44] width 67 height 12
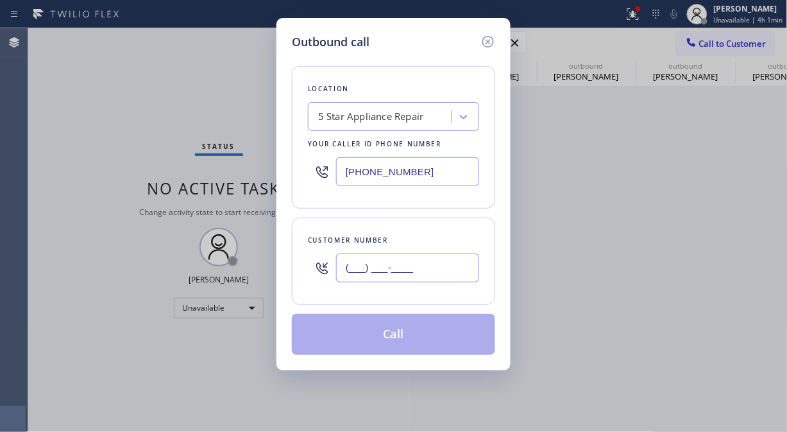
click at [364, 270] on input "(___) ___-____" at bounding box center [407, 267] width 143 height 29
paste input "714) 376-9114"
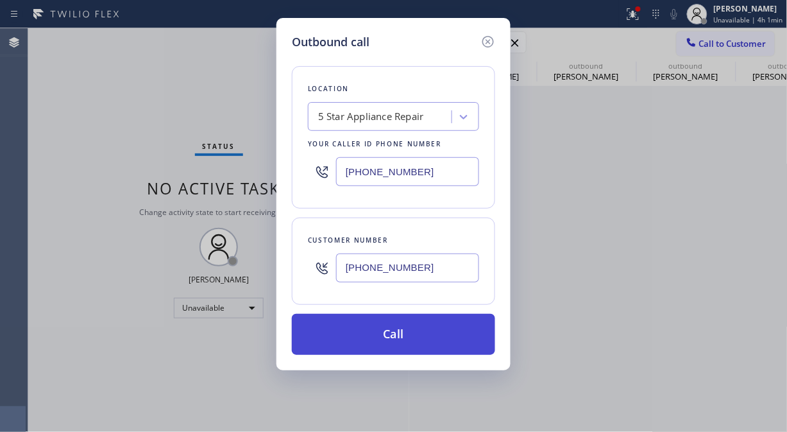
type input "(714) 376-9114"
click at [441, 332] on button "Call" at bounding box center [393, 334] width 203 height 41
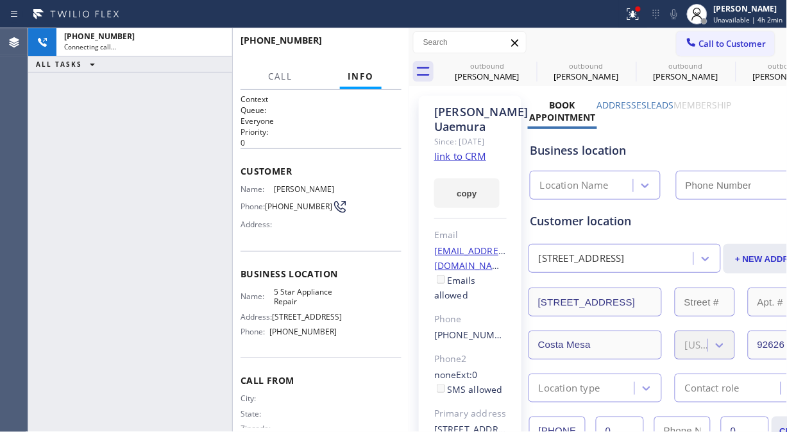
type input "[PHONE_NUMBER]"
click at [680, 17] on icon at bounding box center [673, 13] width 15 height 15
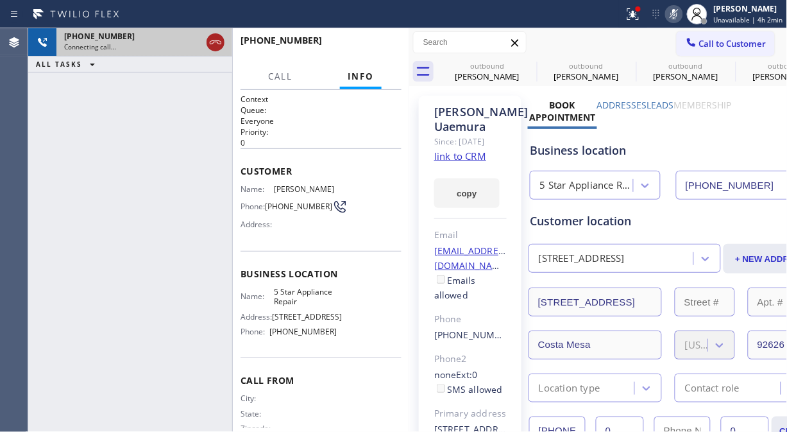
click at [212, 41] on icon at bounding box center [215, 42] width 15 height 15
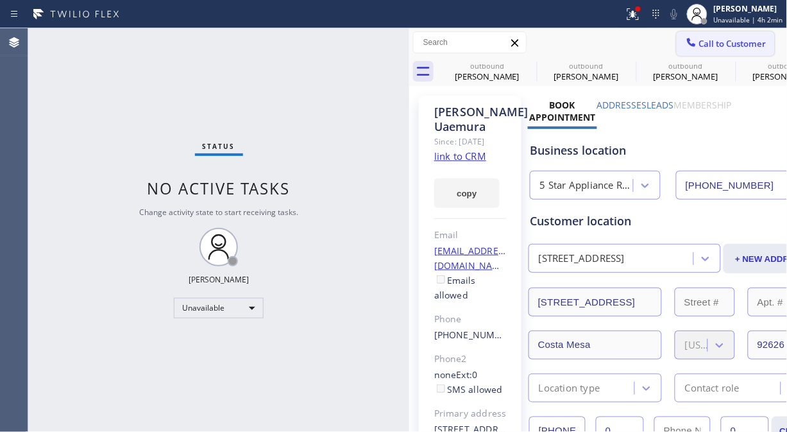
click at [708, 41] on span "Call to Customer" at bounding box center [732, 44] width 67 height 12
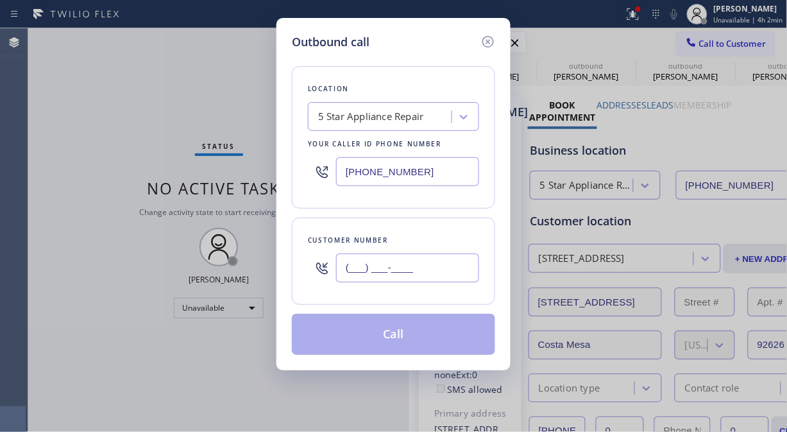
click at [348, 271] on input "(___) ___-____" at bounding box center [407, 267] width 143 height 29
paste input "415) 595-7763"
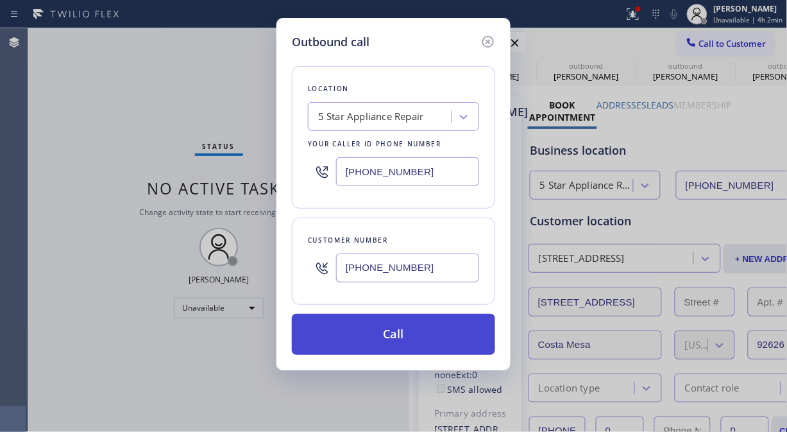
type input "(415) 595-7763"
click at [405, 329] on button "Call" at bounding box center [393, 334] width 203 height 41
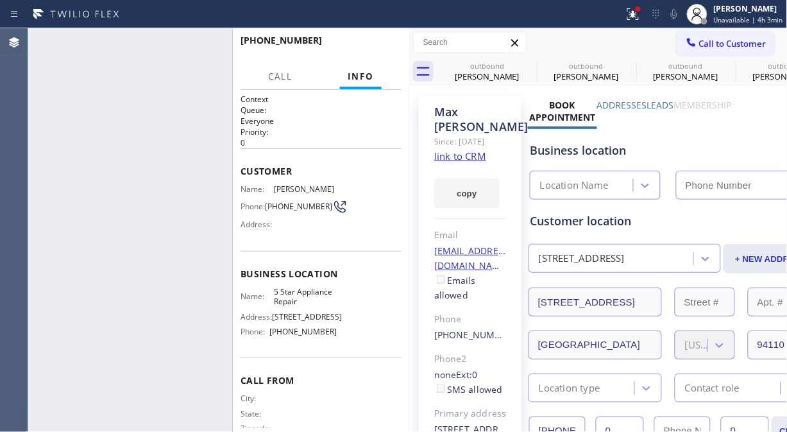
type input "[PHONE_NUMBER]"
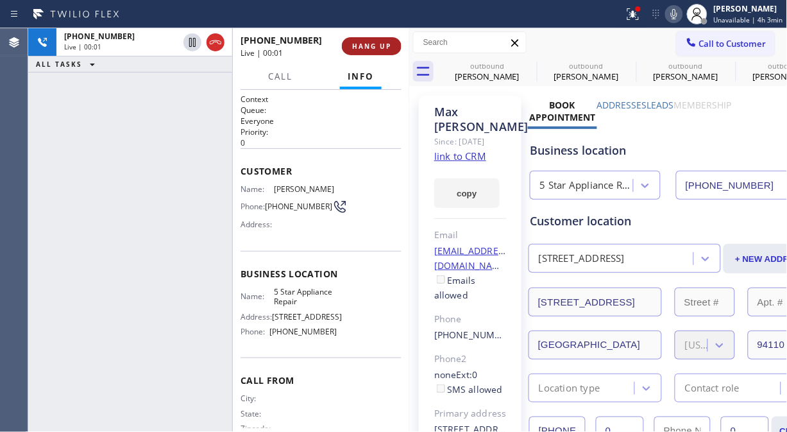
click at [377, 46] on span "HANG UP" at bounding box center [371, 46] width 39 height 9
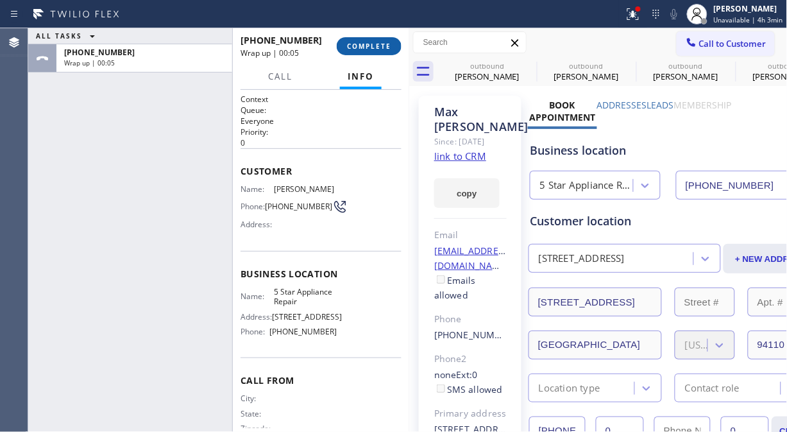
click at [362, 40] on button "COMPLETE" at bounding box center [369, 46] width 65 height 18
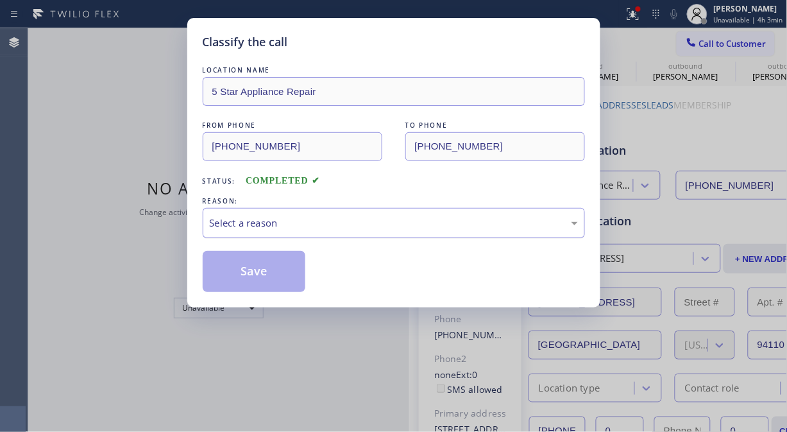
click at [361, 228] on div "Select a reason" at bounding box center [394, 222] width 368 height 15
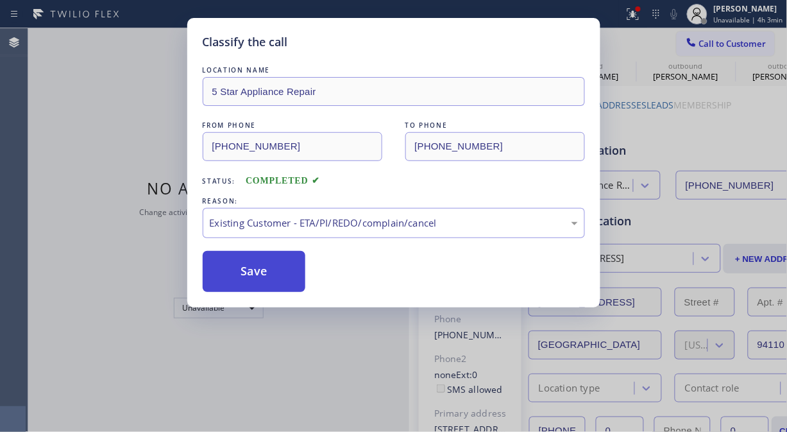
click at [269, 271] on button "Save" at bounding box center [254, 271] width 103 height 41
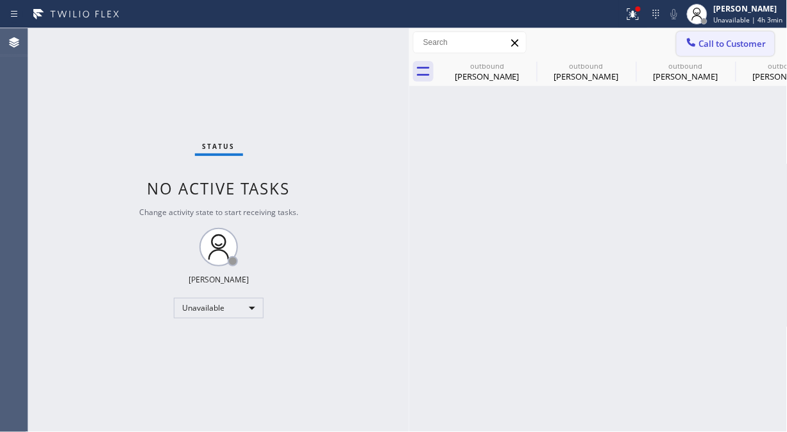
click at [707, 42] on span "Call to Customer" at bounding box center [732, 44] width 67 height 12
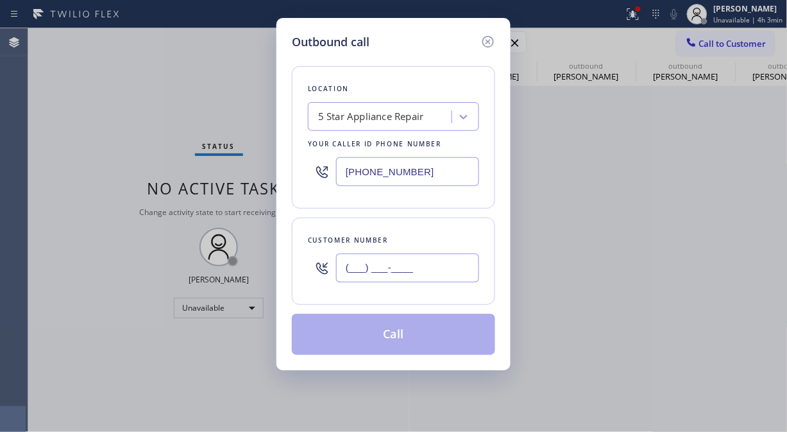
click at [386, 270] on input "(___) ___-____" at bounding box center [407, 267] width 143 height 29
paste input "949) 887-6027"
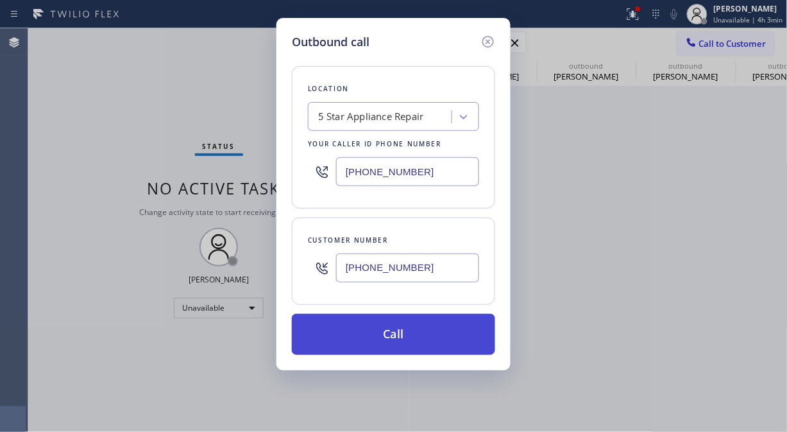
type input "(949) 887-6027"
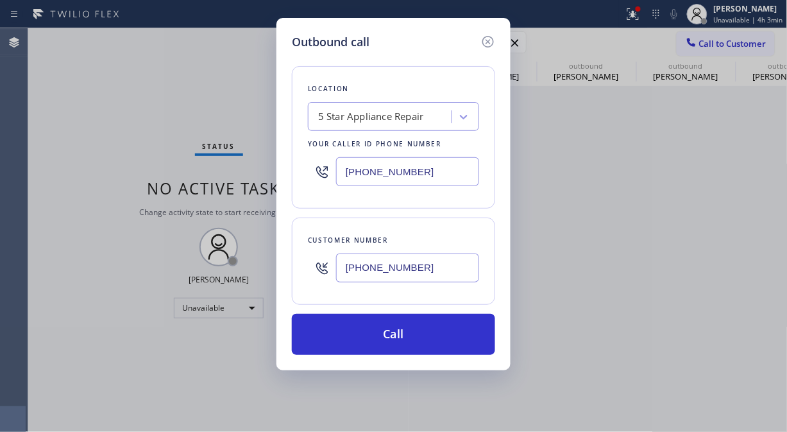
drag, startPoint x: 392, startPoint y: 335, endPoint x: 437, endPoint y: 255, distance: 91.9
click at [392, 335] on button "Call" at bounding box center [393, 334] width 203 height 41
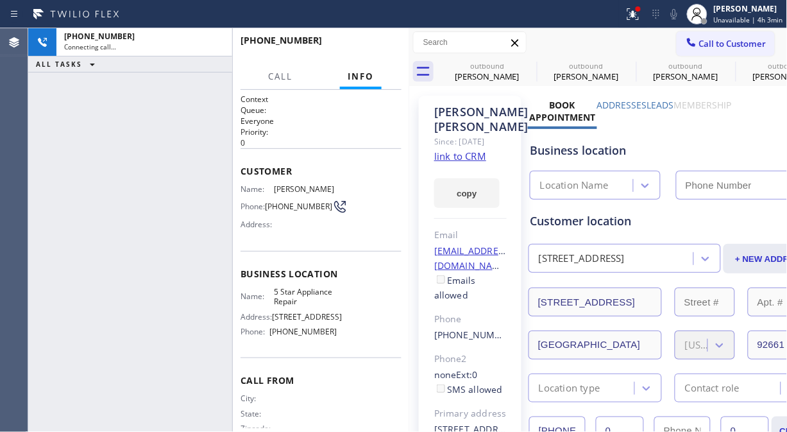
type input "[PHONE_NUMBER]"
click at [676, 16] on icon at bounding box center [673, 13] width 15 height 15
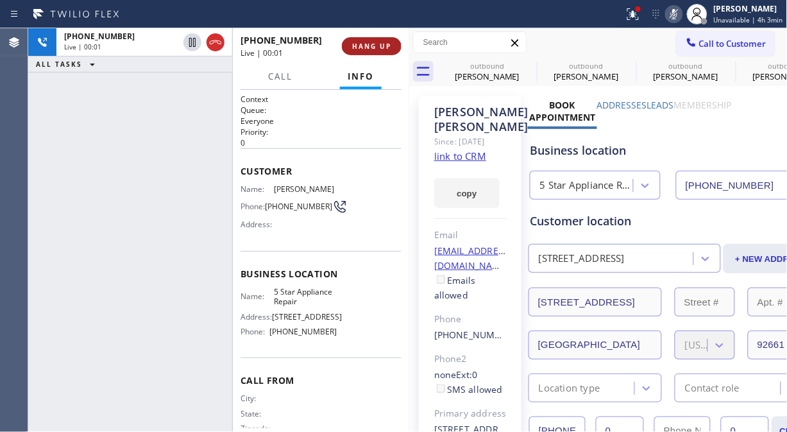
click at [359, 43] on span "HANG UP" at bounding box center [371, 46] width 39 height 9
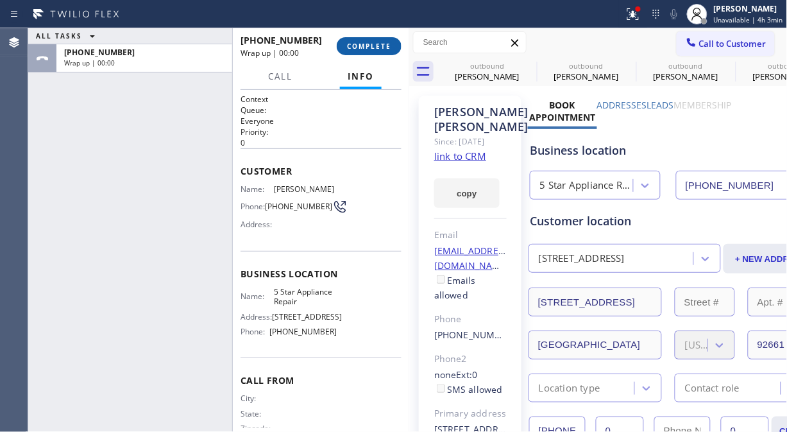
click at [359, 43] on span "COMPLETE" at bounding box center [369, 46] width 44 height 9
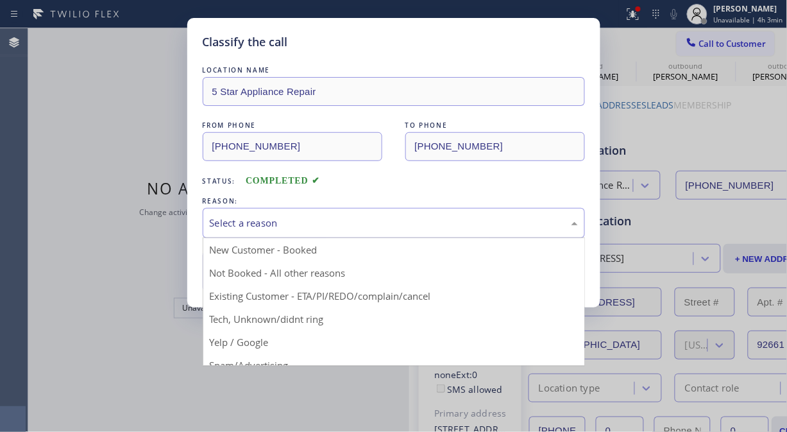
click at [416, 222] on div "Select a reason" at bounding box center [394, 222] width 368 height 15
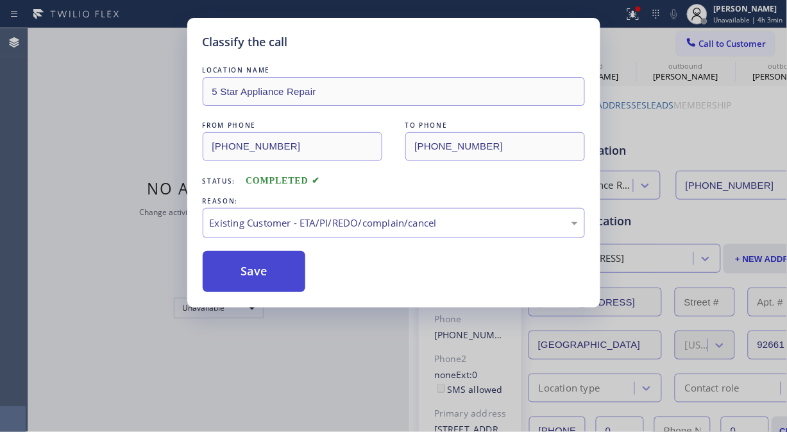
click at [248, 274] on button "Save" at bounding box center [254, 271] width 103 height 41
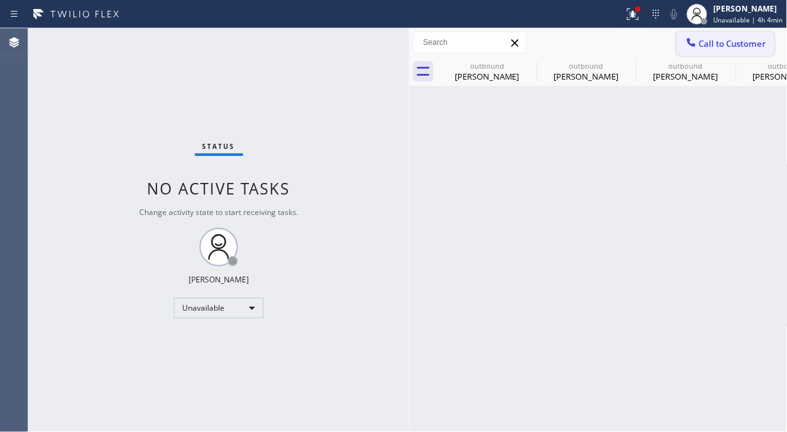
click at [713, 40] on span "Call to Customer" at bounding box center [732, 44] width 67 height 12
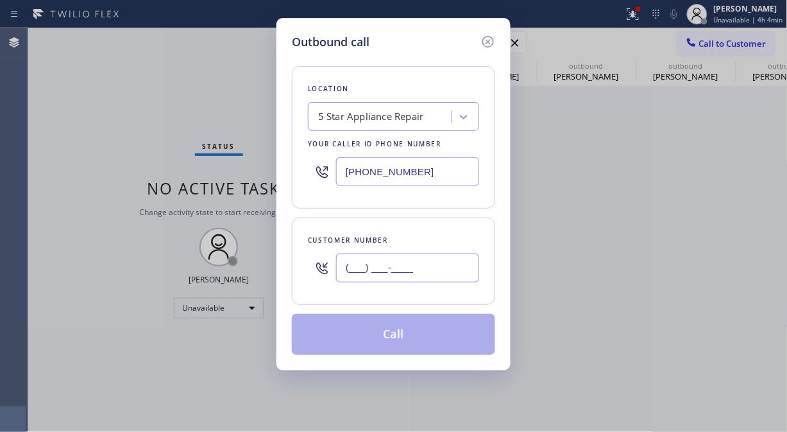
click at [358, 259] on input "(___) ___-____" at bounding box center [407, 267] width 143 height 29
paste input "818) 248-8611"
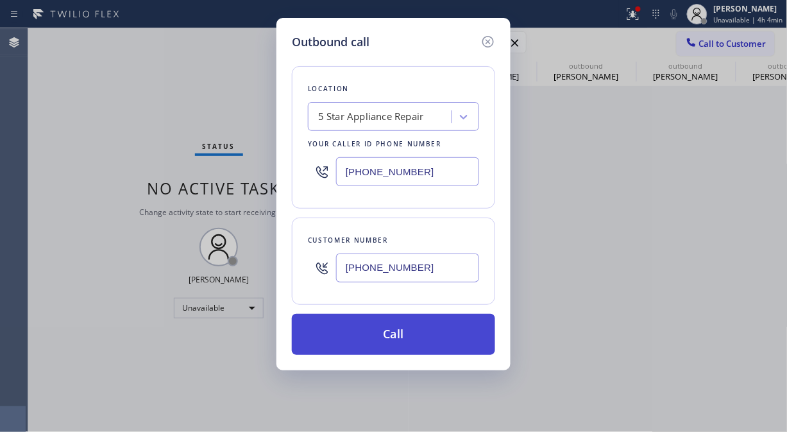
type input "(818) 248-8611"
click at [393, 335] on button "Call" at bounding box center [393, 334] width 203 height 41
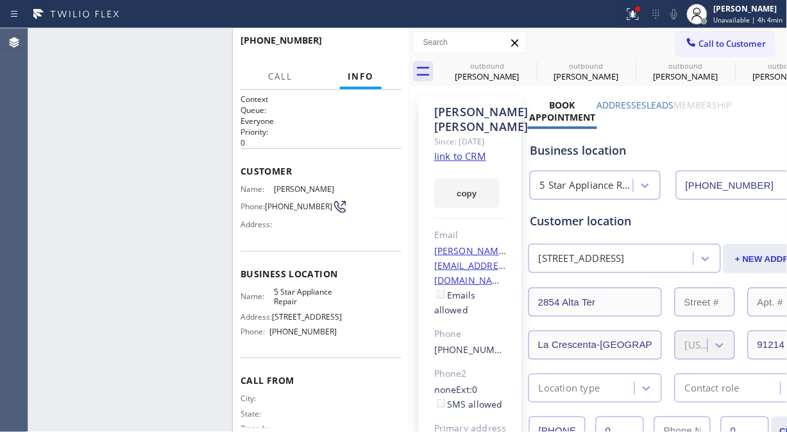
type input "[PHONE_NUMBER]"
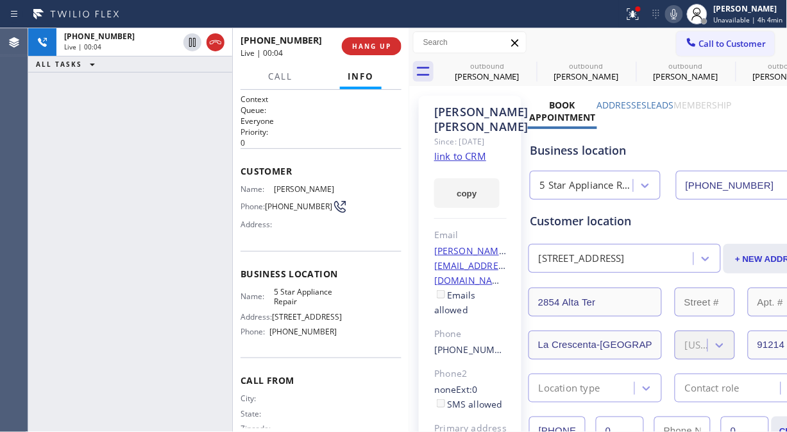
click at [473, 162] on link "link to CRM" at bounding box center [460, 155] width 52 height 13
click at [682, 15] on icon at bounding box center [673, 13] width 15 height 15
click at [676, 14] on rect at bounding box center [673, 12] width 9 height 9
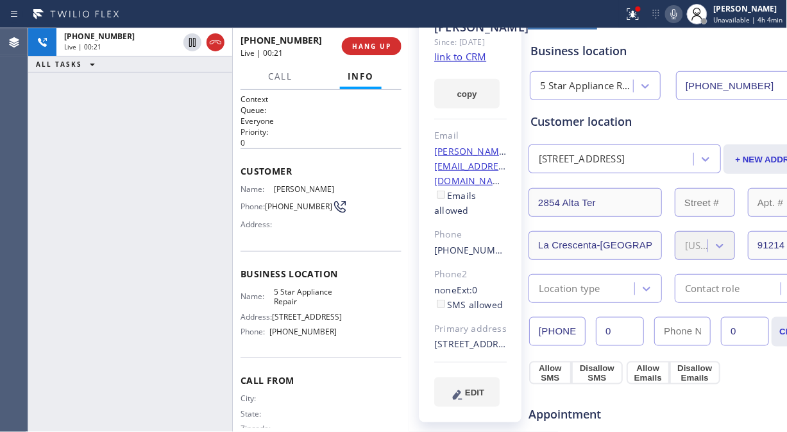
scroll to position [142, 0]
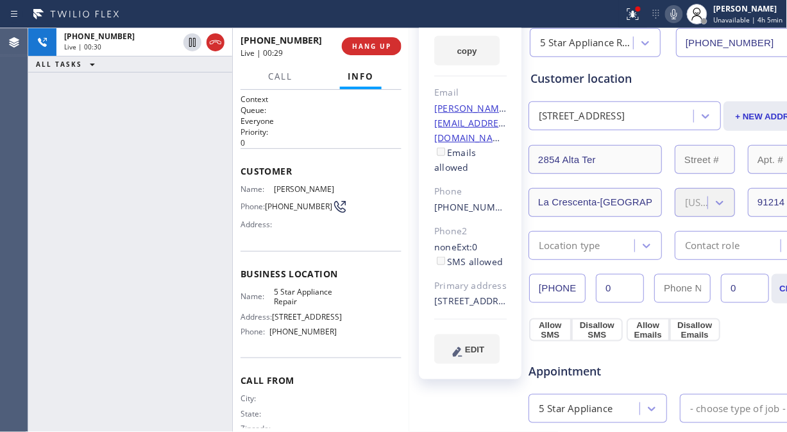
click at [677, 10] on icon at bounding box center [673, 13] width 15 height 15
click at [677, 10] on icon at bounding box center [674, 14] width 6 height 10
click at [366, 45] on span "HANG UP" at bounding box center [371, 46] width 39 height 9
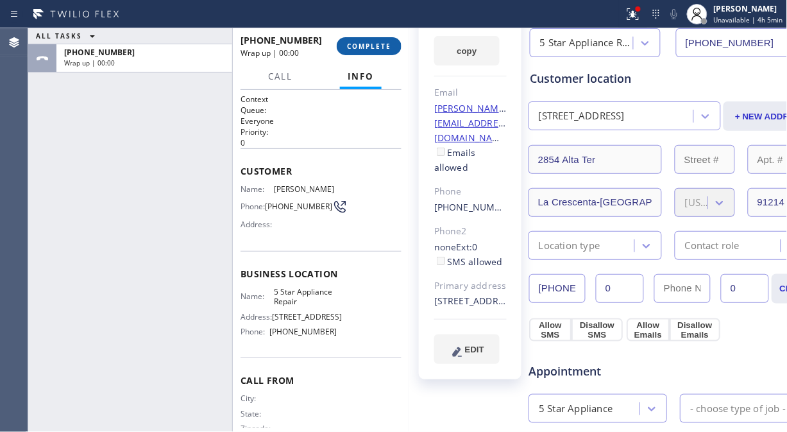
click at [366, 45] on span "COMPLETE" at bounding box center [369, 46] width 44 height 9
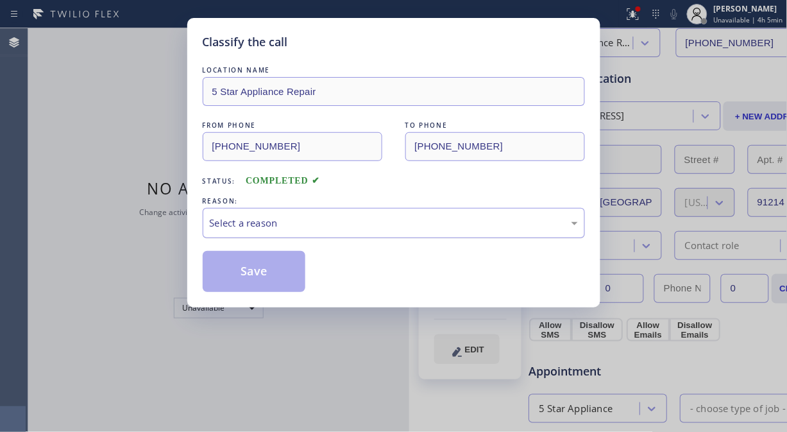
click at [405, 218] on div "Select a reason" at bounding box center [394, 222] width 368 height 15
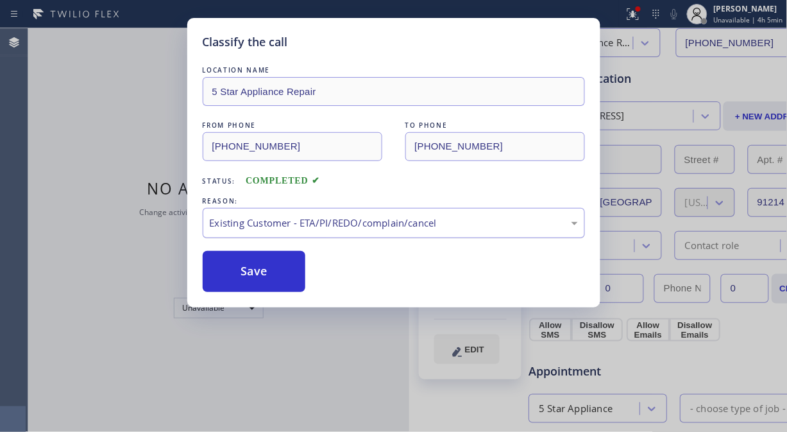
drag, startPoint x: 258, startPoint y: 283, endPoint x: 274, endPoint y: 219, distance: 65.5
click at [258, 281] on button "Save" at bounding box center [254, 271] width 103 height 41
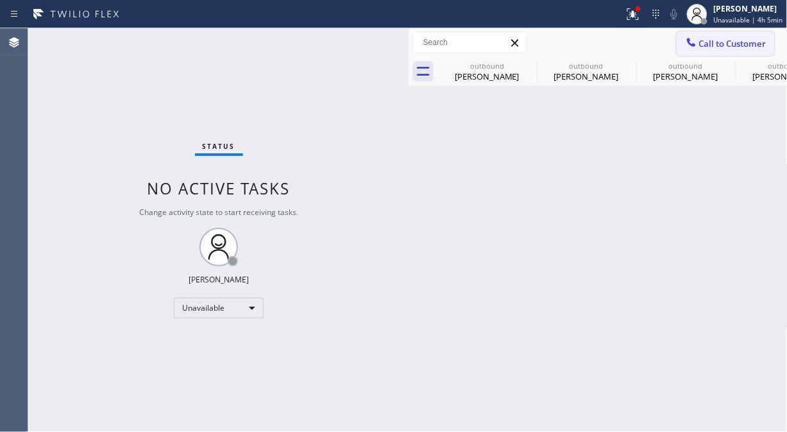
click at [700, 46] on span "Call to Customer" at bounding box center [732, 44] width 67 height 12
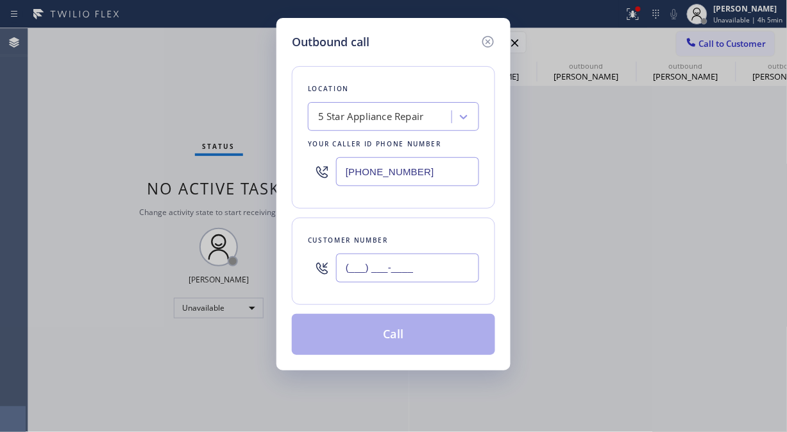
click at [389, 270] on input "(___) ___-____" at bounding box center [407, 267] width 143 height 29
paste input "310) 612-0931"
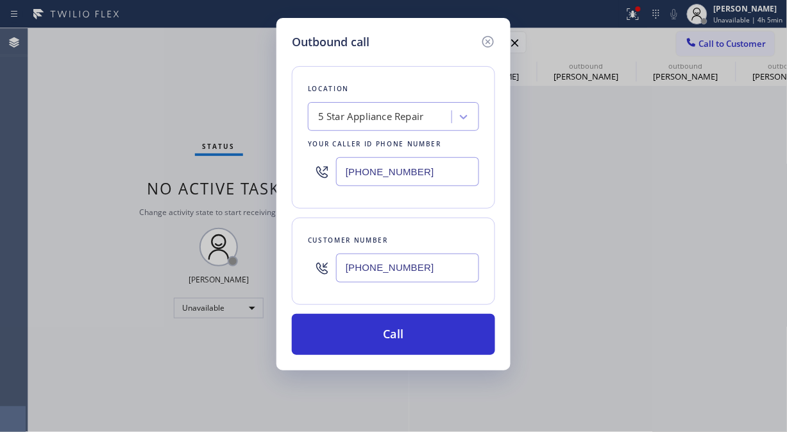
type input "(310) 612-0931"
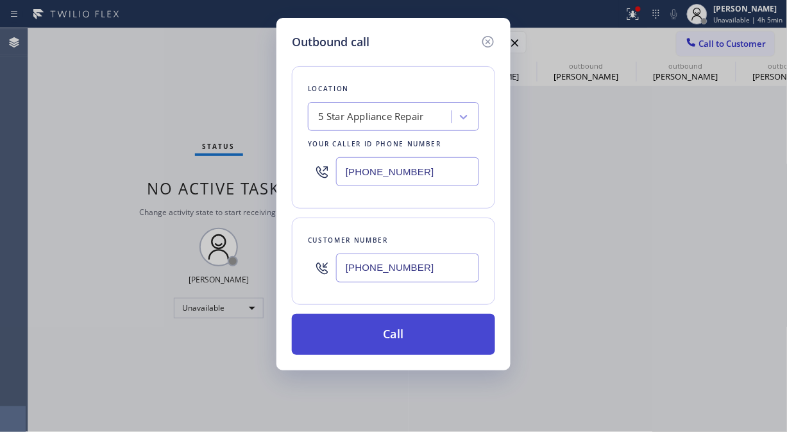
click at [389, 333] on button "Call" at bounding box center [393, 334] width 203 height 41
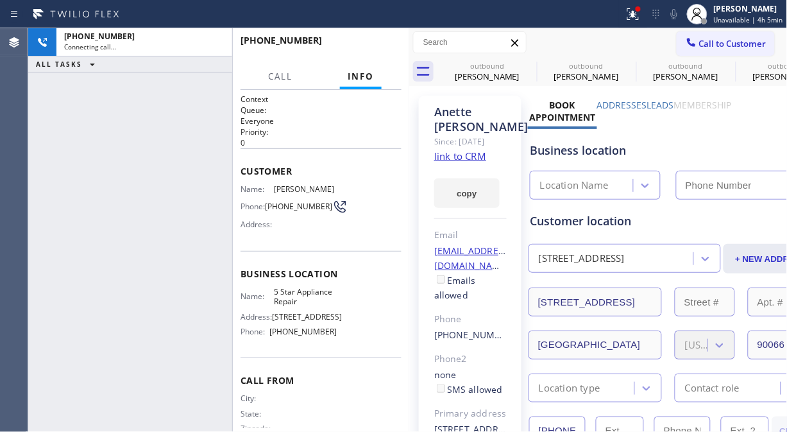
type input "[PHONE_NUMBER]"
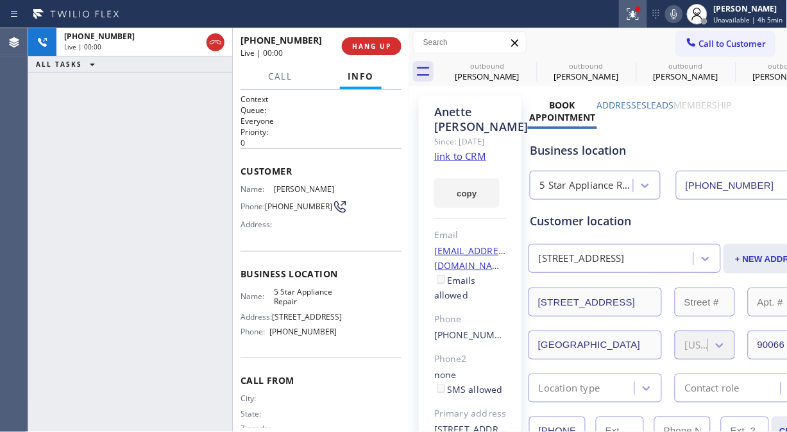
click at [635, 15] on icon at bounding box center [631, 12] width 8 height 9
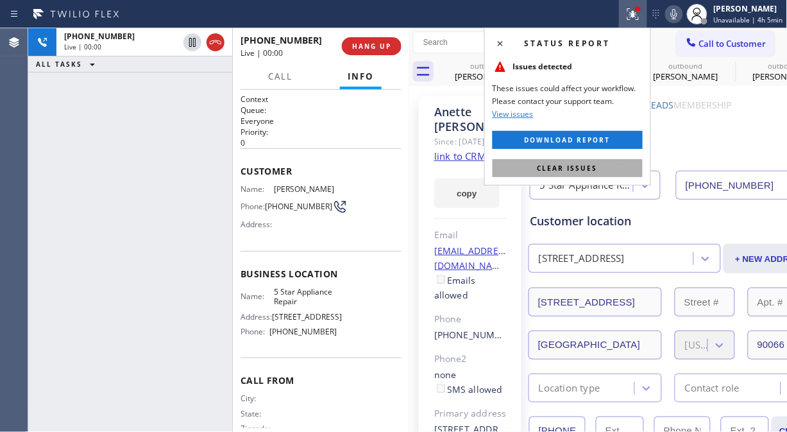
click at [544, 165] on span "Clear issues" at bounding box center [567, 168] width 60 height 9
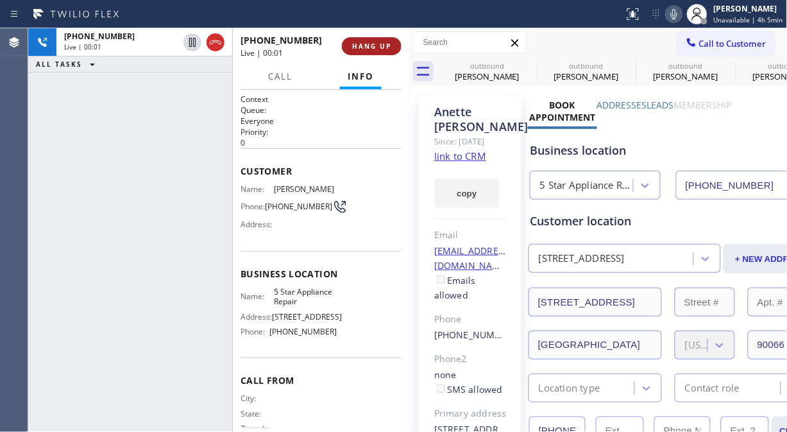
click at [371, 49] on span "HANG UP" at bounding box center [371, 46] width 39 height 9
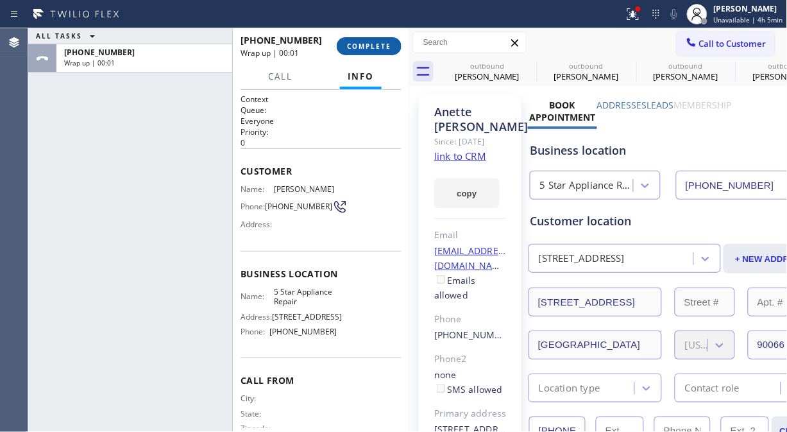
click at [371, 49] on span "COMPLETE" at bounding box center [369, 46] width 44 height 9
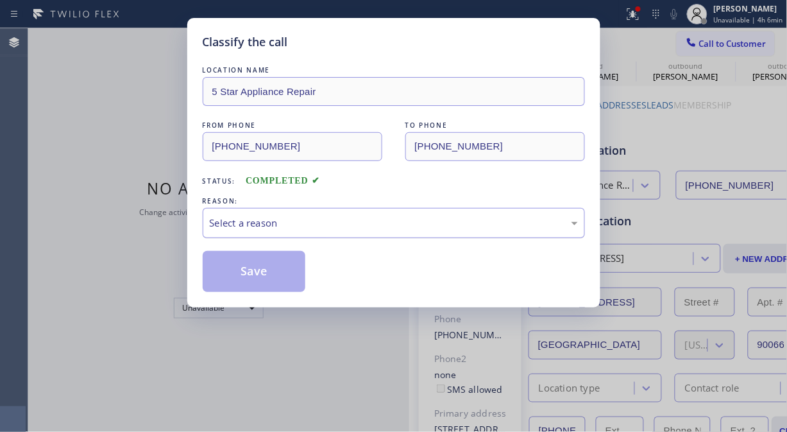
click at [383, 219] on div "Select a reason" at bounding box center [394, 222] width 368 height 15
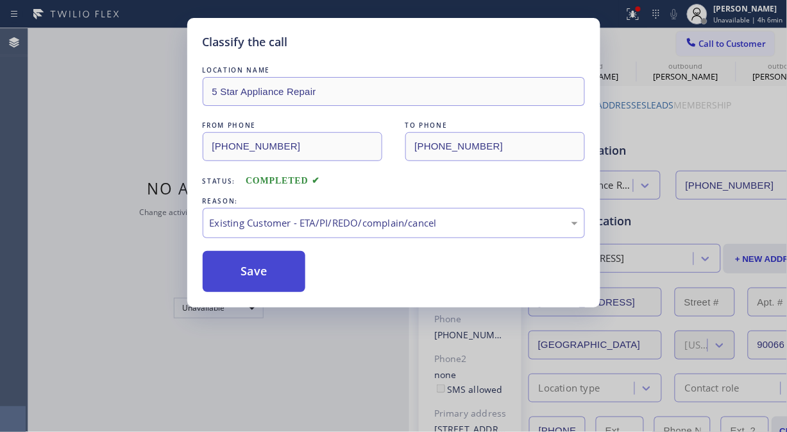
click at [283, 272] on button "Save" at bounding box center [254, 271] width 103 height 41
click at [723, 45] on span "Call to Customer" at bounding box center [732, 44] width 67 height 12
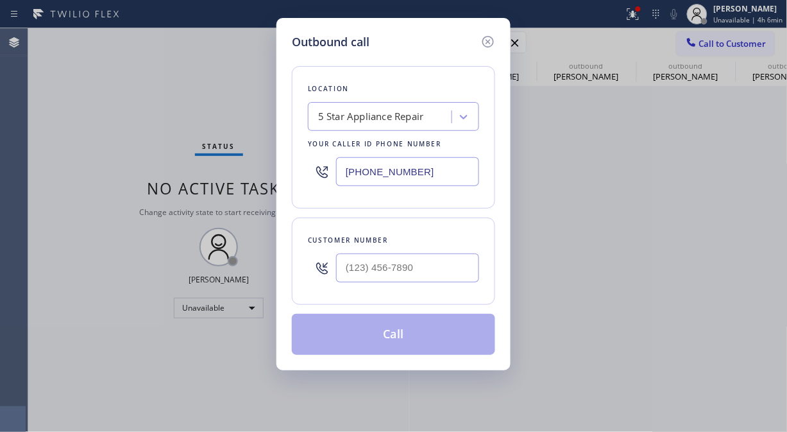
click at [723, 44] on div "Outbound call Location 5 Star Appliance Repair Your caller id phone number (855…" at bounding box center [393, 216] width 787 height 432
click at [389, 272] on input "(___) ___-____" at bounding box center [407, 267] width 143 height 29
paste input "310) 486-2137"
type input "(310) 486-2137"
click at [413, 337] on button "Call" at bounding box center [393, 334] width 203 height 41
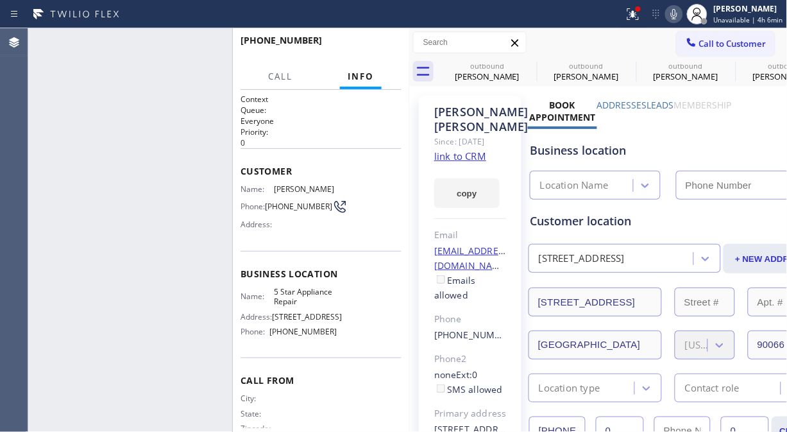
type input "[PHONE_NUMBER]"
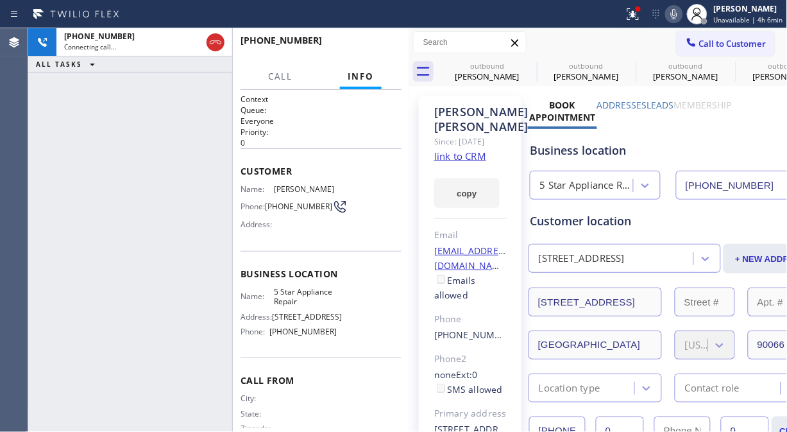
click at [681, 18] on icon at bounding box center [673, 13] width 15 height 15
click at [677, 18] on icon at bounding box center [674, 14] width 6 height 10
click at [635, 21] on icon at bounding box center [632, 13] width 15 height 15
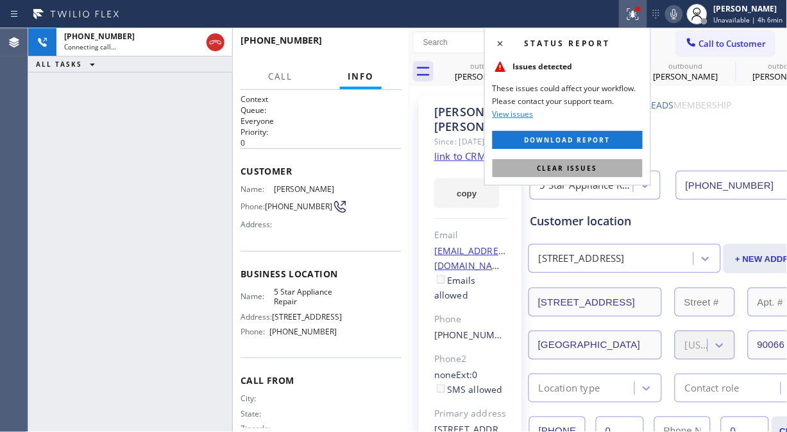
click at [596, 168] on span "Clear issues" at bounding box center [567, 168] width 60 height 9
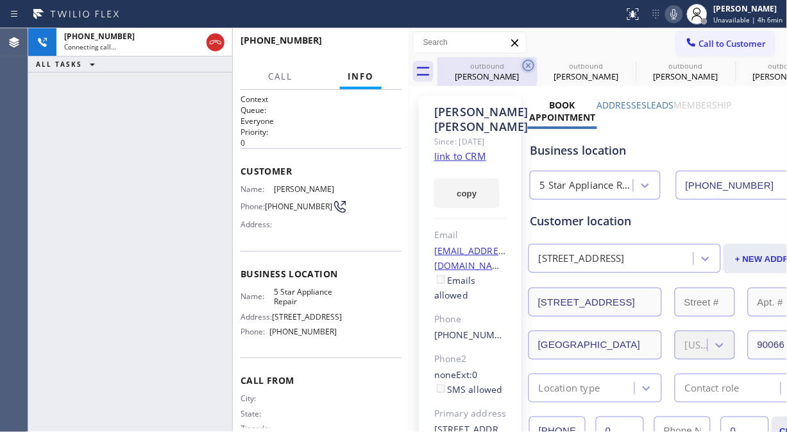
click at [533, 64] on icon at bounding box center [529, 66] width 12 height 12
click at [0, 0] on icon at bounding box center [0, 0] width 0 height 0
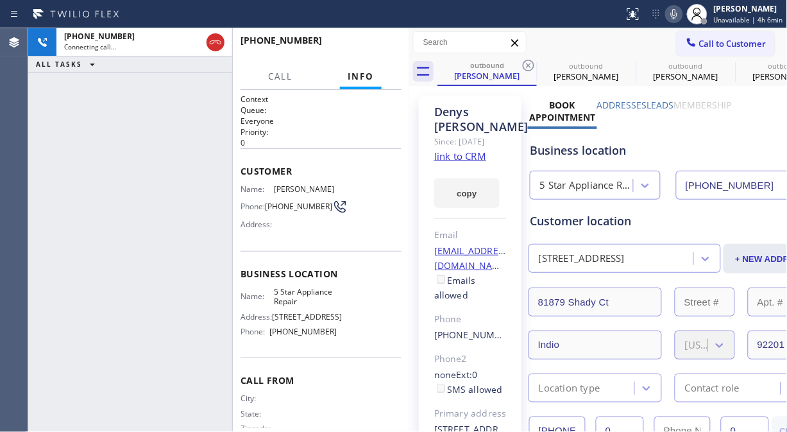
click at [528, 65] on icon at bounding box center [529, 66] width 12 height 12
click at [0, 0] on icon at bounding box center [0, 0] width 0 height 0
click at [528, 65] on icon at bounding box center [529, 66] width 12 height 12
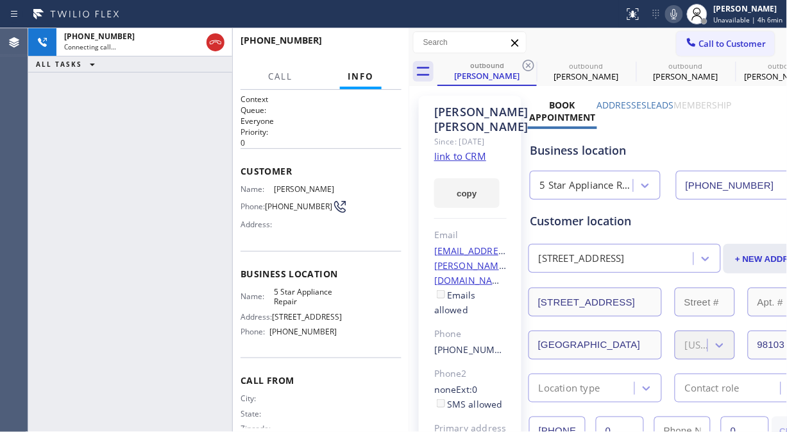
click at [528, 65] on icon at bounding box center [529, 66] width 12 height 12
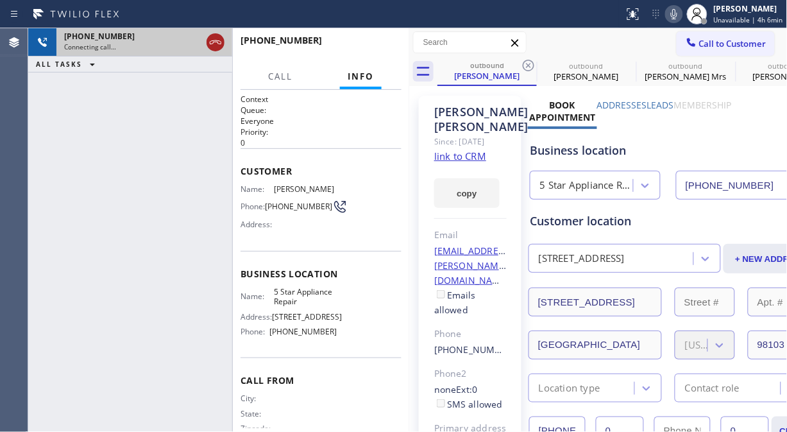
click at [223, 48] on div at bounding box center [215, 42] width 18 height 15
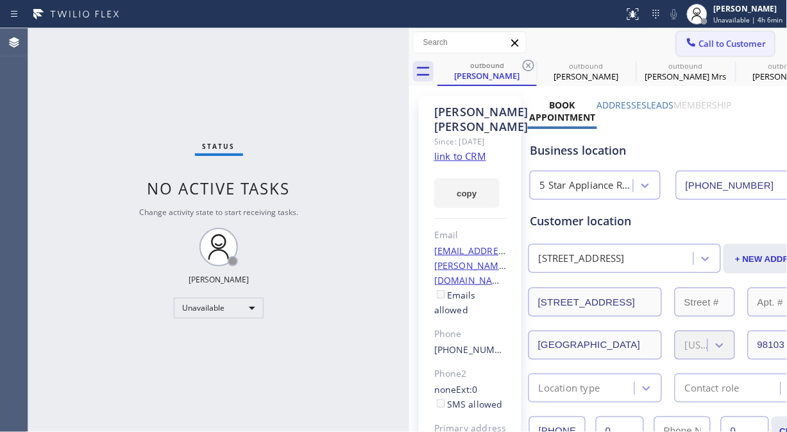
click at [687, 45] on icon at bounding box center [691, 42] width 8 height 8
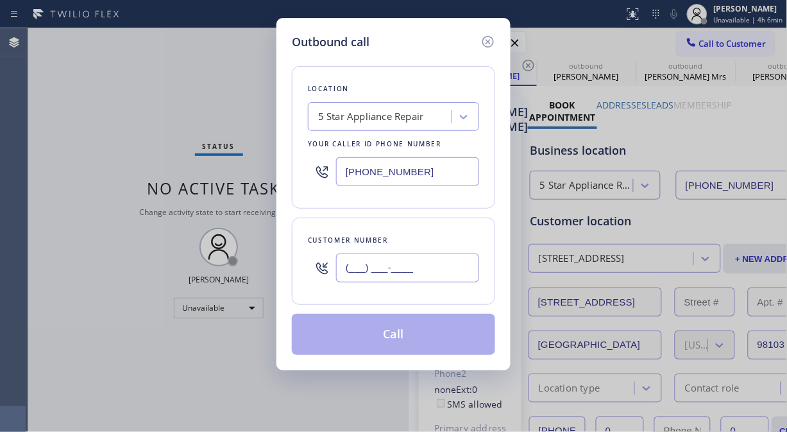
click at [357, 269] on input "(___) ___-____" at bounding box center [407, 267] width 143 height 29
paste input "305) 333-8085"
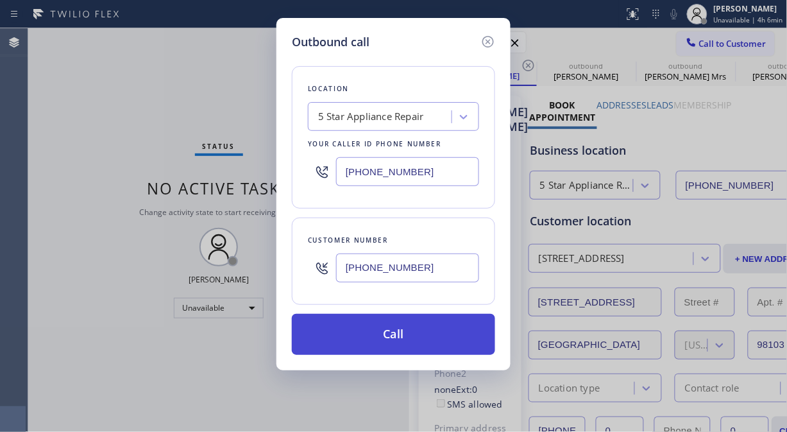
type input "(305) 333-8085"
click at [406, 333] on button "Call" at bounding box center [393, 334] width 203 height 41
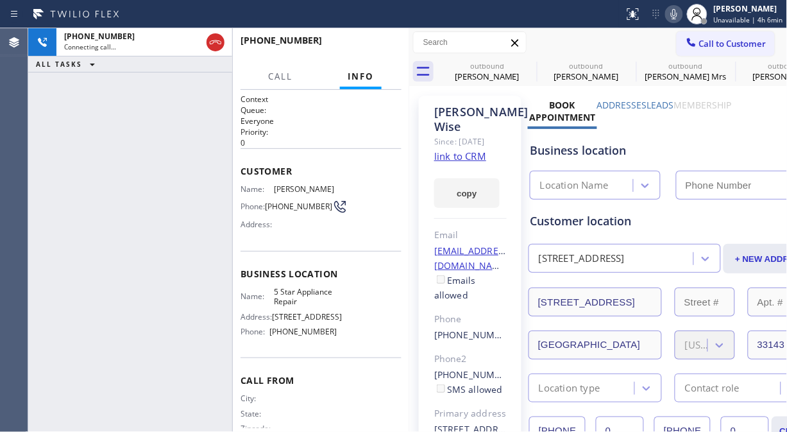
type input "[PHONE_NUMBER]"
click at [0, 0] on icon at bounding box center [0, 0] width 0 height 0
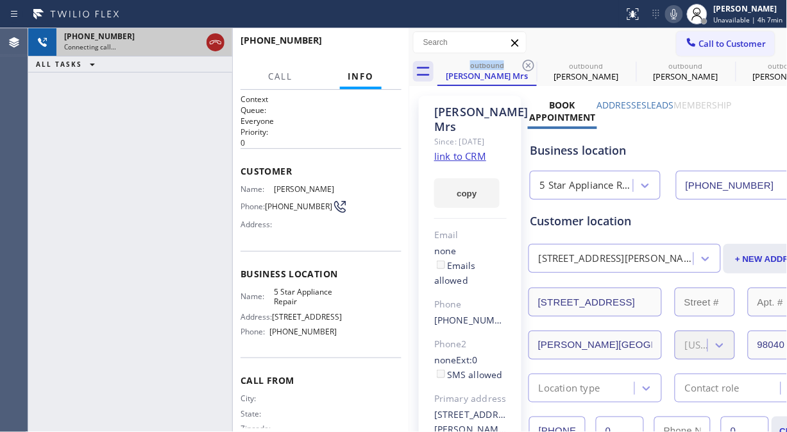
click at [221, 42] on icon at bounding box center [216, 42] width 12 height 4
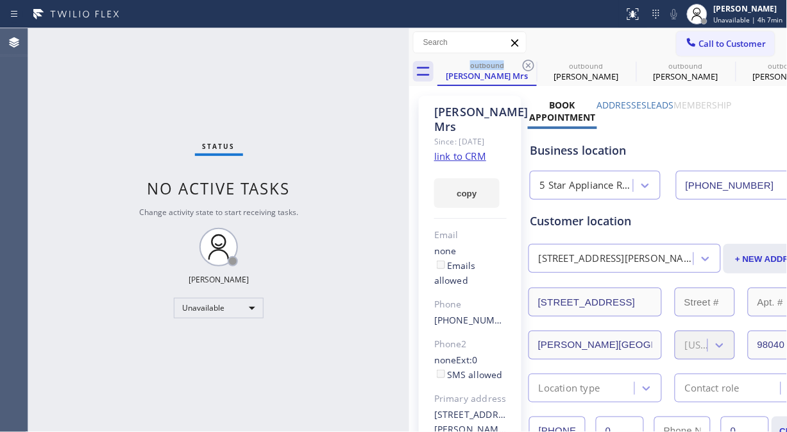
drag, startPoint x: 693, startPoint y: 49, endPoint x: 413, endPoint y: 284, distance: 365.5
click at [694, 49] on button "Call to Customer" at bounding box center [725, 43] width 98 height 24
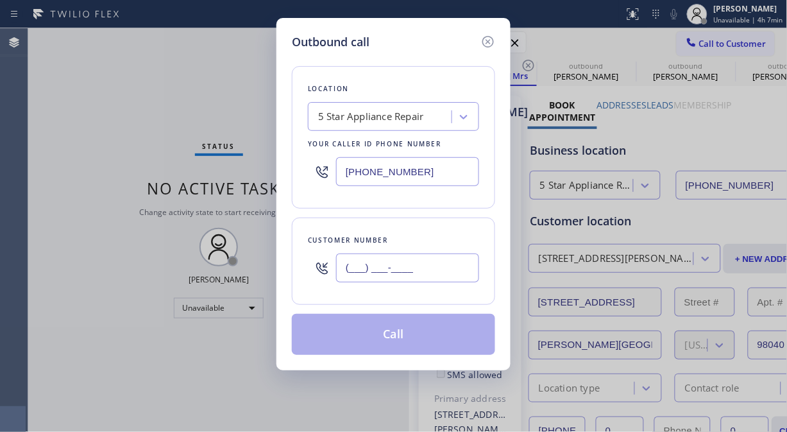
click at [364, 280] on input "(___) ___-____" at bounding box center [407, 267] width 143 height 29
paste input "917) 836-8400"
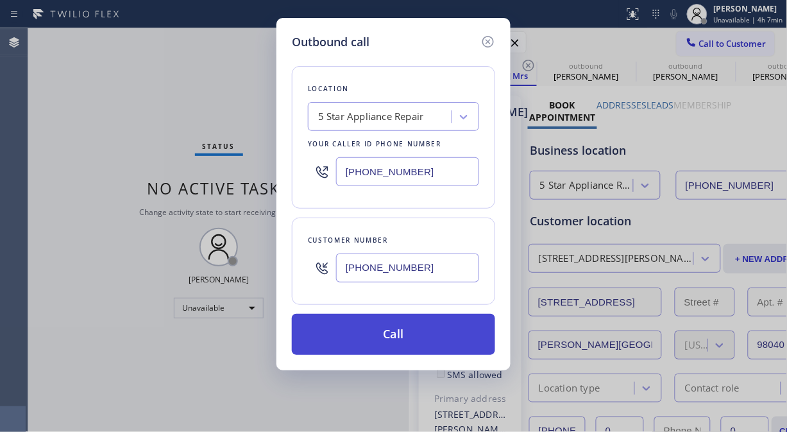
type input "(917) 836-8400"
click at [398, 333] on button "Call" at bounding box center [393, 334] width 203 height 41
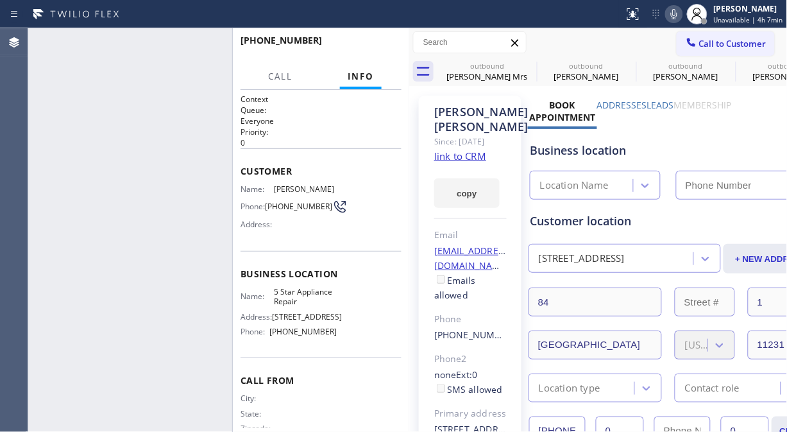
type input "[PHONE_NUMBER]"
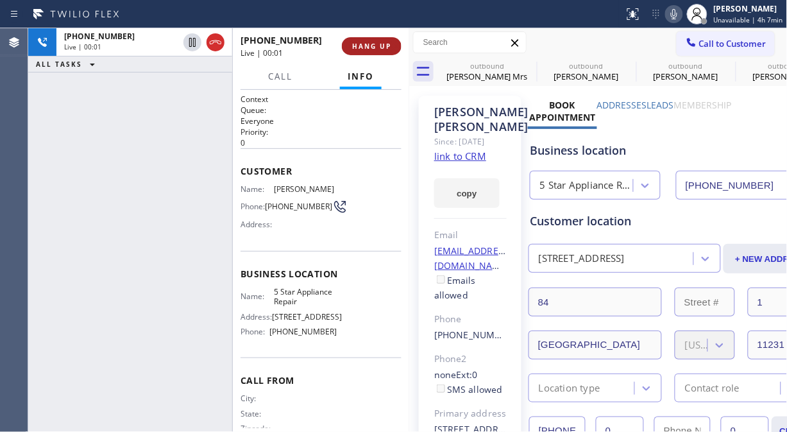
click at [360, 45] on span "HANG UP" at bounding box center [371, 46] width 39 height 9
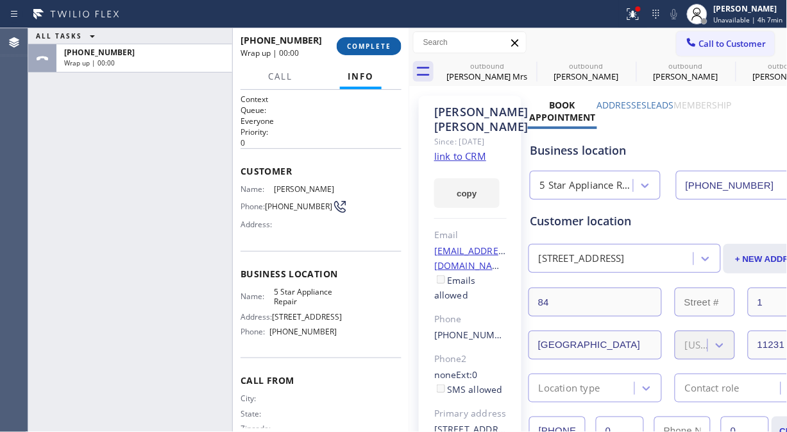
click at [361, 45] on span "COMPLETE" at bounding box center [369, 46] width 44 height 9
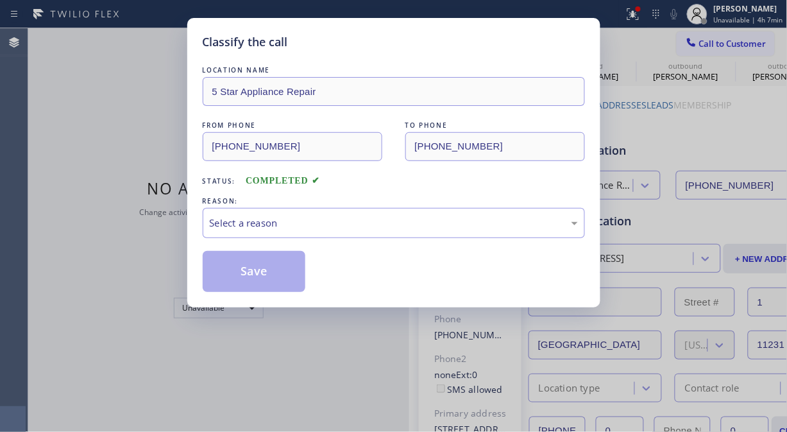
click at [361, 46] on div "Classify the call" at bounding box center [394, 41] width 382 height 17
click at [365, 228] on div "Select a reason" at bounding box center [394, 222] width 368 height 15
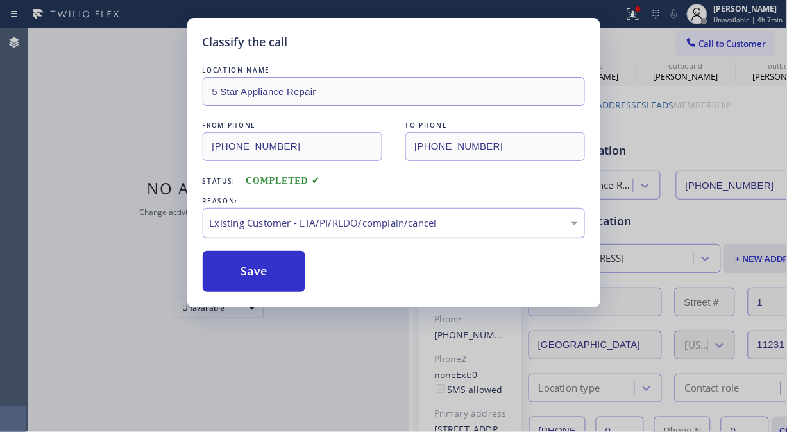
drag, startPoint x: 284, startPoint y: 273, endPoint x: 370, endPoint y: 219, distance: 101.4
click at [283, 274] on button "Save" at bounding box center [254, 271] width 103 height 41
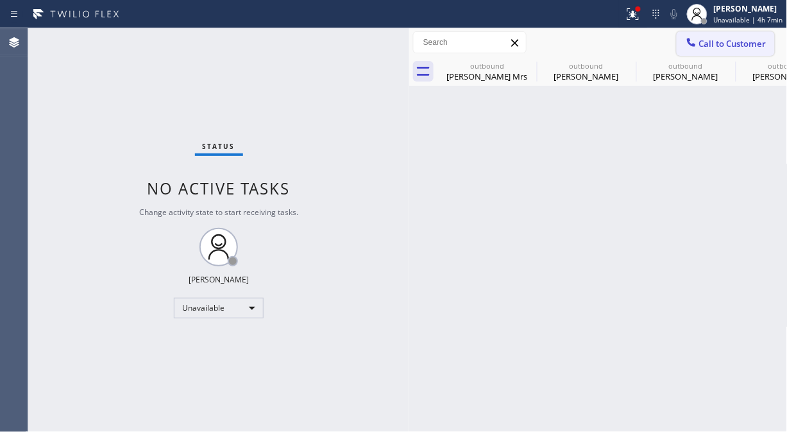
click at [695, 44] on icon at bounding box center [691, 42] width 13 height 13
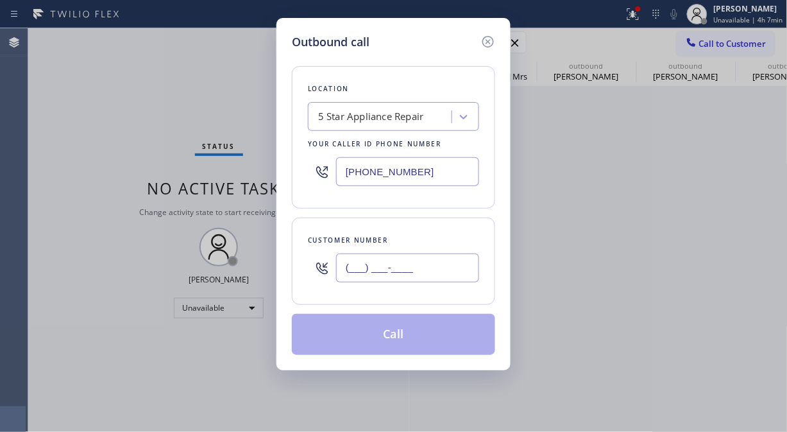
click at [417, 270] on input "(___) ___-____" at bounding box center [407, 267] width 143 height 29
paste input "480) 350-7501"
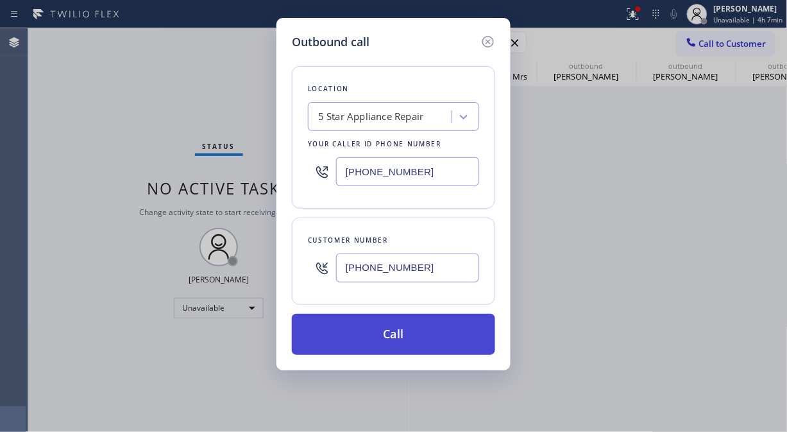
type input "(480) 350-7501"
click at [413, 335] on button "Call" at bounding box center [393, 334] width 203 height 41
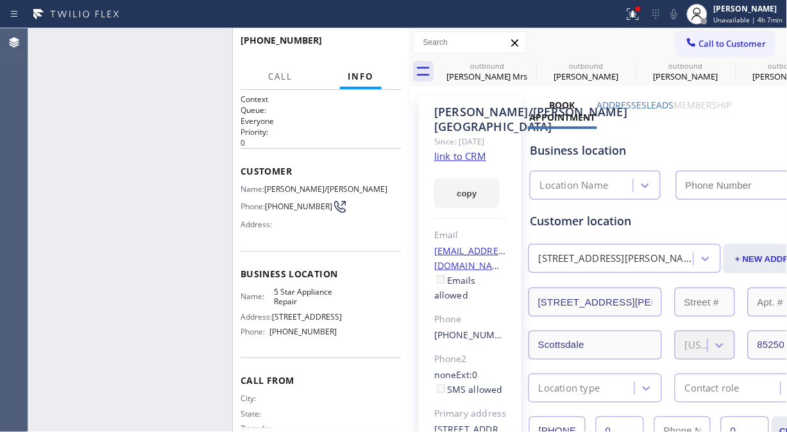
type input "[PHONE_NUMBER]"
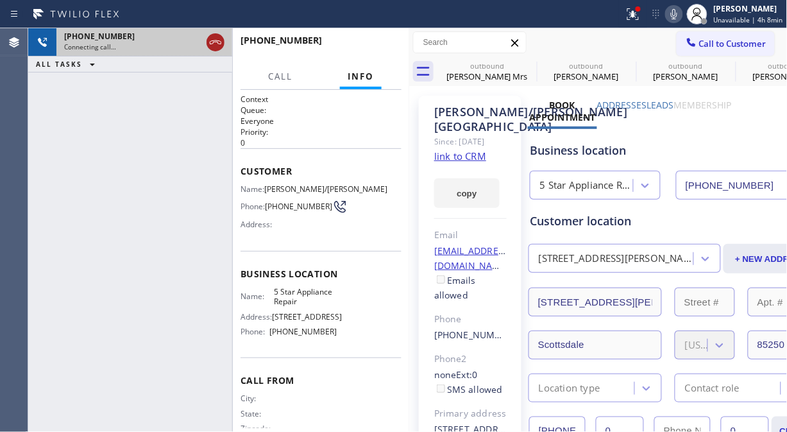
click at [214, 42] on icon at bounding box center [215, 42] width 15 height 15
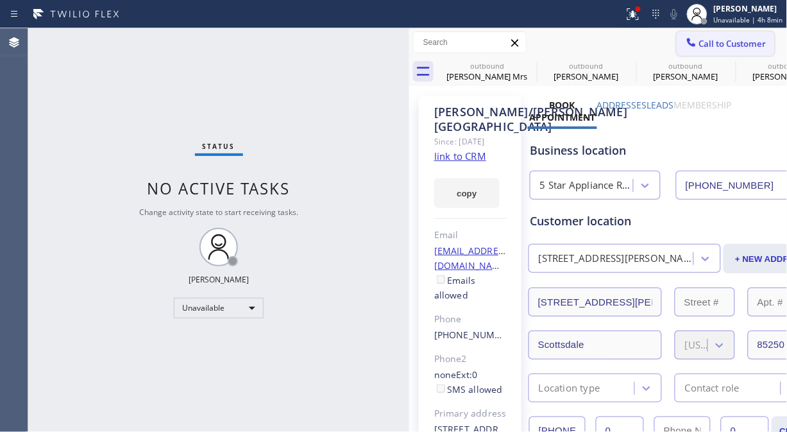
click at [685, 46] on icon at bounding box center [691, 42] width 13 height 13
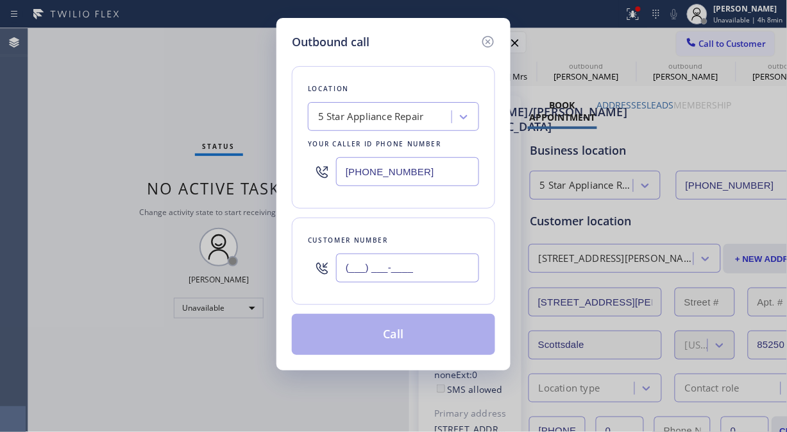
click at [347, 272] on input "(___) ___-____" at bounding box center [407, 267] width 143 height 29
paste input "480) 748-3190"
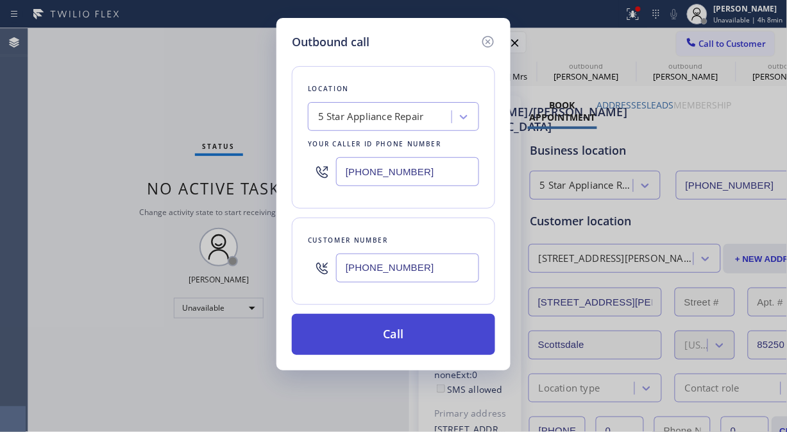
type input "(480) 748-3190"
click at [396, 338] on button "Call" at bounding box center [393, 334] width 203 height 41
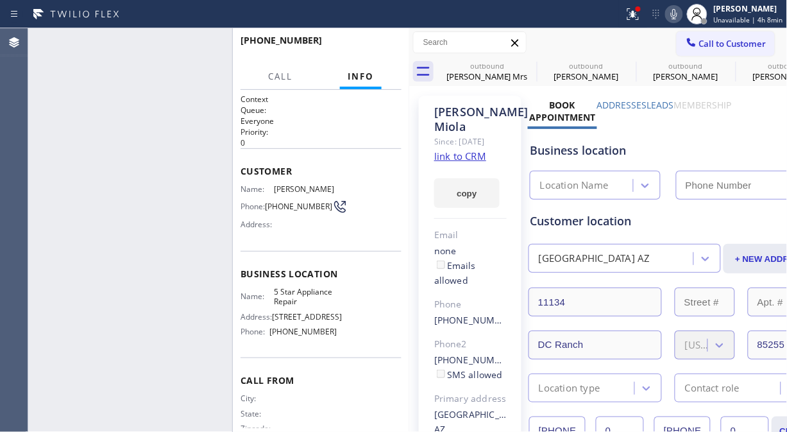
type input "[PHONE_NUMBER]"
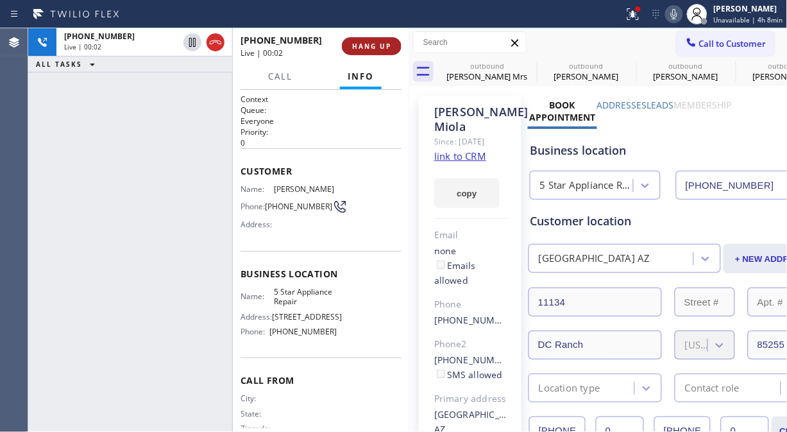
click at [380, 44] on span "HANG UP" at bounding box center [371, 46] width 39 height 9
click at [380, 45] on span "HANG UP" at bounding box center [371, 46] width 39 height 9
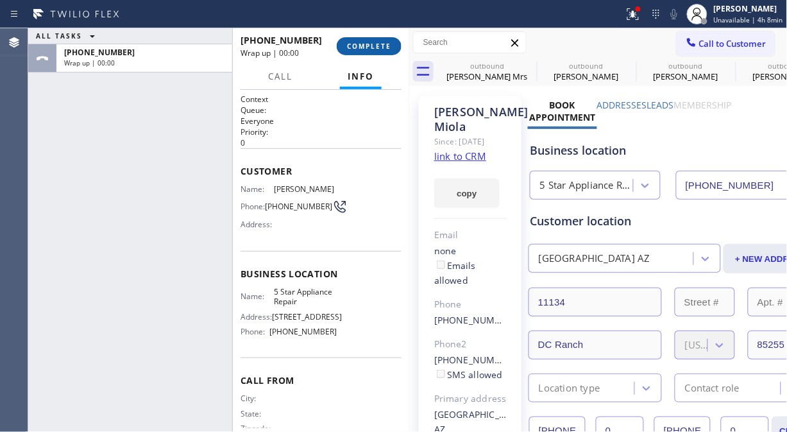
click at [380, 45] on span "COMPLETE" at bounding box center [369, 46] width 44 height 9
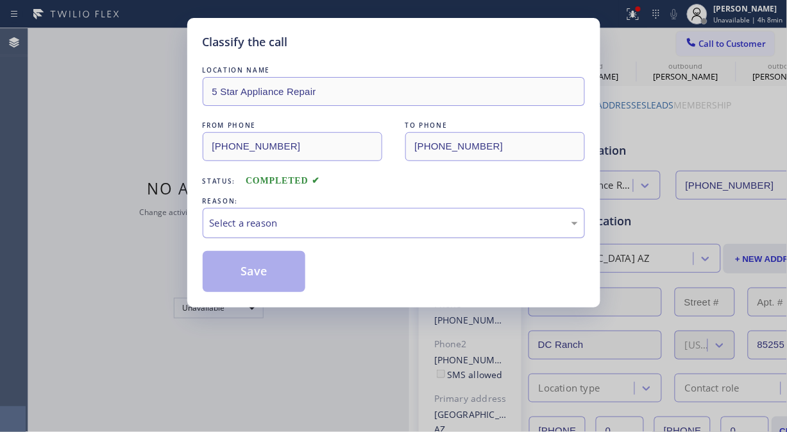
click at [387, 220] on div "Select a reason" at bounding box center [394, 222] width 368 height 15
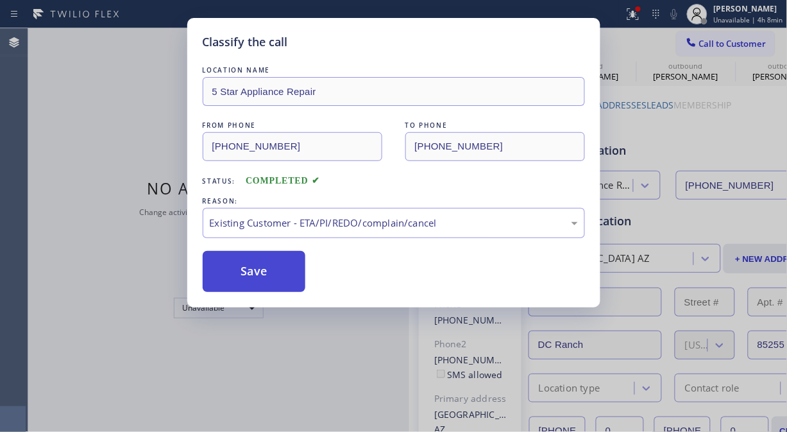
click at [269, 285] on button "Save" at bounding box center [254, 271] width 103 height 41
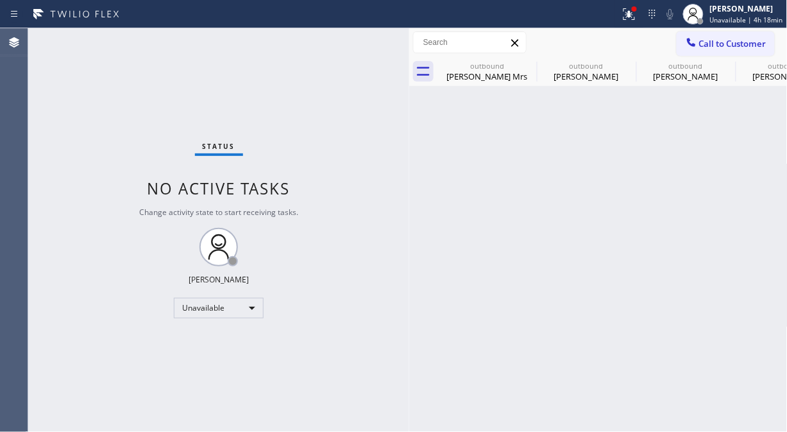
click at [77, 189] on div "Status No active tasks Change activity state to start receiving tasks. [PERSON_…" at bounding box center [218, 229] width 381 height 403
click at [529, 66] on icon at bounding box center [529, 66] width 12 height 12
click at [0, 0] on icon at bounding box center [0, 0] width 0 height 0
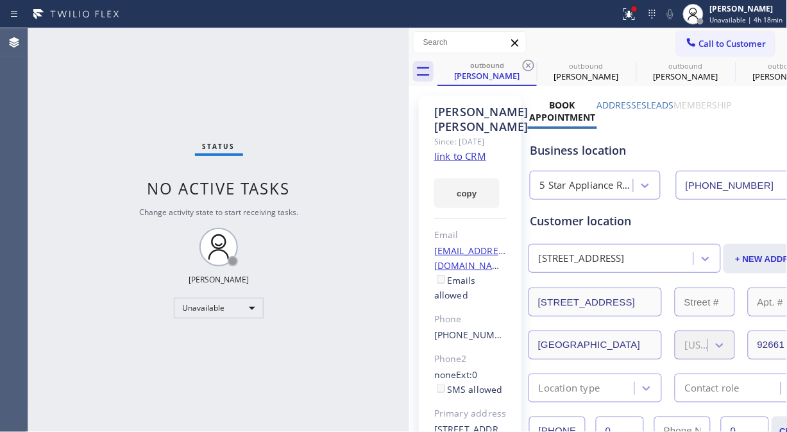
click at [529, 66] on icon at bounding box center [529, 66] width 12 height 12
click at [0, 0] on icon at bounding box center [0, 0] width 0 height 0
click at [528, 63] on icon at bounding box center [528, 65] width 15 height 15
click at [620, 63] on icon at bounding box center [627, 65] width 15 height 15
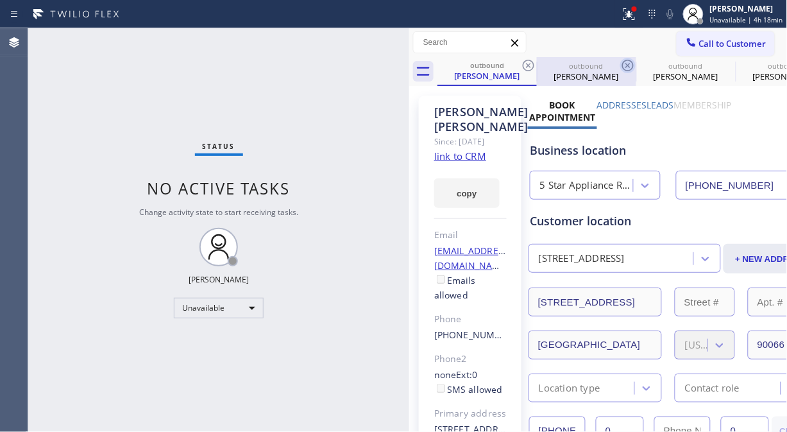
click at [0, 0] on icon at bounding box center [0, 0] width 0 height 0
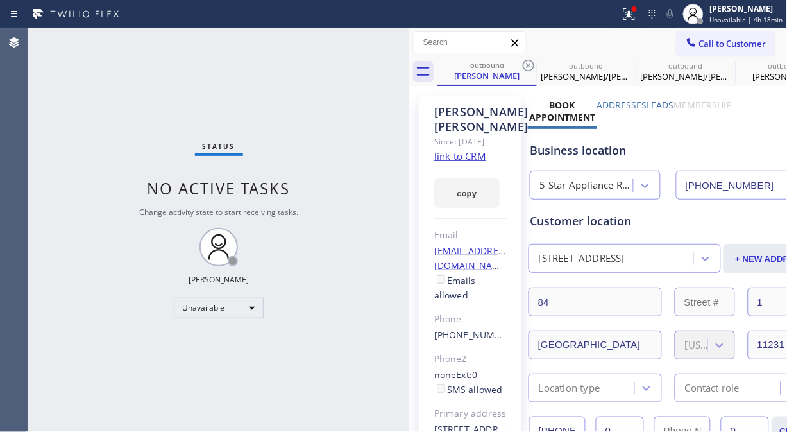
click at [528, 63] on icon at bounding box center [528, 65] width 15 height 15
click at [0, 0] on icon at bounding box center [0, 0] width 0 height 0
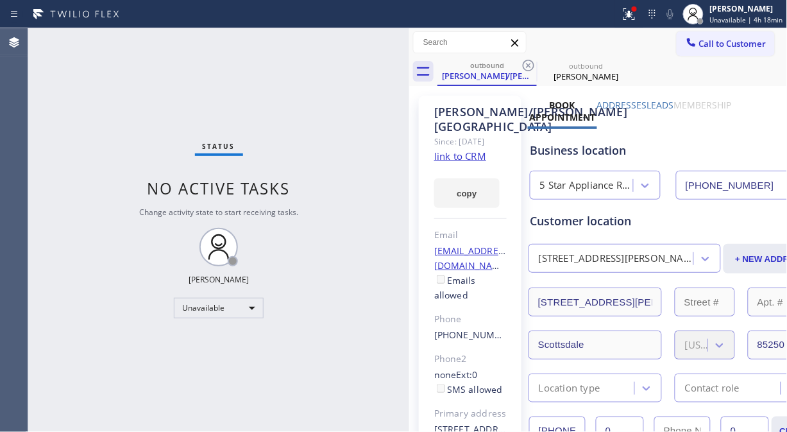
click at [528, 63] on icon at bounding box center [528, 65] width 15 height 15
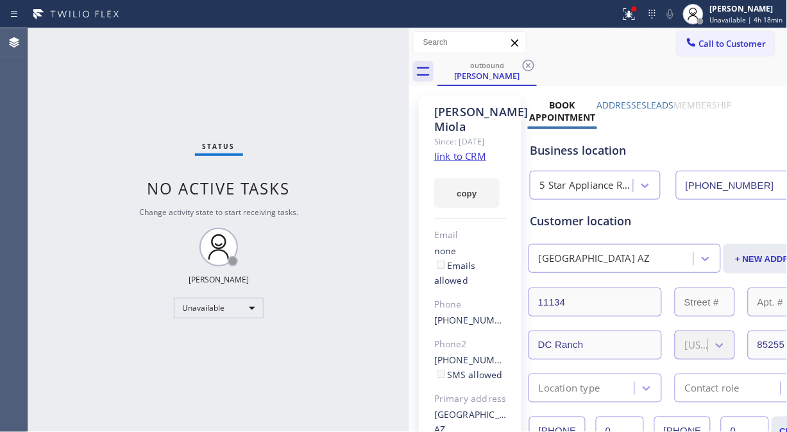
click at [528, 63] on icon at bounding box center [528, 65] width 15 height 15
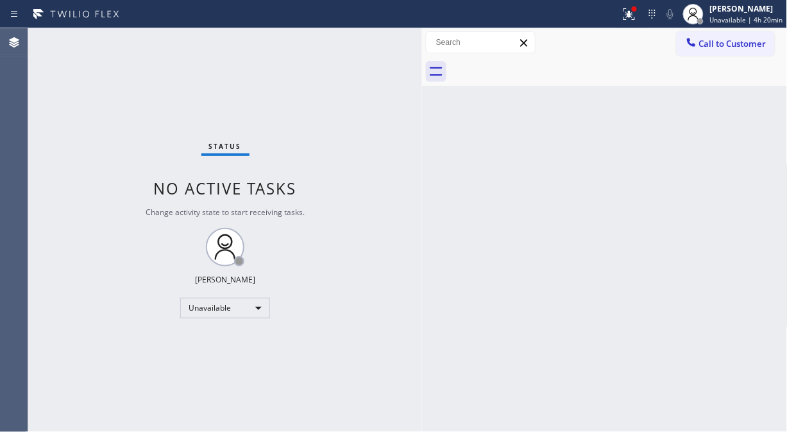
drag, startPoint x: 407, startPoint y: 71, endPoint x: 425, endPoint y: 81, distance: 20.4
click at [422, 81] on div at bounding box center [422, 229] width 0 height 403
click at [619, 66] on div at bounding box center [621, 71] width 333 height 29
click at [250, 317] on div "Unavailable" at bounding box center [228, 308] width 90 height 21
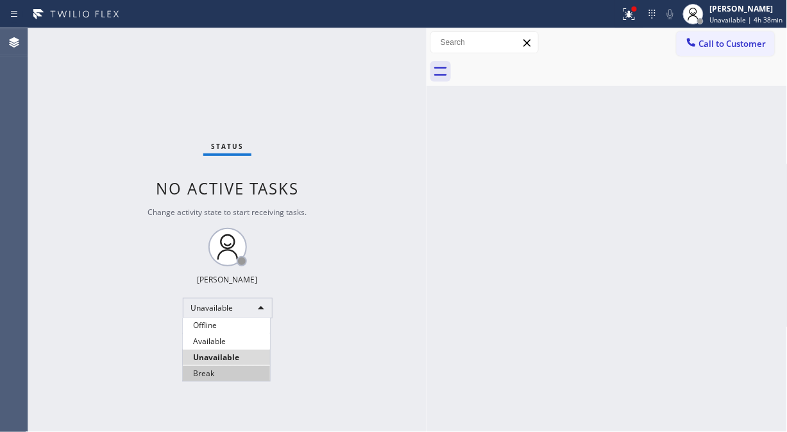
click at [252, 374] on li "Break" at bounding box center [226, 372] width 87 height 15
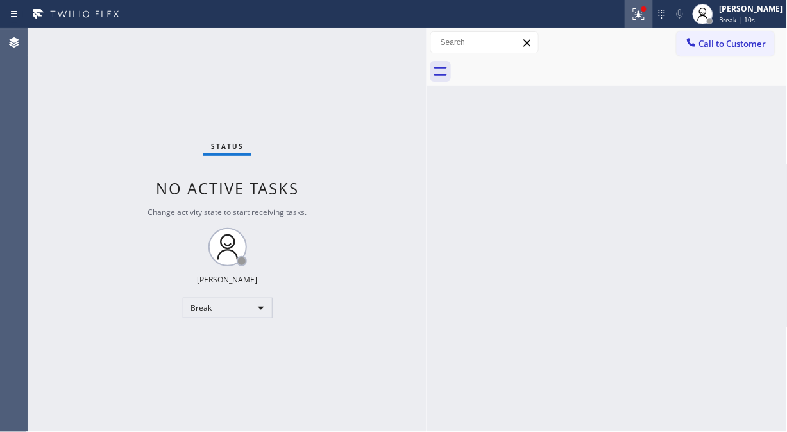
click at [653, 14] on div at bounding box center [639, 13] width 28 height 15
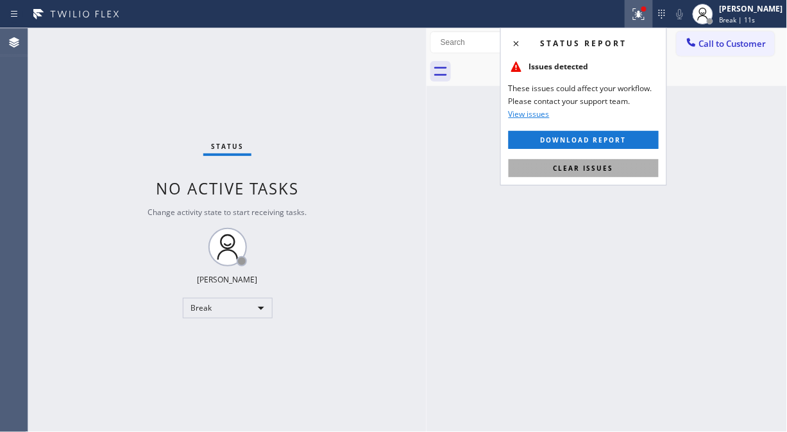
click at [598, 164] on span "Clear issues" at bounding box center [583, 168] width 60 height 9
